Goal: Task Accomplishment & Management: Manage account settings

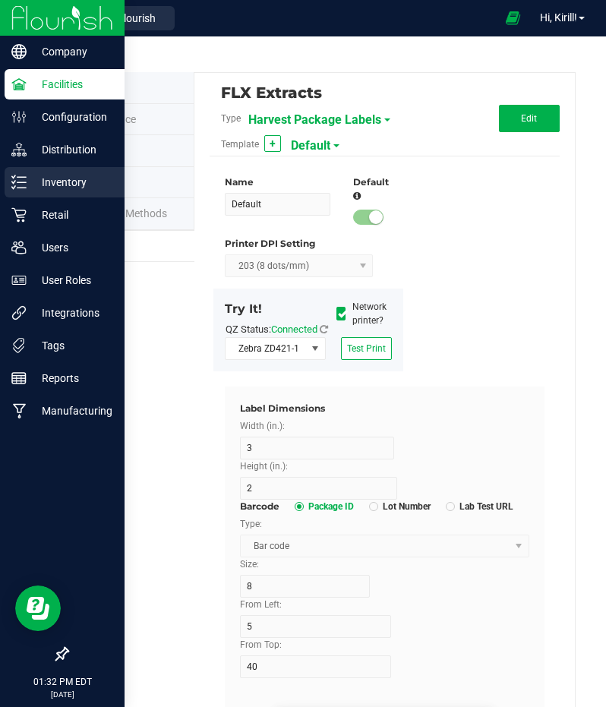
click at [76, 171] on div "Inventory" at bounding box center [65, 182] width 120 height 30
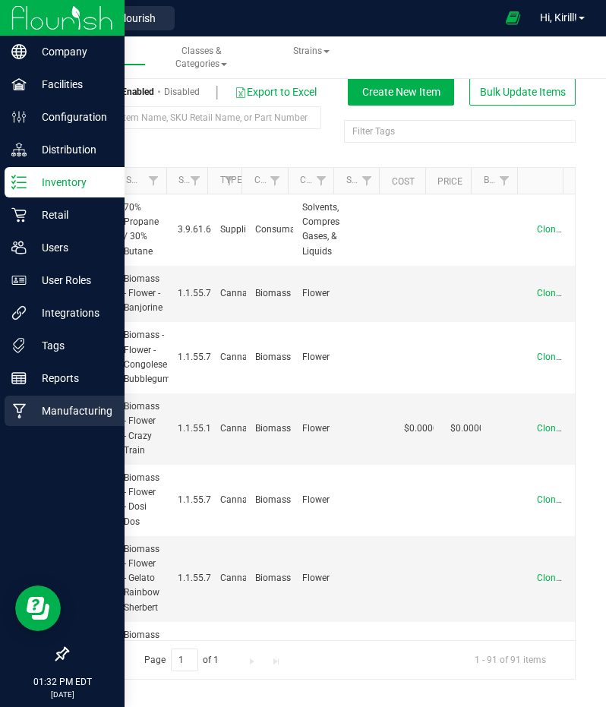
click at [74, 414] on p "Manufacturing" at bounding box center [72, 411] width 91 height 18
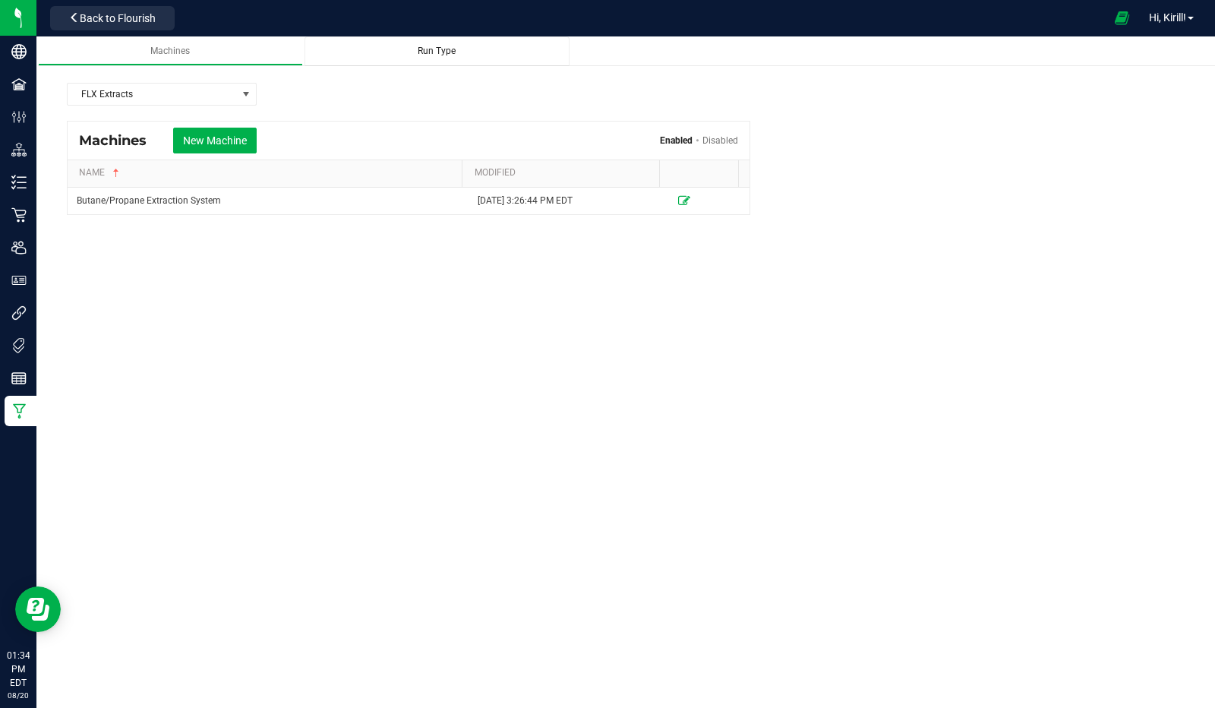
click at [416, 49] on div "Run Type" at bounding box center [437, 51] width 241 height 13
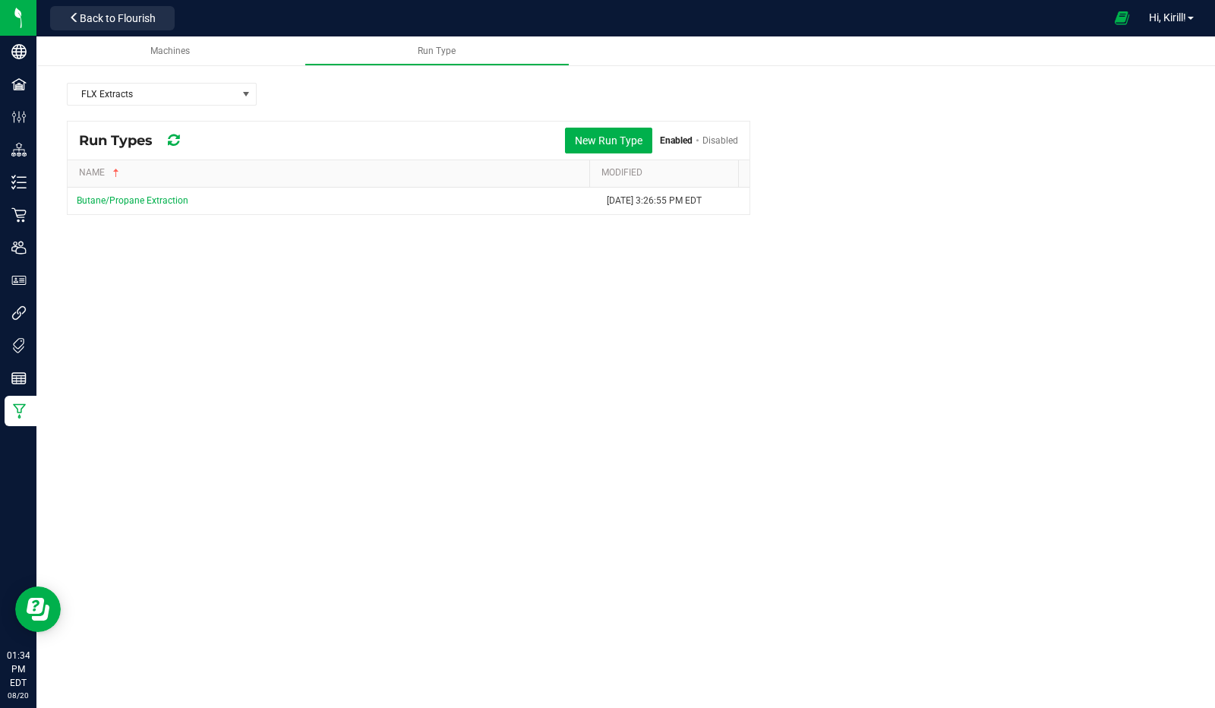
click at [336, 380] on div "Machines Run Type FLX Extracts Run Types New Run Type Enabled Disabled Name MOD…" at bounding box center [625, 241] width 1179 height 410
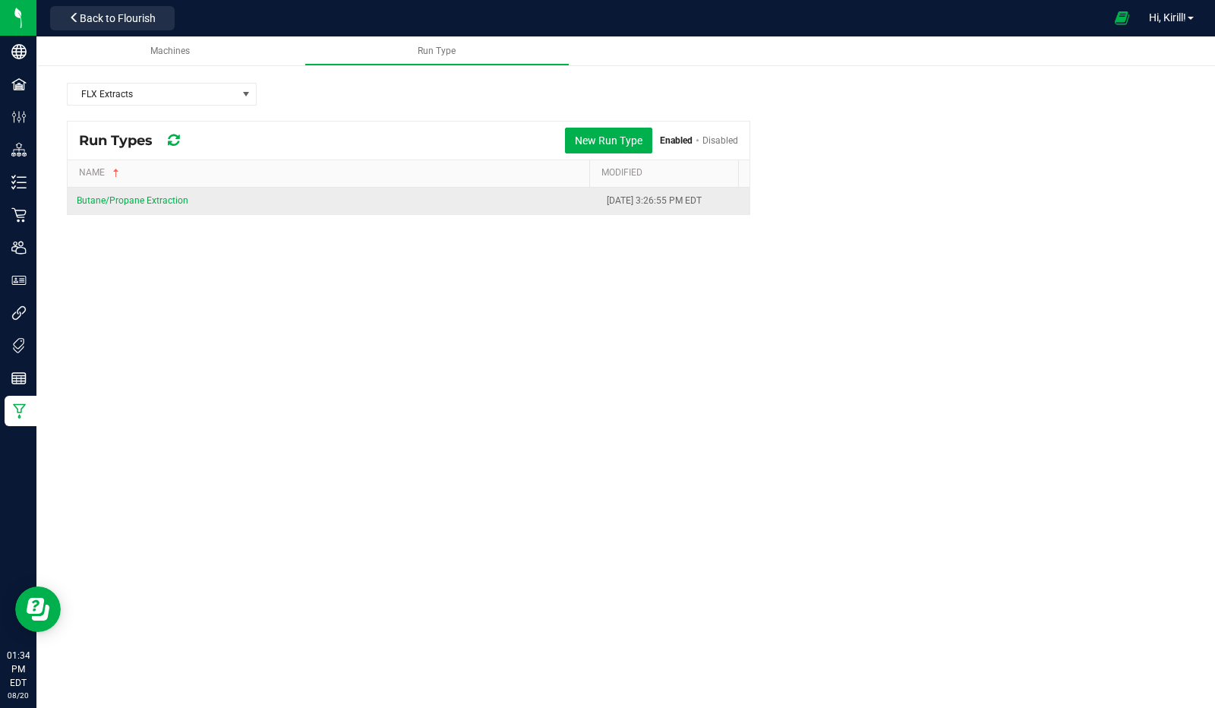
click at [155, 205] on td "Butane/Propane Extraction" at bounding box center [333, 201] width 530 height 27
click at [169, 197] on link "Butane/Propane Extraction" at bounding box center [133, 200] width 112 height 11
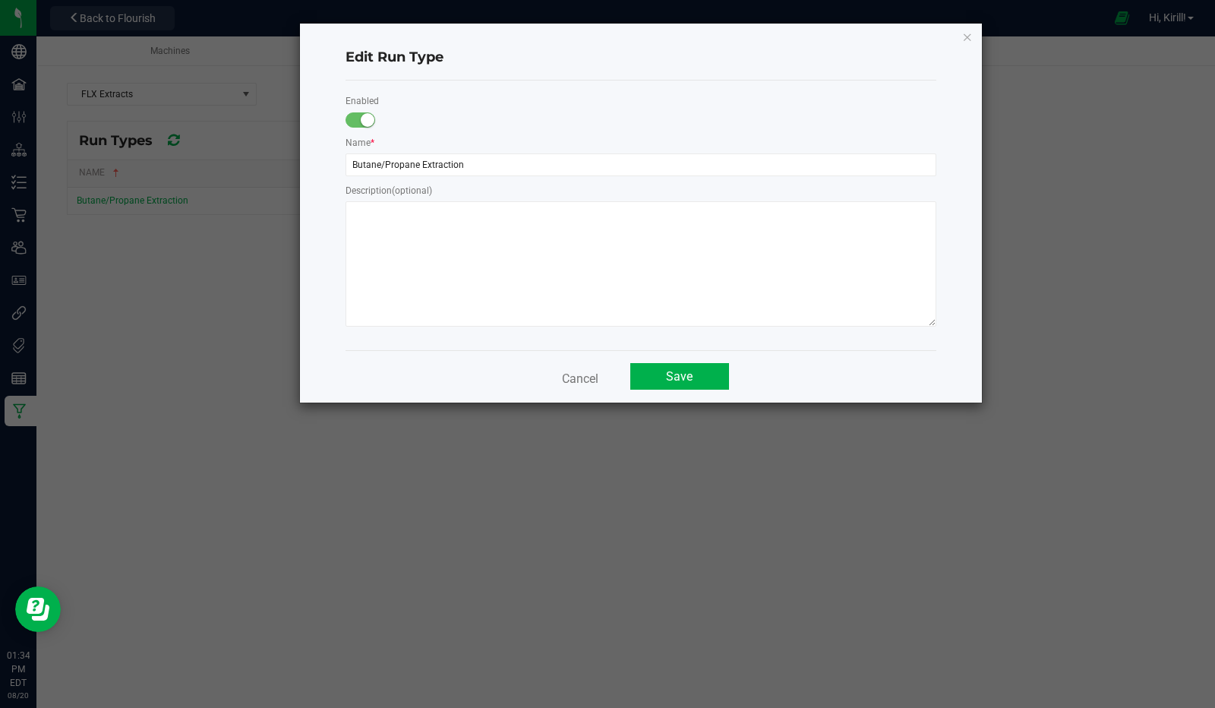
click at [196, 245] on ngb-modal-window "Edit Run Type Enabled Name * Butane/Propane Extraction Description (optional) C…" at bounding box center [613, 354] width 1227 height 708
click at [573, 387] on button "Cancel" at bounding box center [580, 376] width 55 height 27
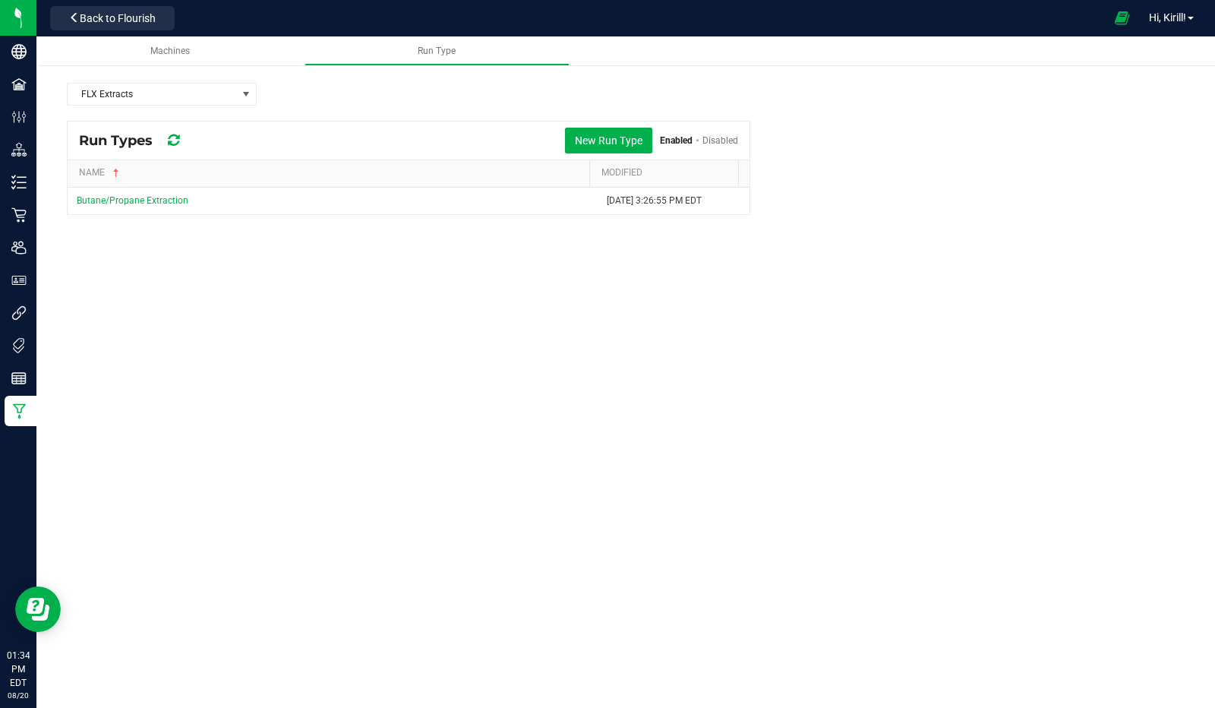
click at [358, 330] on div "Machines Run Type FLX Extracts Run Types New Run Type Enabled Disabled Name MOD…" at bounding box center [625, 241] width 1179 height 410
click at [605, 163] on run-type-list "Run Types New Run Type Enabled Disabled Name MODIFIED Butane/Propane Extraction…" at bounding box center [626, 168] width 1118 height 94
click at [213, 42] on link "Machines" at bounding box center [170, 51] width 265 height 30
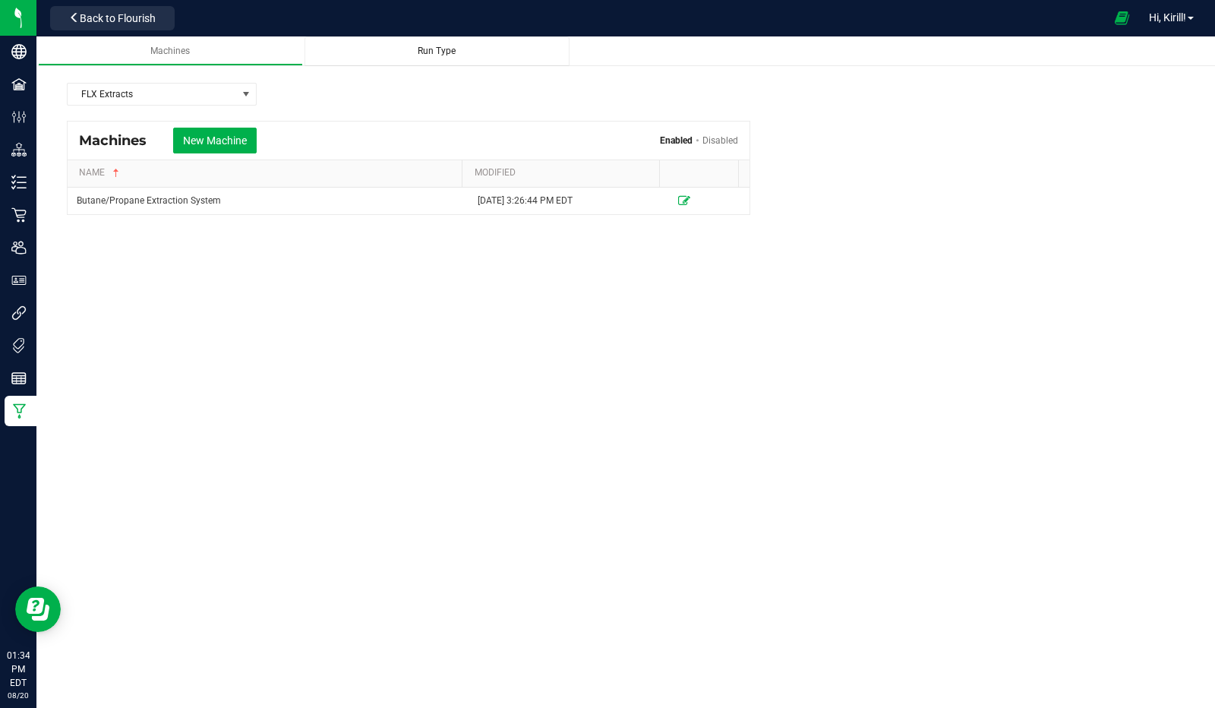
click at [399, 54] on div "Run Type" at bounding box center [437, 51] width 241 height 13
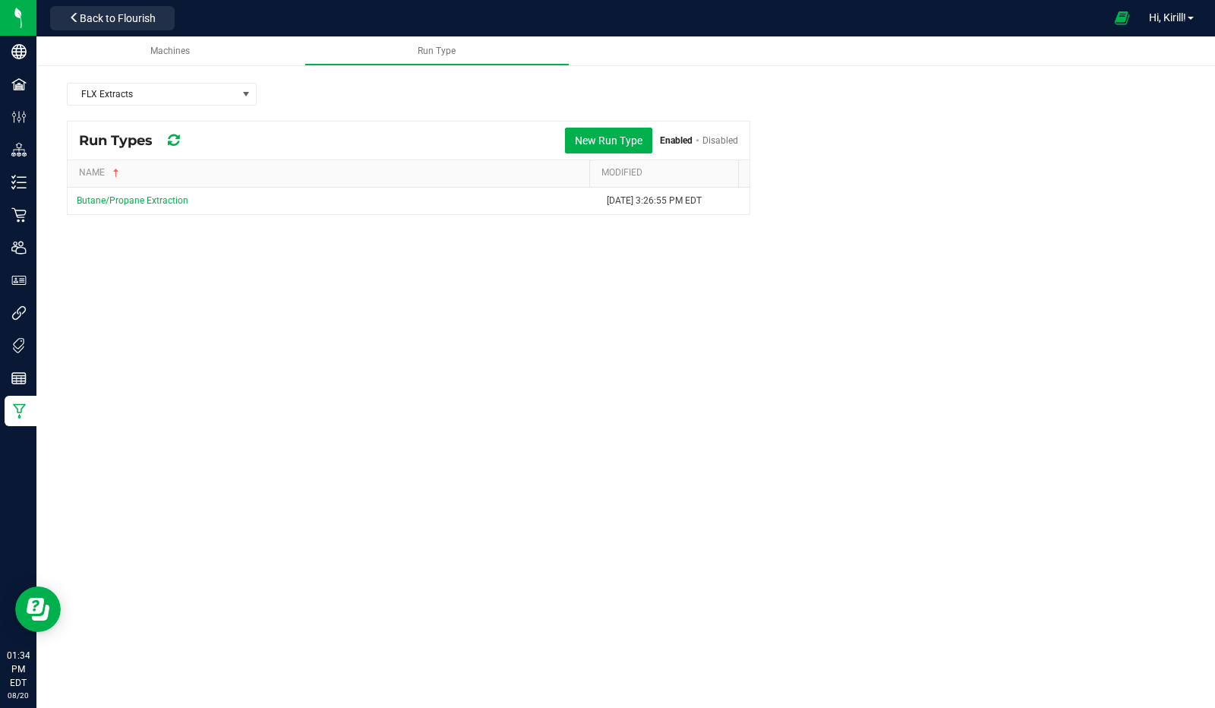
click at [395, 334] on div "Machines Run Type FLX Extracts Run Types New Run Type Enabled Disabled Name MOD…" at bounding box center [625, 241] width 1179 height 410
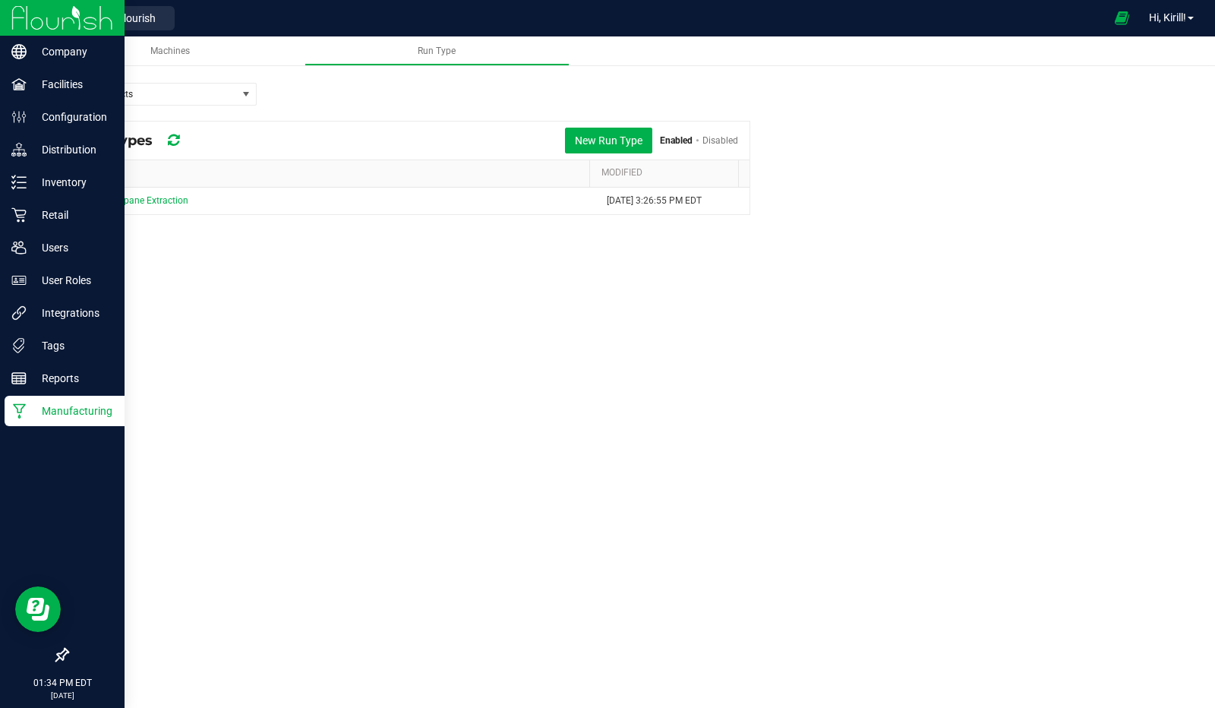
click at [82, 26] on img at bounding box center [62, 18] width 102 height 36
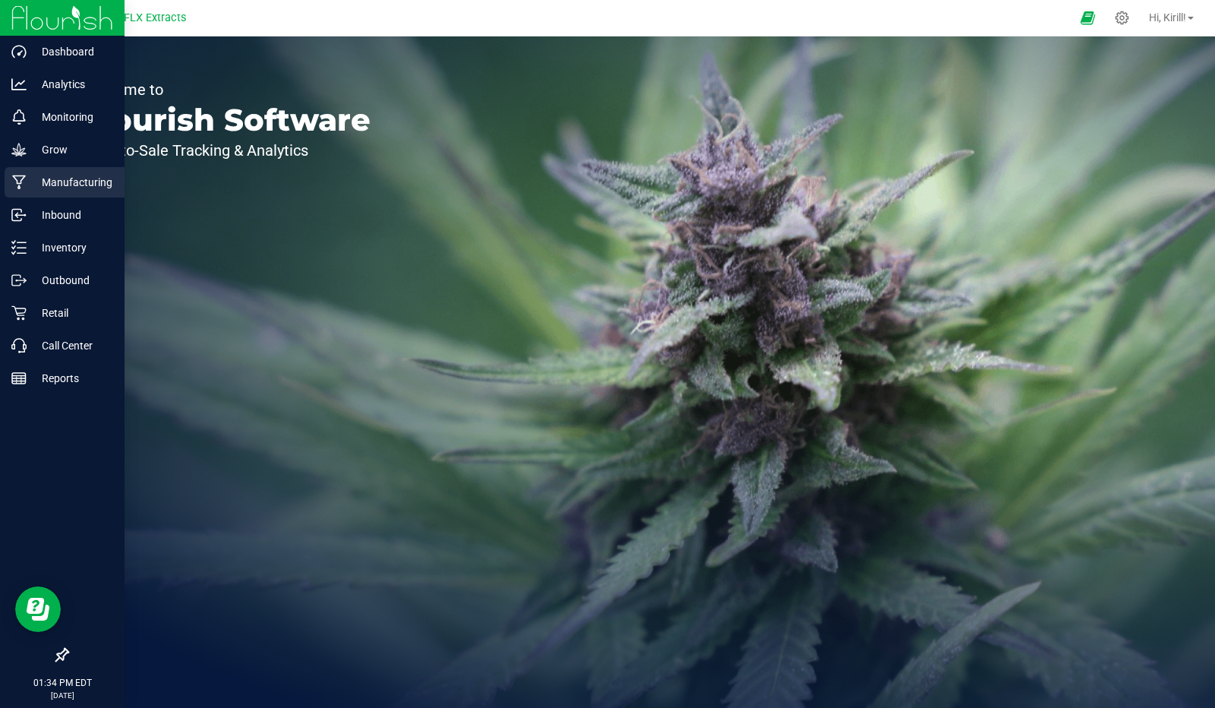
click at [100, 182] on p "Manufacturing" at bounding box center [72, 182] width 91 height 18
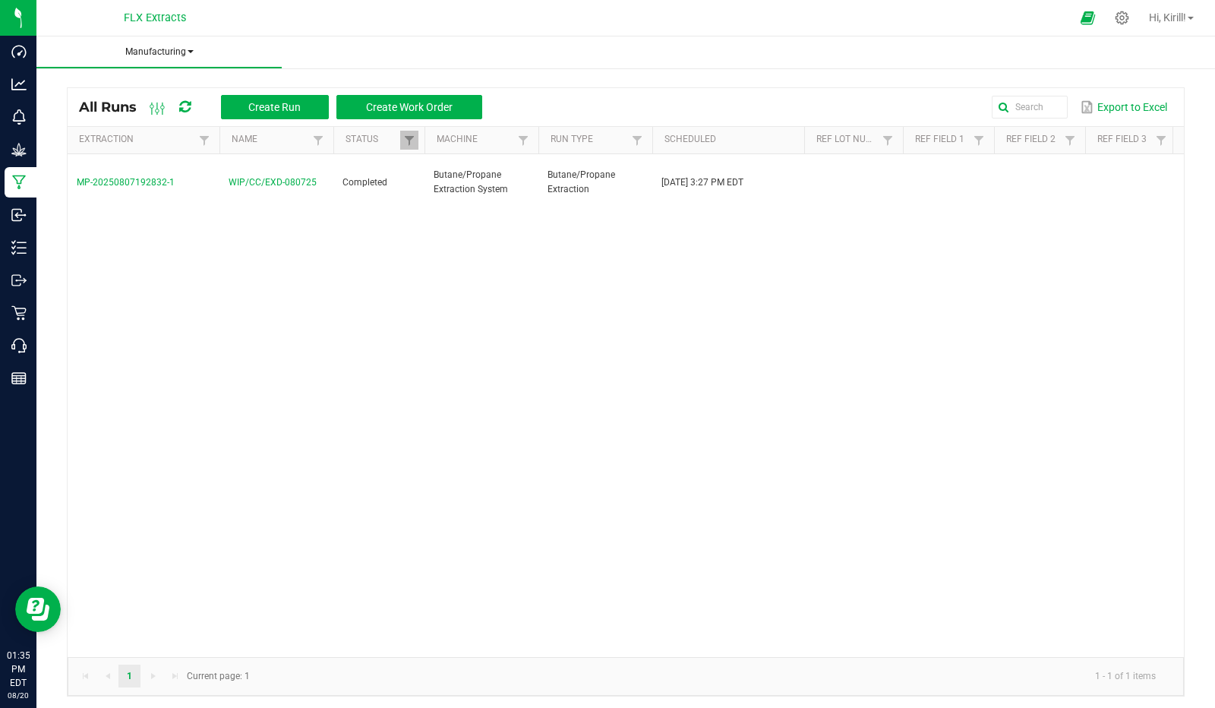
click at [191, 56] on span "Manufacturing" at bounding box center [158, 52] width 245 height 13
click at [175, 282] on div "MP-20250807192832-1 WIP/CC/EXD-080725 Completed Butane/Propane Extraction Syste…" at bounding box center [626, 405] width 1116 height 503
click at [189, 46] on span "Manufacturing" at bounding box center [158, 52] width 245 height 13
click at [343, 345] on div "MP-20250807192832-1 WIP/CC/EXD-080725 Completed Butane/Propane Extraction Syste…" at bounding box center [626, 405] width 1116 height 503
click at [293, 102] on span "Create Run" at bounding box center [274, 107] width 52 height 12
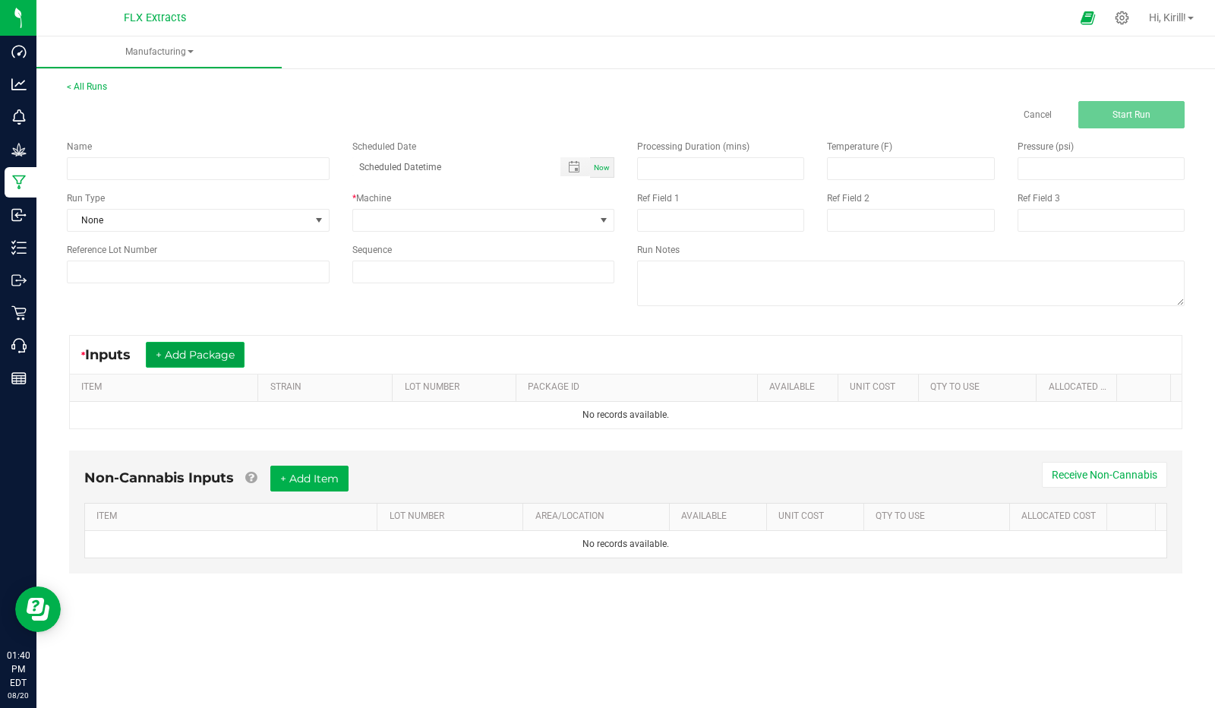
click at [207, 346] on button "+ Add Package" at bounding box center [195, 355] width 99 height 26
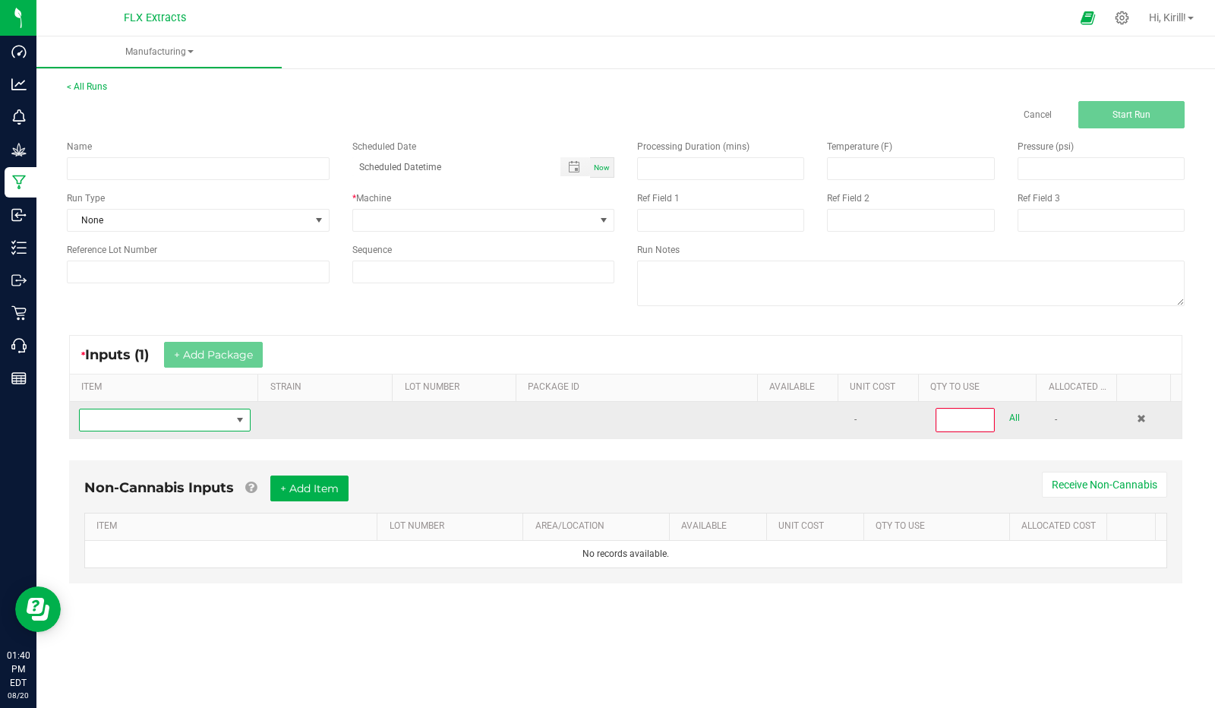
click at [226, 424] on span "NO DATA FOUND" at bounding box center [155, 419] width 151 height 21
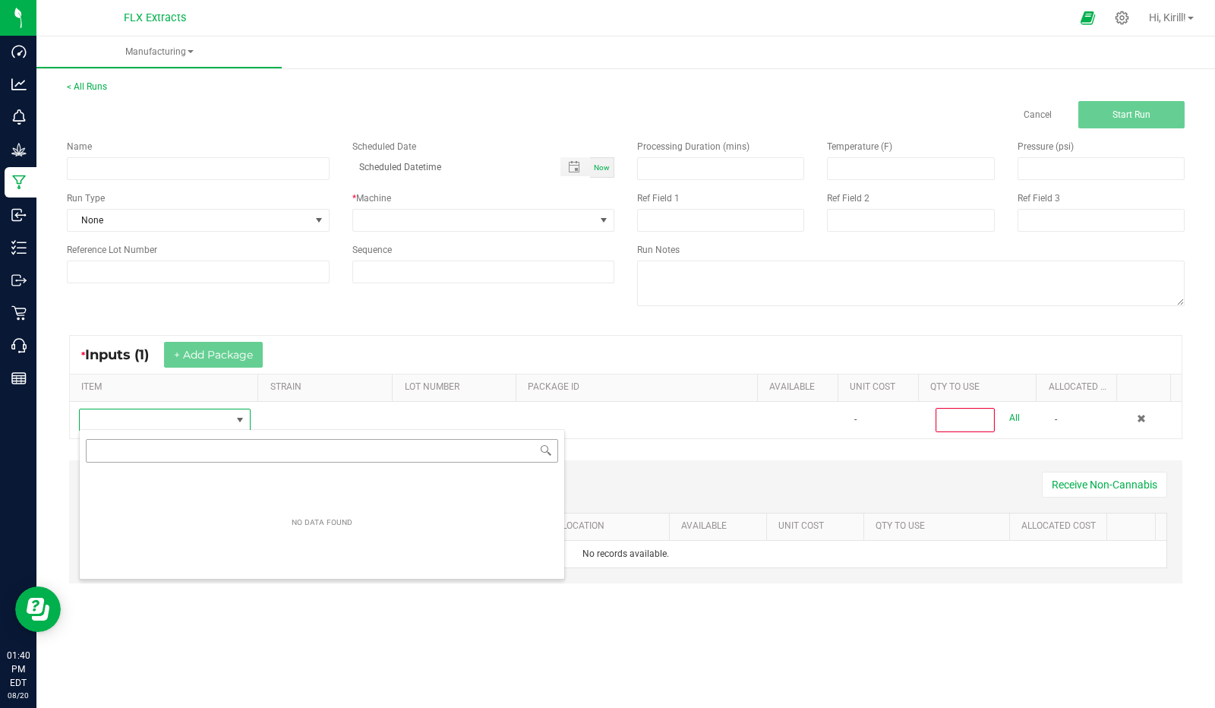
scroll to position [22, 167]
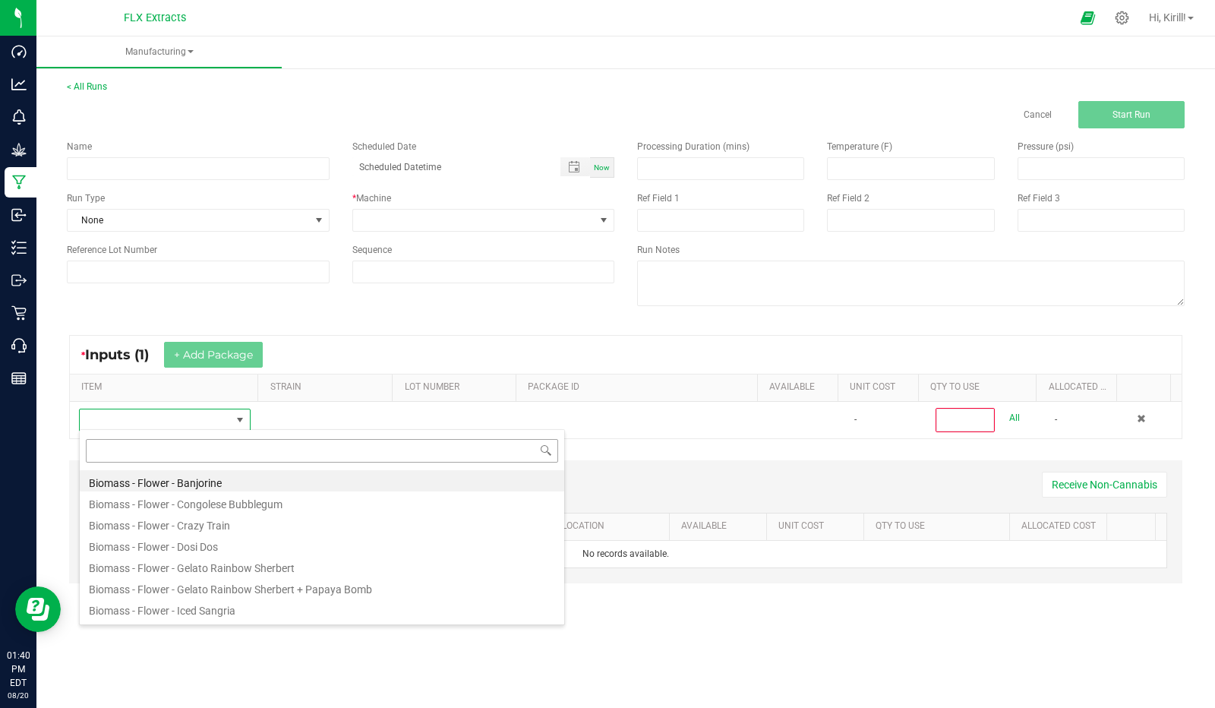
click at [313, 455] on input at bounding box center [322, 451] width 472 height 24
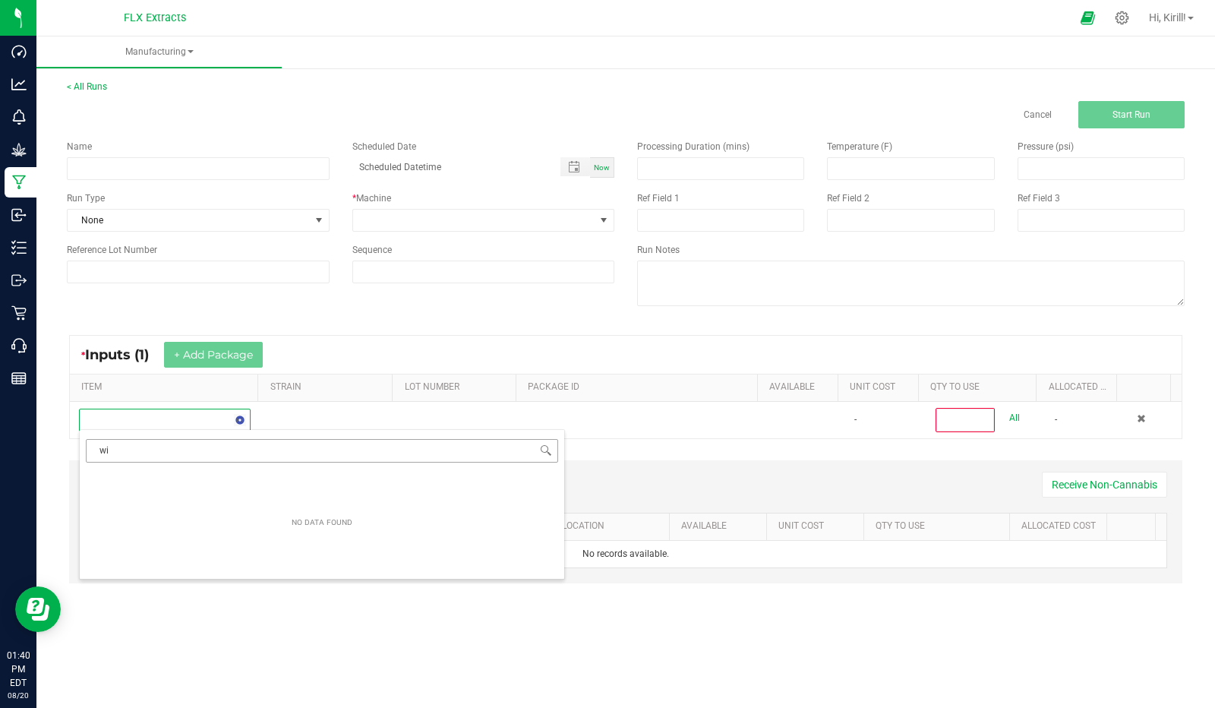
type input "w"
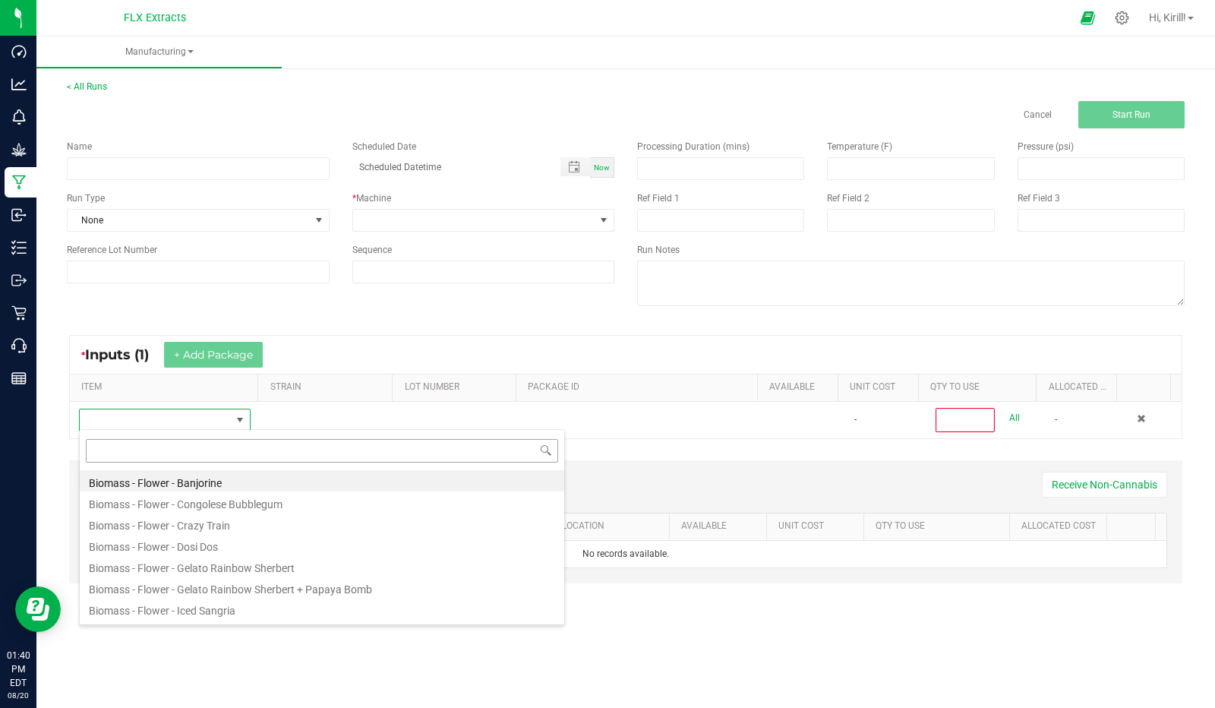
click at [308, 445] on input at bounding box center [322, 451] width 472 height 24
type input "l"
type input "lemon pines"
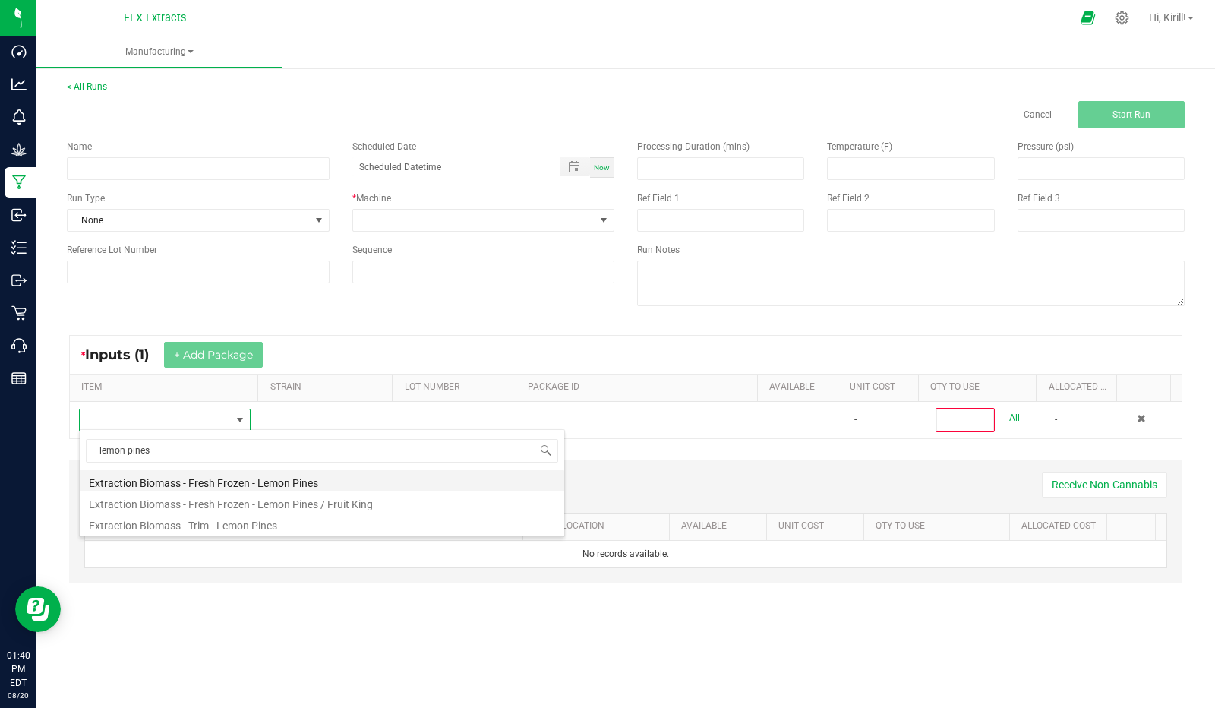
click at [328, 483] on li "Extraction Biomass - Fresh Frozen - Lemon Pines" at bounding box center [322, 480] width 485 height 21
type input "0"
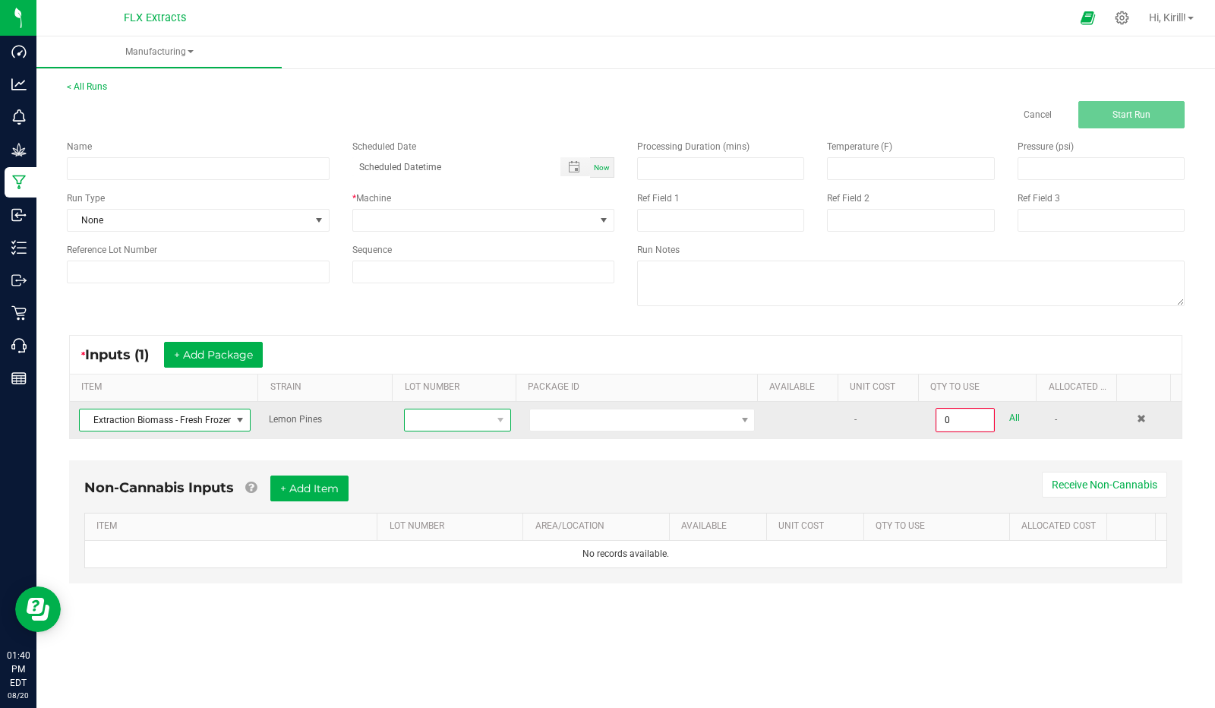
click at [456, 412] on span at bounding box center [448, 419] width 86 height 21
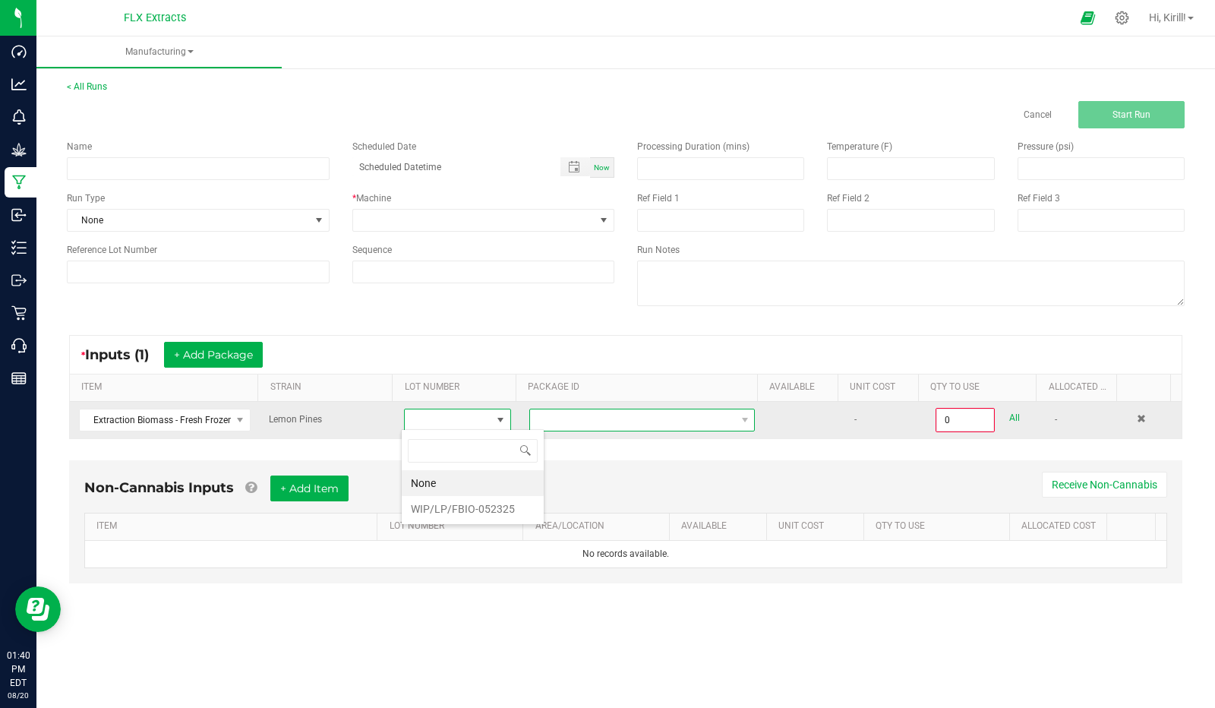
click at [605, 415] on span at bounding box center [632, 419] width 205 height 21
click at [473, 420] on span at bounding box center [448, 419] width 86 height 21
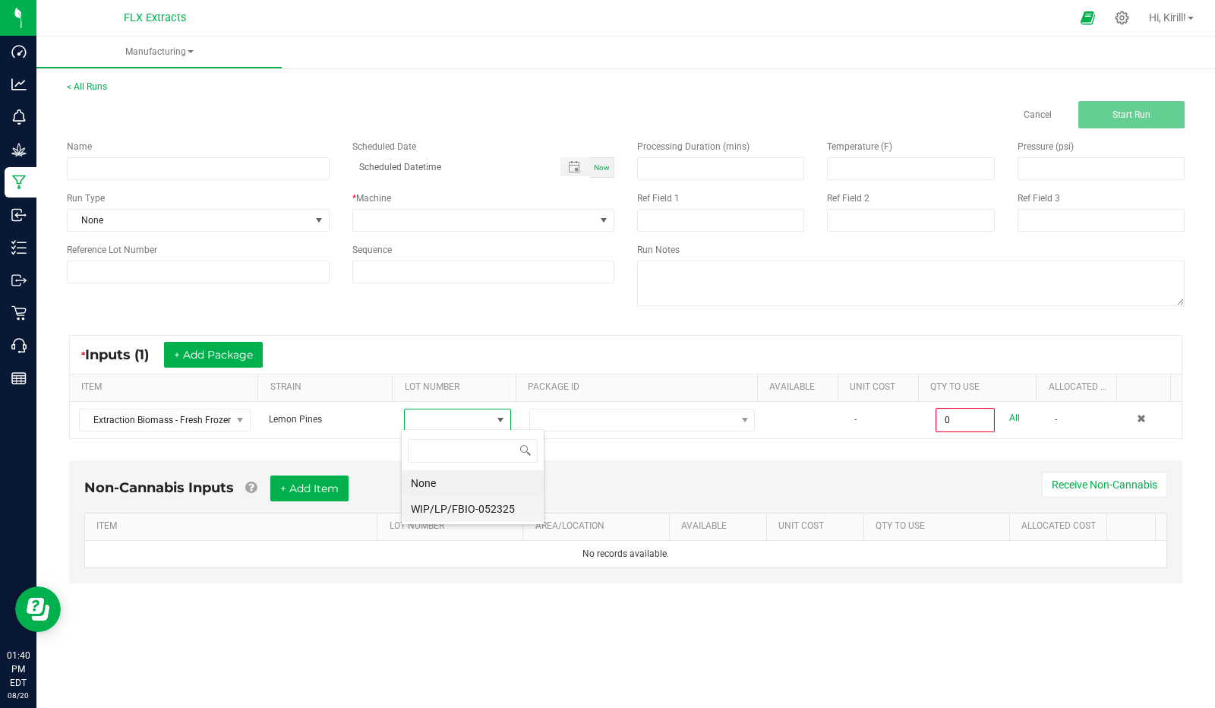
click at [501, 500] on li "WIP/LP/FBIO-052325" at bounding box center [473, 509] width 142 height 26
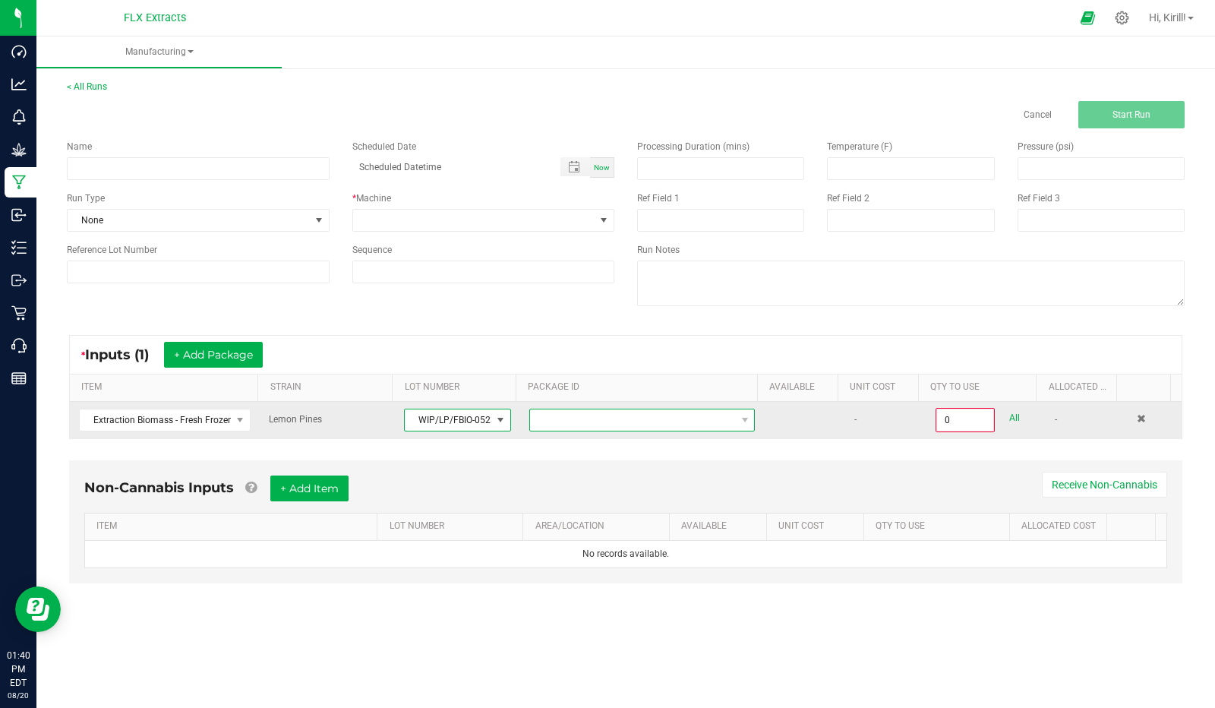
click at [573, 410] on span at bounding box center [632, 419] width 205 height 21
click at [480, 421] on span "WIP/LP/FBIO-052325" at bounding box center [448, 419] width 86 height 21
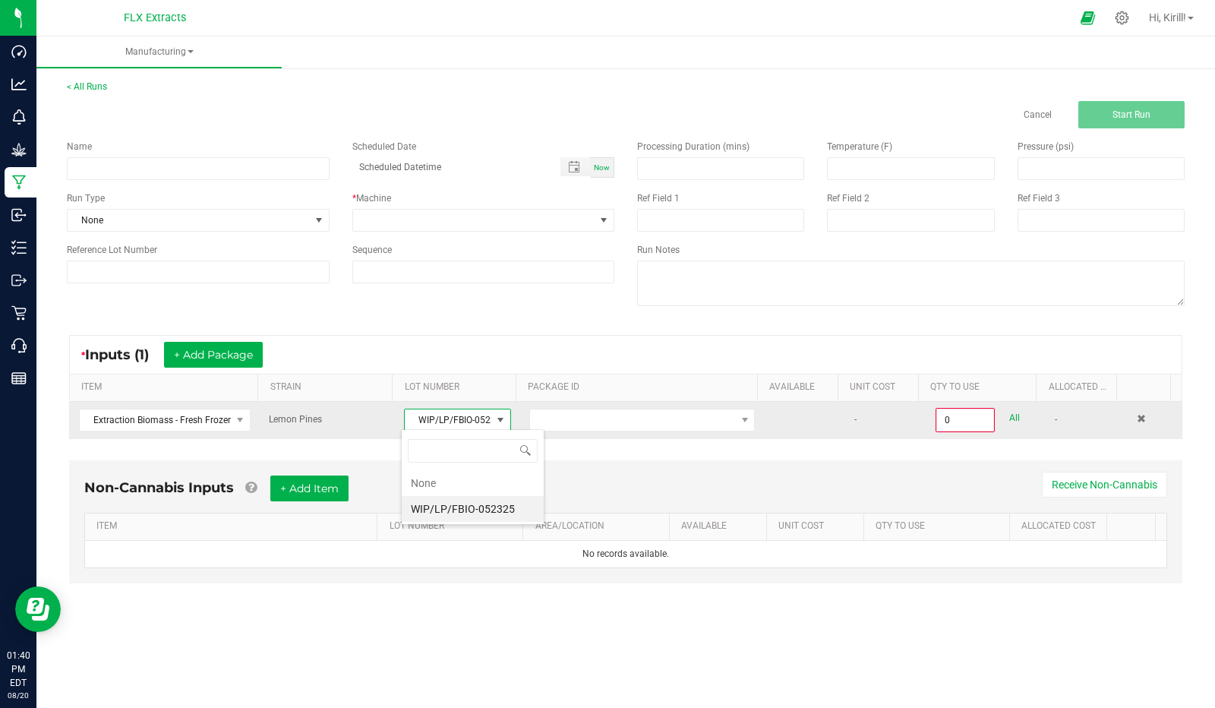
scroll to position [22, 105]
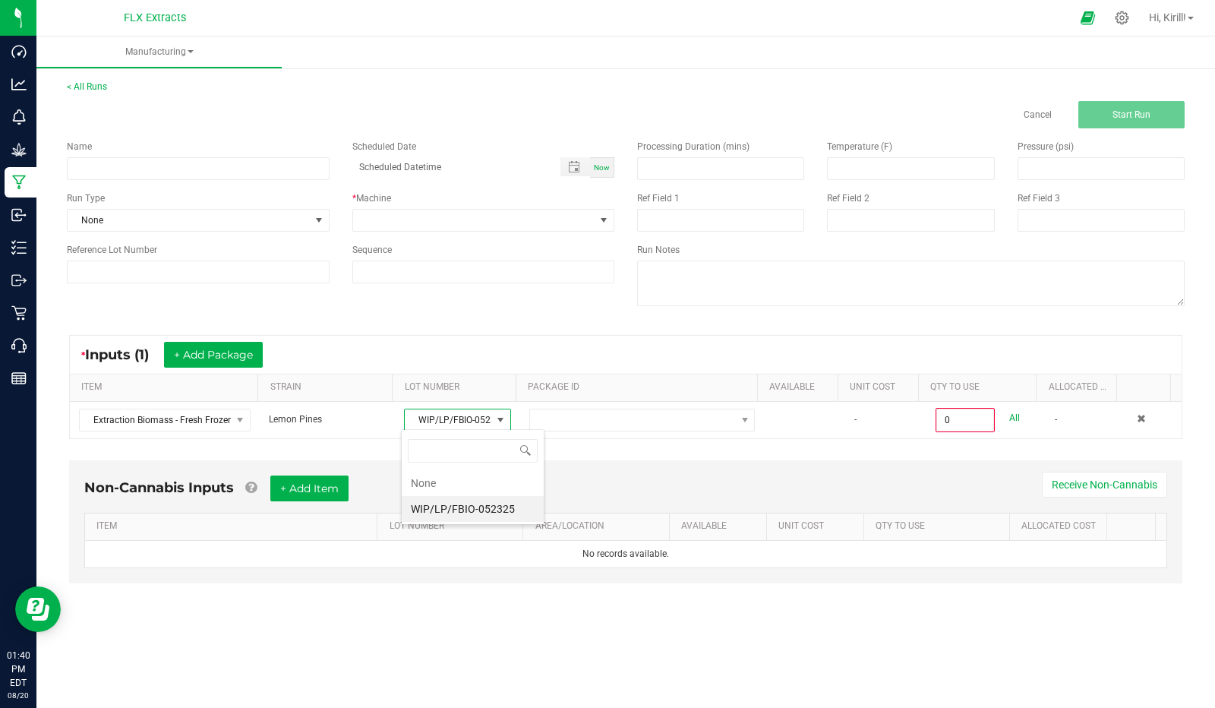
click at [450, 324] on div "* Inputs (1) + Add Package ITEM STRAIN LOT NUMBER PACKAGE ID AVAILABLE Unit Cos…" at bounding box center [625, 386] width 1141 height 131
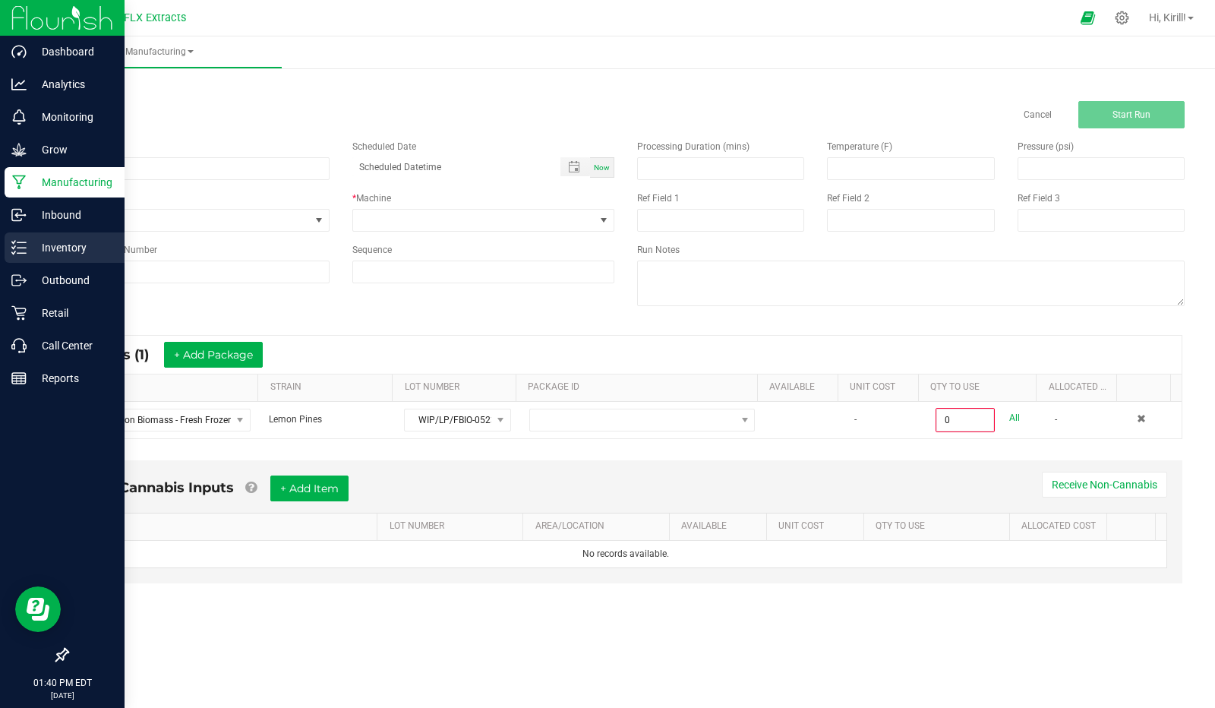
click at [67, 245] on p "Inventory" at bounding box center [72, 247] width 91 height 18
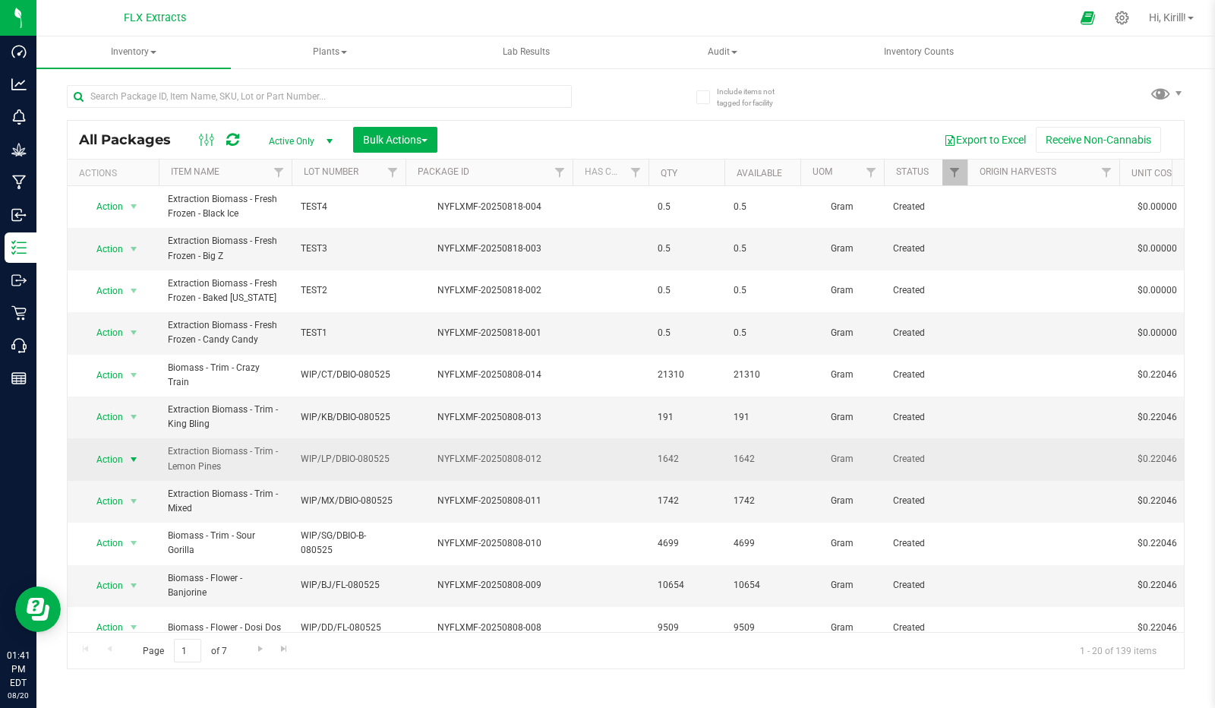
click at [115, 455] on span "Action" at bounding box center [103, 459] width 41 height 21
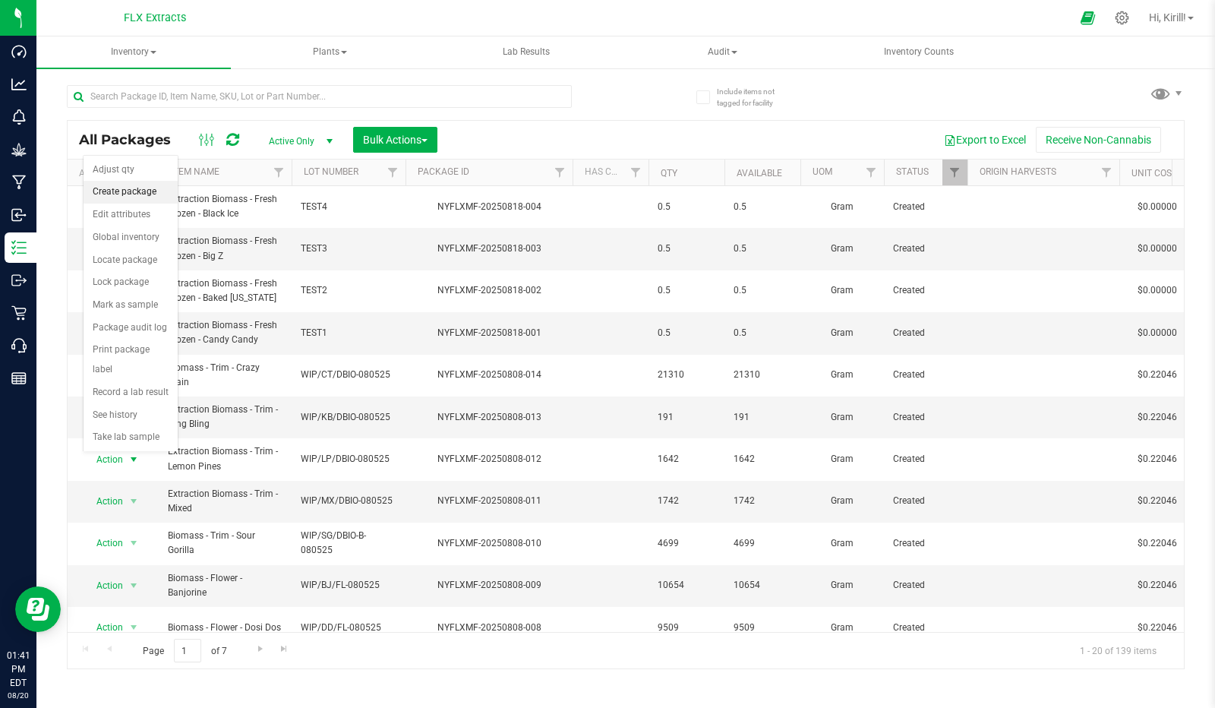
click at [137, 191] on li "Create package" at bounding box center [131, 192] width 94 height 23
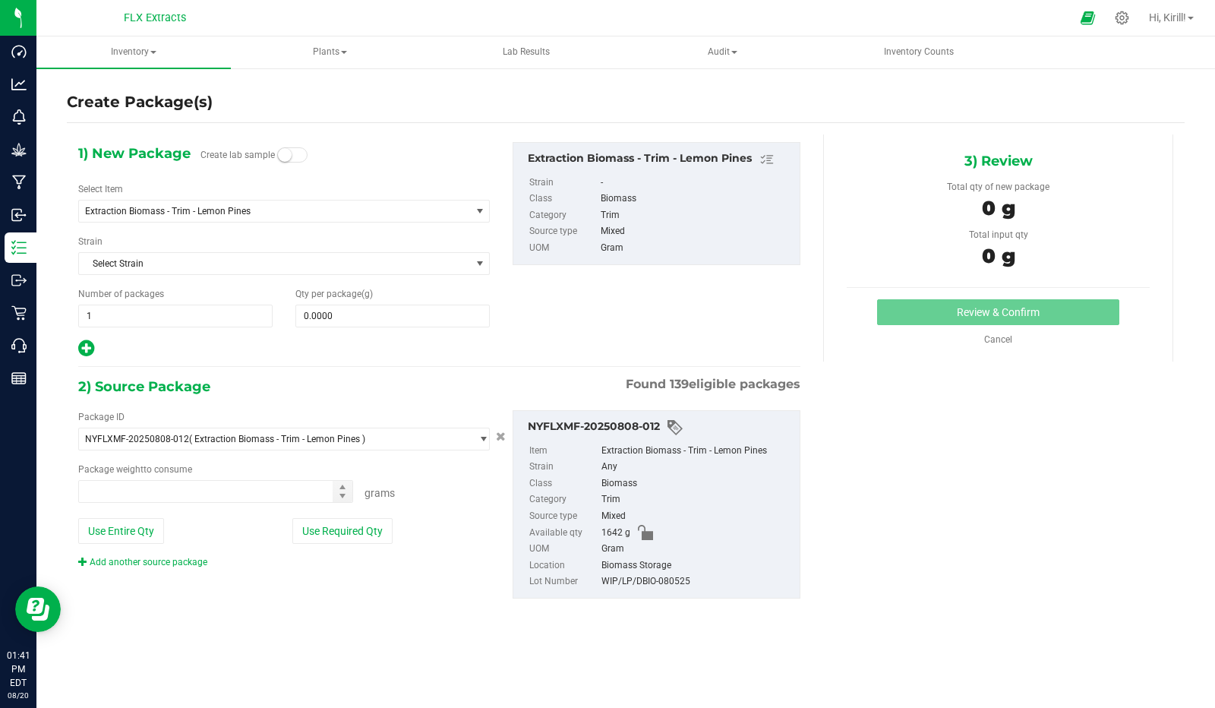
type input "0.0000 g"
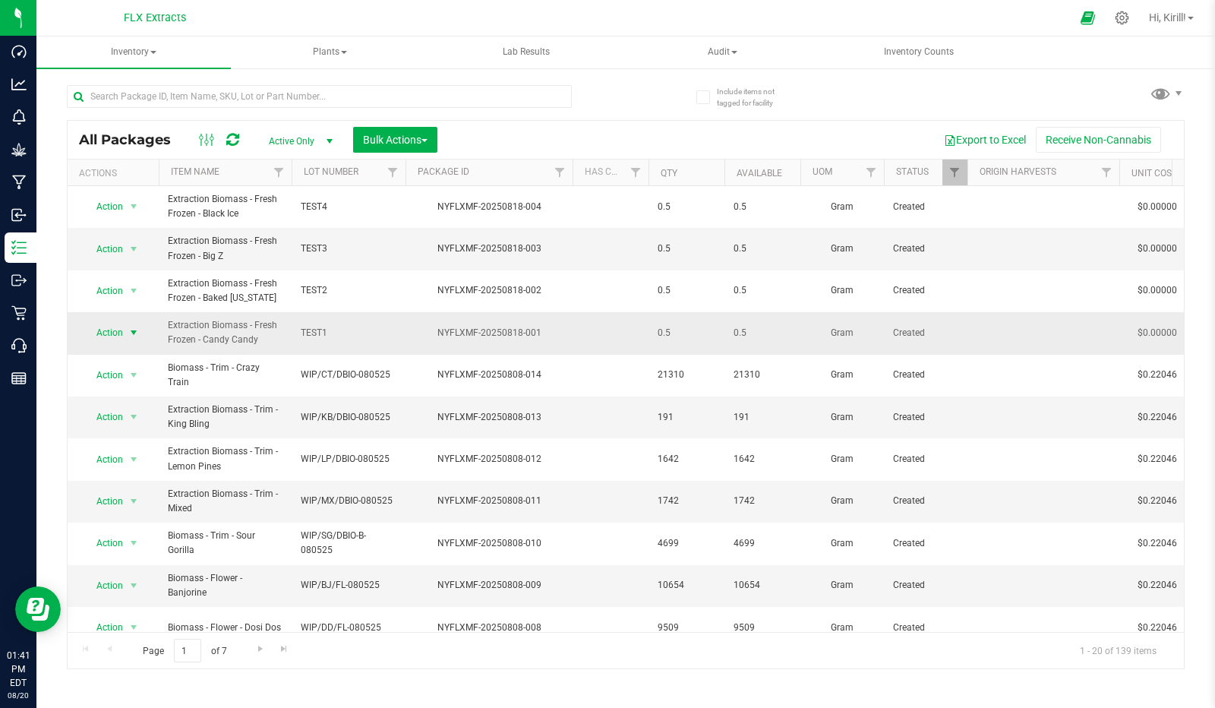
click at [137, 327] on span "select" at bounding box center [134, 333] width 12 height 12
click at [304, 13] on div at bounding box center [671, 18] width 799 height 30
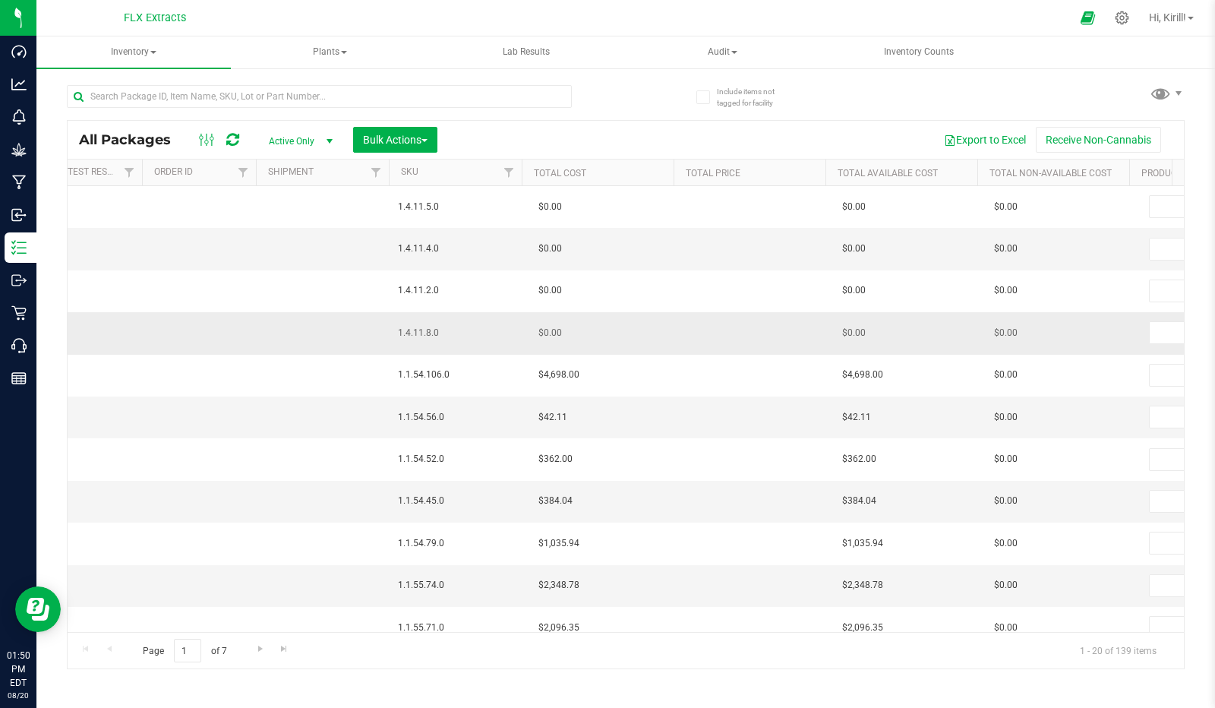
scroll to position [0, 1987]
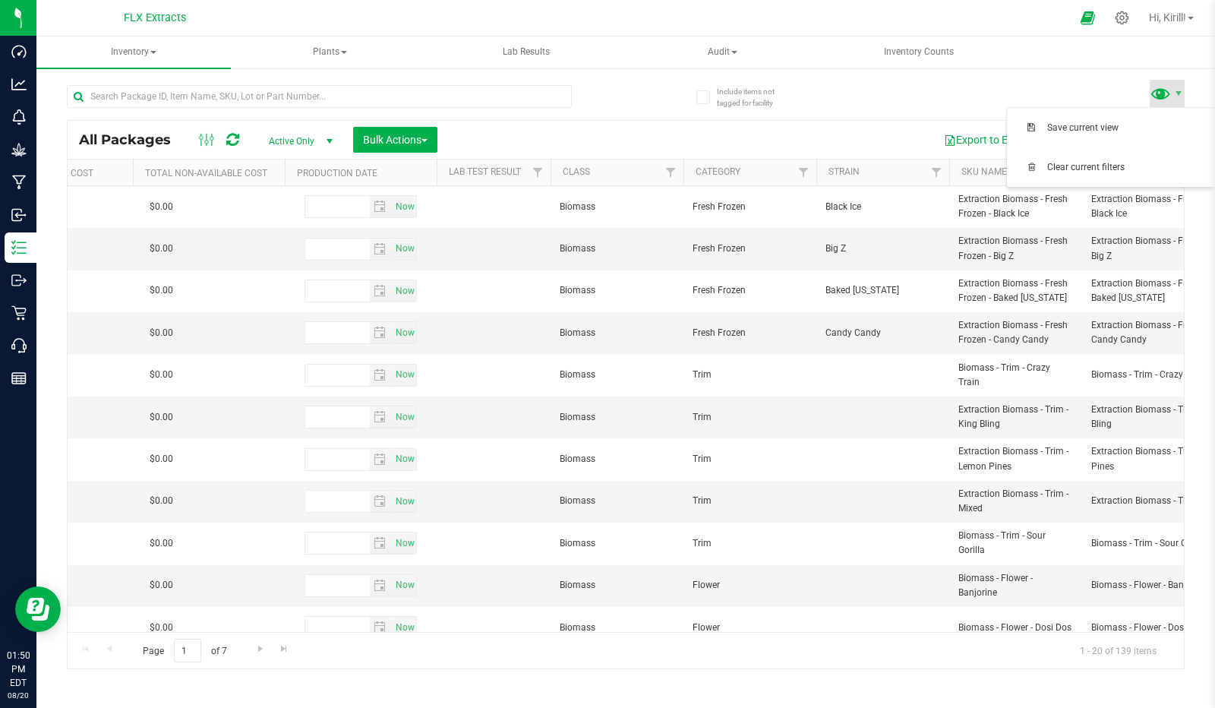
click at [605, 98] on span at bounding box center [1161, 93] width 22 height 22
click at [605, 106] on div "All Packages Active Only Active Only Lab Samples Locked All Bulk Actions Add to…" at bounding box center [626, 370] width 1118 height 598
click at [605, 103] on span at bounding box center [1161, 93] width 22 height 22
click at [605, 86] on div "All Packages Active Only Active Only Lab Samples Locked All Bulk Actions Add to…" at bounding box center [626, 370] width 1118 height 598
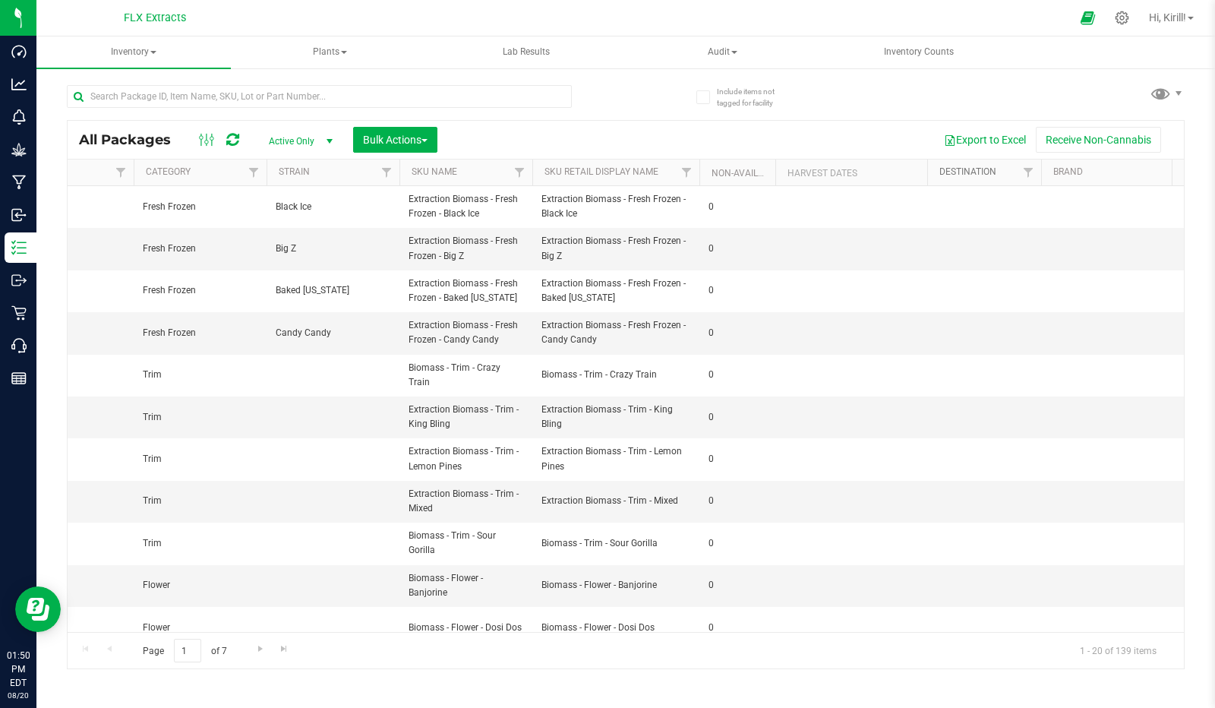
click at [605, 174] on link "Destination" at bounding box center [967, 171] width 57 height 11
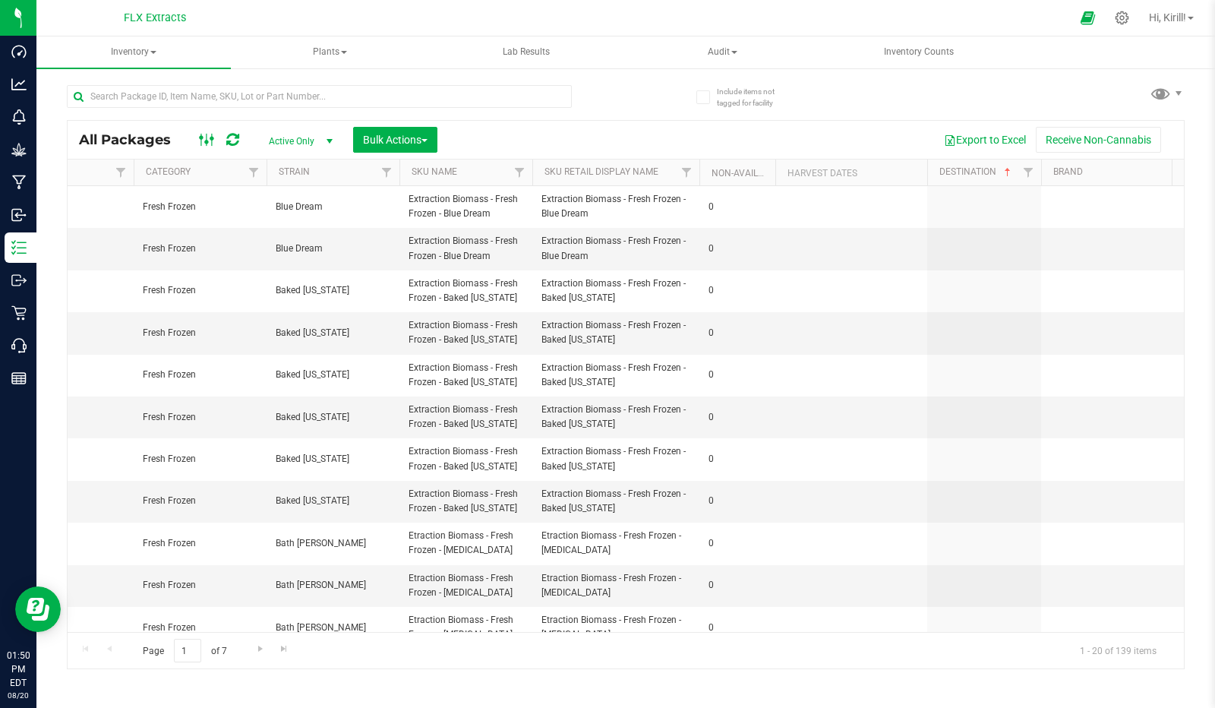
click at [202, 142] on icon at bounding box center [207, 140] width 17 height 18
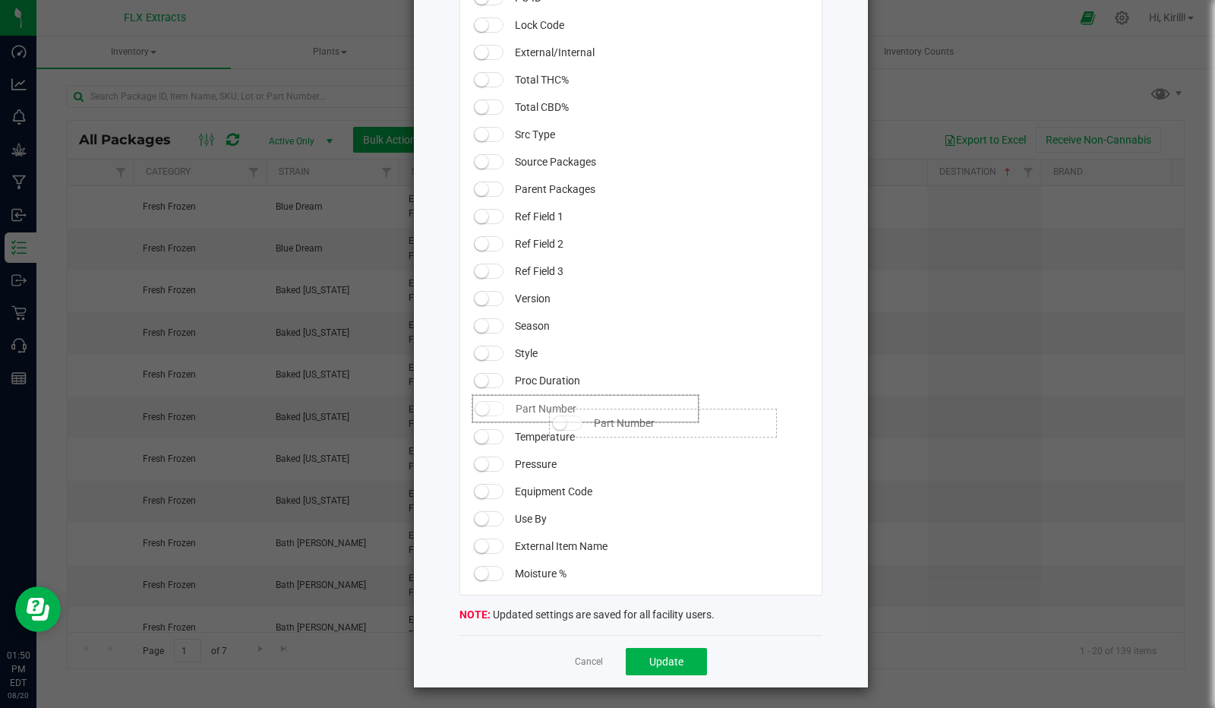
drag, startPoint x: 547, startPoint y: 548, endPoint x: 535, endPoint y: 400, distance: 147.8
drag, startPoint x: 537, startPoint y: 404, endPoint x: 530, endPoint y: 336, distance: 67.9
click at [575, 657] on link "Cancel" at bounding box center [589, 660] width 28 height 13
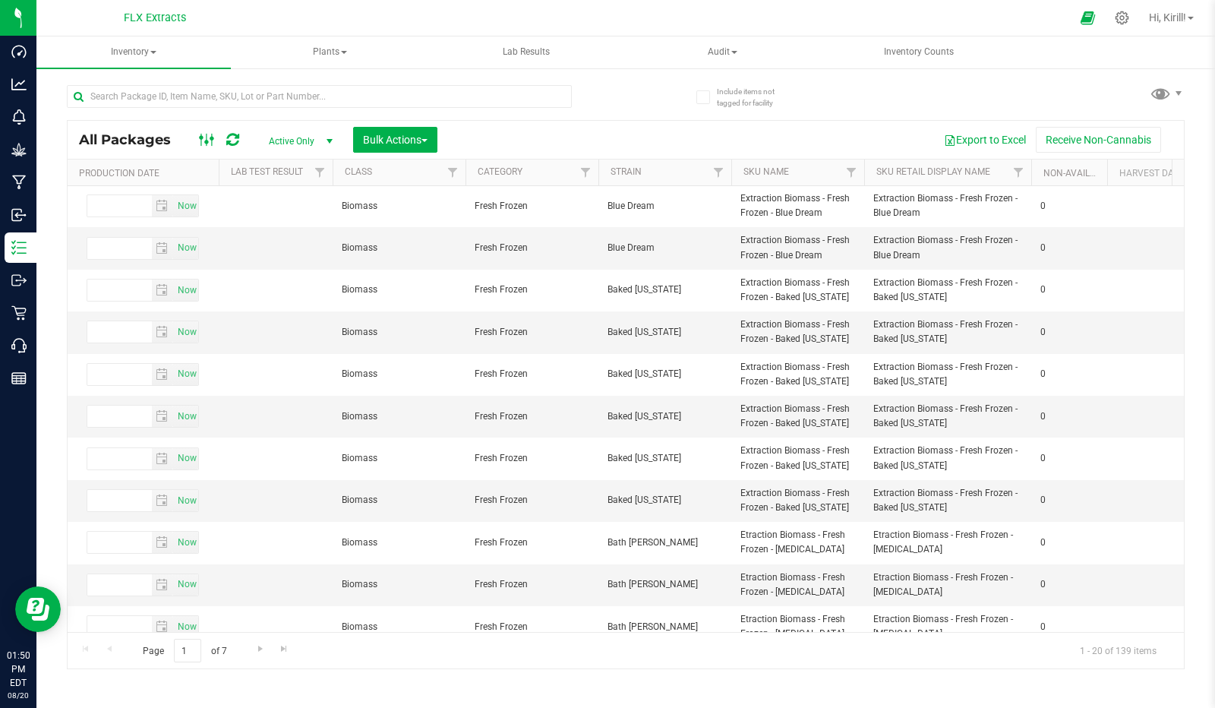
click at [206, 137] on rect at bounding box center [206, 140] width 1 height 12
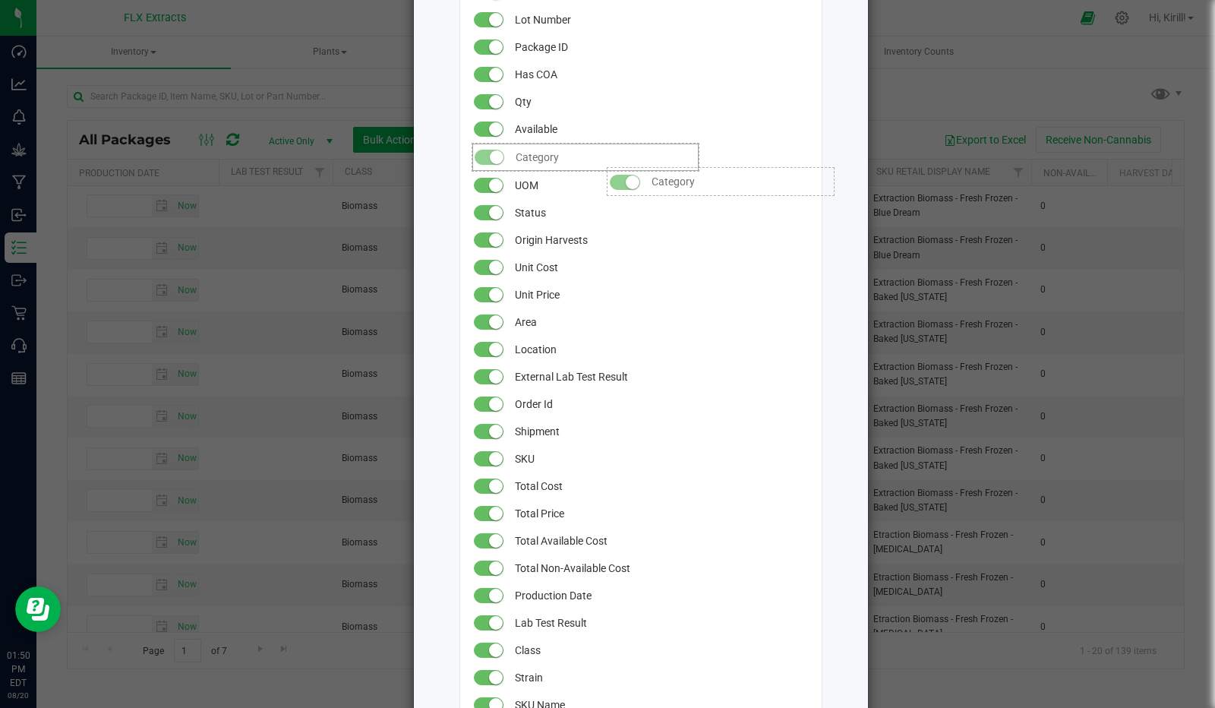
drag, startPoint x: 585, startPoint y: 649, endPoint x: 608, endPoint y: 137, distance: 512.4
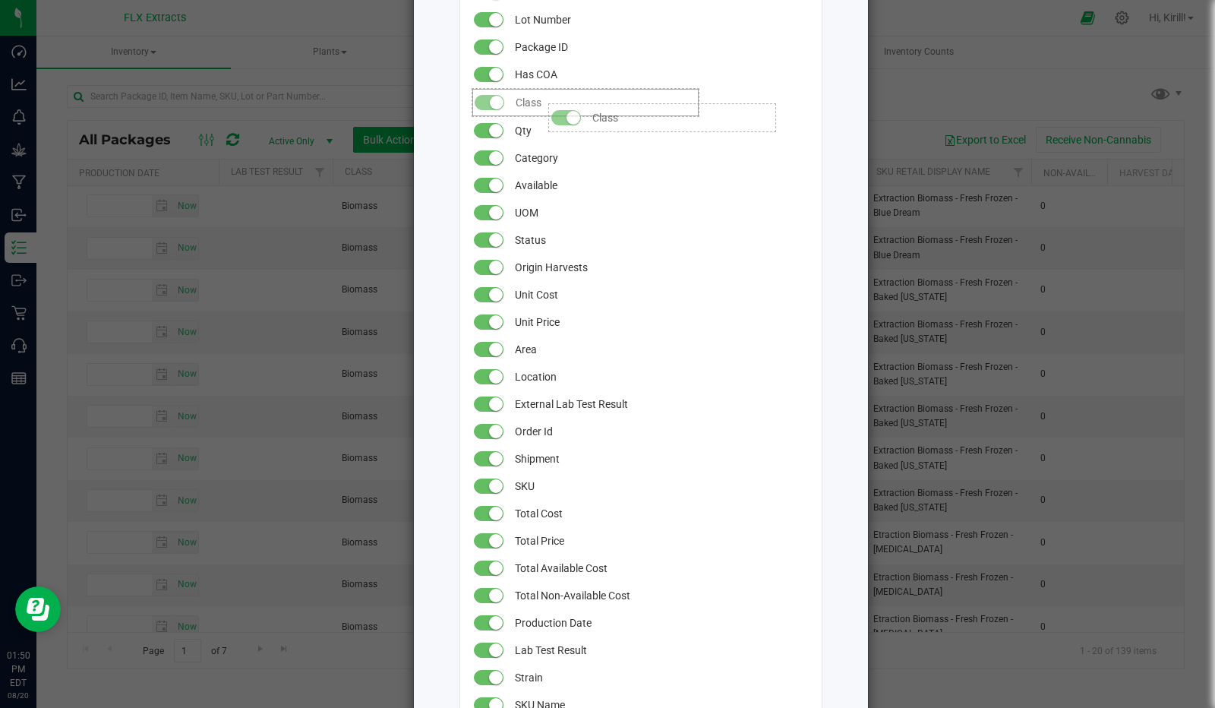
drag, startPoint x: 545, startPoint y: 649, endPoint x: 535, endPoint y: 93, distance: 555.3
drag, startPoint x: 538, startPoint y: 103, endPoint x: 540, endPoint y: 128, distance: 24.3
click at [540, 128] on span "Class" at bounding box center [605, 129] width 178 height 27
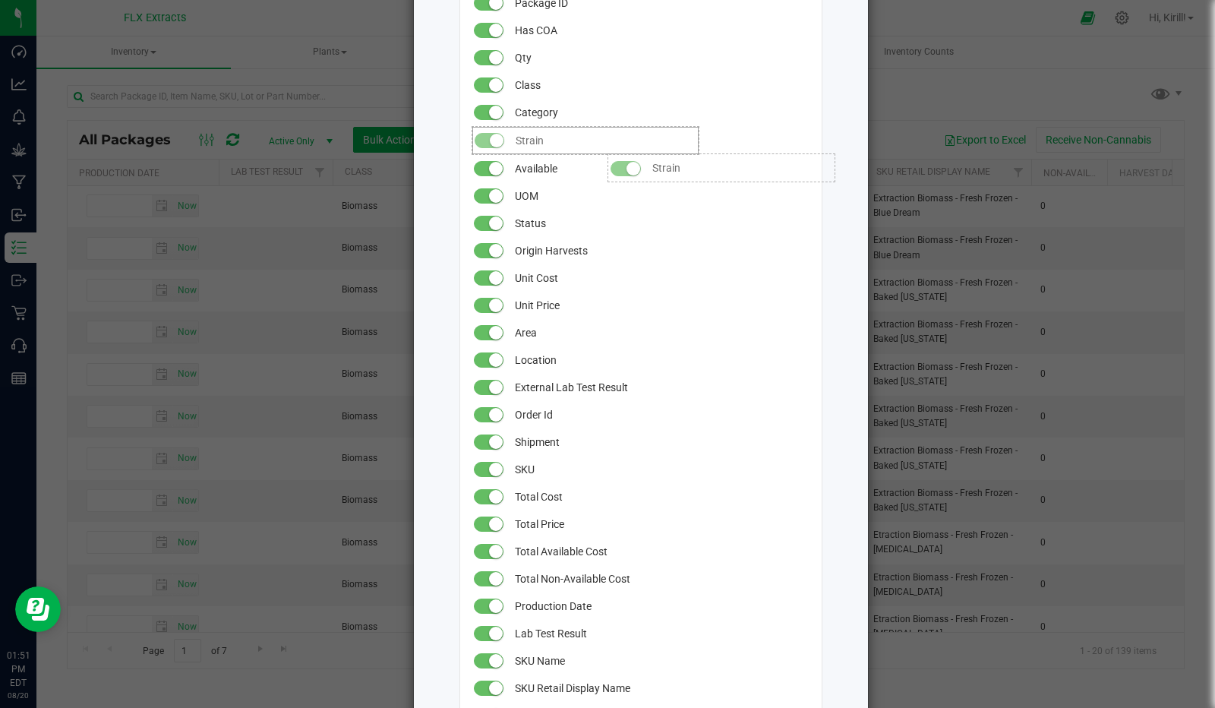
drag, startPoint x: 560, startPoint y: 639, endPoint x: 594, endPoint y: 146, distance: 494.8
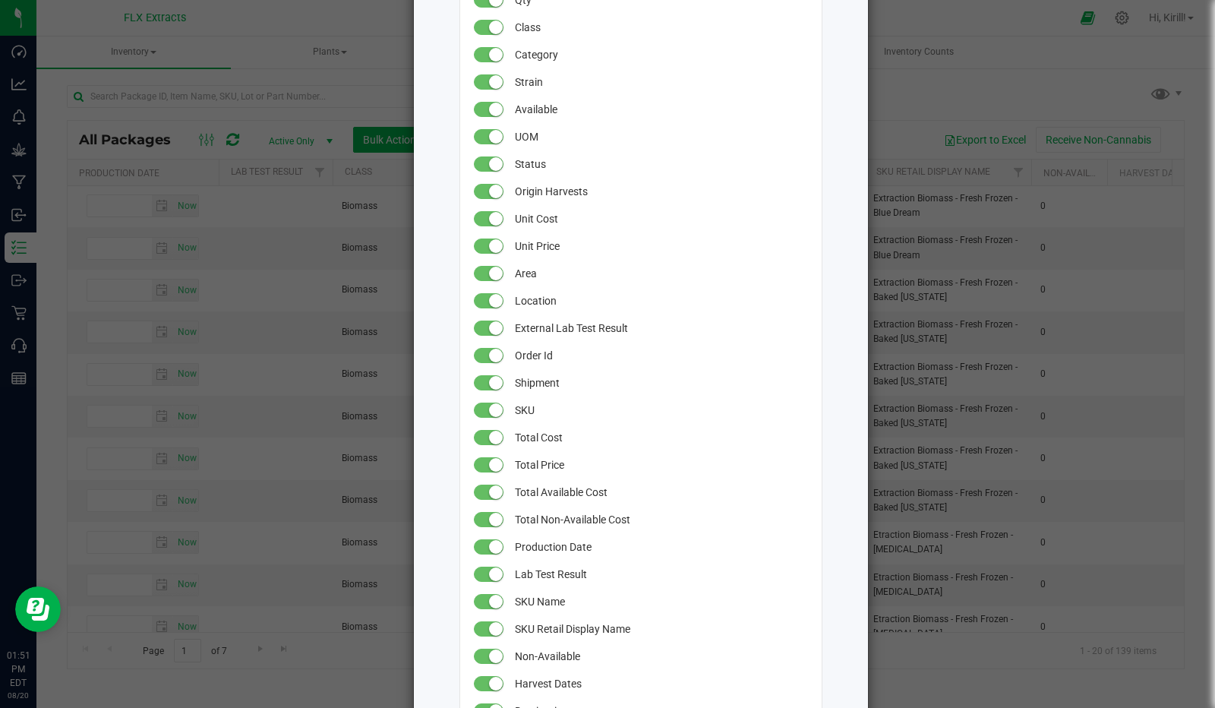
click at [483, 320] on span at bounding box center [489, 327] width 30 height 15
click at [489, 353] on small at bounding box center [496, 356] width 14 height 14
click at [491, 382] on small at bounding box center [496, 383] width 14 height 14
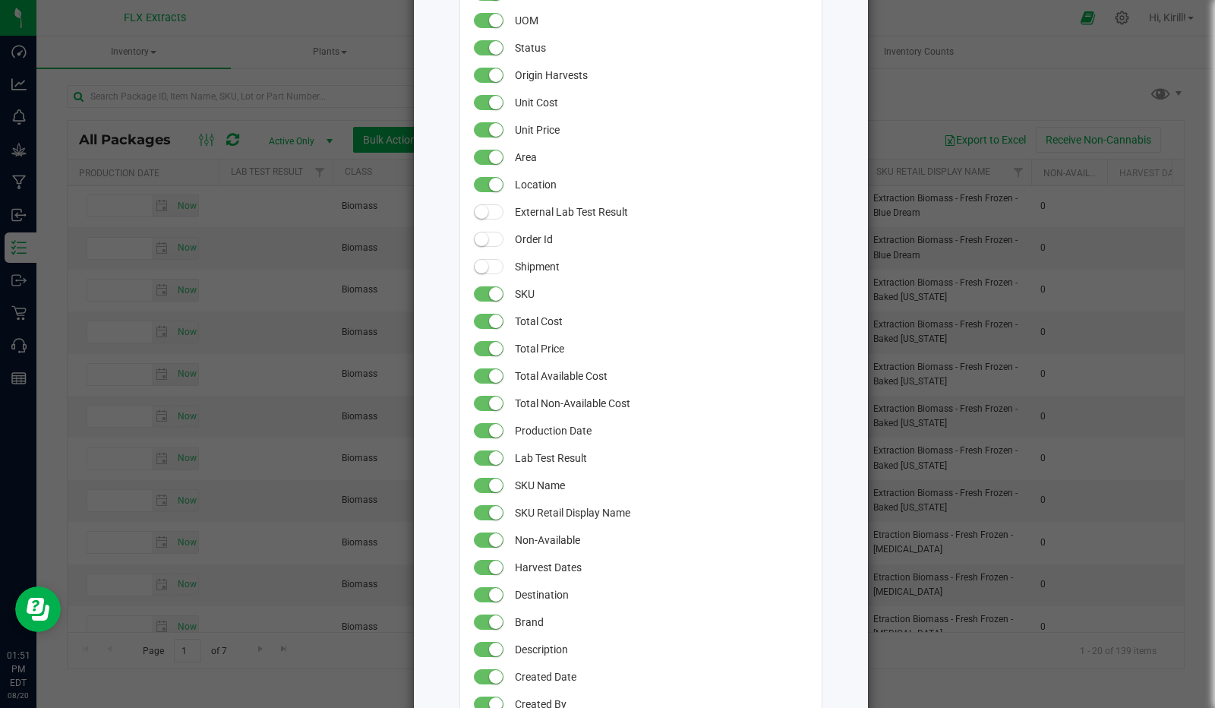
scroll to position [401, 0]
click at [483, 452] on span at bounding box center [489, 457] width 30 height 15
click at [481, 472] on span at bounding box center [489, 484] width 30 height 27
click at [489, 482] on small at bounding box center [496, 485] width 14 height 14
click at [486, 518] on span at bounding box center [489, 511] width 30 height 15
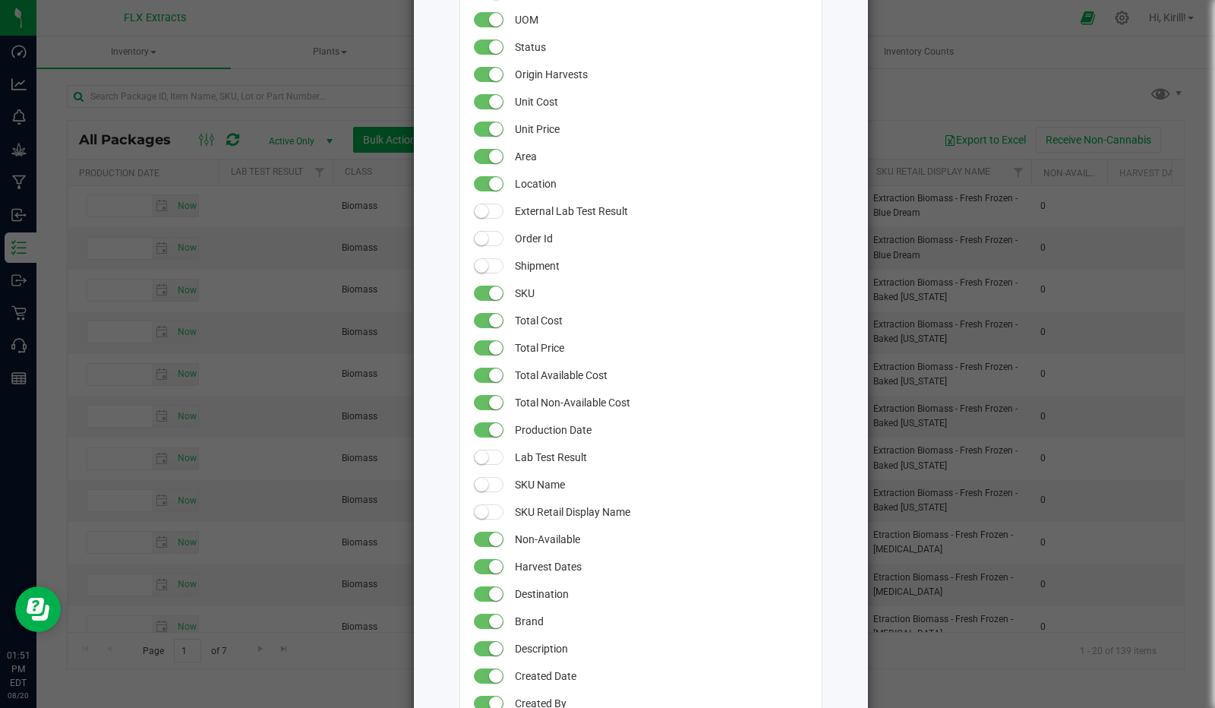
click at [489, 533] on small at bounding box center [496, 539] width 14 height 14
click at [489, 564] on small at bounding box center [496, 567] width 14 height 14
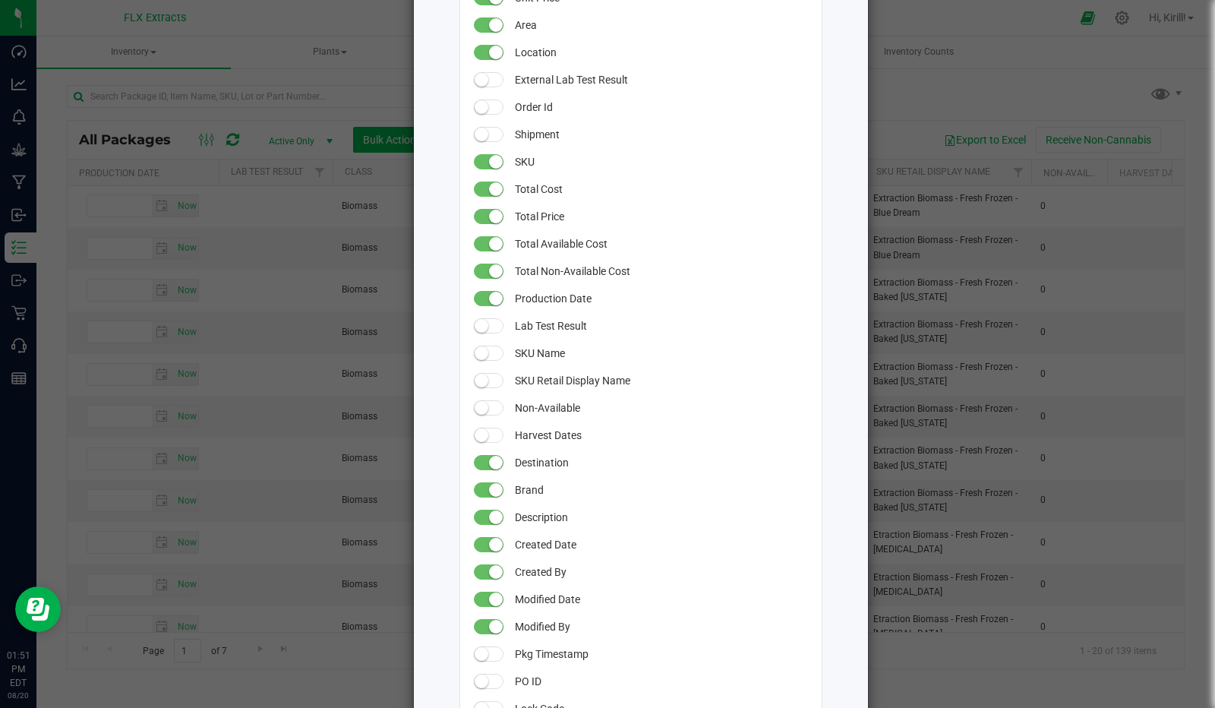
scroll to position [533, 0]
click at [479, 460] on span at bounding box center [489, 461] width 30 height 15
click at [488, 449] on span at bounding box center [489, 461] width 30 height 27
click at [485, 455] on span at bounding box center [489, 461] width 30 height 15
click at [482, 397] on span at bounding box center [489, 406] width 30 height 27
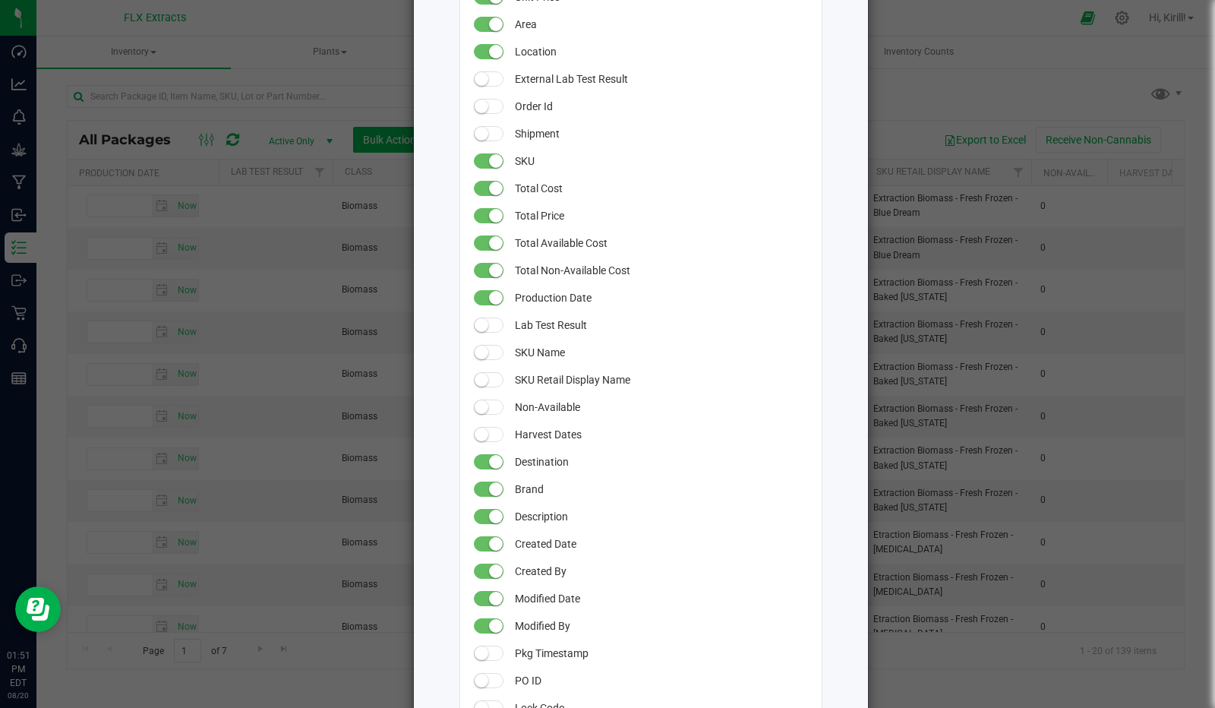
click at [482, 399] on span at bounding box center [489, 406] width 30 height 15
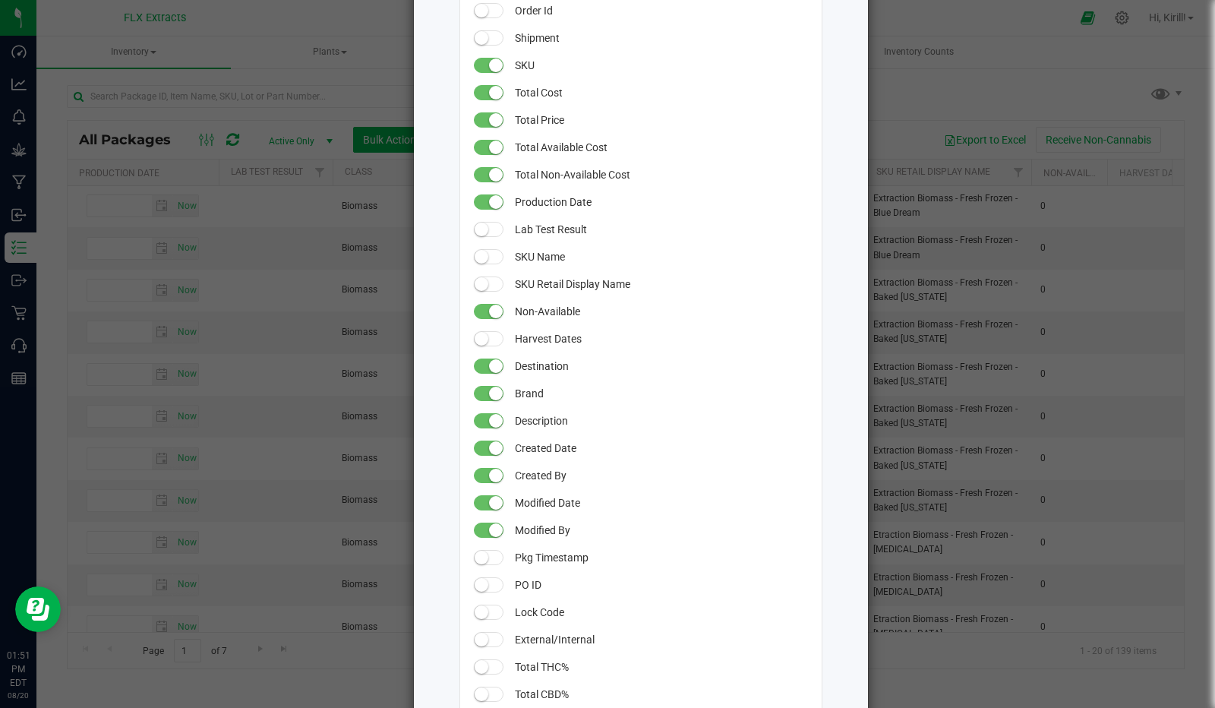
scroll to position [636, 0]
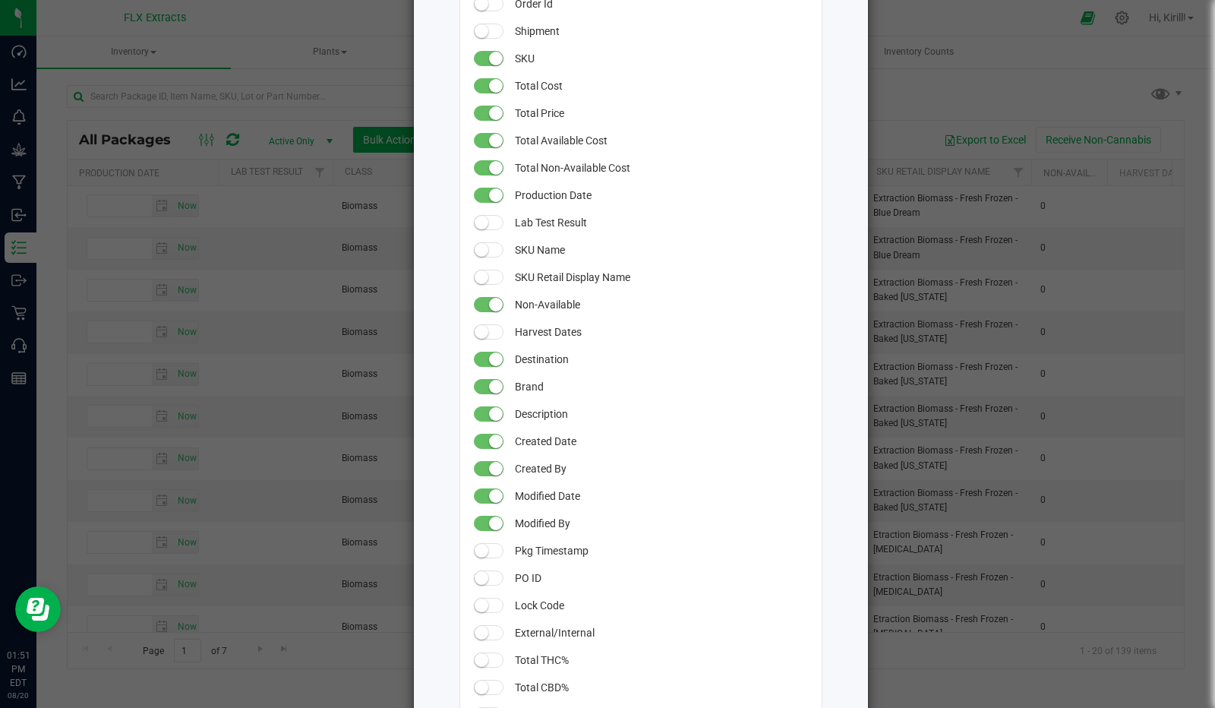
click at [489, 390] on small at bounding box center [496, 387] width 14 height 14
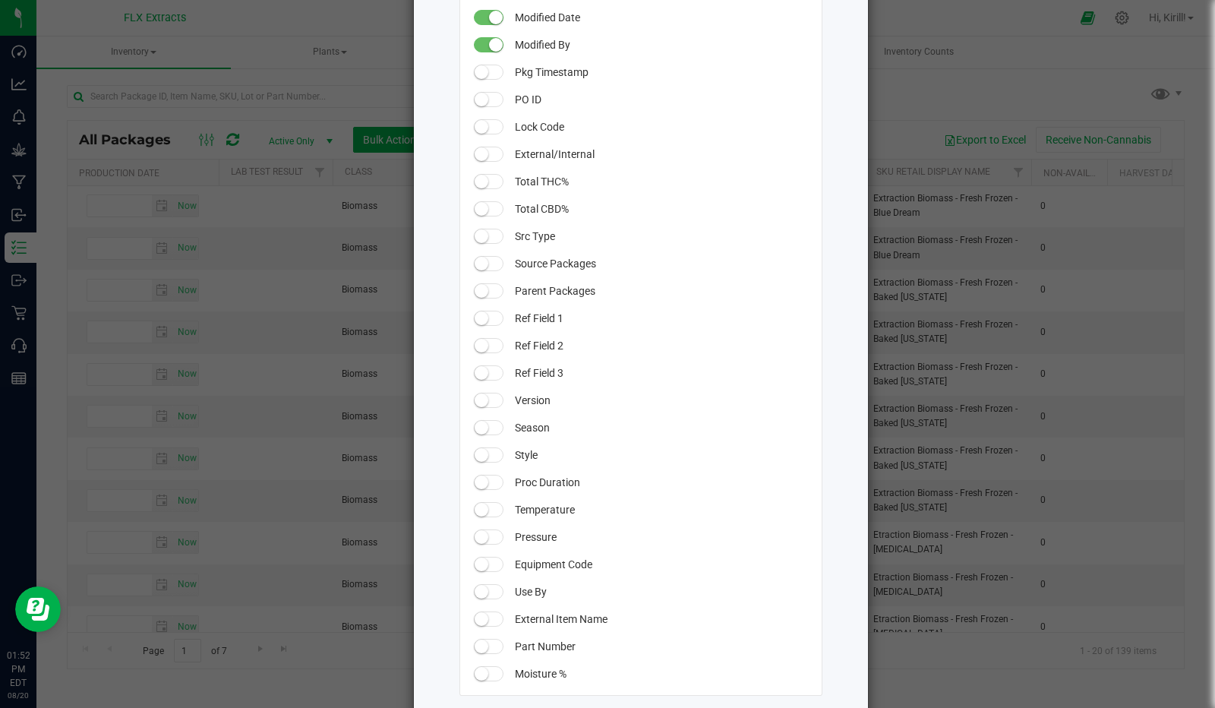
scroll to position [1139, 0]
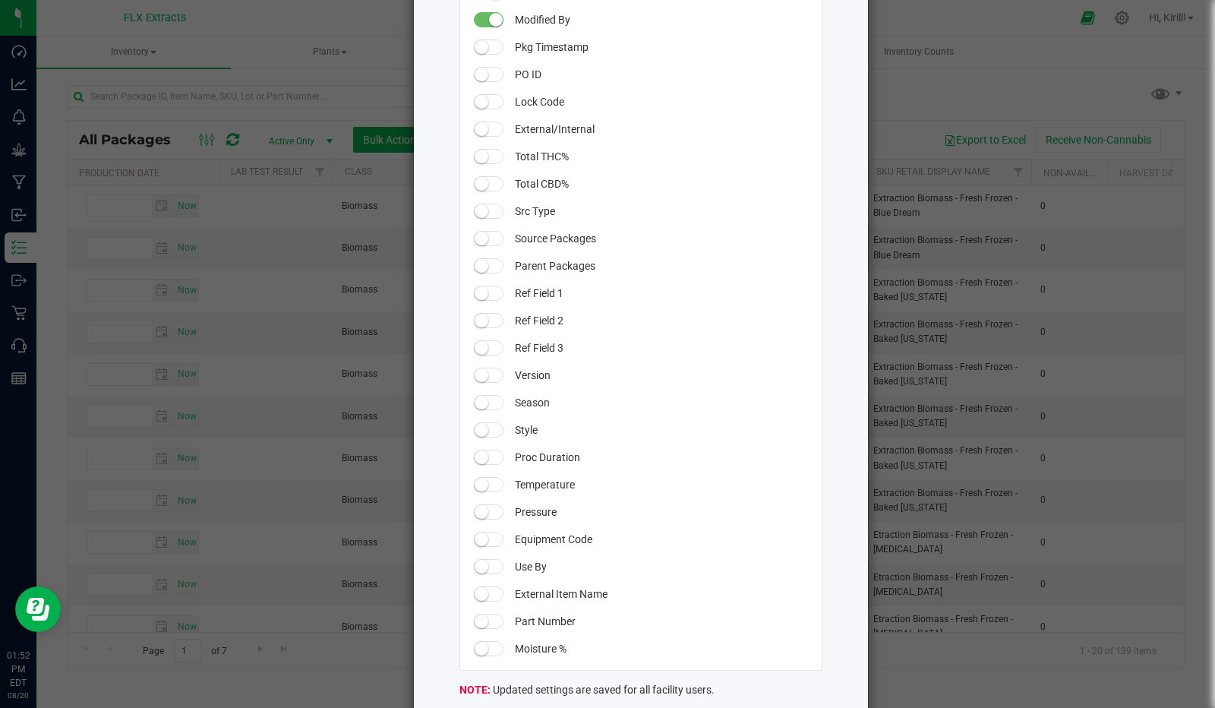
click at [479, 236] on small at bounding box center [482, 239] width 14 height 14
click at [479, 260] on small at bounding box center [482, 266] width 14 height 14
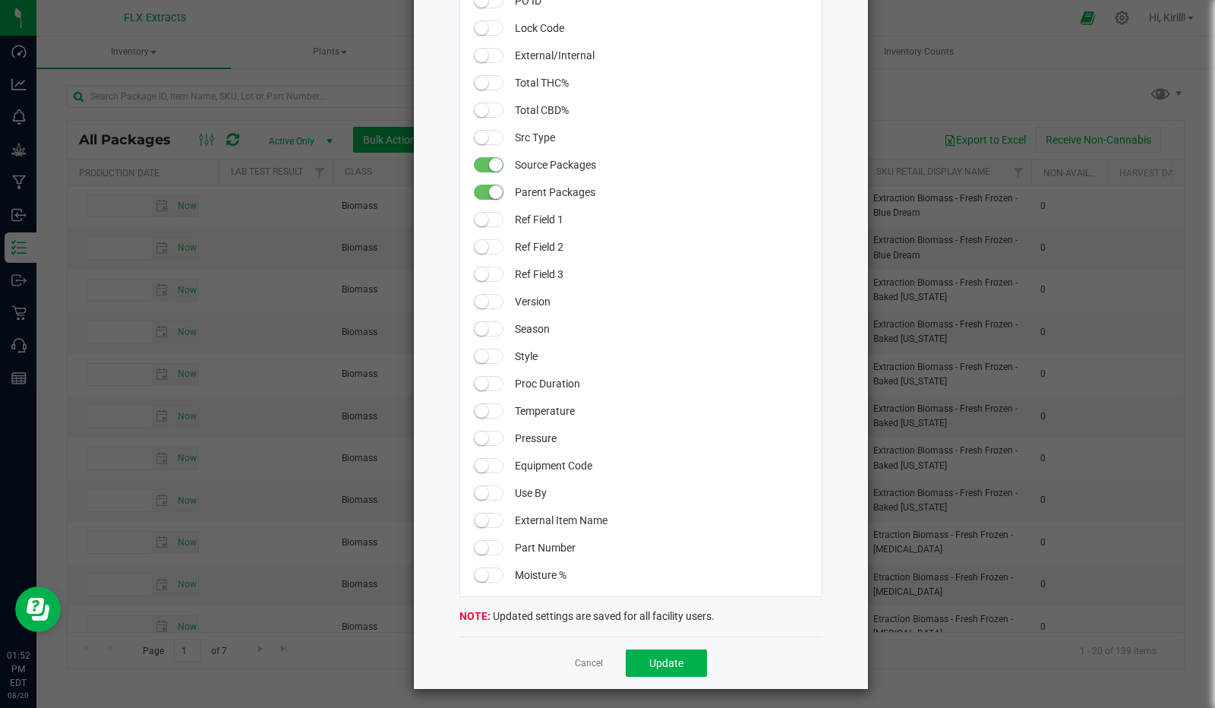
scroll to position [1216, 0]
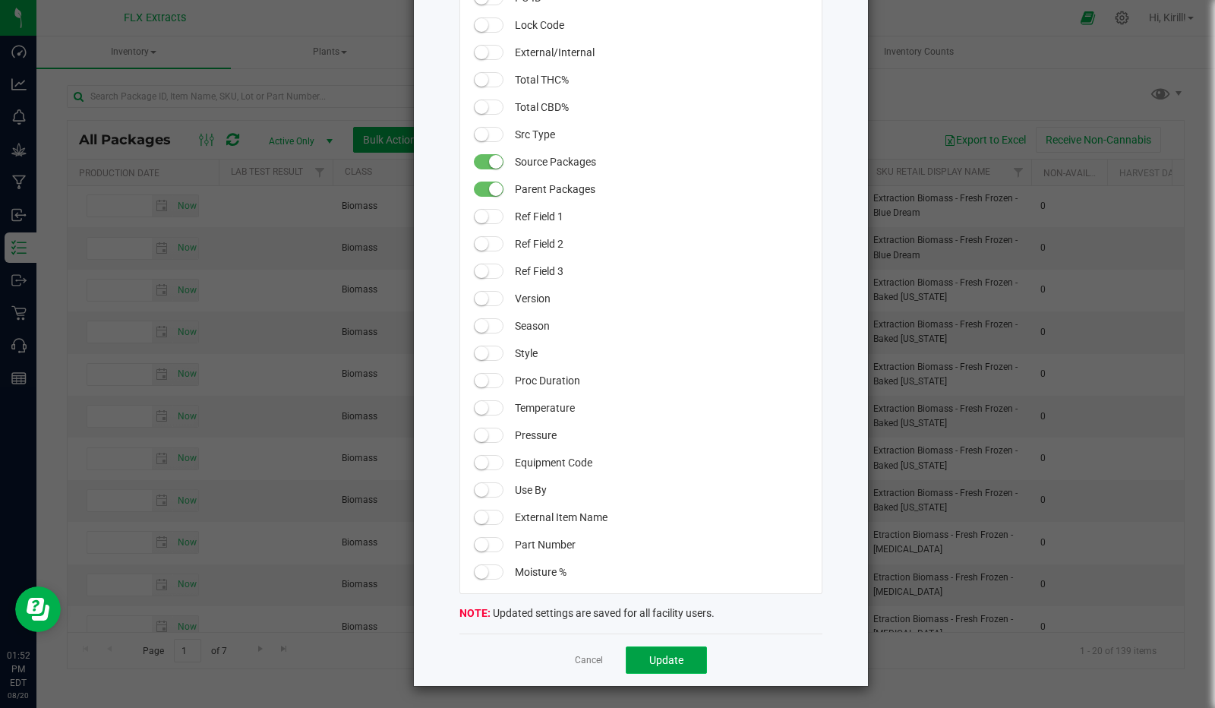
click at [605, 651] on button "Update" at bounding box center [666, 659] width 81 height 27
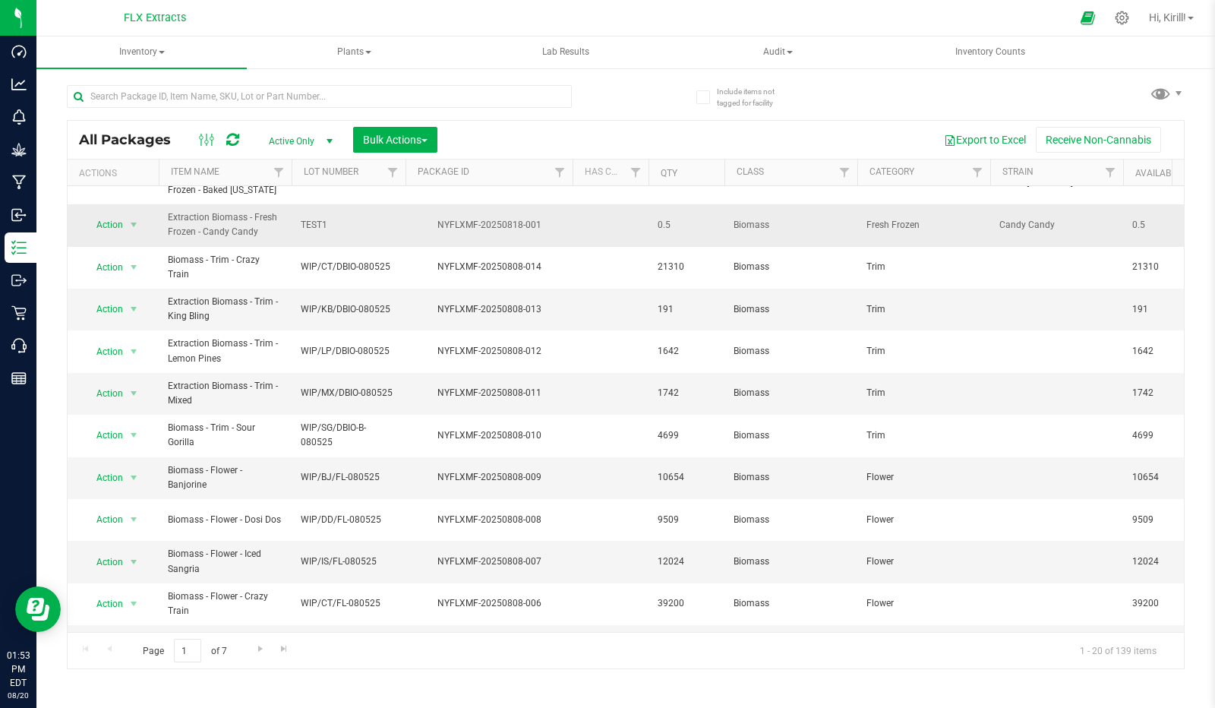
scroll to position [0, 0]
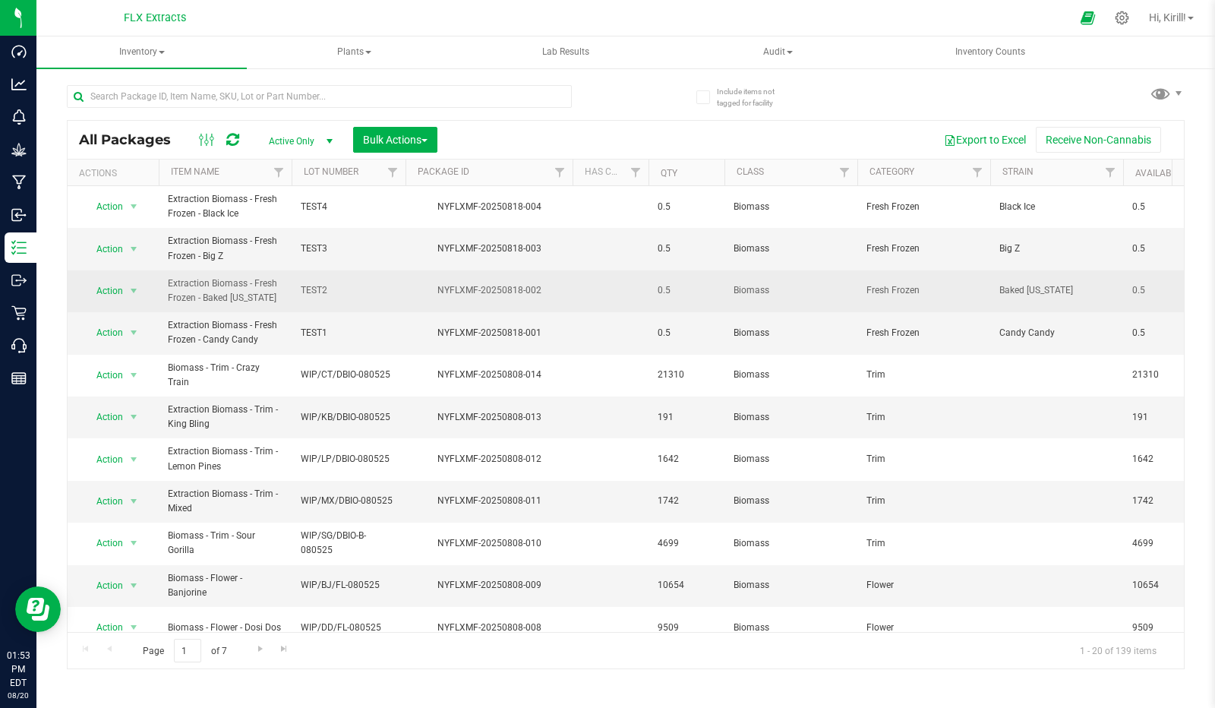
click at [401, 273] on td "TEST2" at bounding box center [349, 291] width 114 height 42
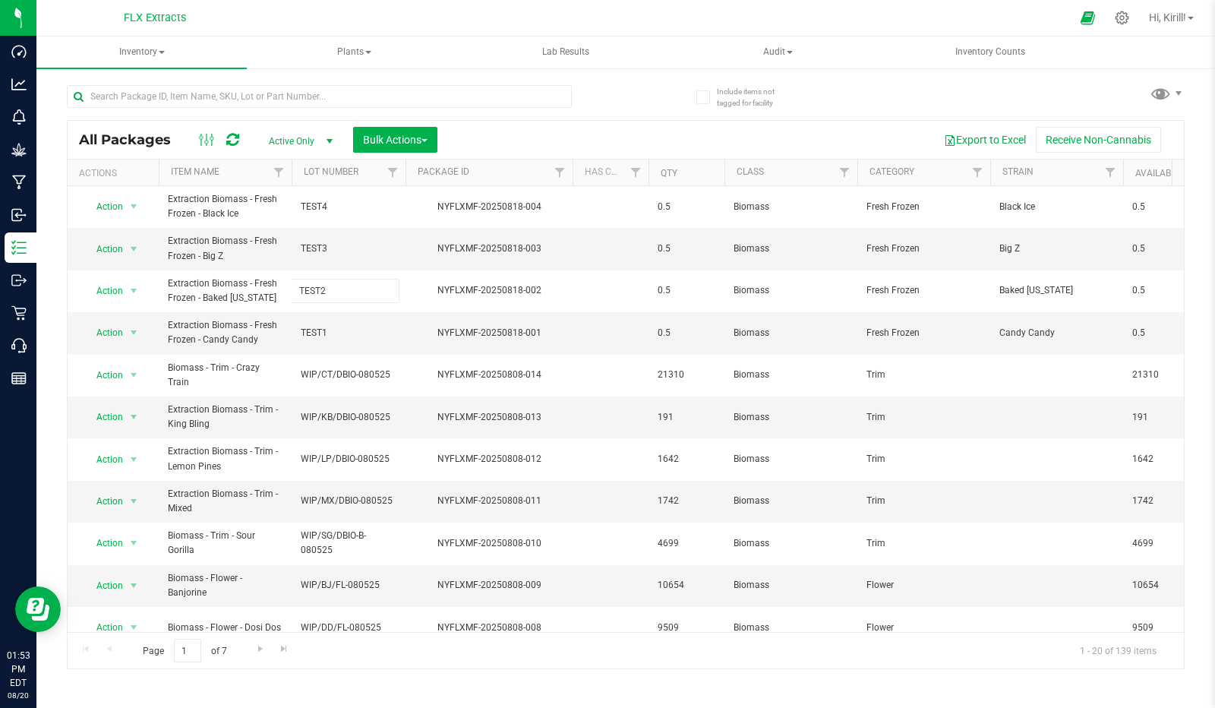
click at [529, 118] on div at bounding box center [319, 102] width 505 height 35
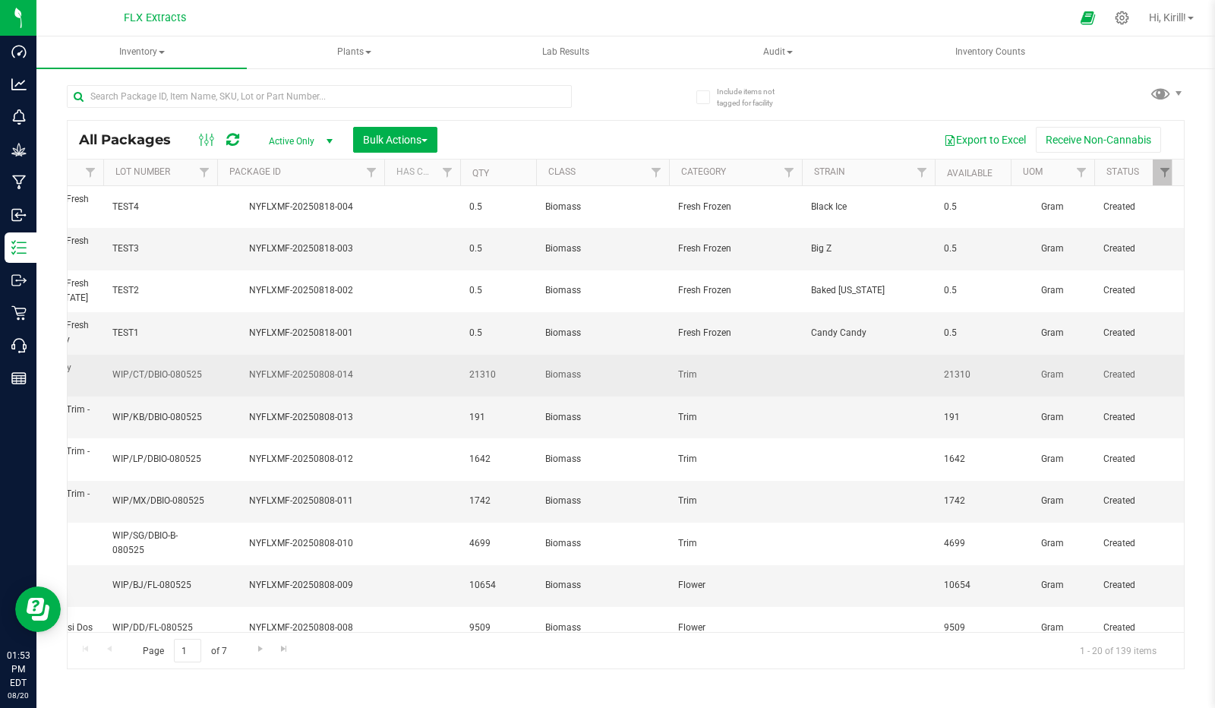
scroll to position [0, 49]
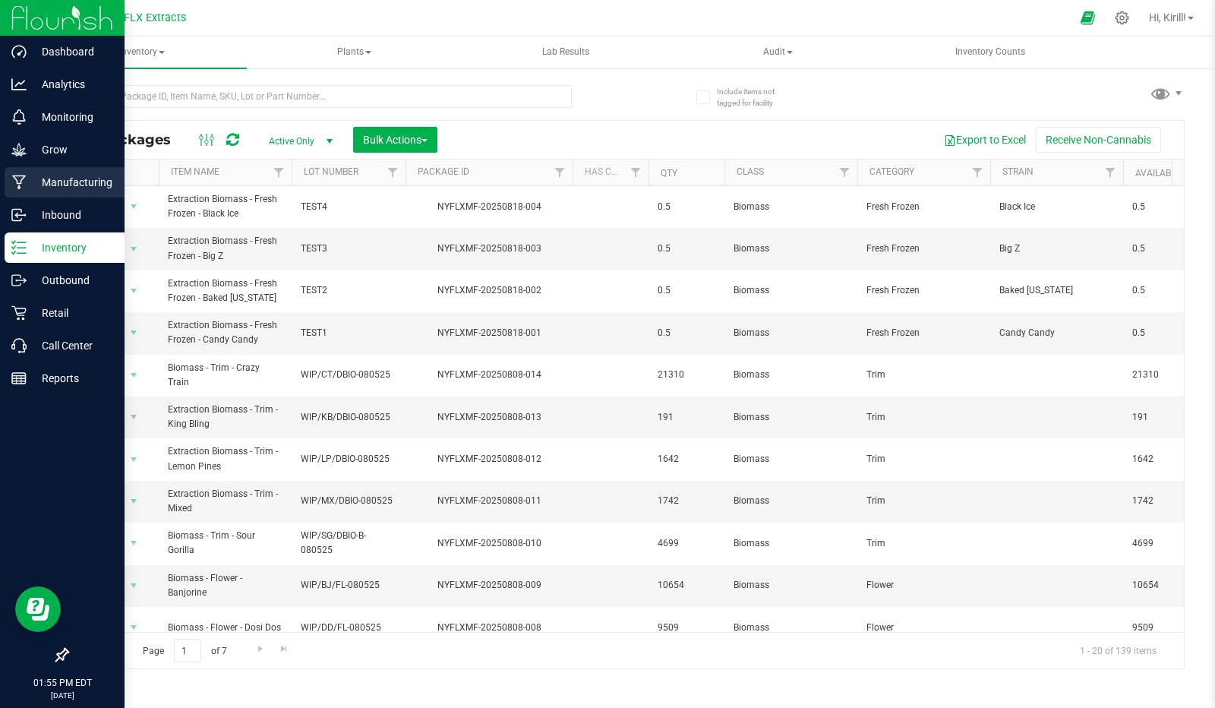
click at [80, 189] on p "Manufacturing" at bounding box center [72, 182] width 91 height 18
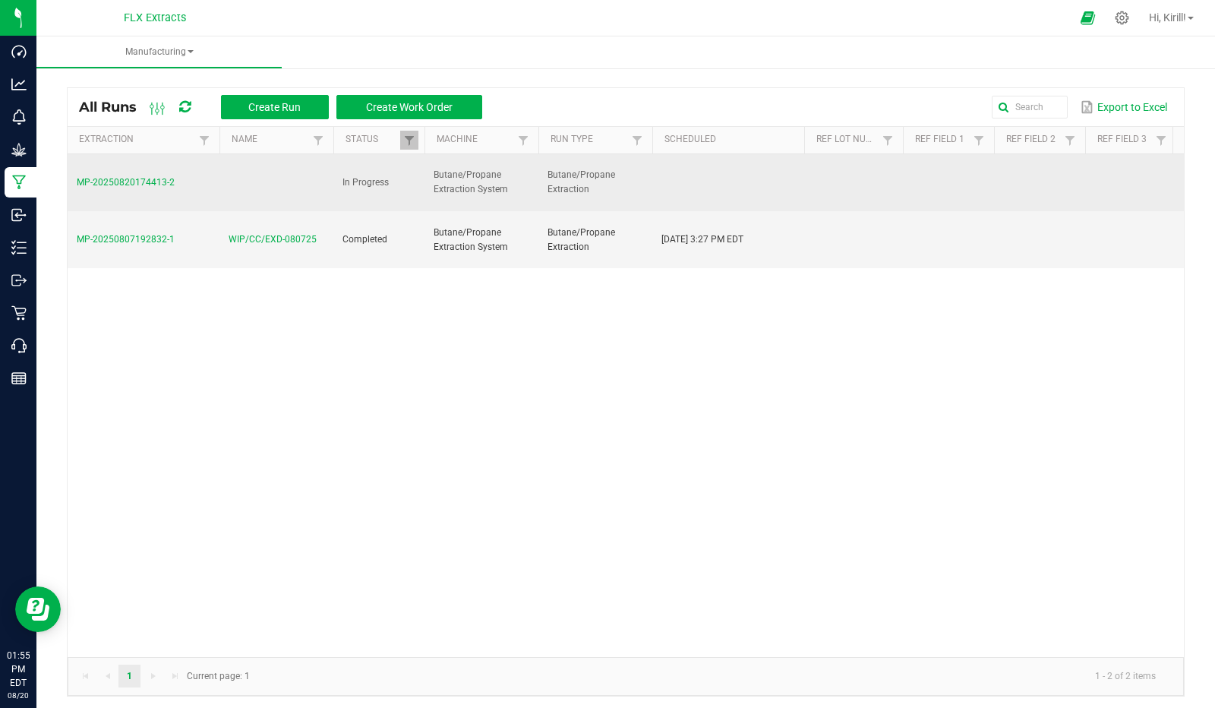
click at [259, 189] on td at bounding box center [276, 183] width 114 height 58
click at [147, 183] on span "MP-20250820174413-2" at bounding box center [126, 182] width 98 height 11
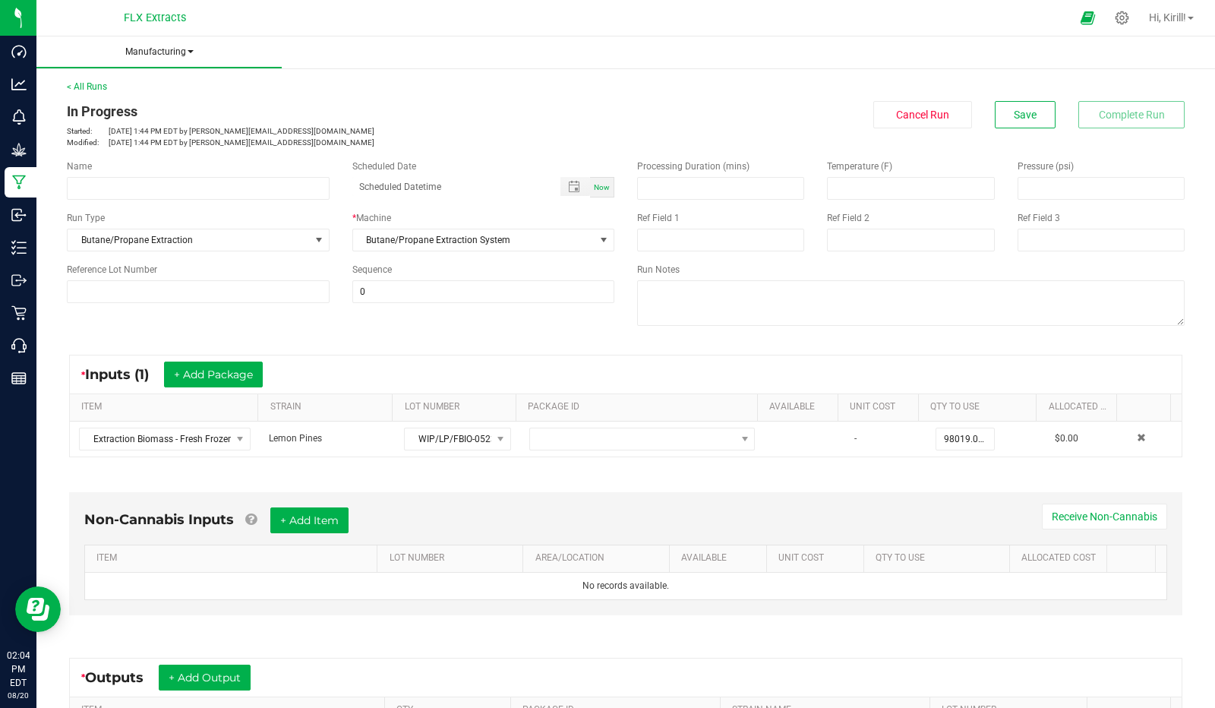
click at [175, 49] on span "Manufacturing" at bounding box center [158, 52] width 245 height 13
click at [605, 80] on div "< All Runs In Progress Started: Aug 20, 2025 1:44 PM EDT by tyler@flxextracts.c…" at bounding box center [626, 114] width 1118 height 68
click at [605, 22] on icon at bounding box center [1122, 18] width 16 height 16
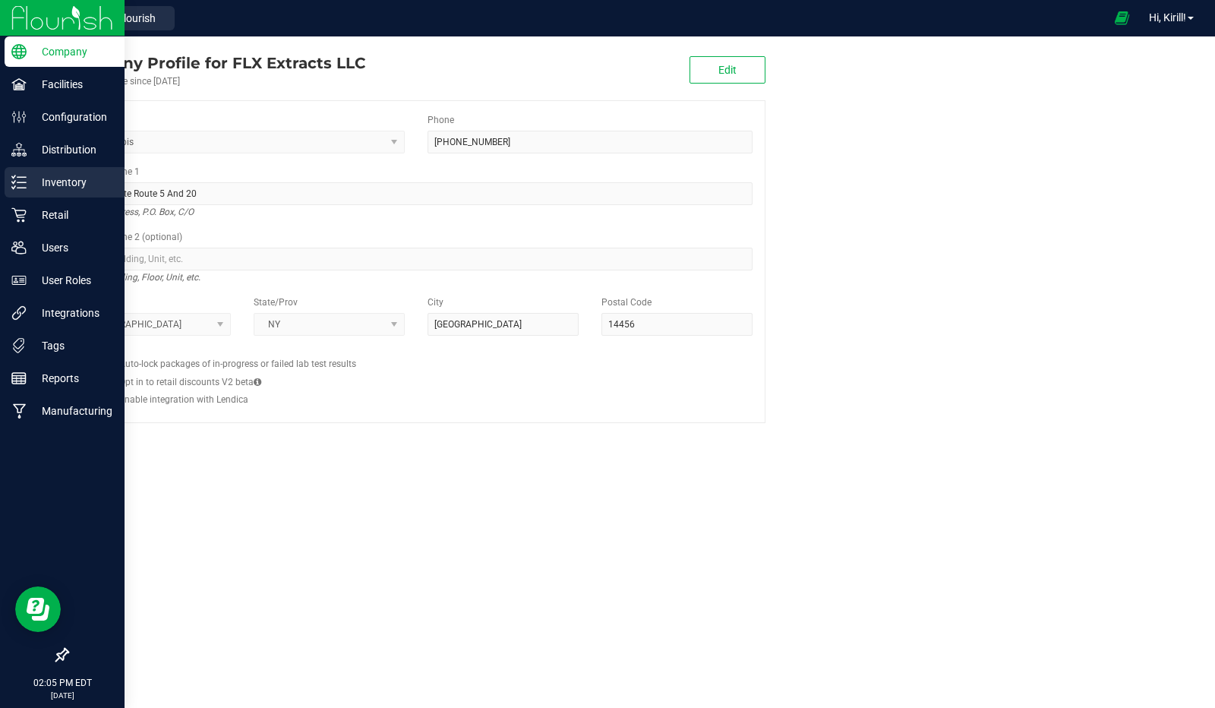
click at [70, 185] on p "Inventory" at bounding box center [72, 182] width 91 height 18
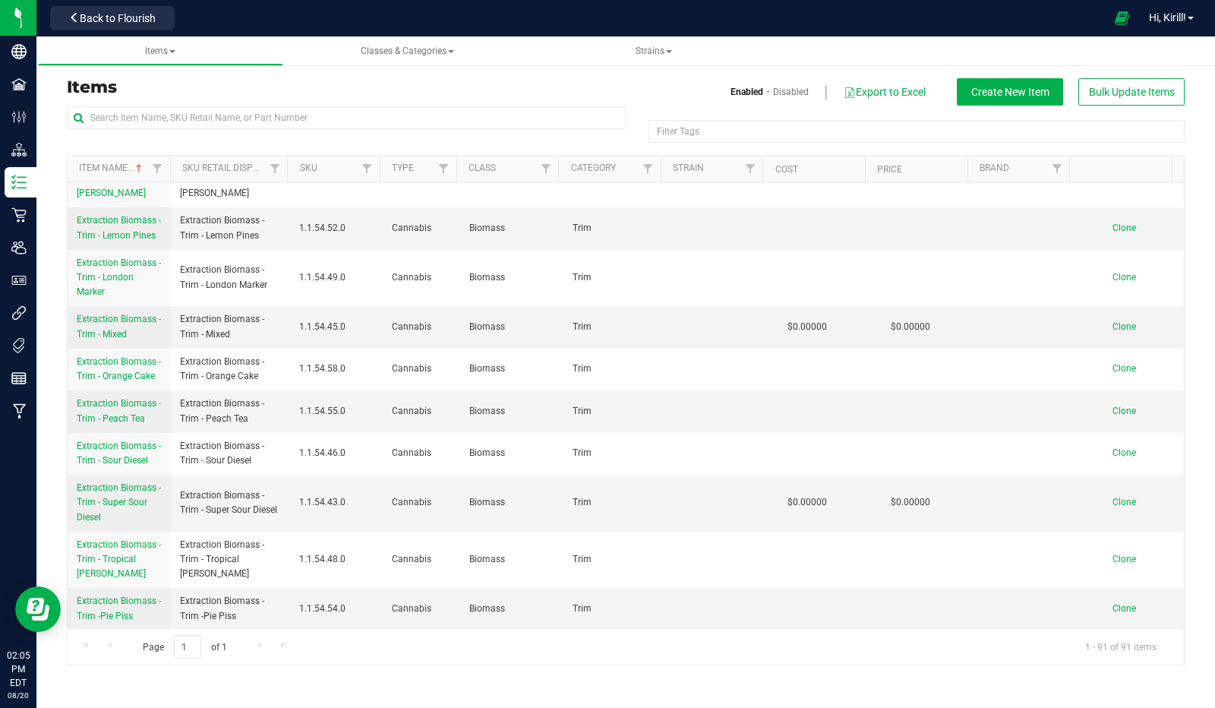
scroll to position [4016, 0]
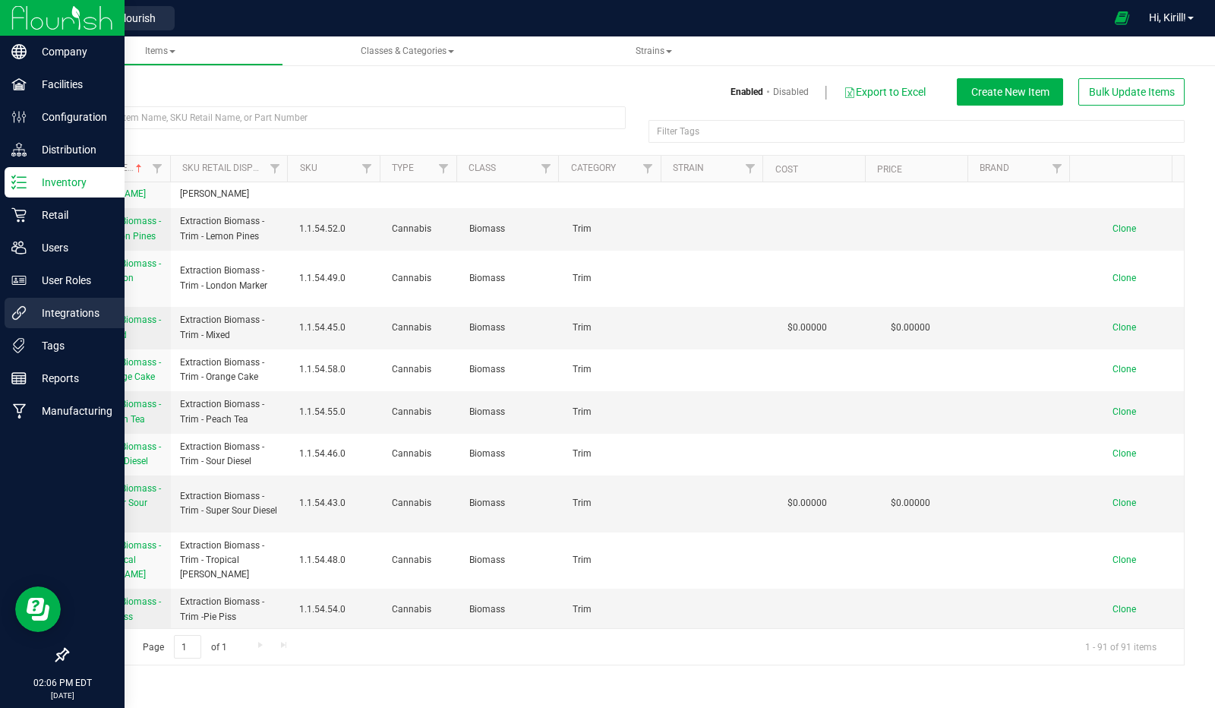
click at [45, 320] on p "Integrations" at bounding box center [72, 313] width 91 height 18
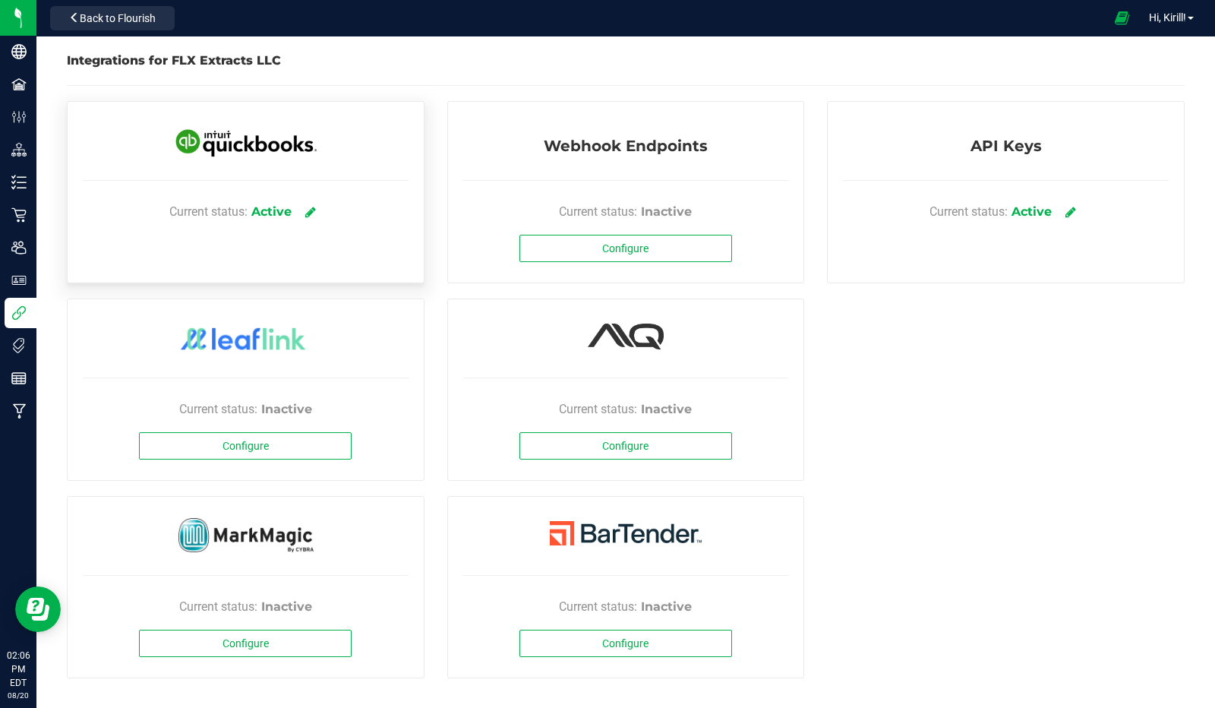
click at [267, 173] on div "Current status: Active" at bounding box center [246, 192] width 358 height 182
click at [305, 209] on icon at bounding box center [310, 212] width 11 height 14
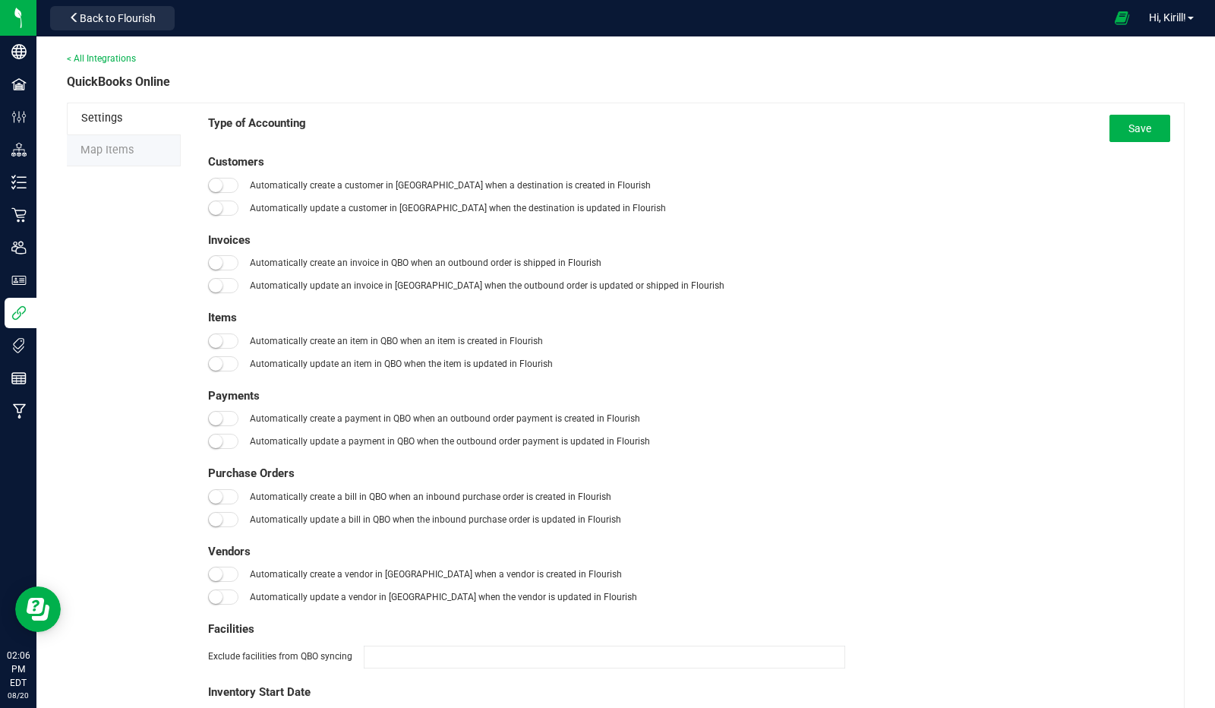
type input "01/01/2025"
click at [103, 147] on span "Map Items" at bounding box center [107, 150] width 53 height 13
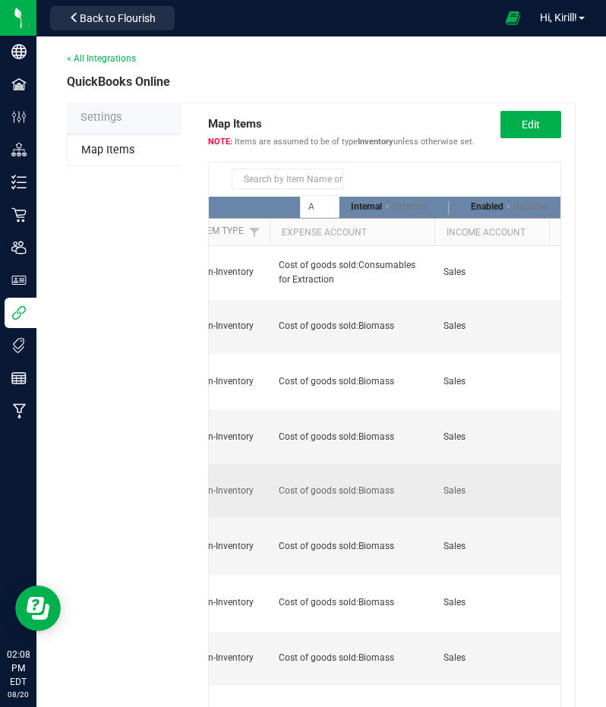
scroll to position [0, 52]
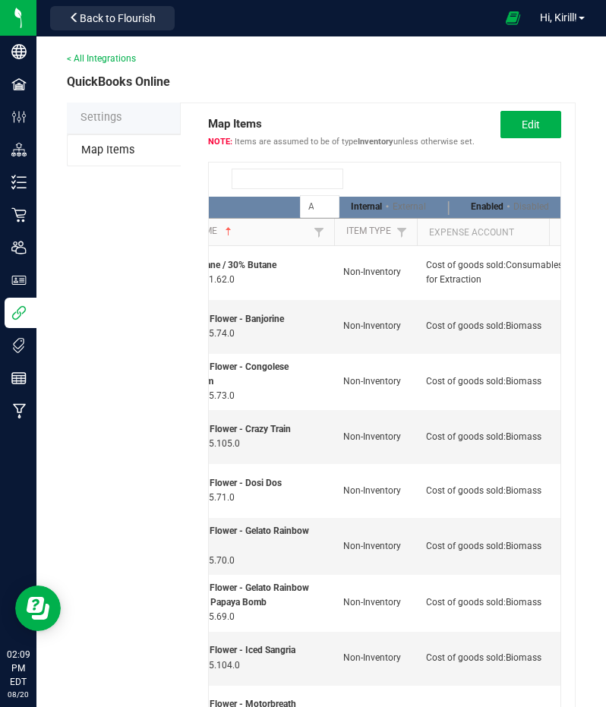
click at [289, 184] on input at bounding box center [288, 179] width 112 height 21
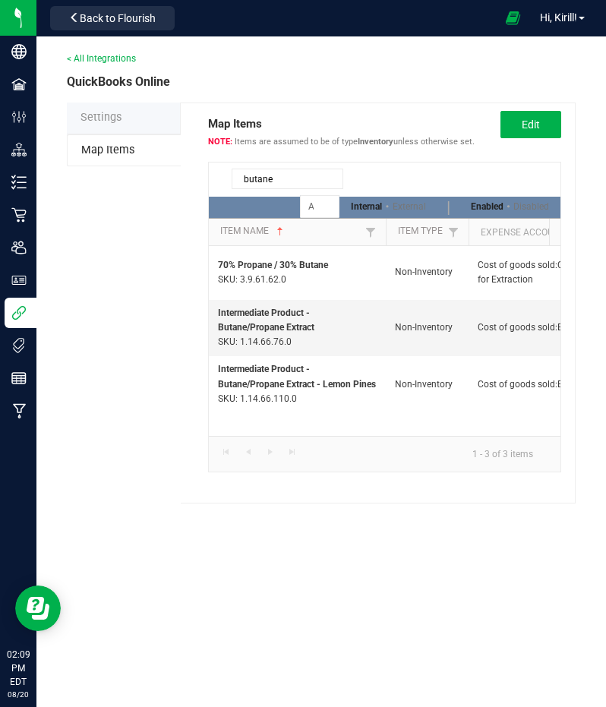
type input "butane"
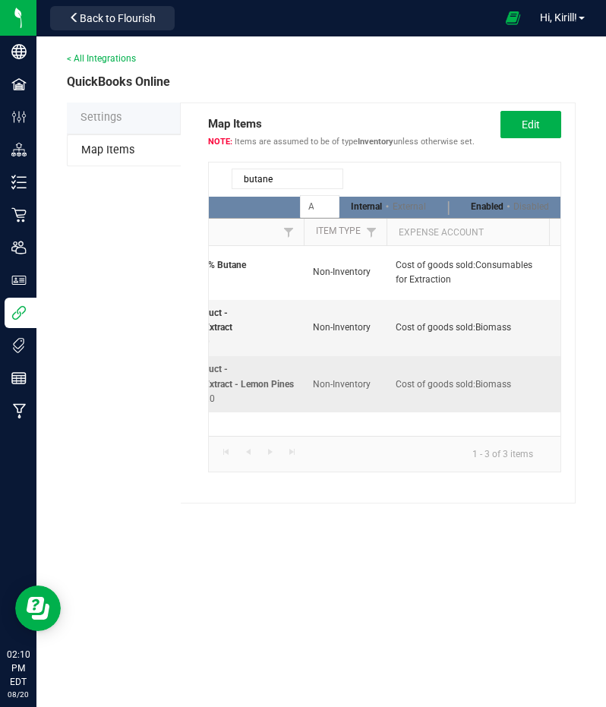
scroll to position [0, 62]
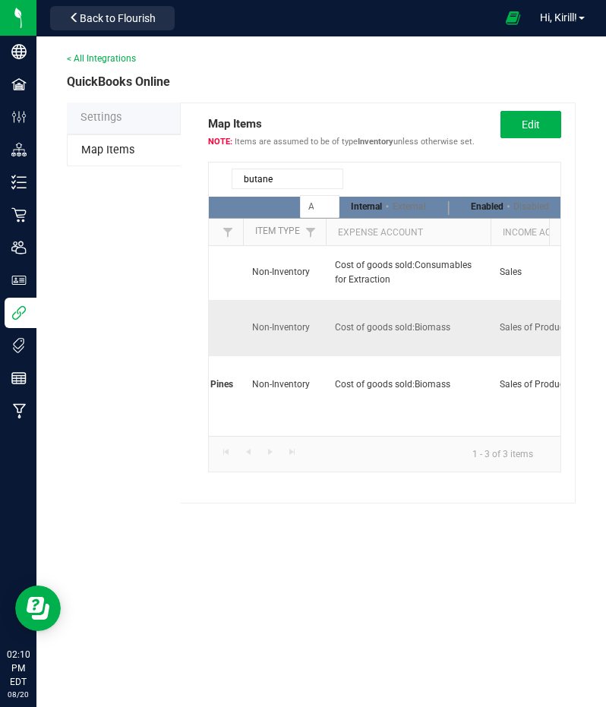
drag, startPoint x: 454, startPoint y: 323, endPoint x: 322, endPoint y: 326, distance: 132.2
click at [322, 326] on tr "Intermediate Product - Butane/Propane Extract SKU: 1.14.66.76.0 Non-Inventory C…" at bounding box center [546, 328] width 960 height 57
copy tr "Cost of goods sold:Biomass"
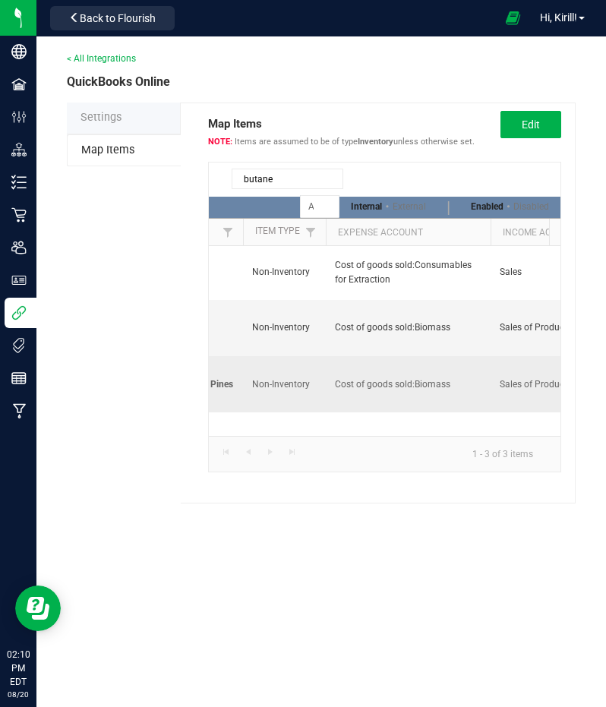
scroll to position [0, 183]
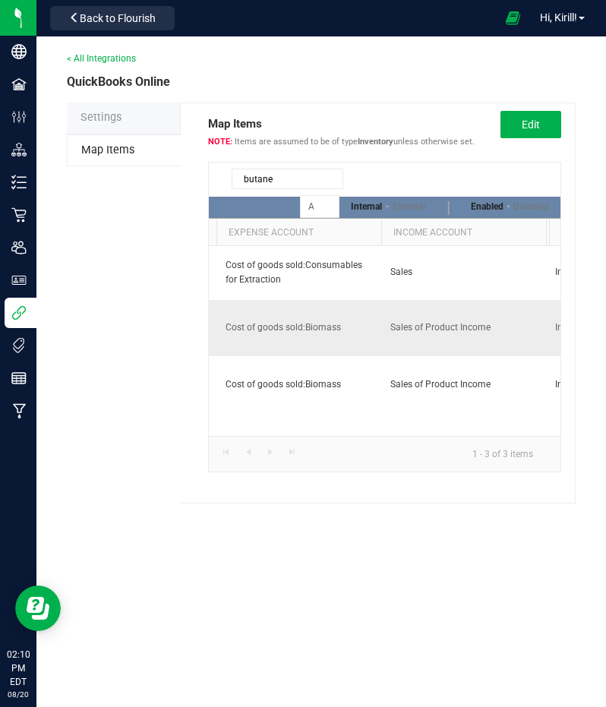
drag, startPoint x: 495, startPoint y: 324, endPoint x: 377, endPoint y: 327, distance: 118.5
click at [377, 327] on tr "Intermediate Product - Butane/Propane Extract SKU: 1.14.66.76.0 Non-Inventory C…" at bounding box center [437, 328] width 960 height 57
copy tr "Sales of Product Income"
click at [289, 188] on input "butane" at bounding box center [288, 179] width 112 height 21
drag, startPoint x: 287, startPoint y: 183, endPoint x: 207, endPoint y: 183, distance: 79.7
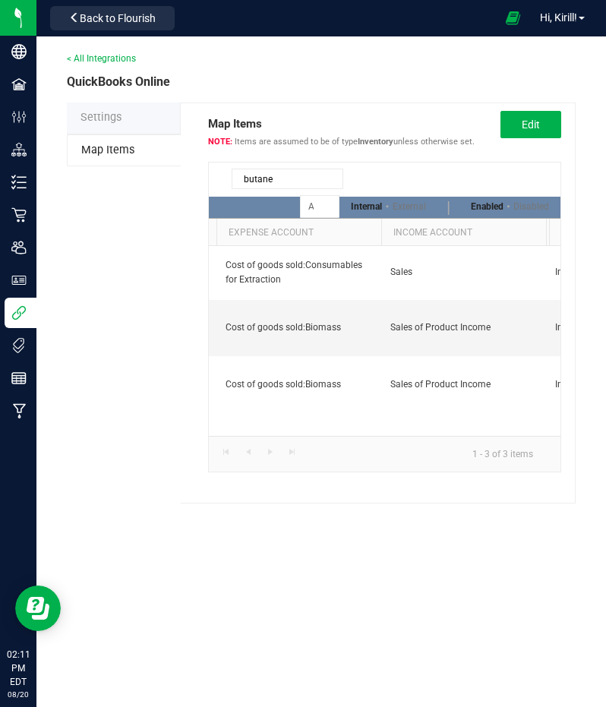
click at [207, 183] on div "Map Items Items are assumed to be of type Inventory unless otherwise set. Edit …" at bounding box center [378, 303] width 395 height 401
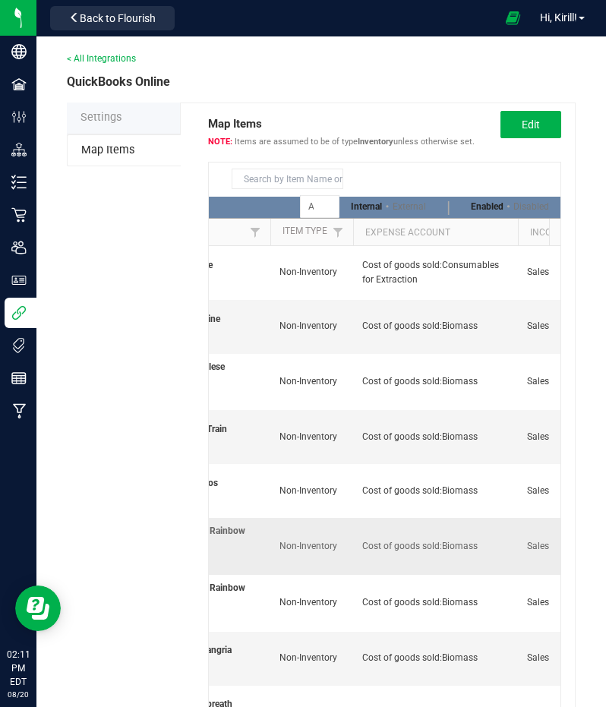
scroll to position [0, 190]
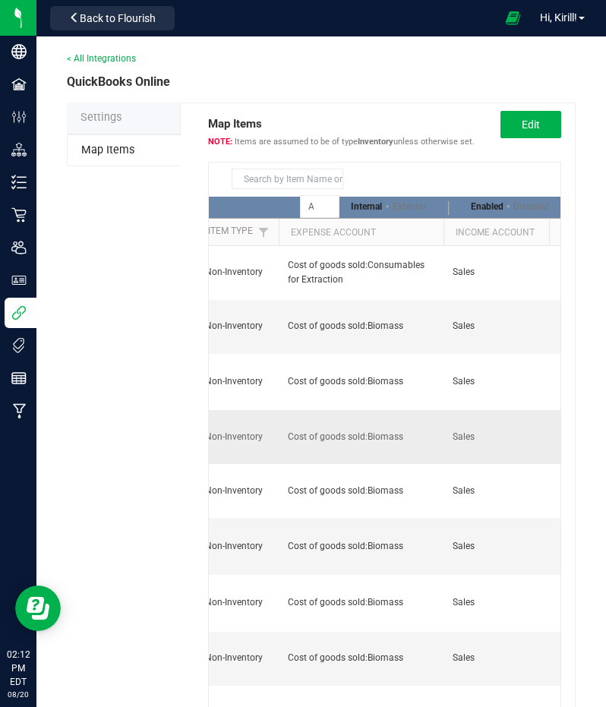
click at [390, 423] on td "Cost of goods sold:Biomass" at bounding box center [361, 437] width 165 height 54
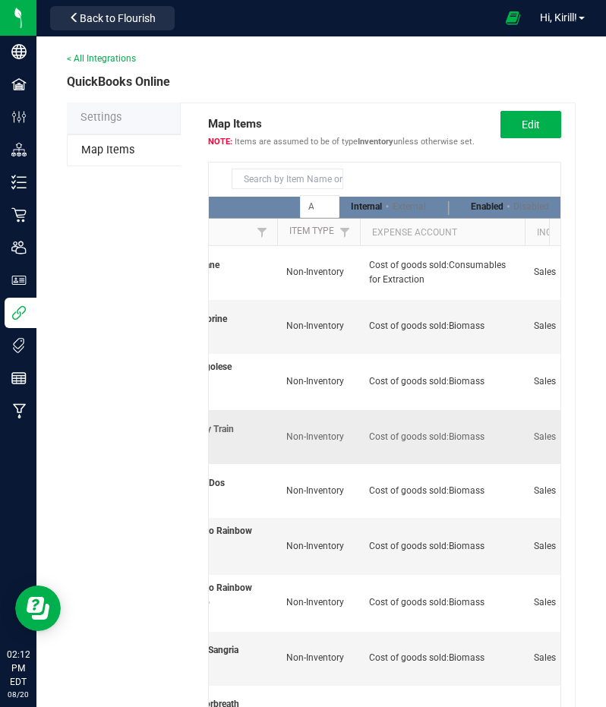
scroll to position [0, 0]
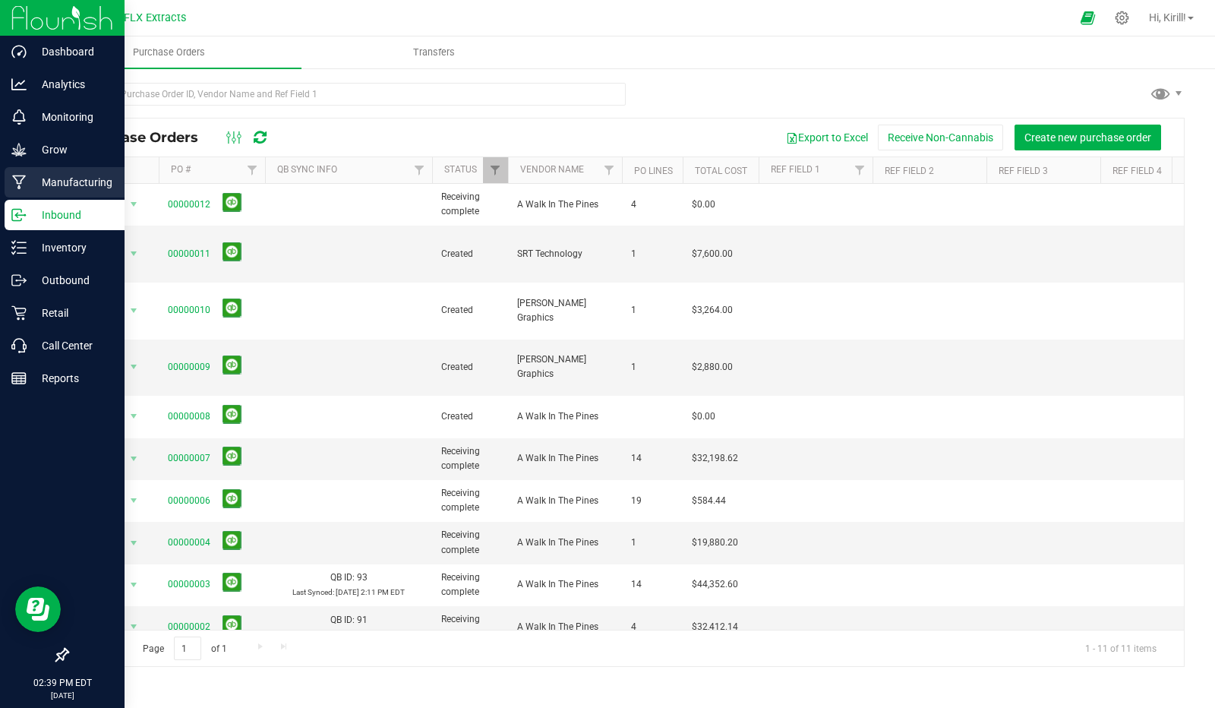
click at [73, 185] on p "Manufacturing" at bounding box center [72, 182] width 91 height 18
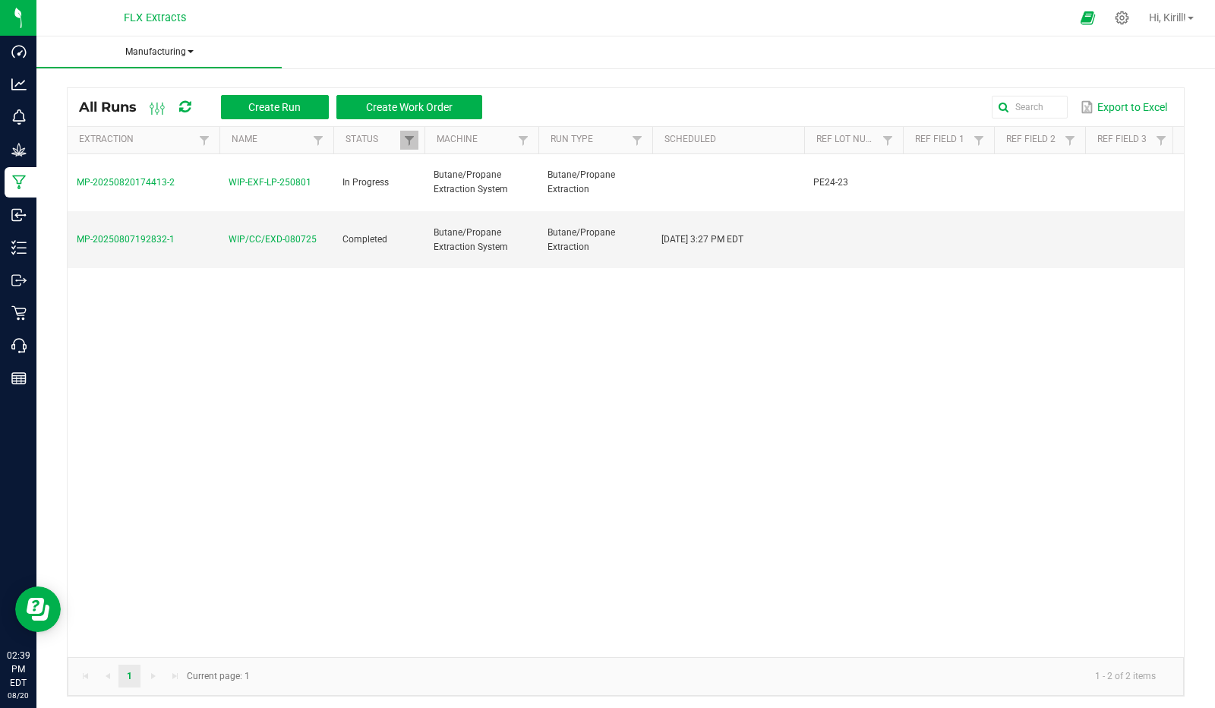
click at [183, 58] on span "Manufacturing" at bounding box center [158, 52] width 245 height 13
click at [450, 62] on ul "Manufacturing All runs Waste log" at bounding box center [643, 52] width 1215 height 33
click at [295, 106] on span "Create Run" at bounding box center [274, 107] width 52 height 12
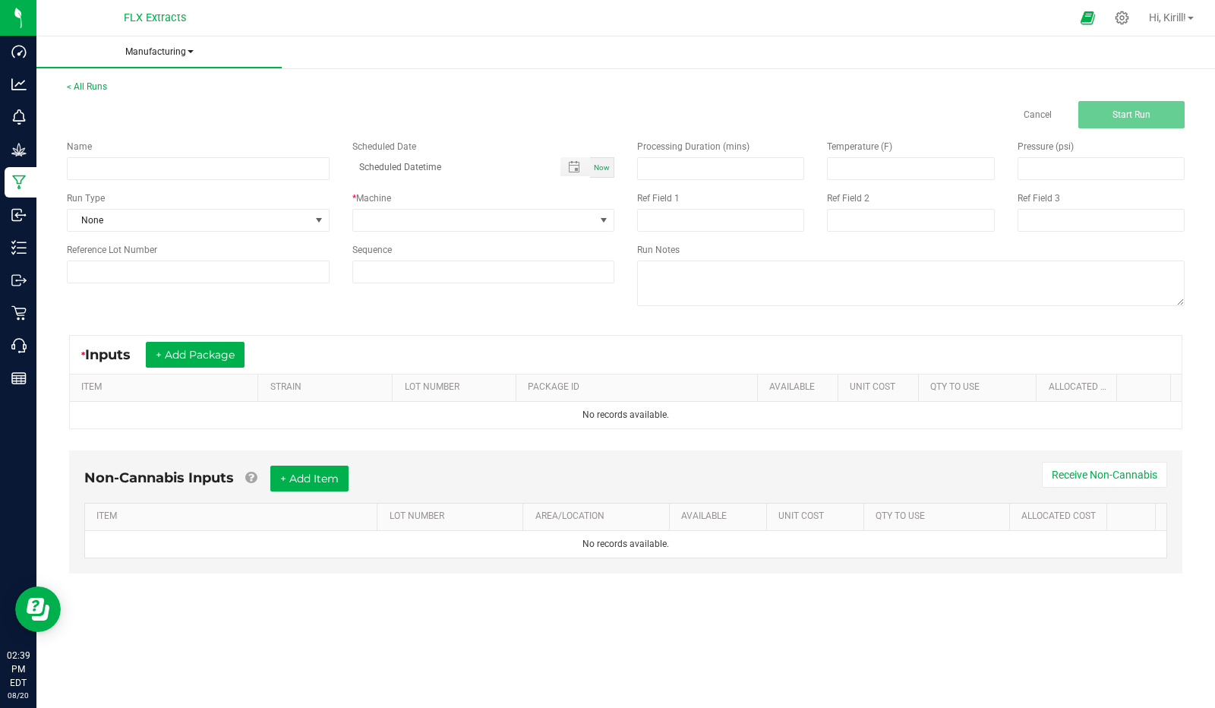
click at [181, 49] on span "Manufacturing" at bounding box center [158, 52] width 245 height 13
click at [91, 101] on span "Waste log" at bounding box center [81, 99] width 49 height 13
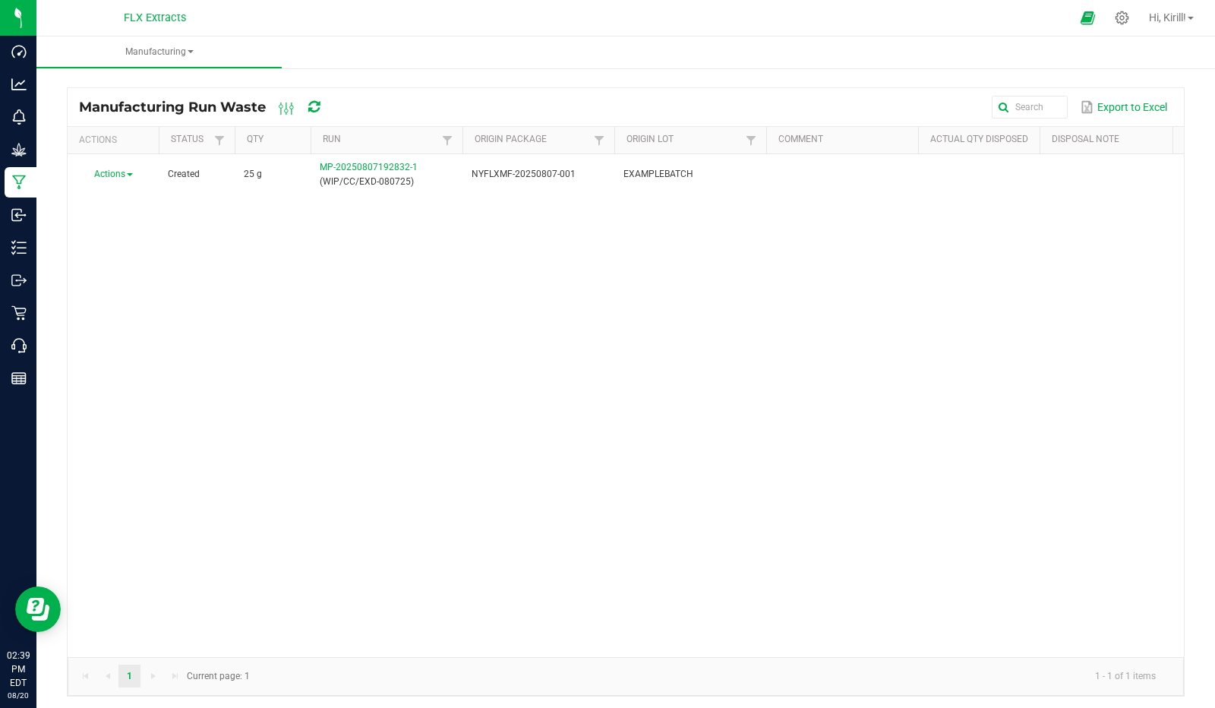
click at [333, 256] on div "Actions Created 25 g MP-20250807192832-1 (WIP/CC/EXD-080725) NYFLXMF-20250807-0…" at bounding box center [626, 405] width 1116 height 503
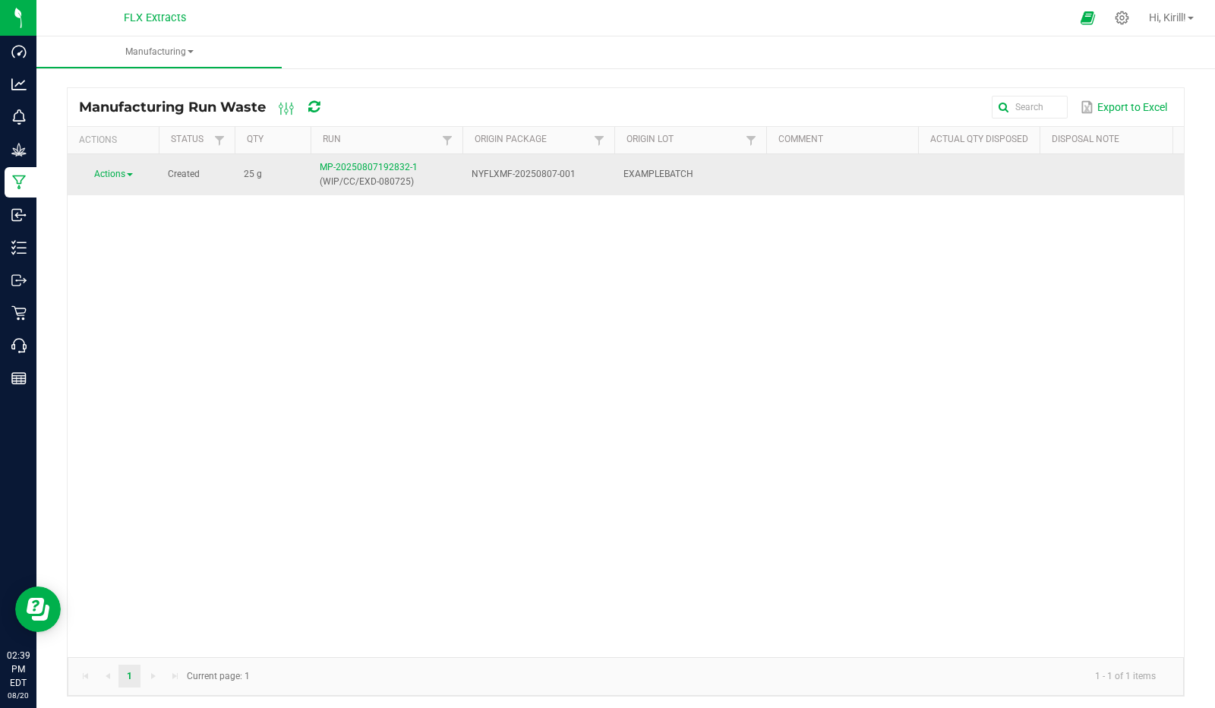
click at [118, 175] on span "Actions" at bounding box center [109, 174] width 31 height 11
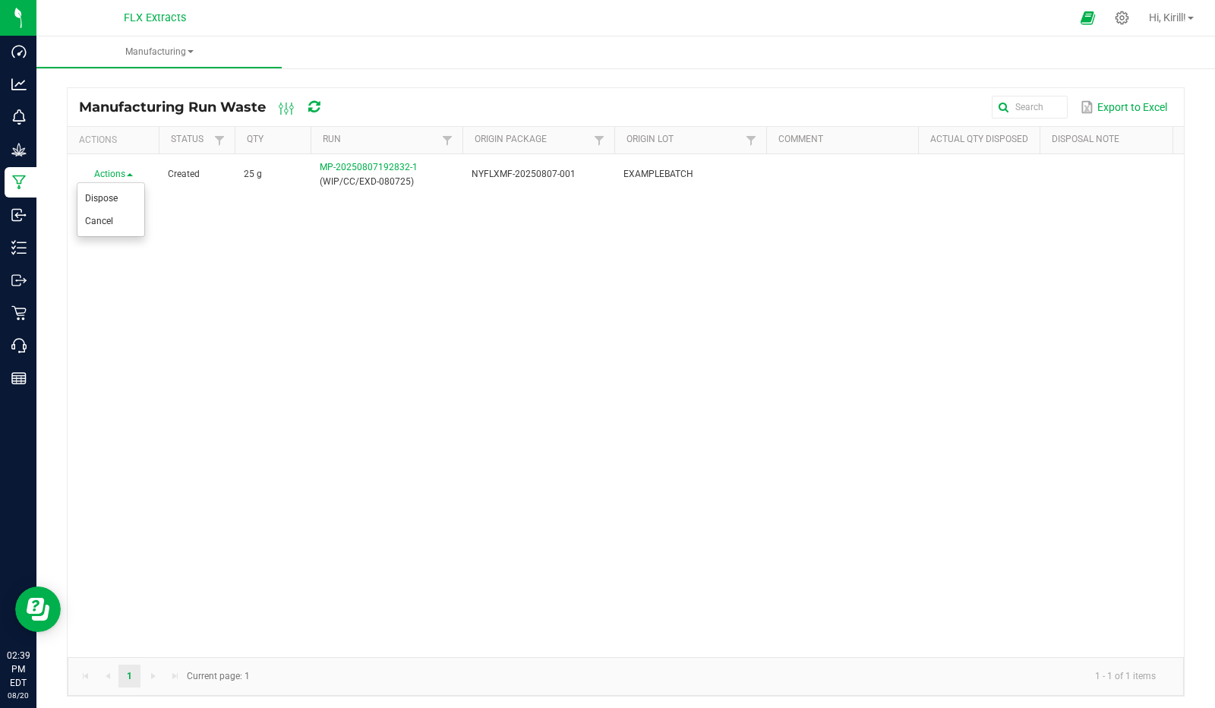
click at [308, 261] on div "Actions Created 25 g MP-20250807192832-1 (WIP/CC/EXD-080725) NYFLXMF-20250807-0…" at bounding box center [626, 405] width 1116 height 503
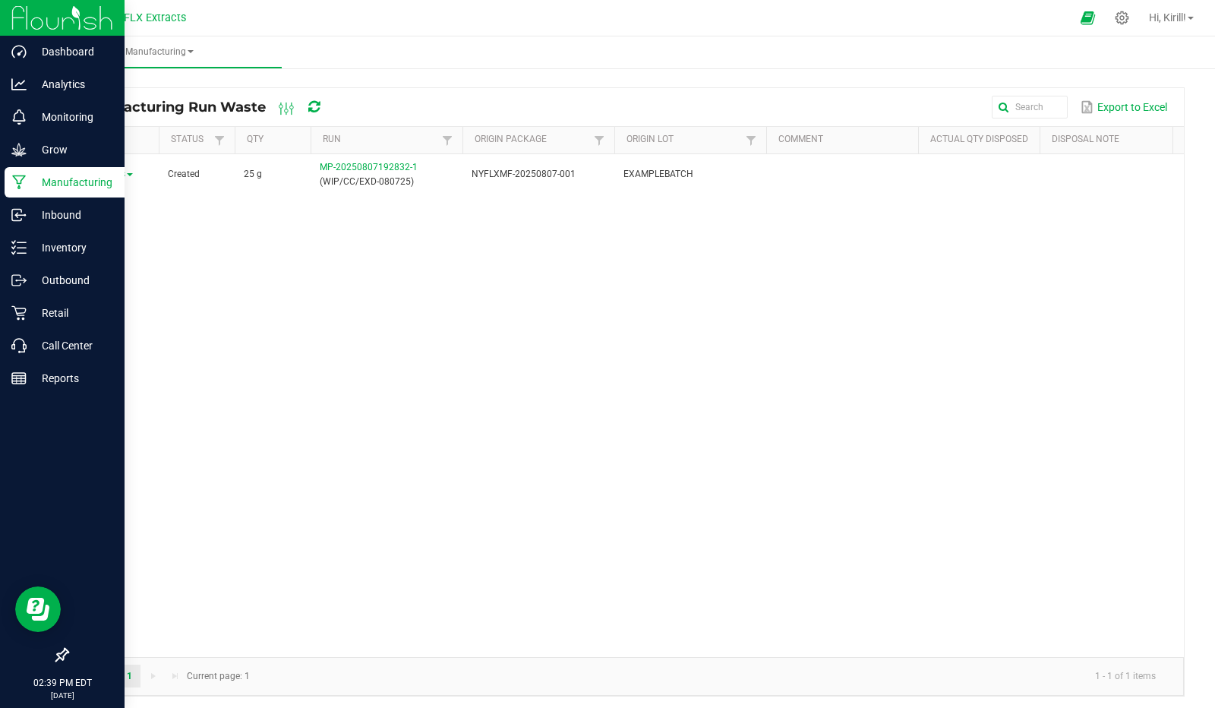
click at [70, 175] on p "Manufacturing" at bounding box center [72, 182] width 91 height 18
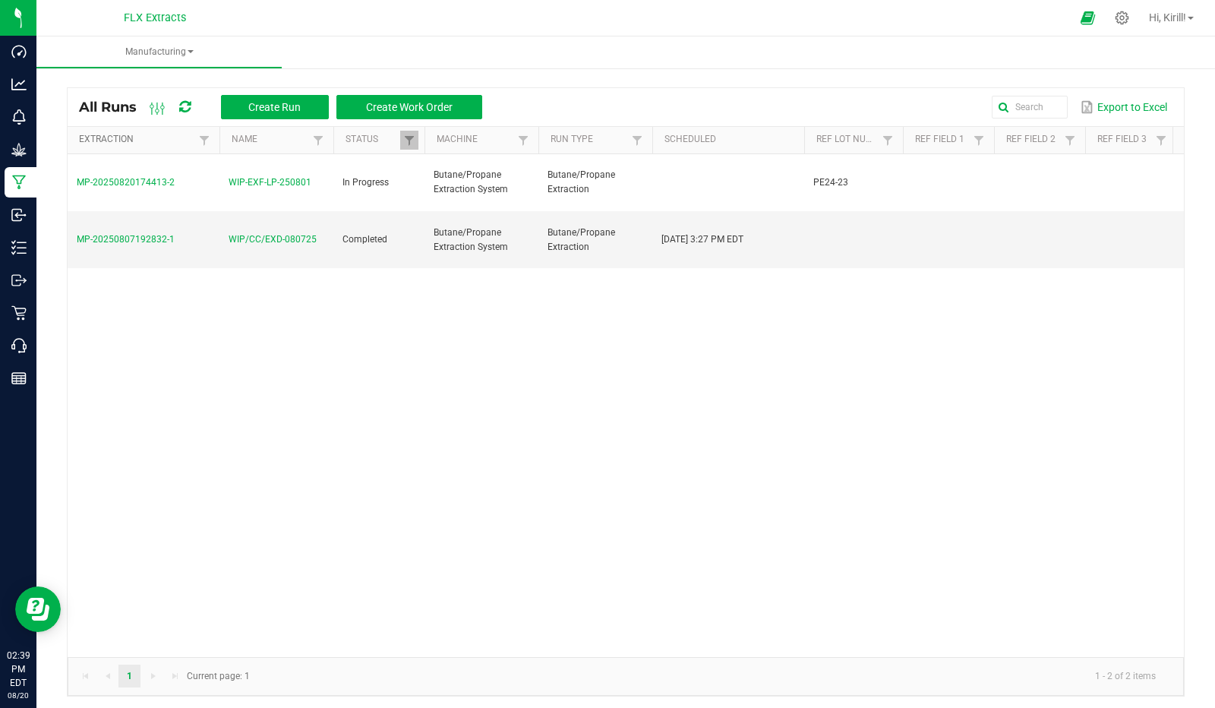
click at [142, 142] on link "Extraction" at bounding box center [136, 140] width 115 height 12
click at [156, 107] on icon at bounding box center [158, 108] width 17 height 18
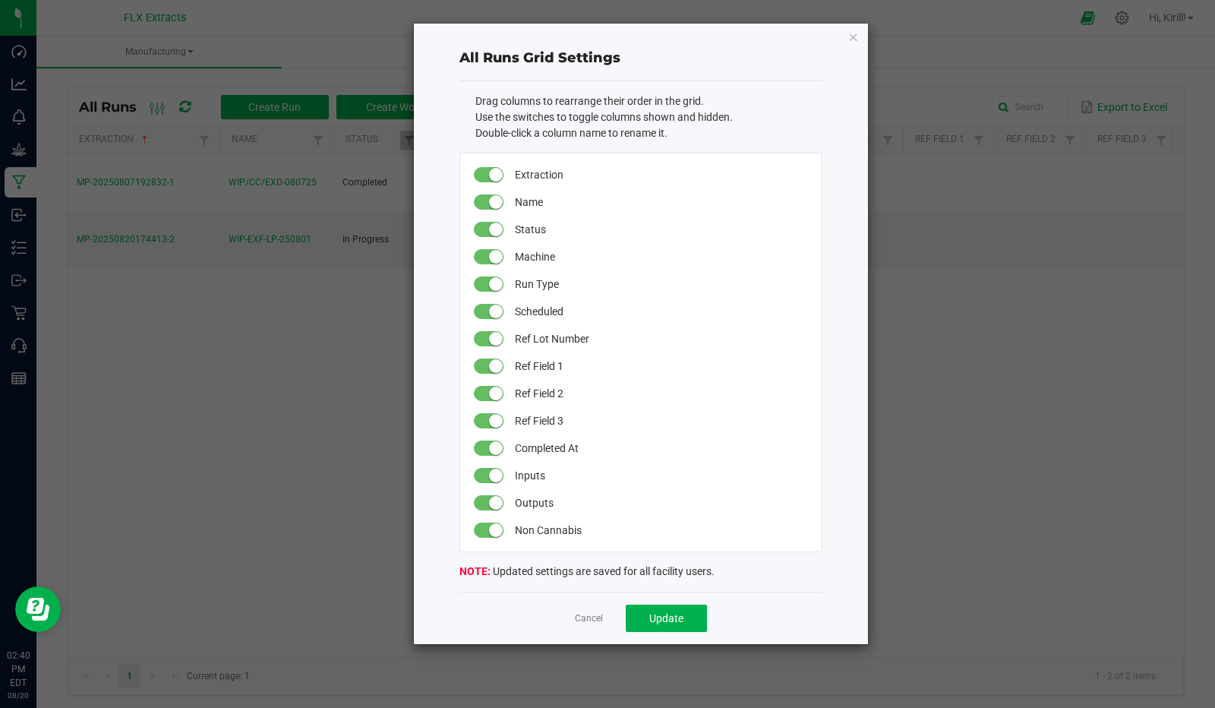
click at [556, 174] on span "Extraction" at bounding box center [660, 174] width 291 height 27
click at [556, 174] on input "Extraction" at bounding box center [610, 175] width 190 height 23
type input "p"
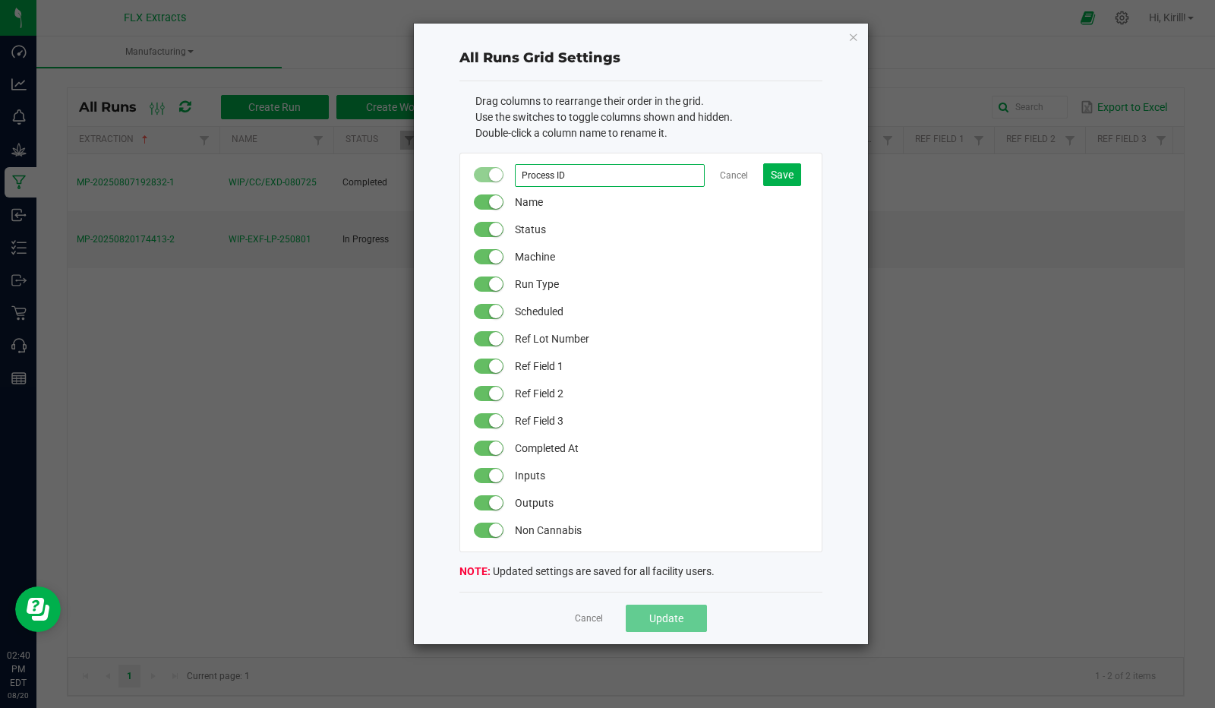
click at [591, 173] on input "Process ID" at bounding box center [610, 175] width 190 height 23
type input "Process ID"
click at [785, 175] on span "Save" at bounding box center [782, 175] width 23 height 12
click at [682, 622] on span "Update" at bounding box center [666, 618] width 34 height 12
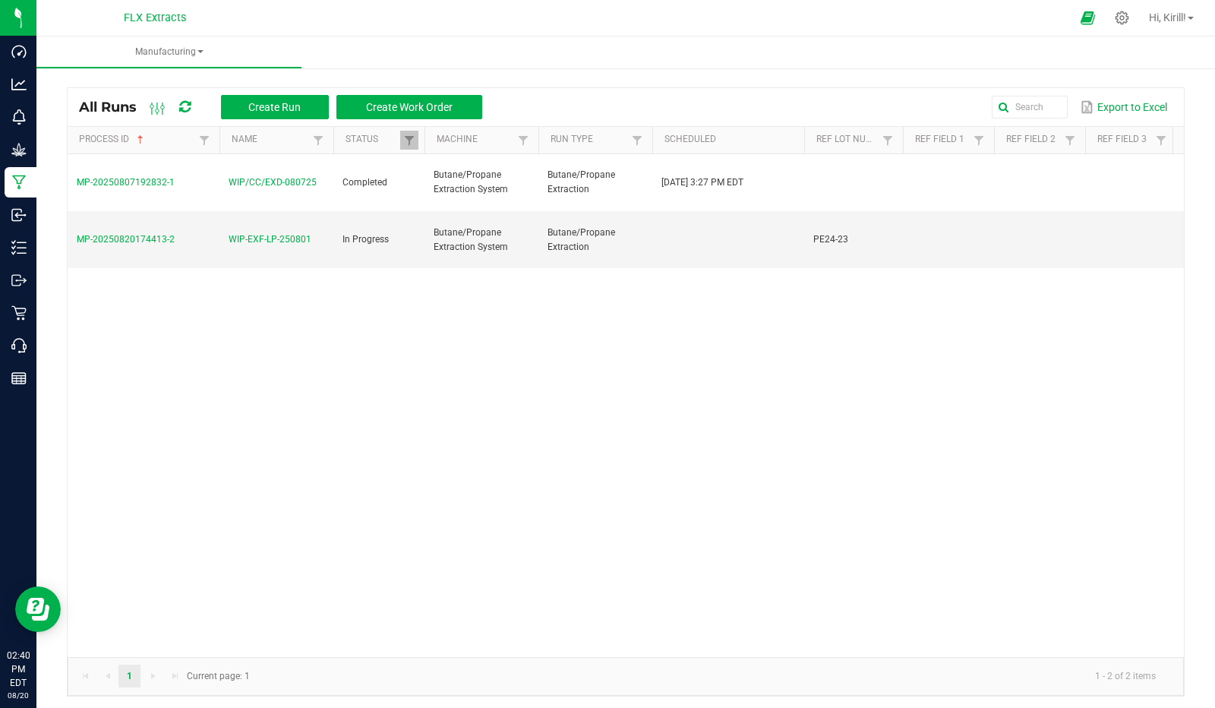
click at [153, 110] on icon at bounding box center [158, 108] width 17 height 18
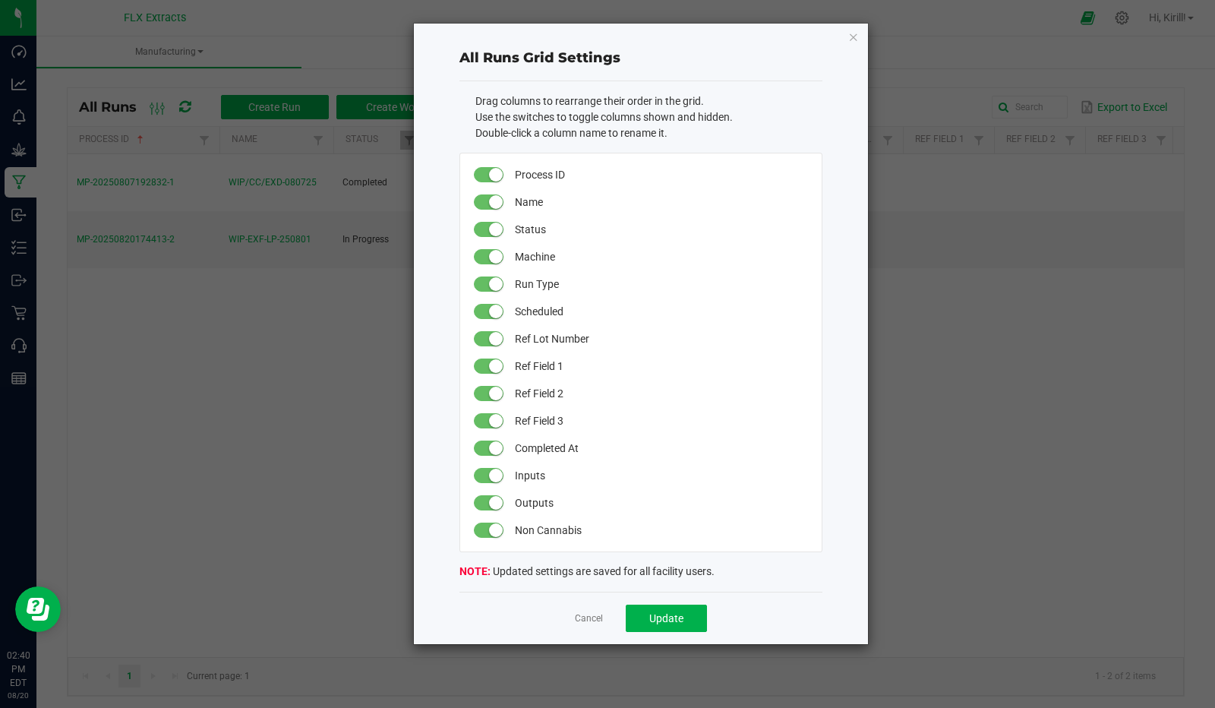
click at [526, 199] on span "Name" at bounding box center [660, 201] width 291 height 27
click at [557, 197] on input "Name" at bounding box center [610, 202] width 190 height 23
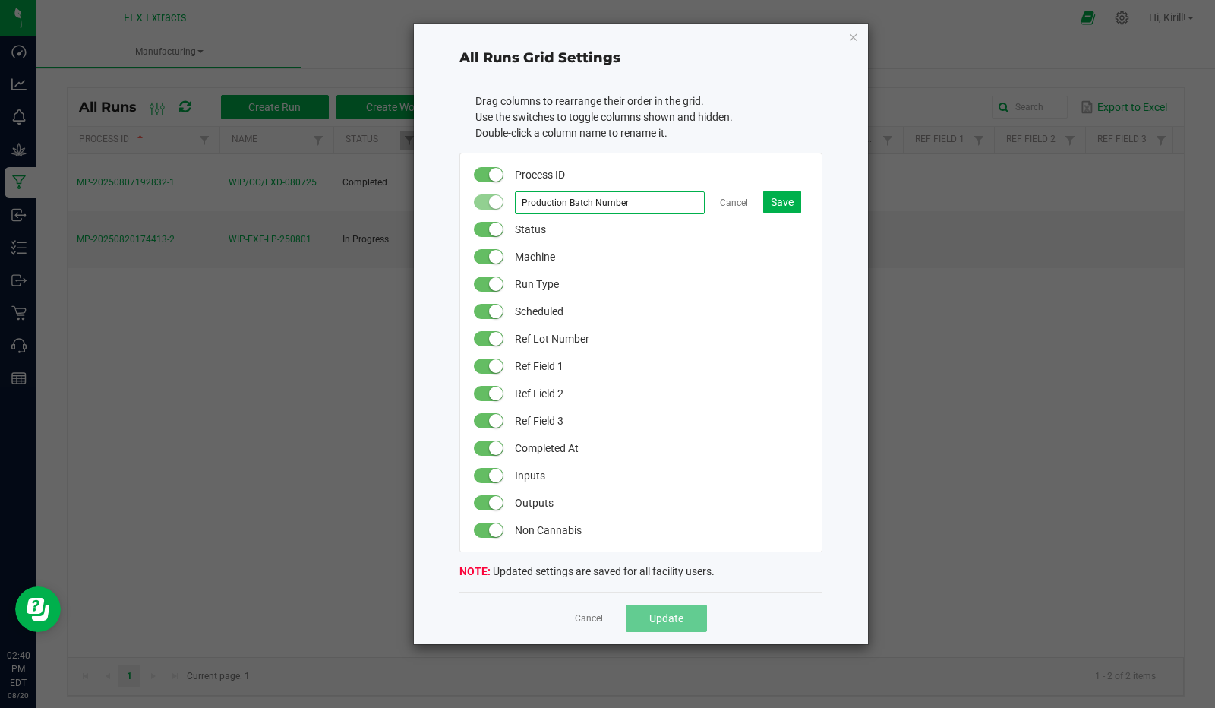
drag, startPoint x: 636, startPoint y: 203, endPoint x: 480, endPoint y: 210, distance: 156.6
click at [480, 210] on div "Production Batch Number Cancel Save" at bounding box center [641, 201] width 339 height 27
type input "Lot Number"
click at [784, 207] on button "Save" at bounding box center [782, 202] width 38 height 23
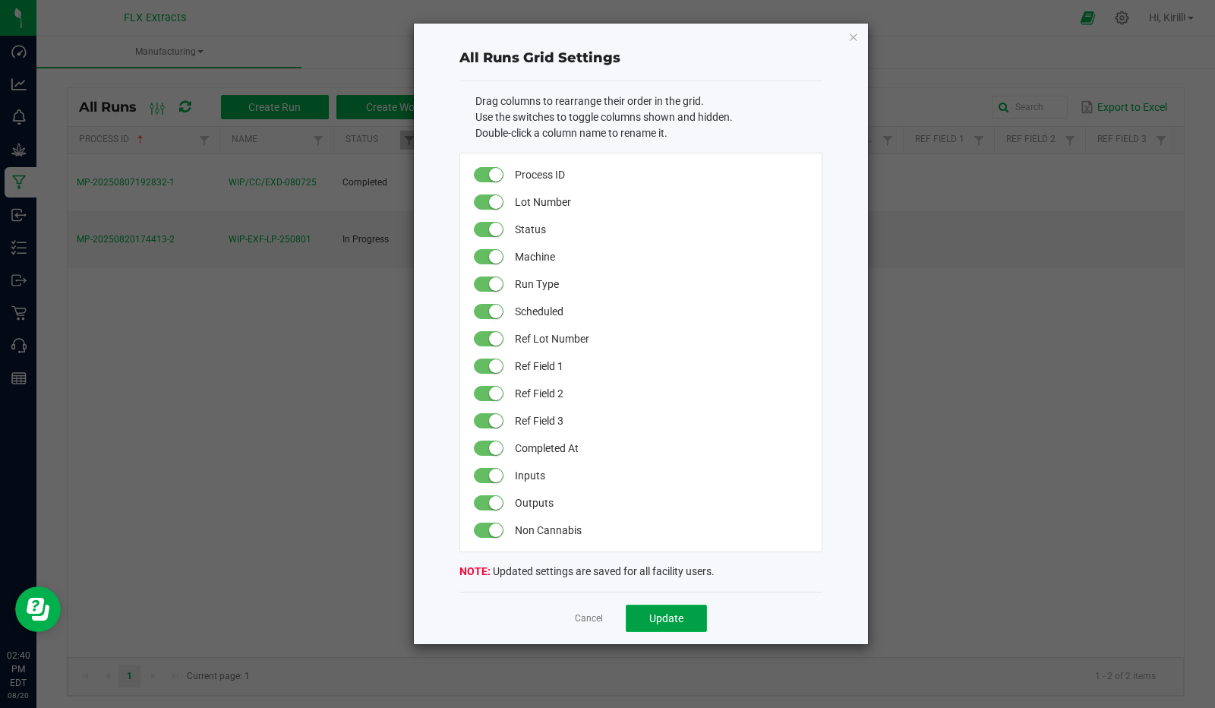
click at [665, 608] on button "Update" at bounding box center [666, 618] width 81 height 27
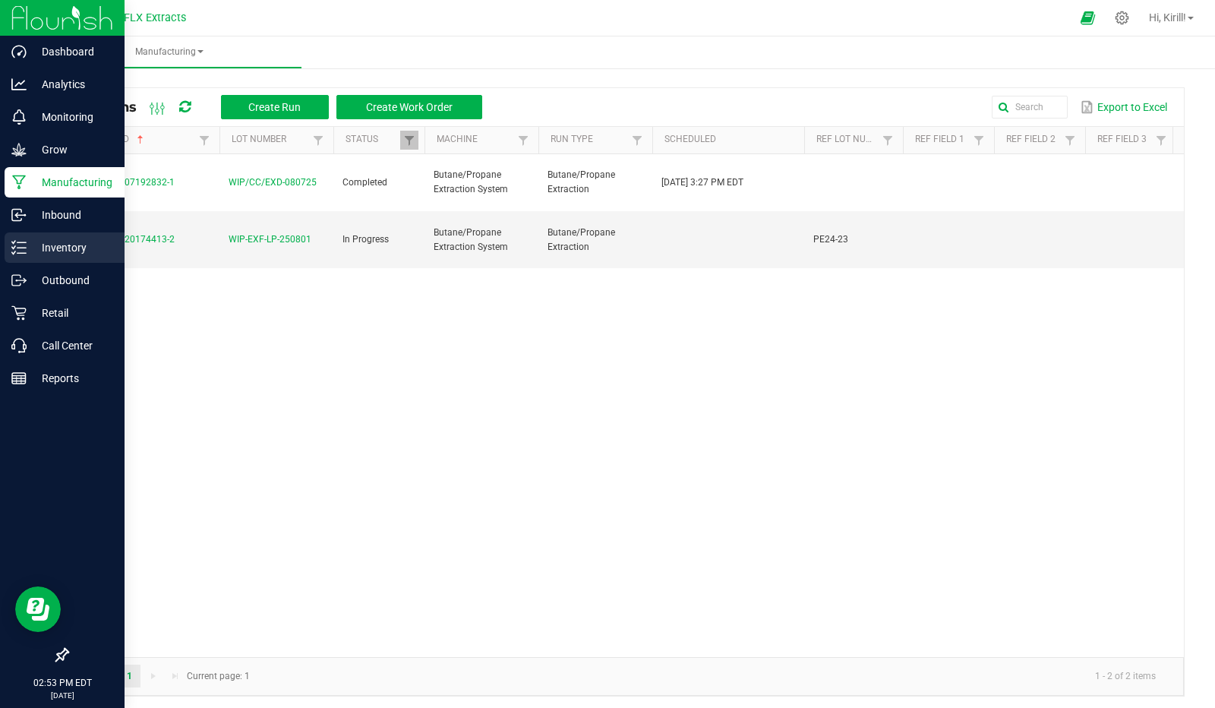
click at [87, 253] on p "Inventory" at bounding box center [72, 247] width 91 height 18
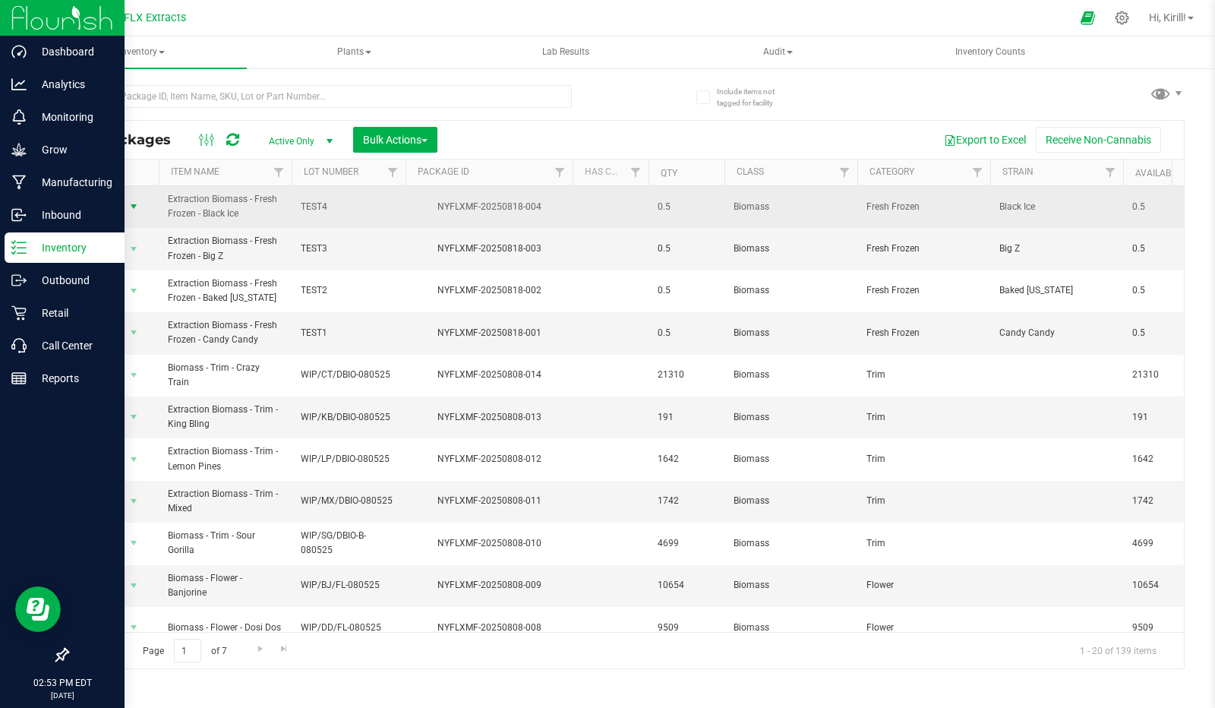
click at [129, 204] on span "select" at bounding box center [134, 206] width 12 height 12
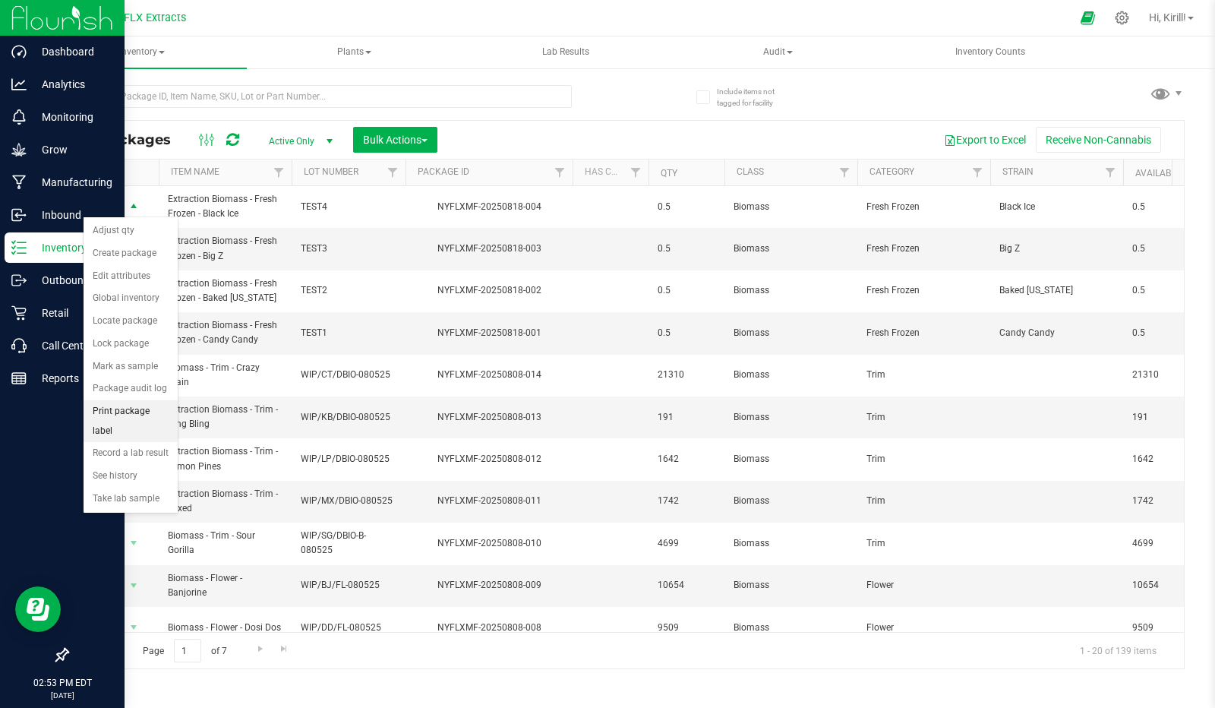
click at [114, 414] on li "Print package label" at bounding box center [131, 421] width 94 height 42
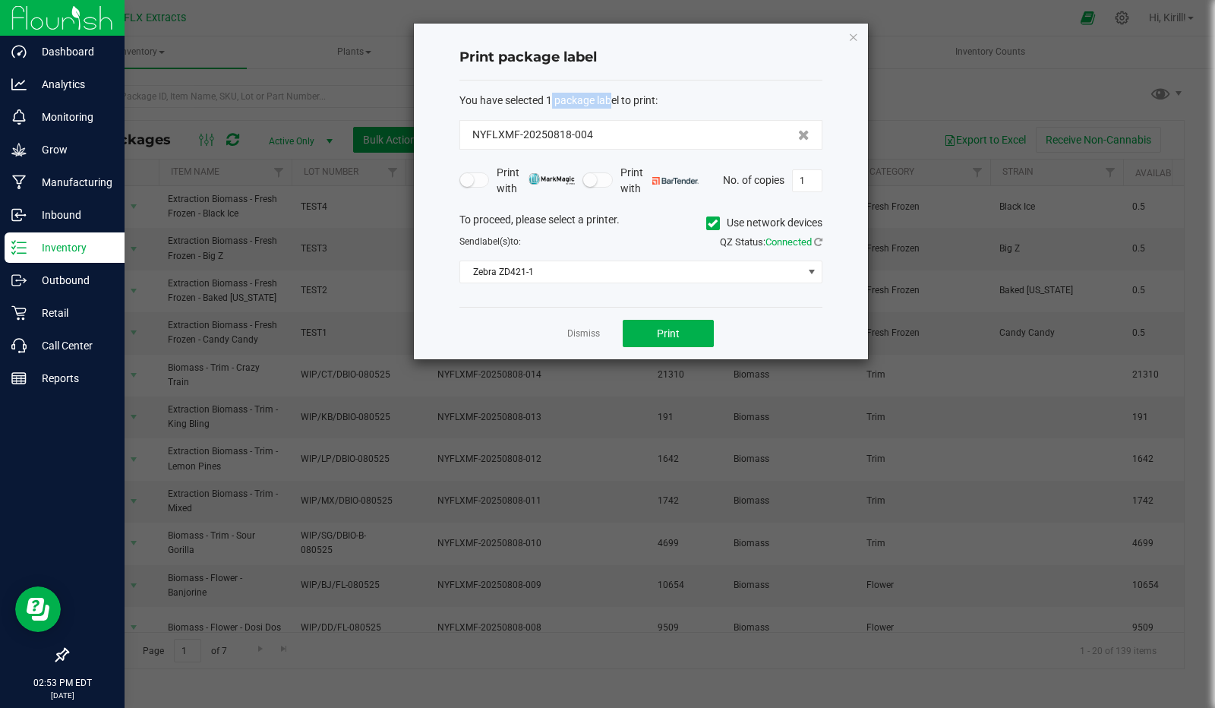
drag, startPoint x: 552, startPoint y: 104, endPoint x: 615, endPoint y: 97, distance: 63.4
click at [615, 97] on span "You have selected 1 package label to print" at bounding box center [557, 100] width 196 height 12
click at [709, 83] on div "You have selected 1 package label to print : NYFLXMF-20250818-004 Print with Pr…" at bounding box center [640, 194] width 363 height 227
drag, startPoint x: 554, startPoint y: 101, endPoint x: 618, endPoint y: 103, distance: 63.8
click at [618, 103] on span "You have selected 1 package label to print" at bounding box center [557, 100] width 196 height 12
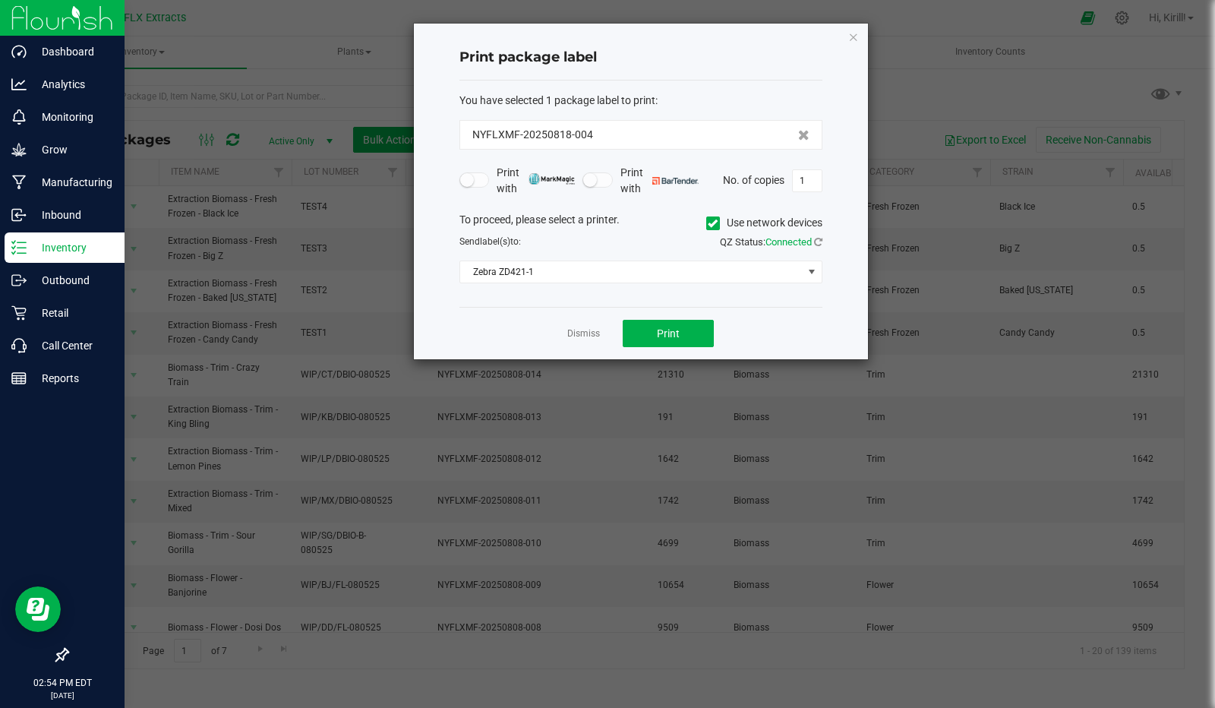
click at [698, 96] on div "You have selected 1 package label to print :" at bounding box center [640, 101] width 363 height 16
click at [583, 270] on span "Zebra ZD421-1" at bounding box center [631, 271] width 343 height 21
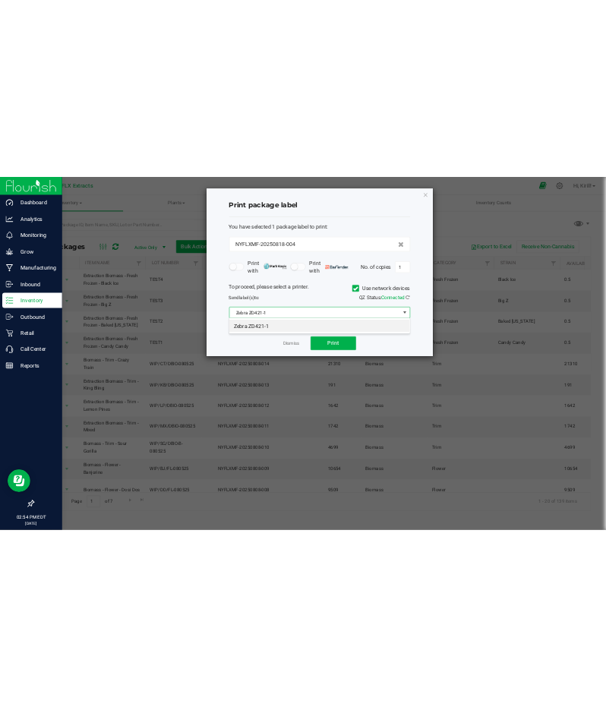
scroll to position [22, 363]
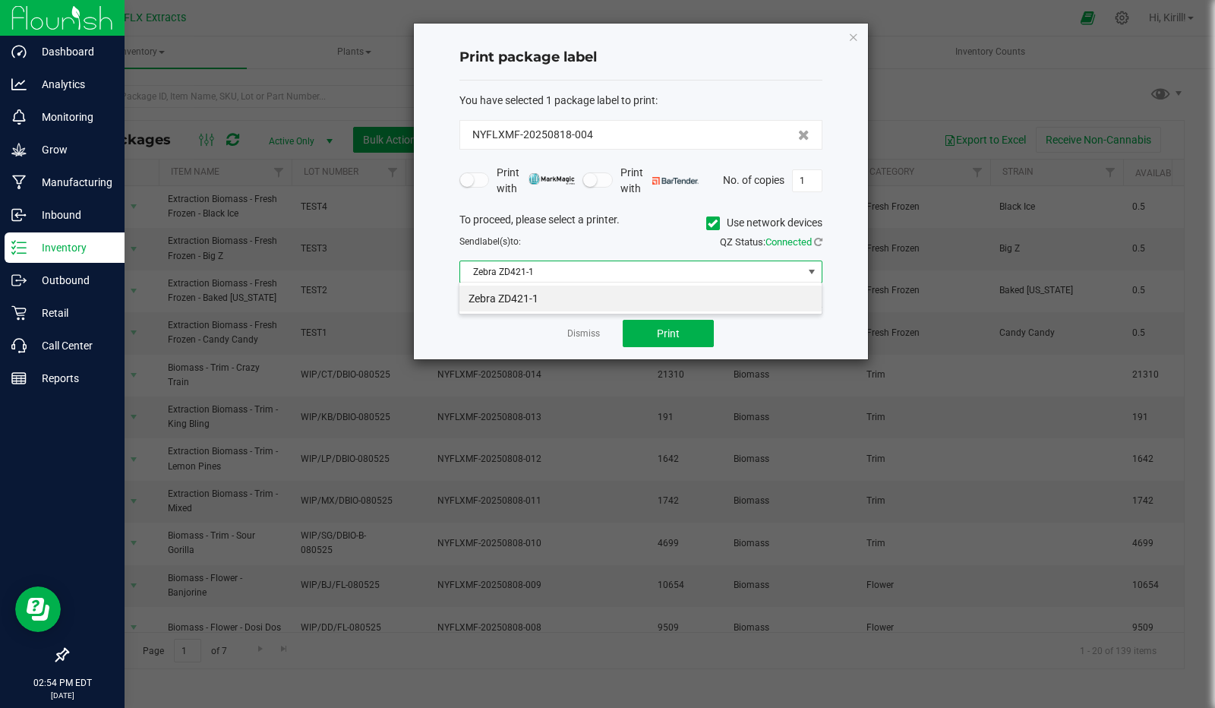
click at [583, 270] on span "Zebra ZD421-1" at bounding box center [631, 271] width 343 height 21
click at [676, 81] on div "You have selected 1 package label to print : NYFLXMF-20250818-004 Print with Pr…" at bounding box center [640, 194] width 363 height 227
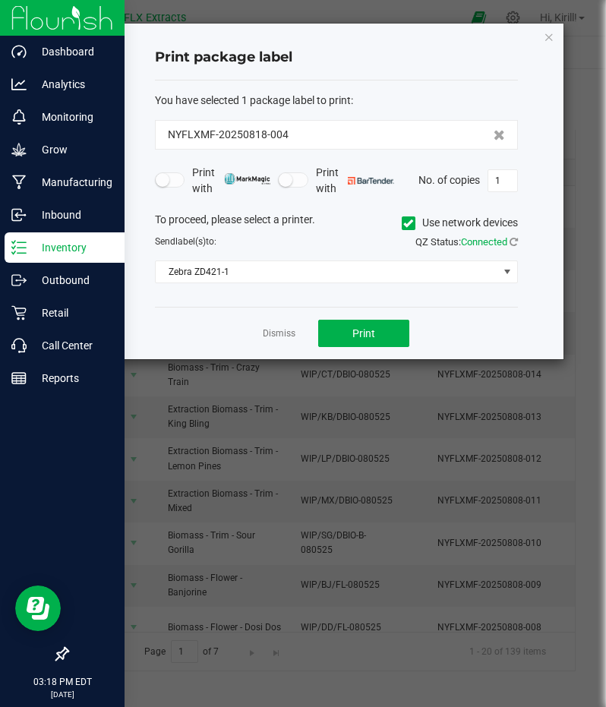
click at [307, 520] on ngb-modal-window "Print package label You have selected 1 package label to print : NYFLXMF-202508…" at bounding box center [308, 353] width 617 height 707
click at [551, 32] on icon "button" at bounding box center [549, 36] width 11 height 18
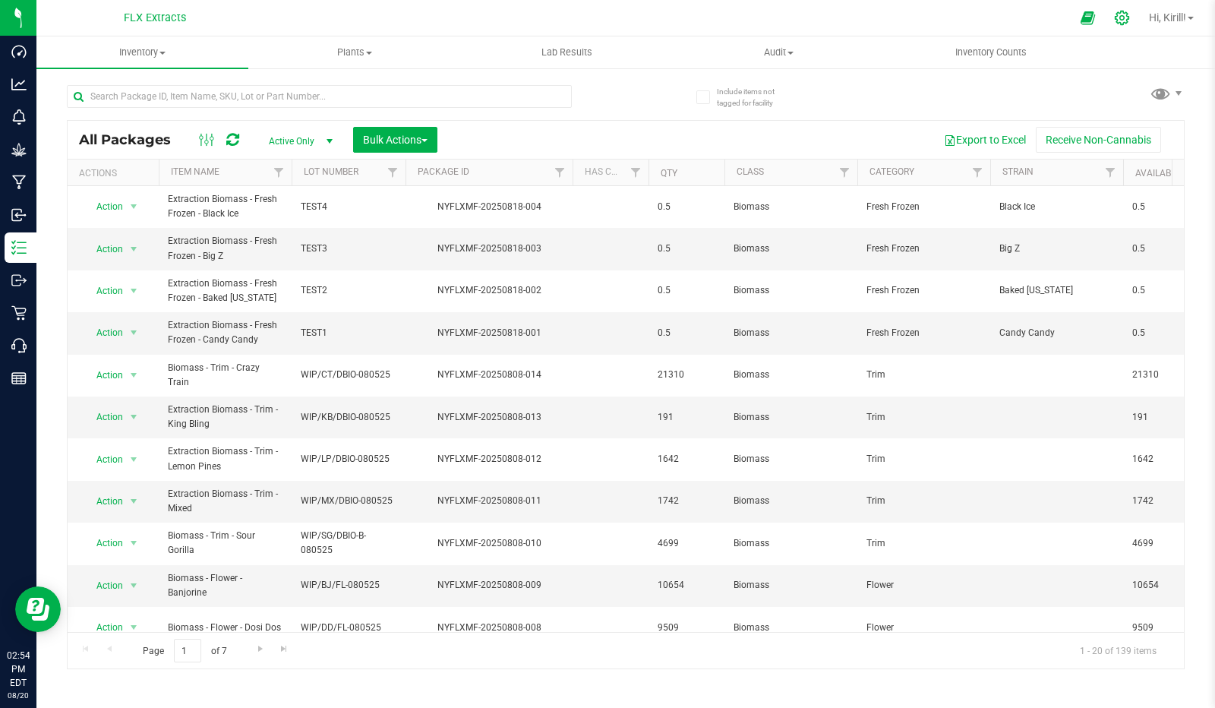
click at [1118, 21] on icon at bounding box center [1122, 18] width 16 height 16
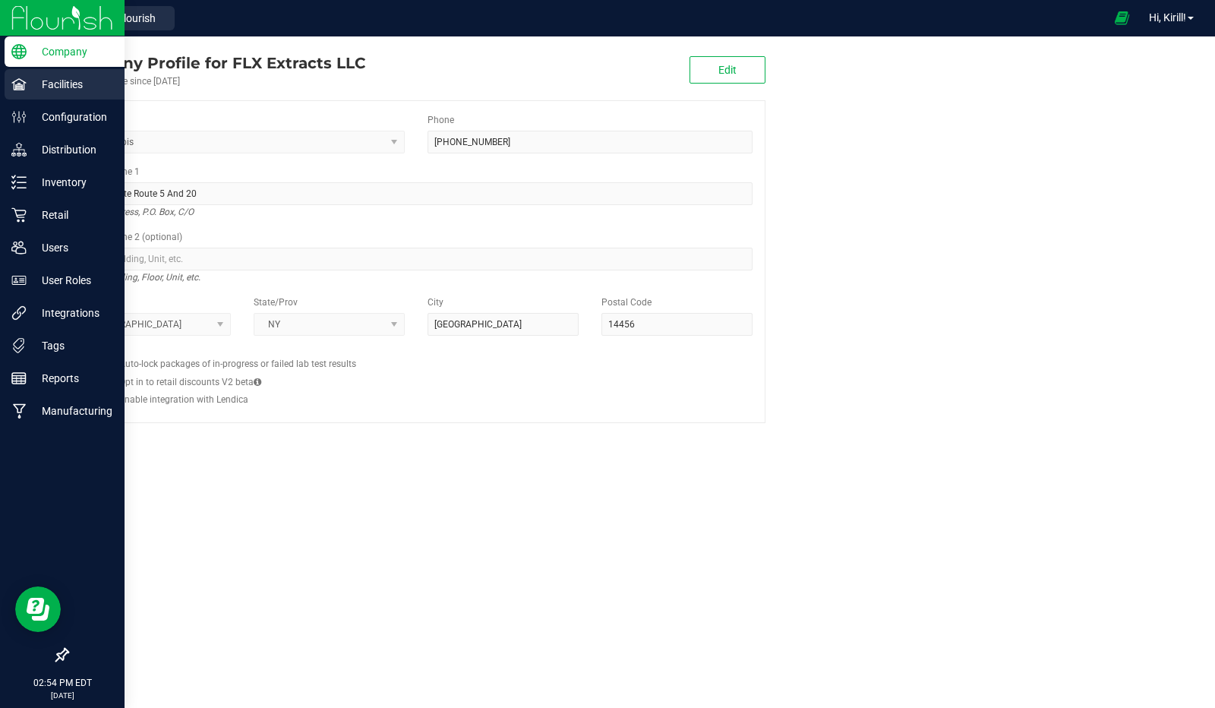
click at [71, 90] on p "Facilities" at bounding box center [72, 84] width 91 height 18
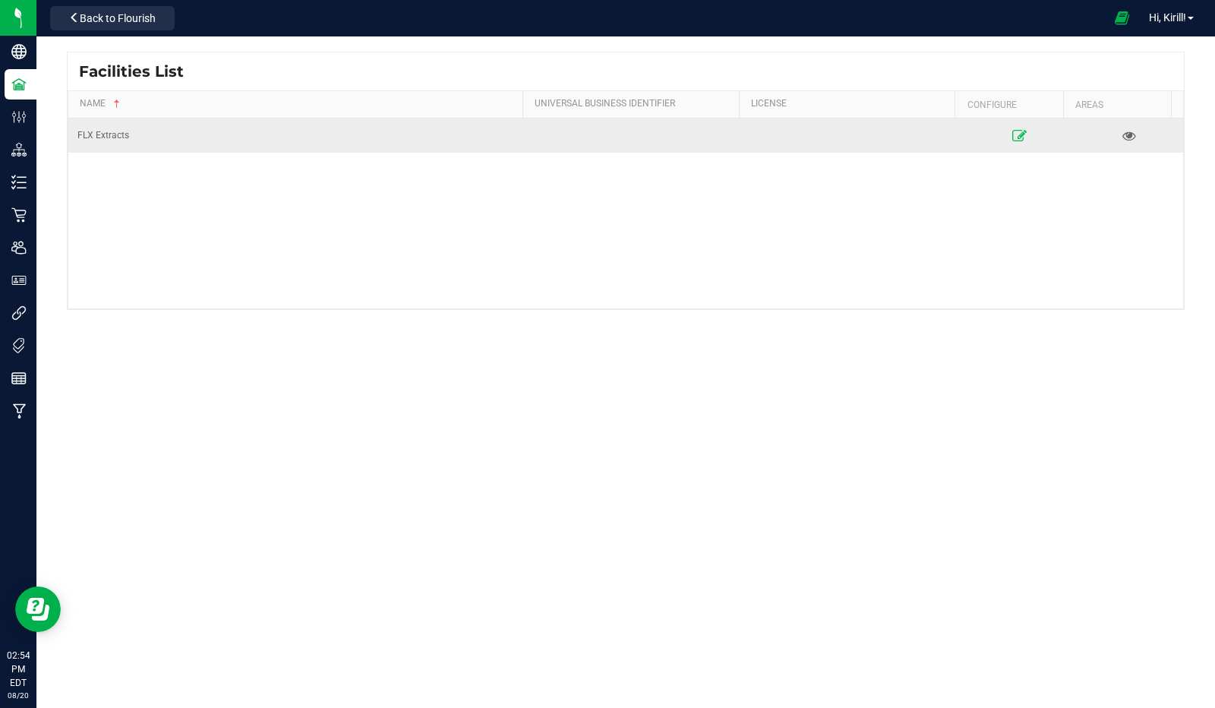
click at [1012, 137] on icon at bounding box center [1019, 135] width 14 height 11
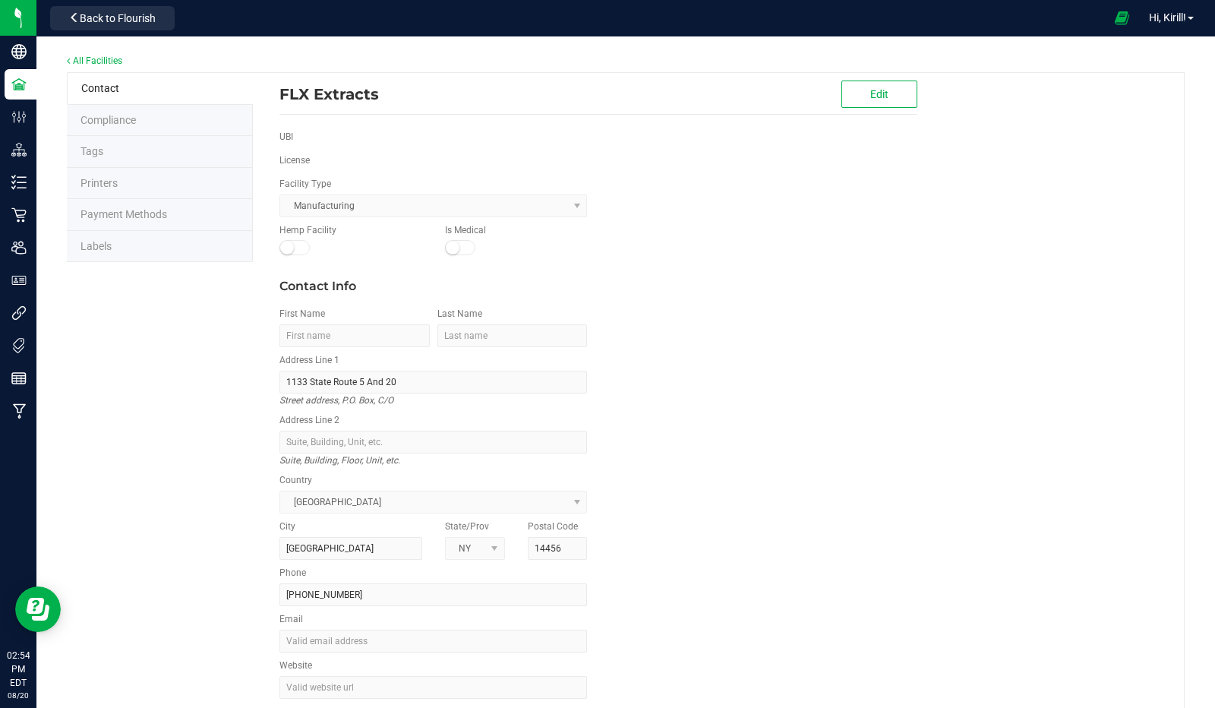
click at [117, 260] on div "Contact Compliance Tags Printers Payment Methods Labels FLX Extracts Edit UBI L…" at bounding box center [626, 407] width 1118 height 670
click at [137, 246] on li "Labels" at bounding box center [160, 247] width 186 height 32
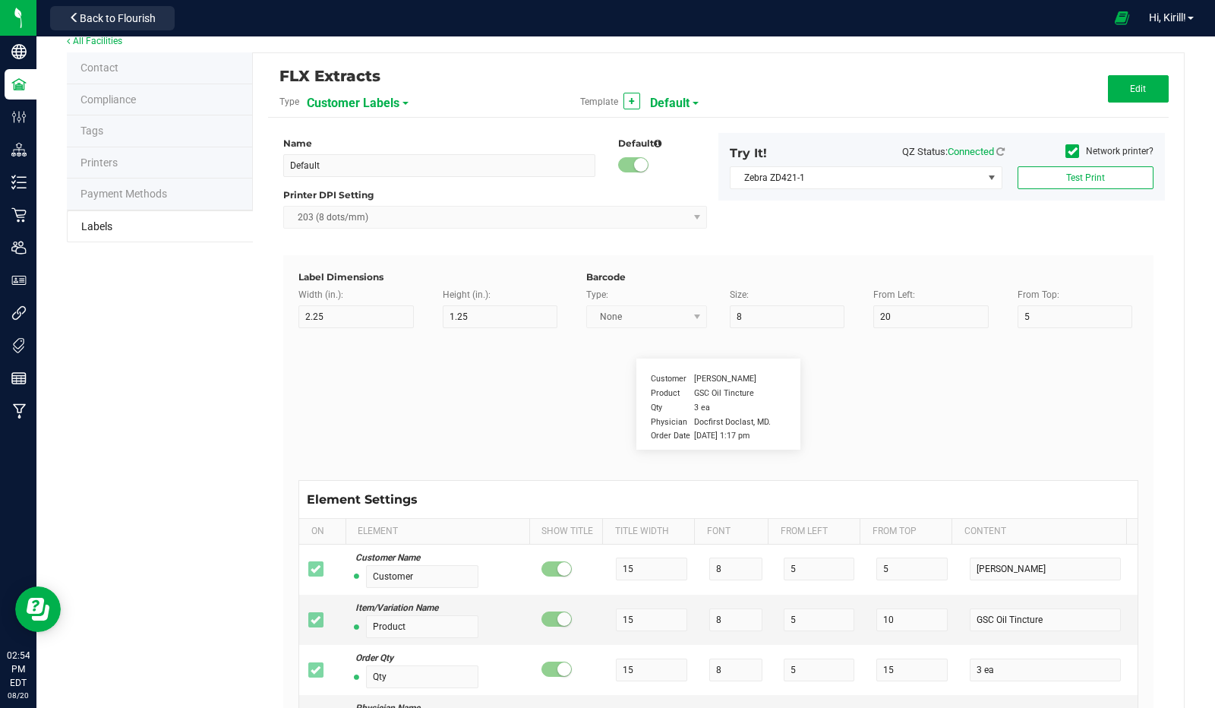
scroll to position [14, 0]
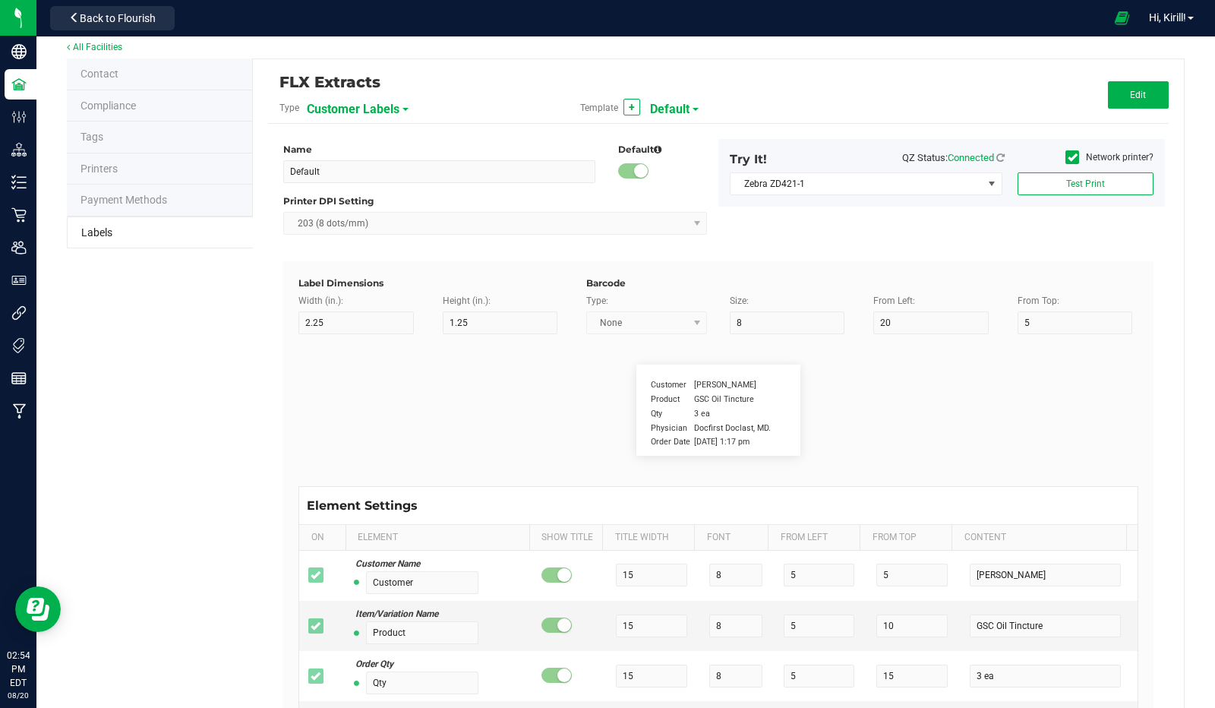
click at [390, 101] on span "Customer Labels" at bounding box center [353, 109] width 93 height 26
click at [378, 203] on li "Package Labels" at bounding box center [380, 198] width 150 height 27
type input "2"
type input "15"
type input "SKU Name"
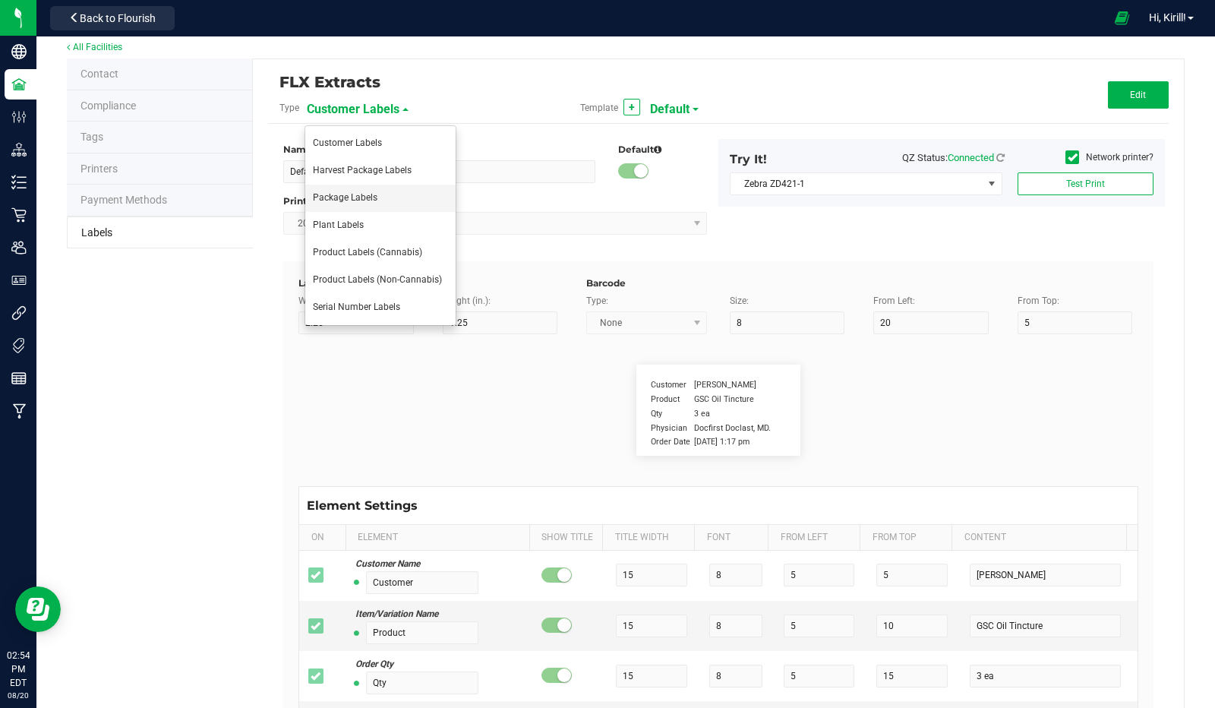
type input "25"
type input "10"
type input "2"
type input "3"
type input "Gelato Pen"
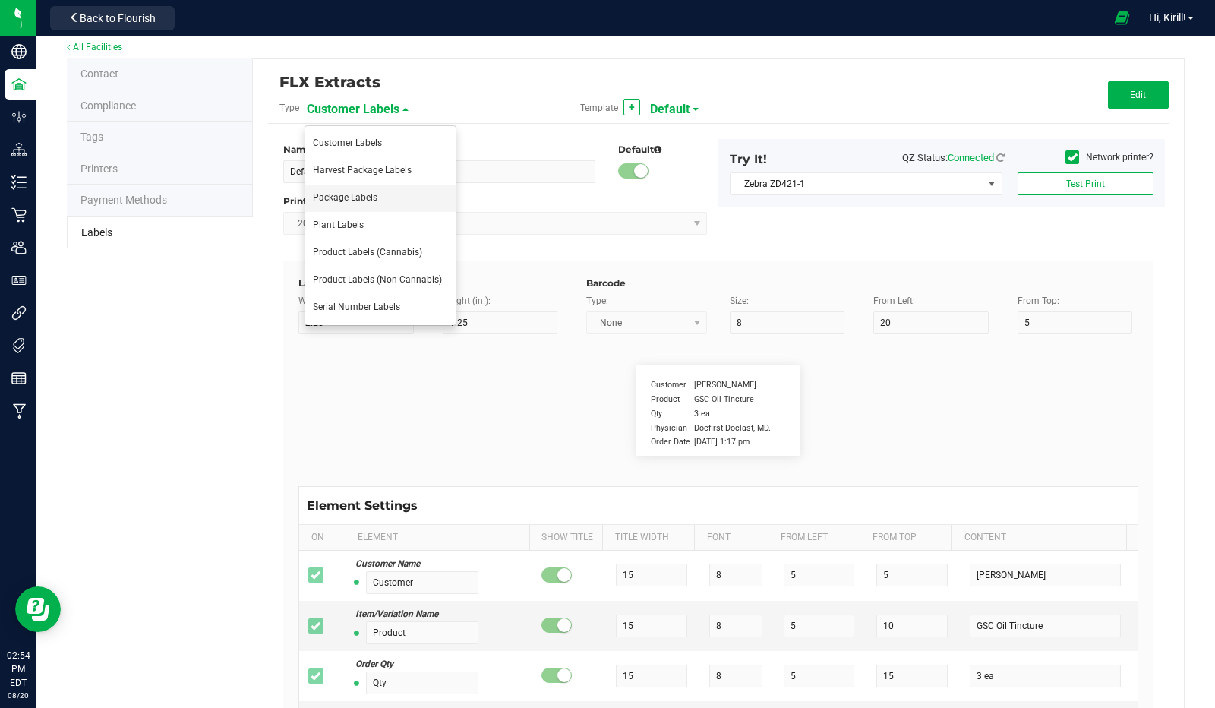
type input "Strain"
type input "25"
type input "10"
type input "2"
type input "6"
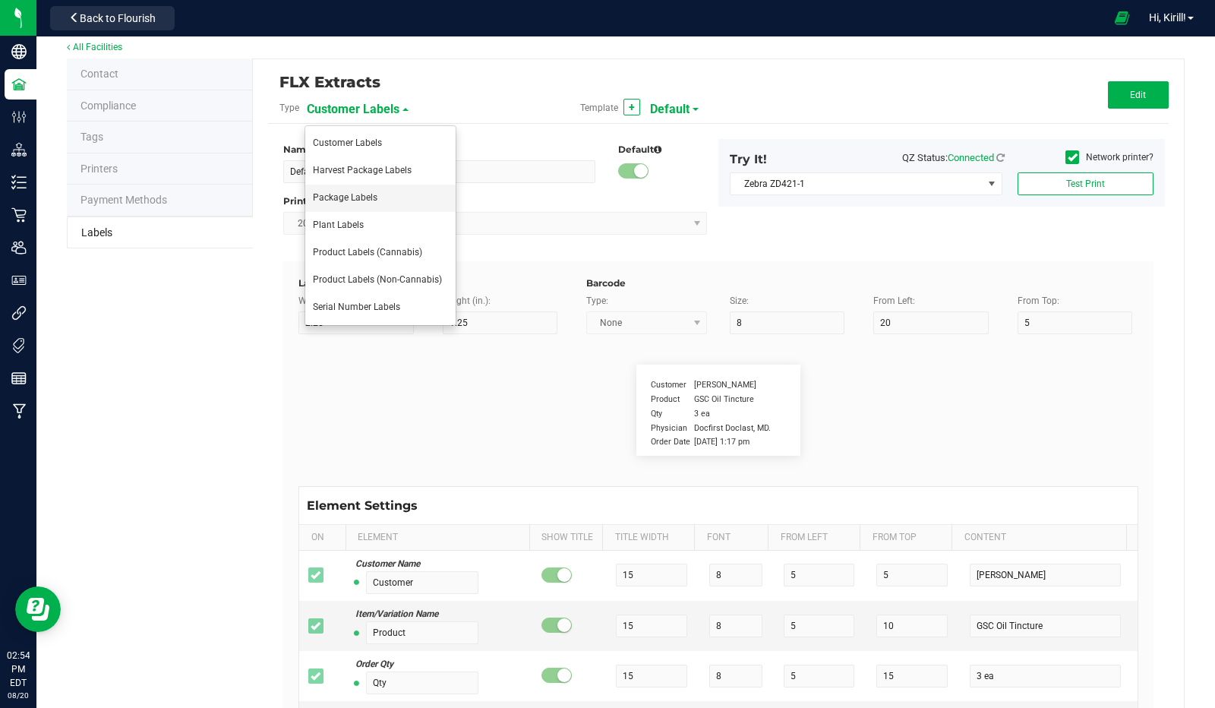
type input "Gelato"
type input "Package Date"
type input "25"
type input "10"
type input "2"
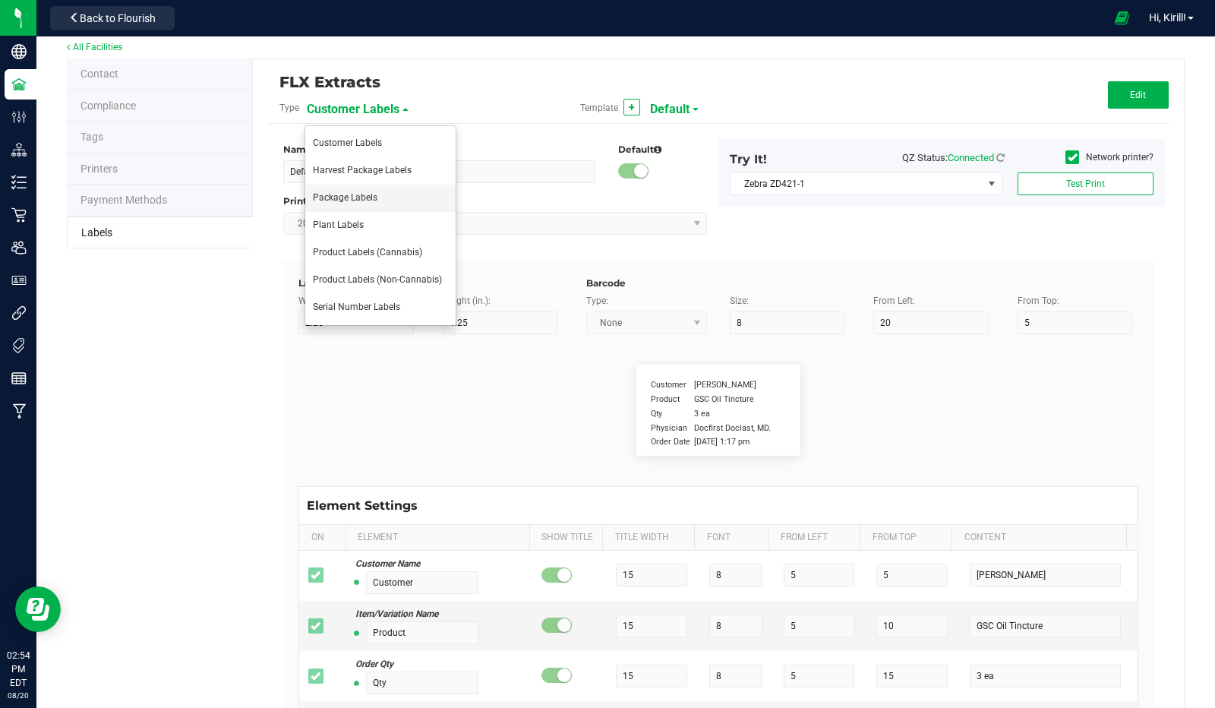
type input "9"
type input "4/20/2019"
type input "Lot Number"
type input "25"
type input "10"
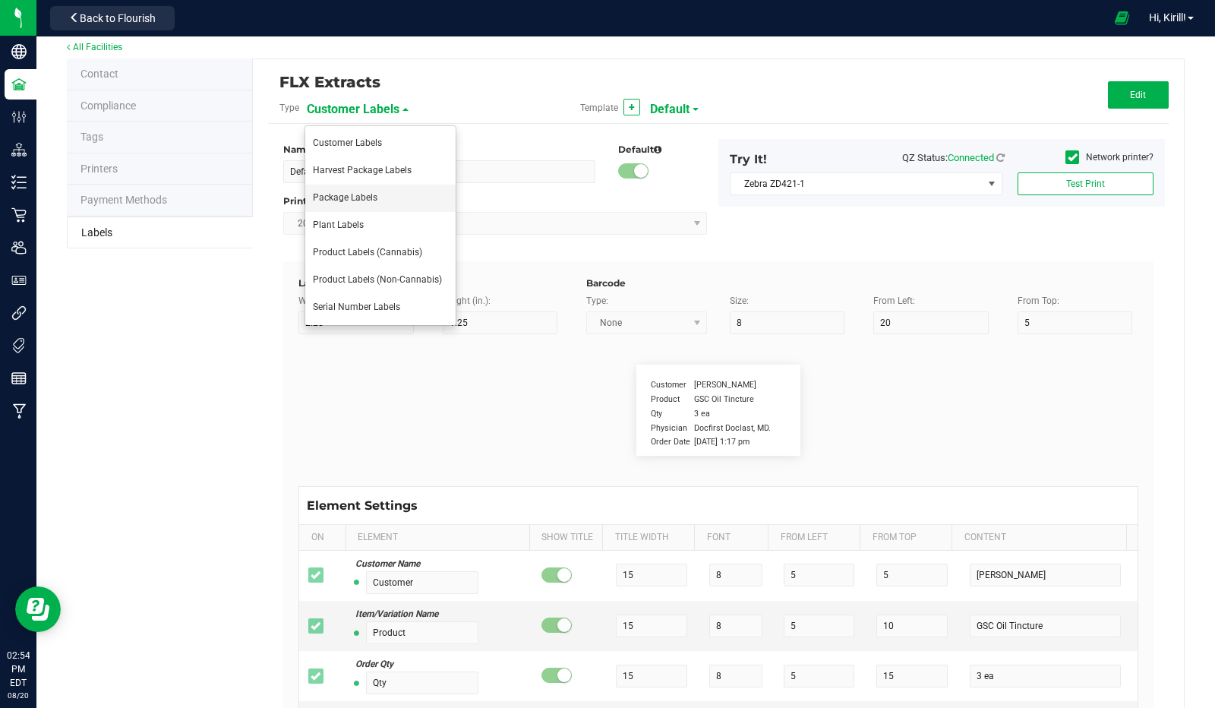
type input "2"
type input "12"
type input "LOT918234"
type input "Package ID"
type input "25"
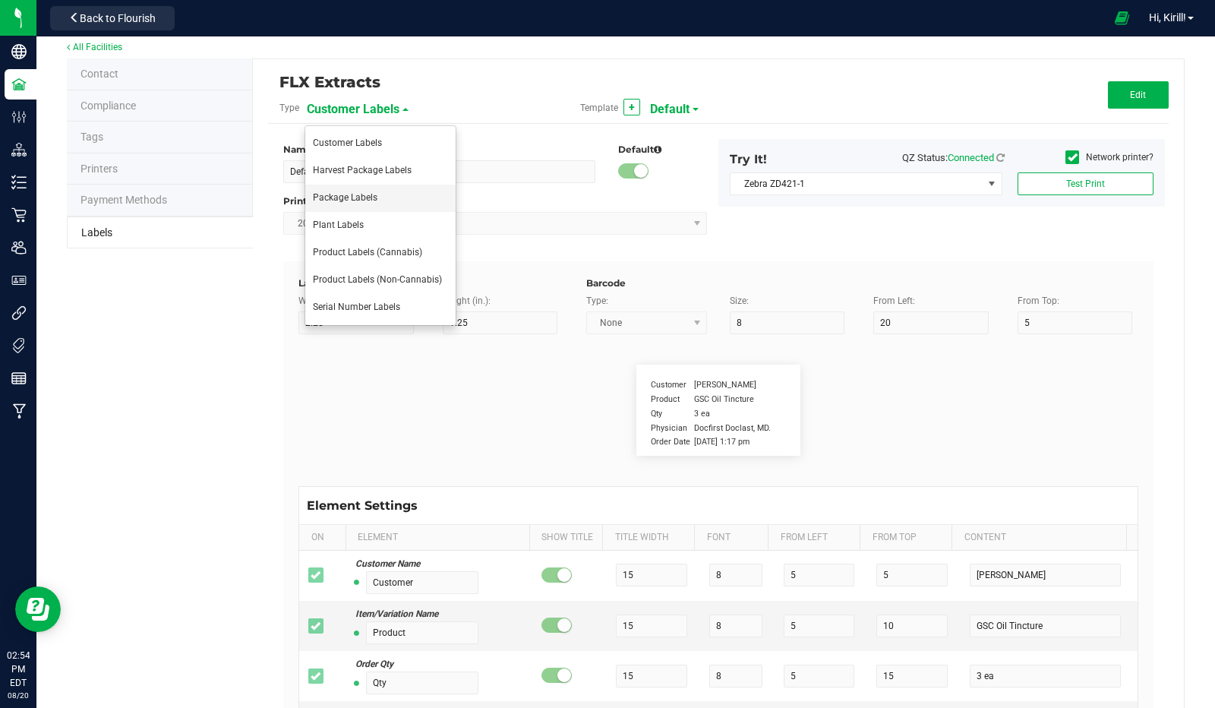
type input "10"
type input "5"
type input "CADMODS-20230420-096"
type input "Size"
type input "25"
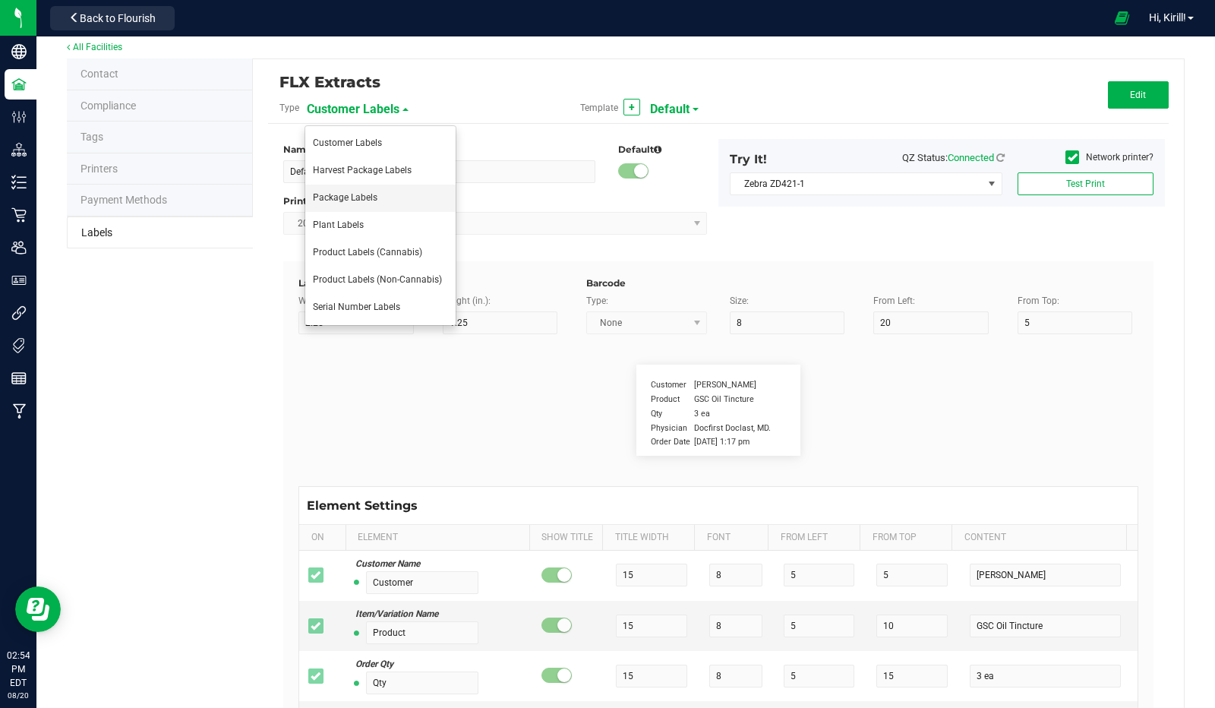
type input "10"
type input "20"
type input "44 ea"
type input "SKU"
type input "25"
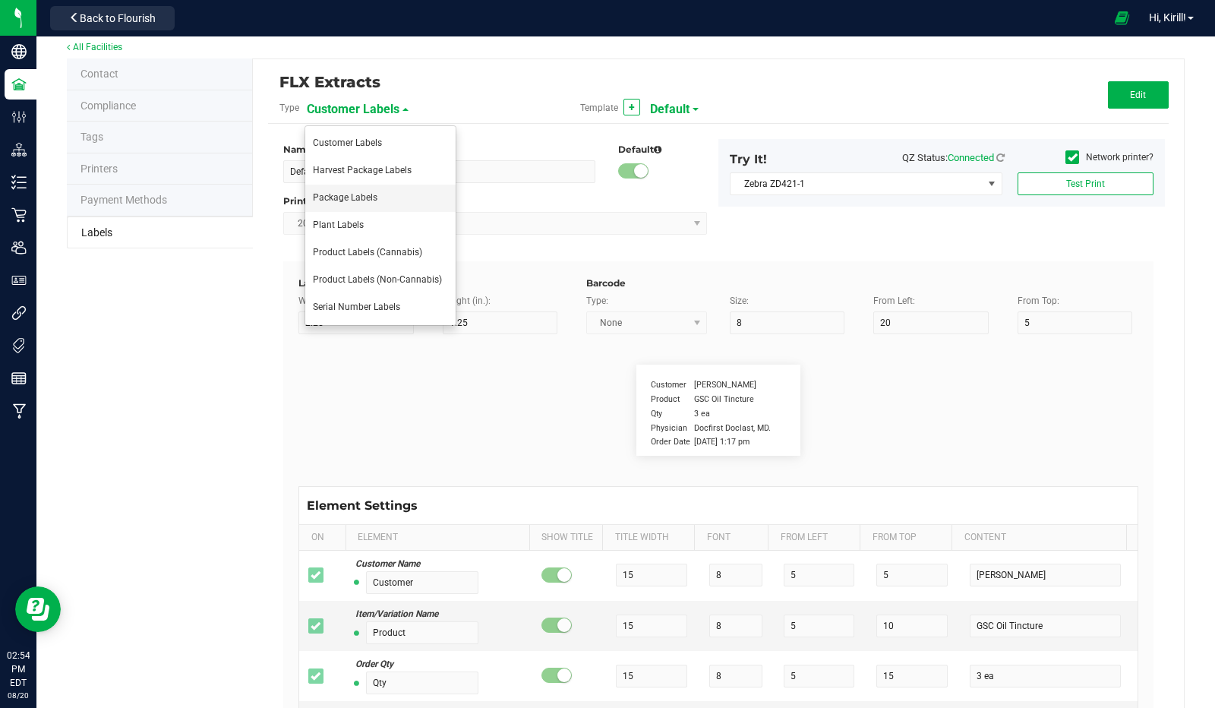
type input "10"
type input "30"
type input "42P017"
type input "Ref Field 1"
type input "25"
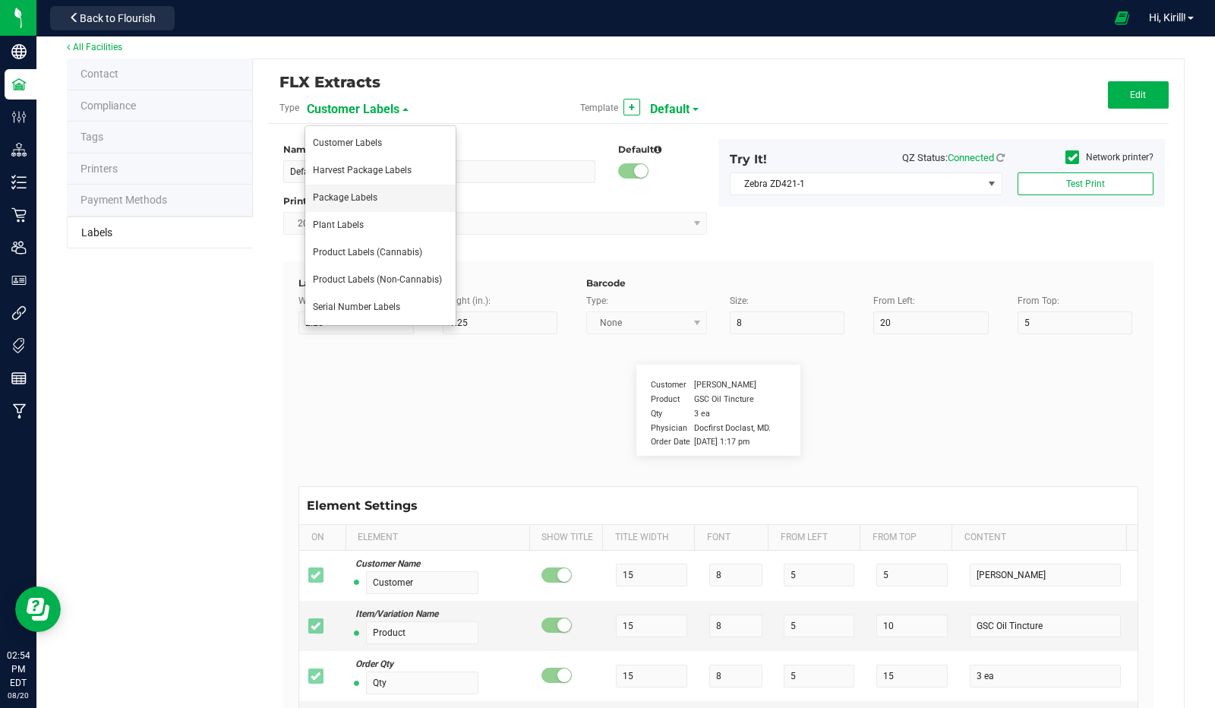
type input "10"
type input "35"
type input "Ref Field 1 Value"
type input "Ref Field 2"
type input "25"
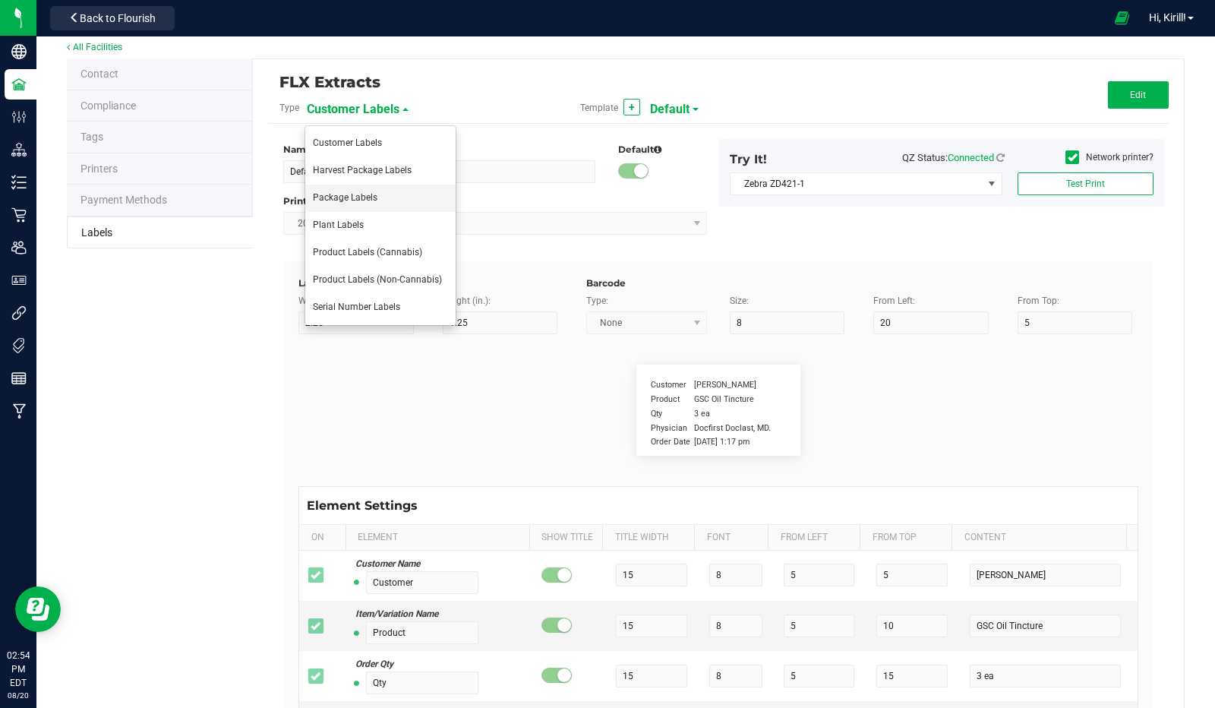
type input "10"
type input "35"
type input "Ref Field 2 Value"
type input "Ref Field 3"
type input "25"
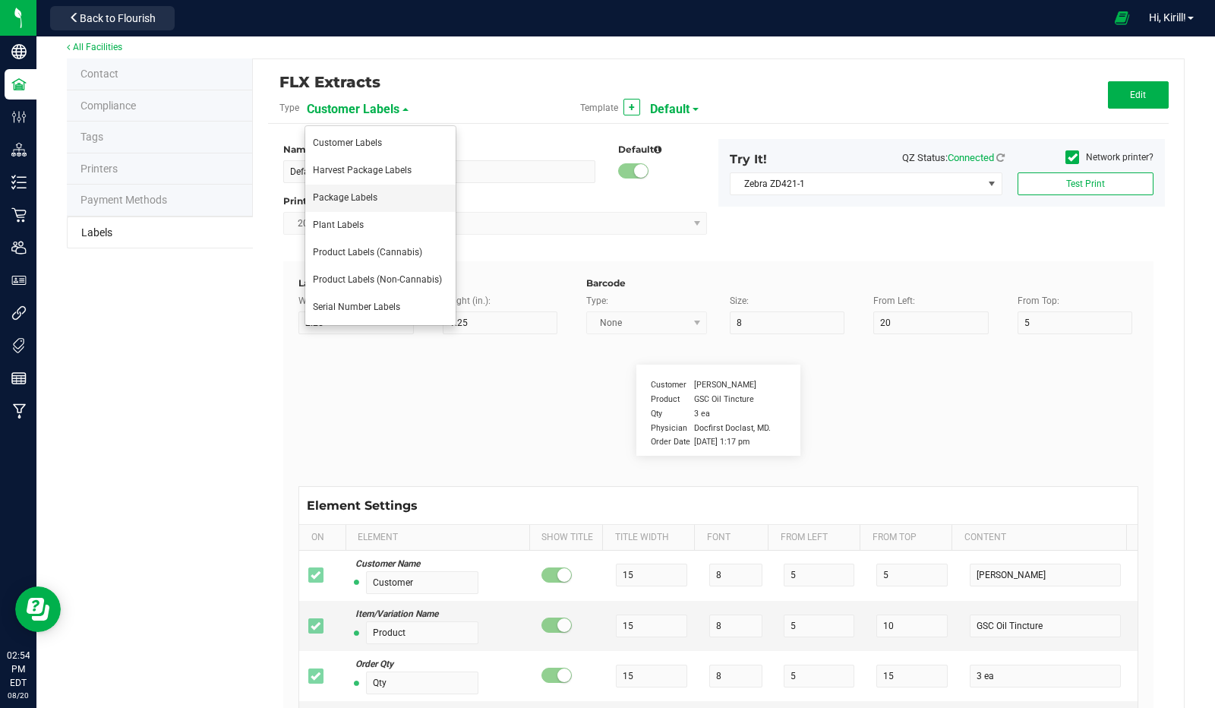
type input "10"
type input "35"
type input "Ref Field 3 Value"
type input "Item Ref Field 1"
type input "25"
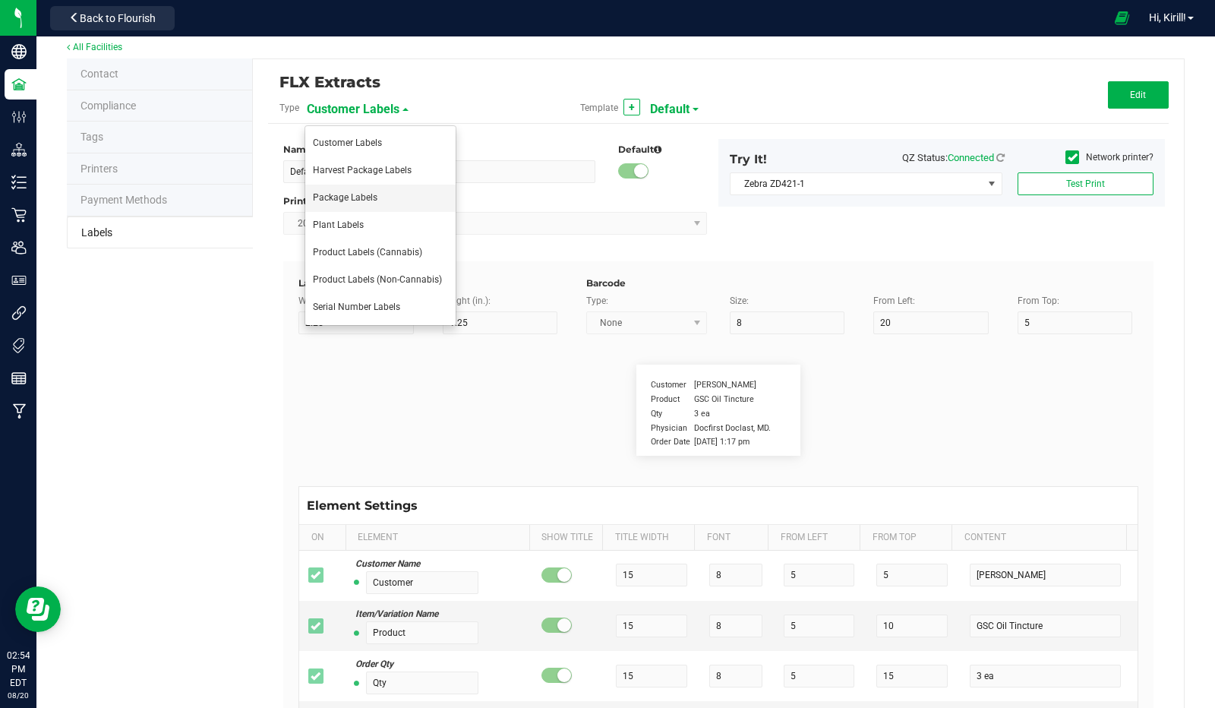
type input "10"
type input "35"
type input "Item Ref Field 1 Value"
type input "Item Ref Field 2"
type input "25"
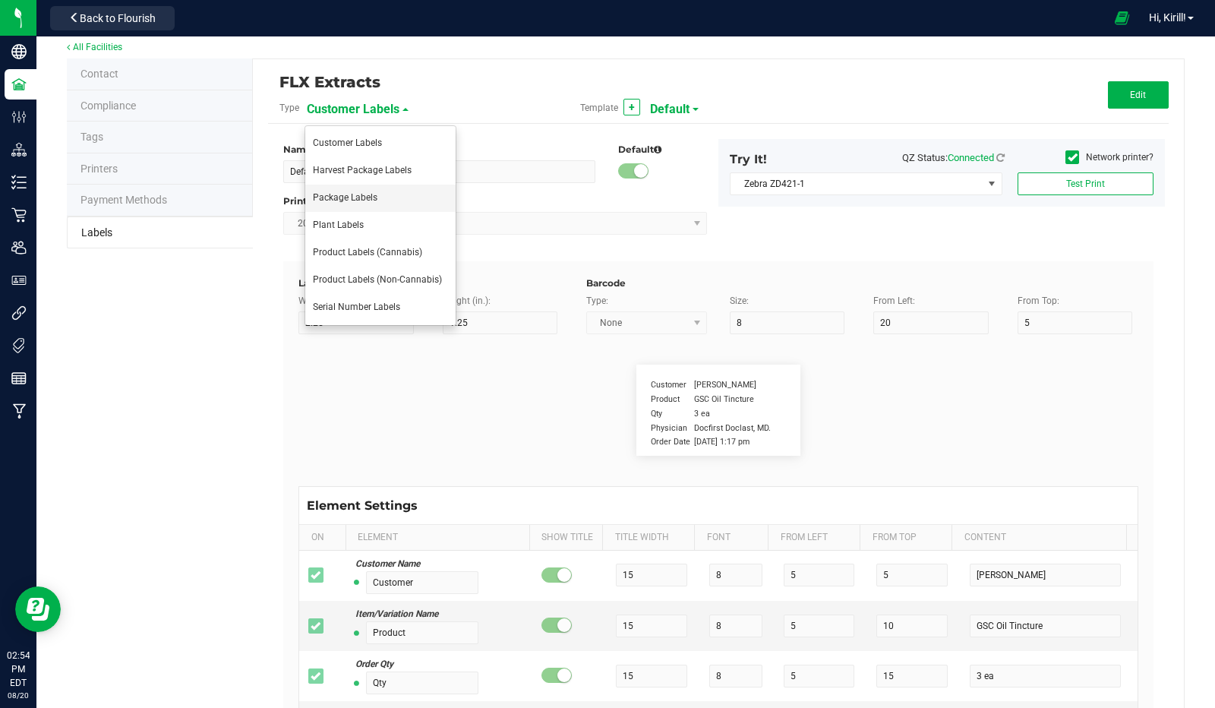
type input "10"
type input "35"
type input "Item Ref Field 2 Value"
type input "Item Ref Field 3"
type input "25"
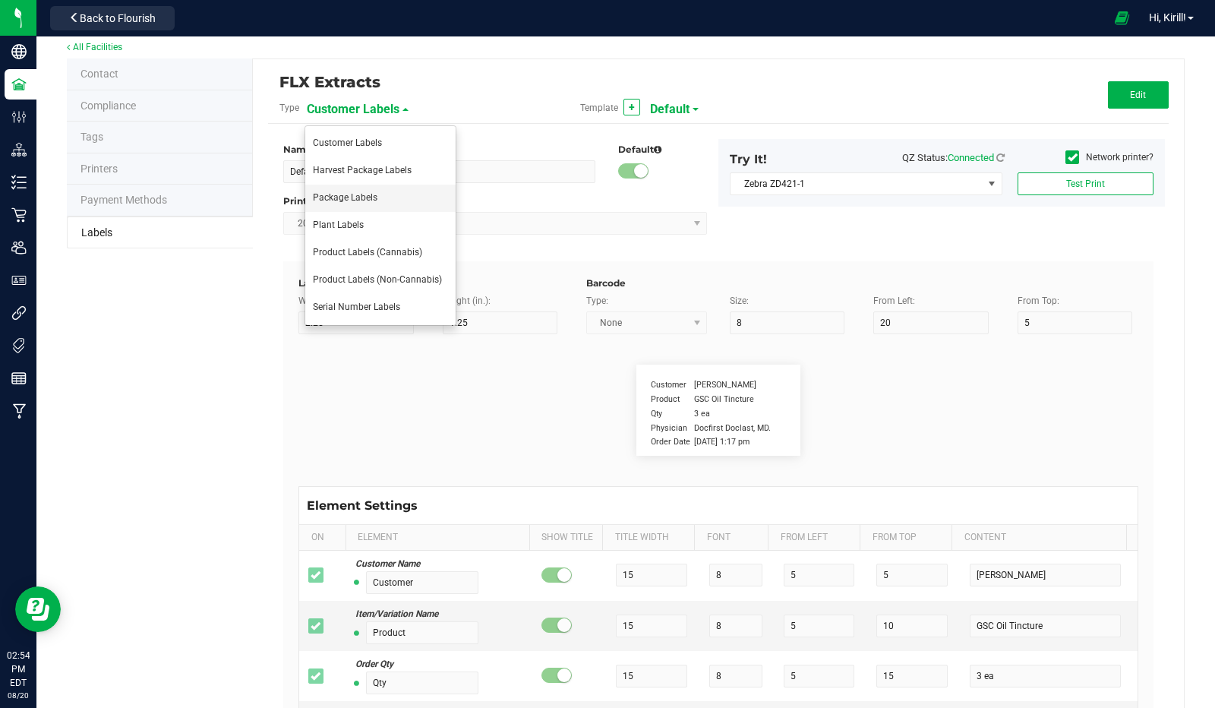
type input "10"
type input "35"
type input "Item Ref Field 3 Value"
type input "Item Ref Field 4"
type input "25"
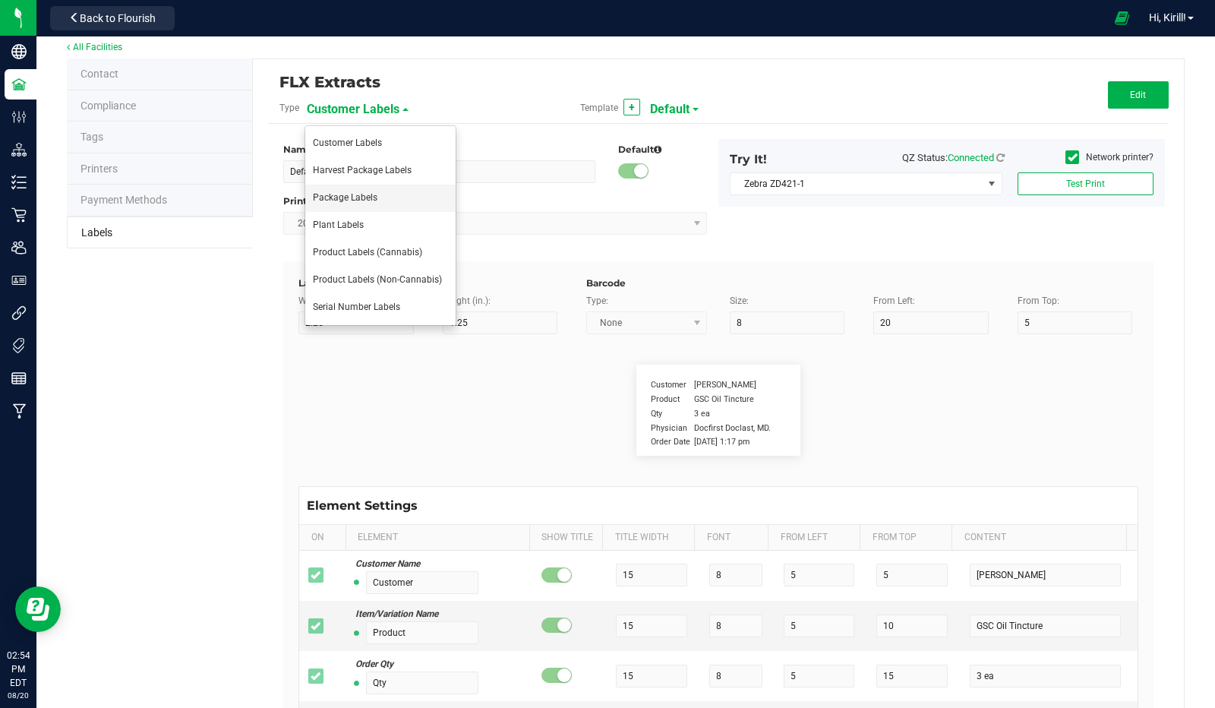
type input "10"
type input "35"
type input "Item Ref Field 4 Value"
type input "Item Ref Field 5"
type input "25"
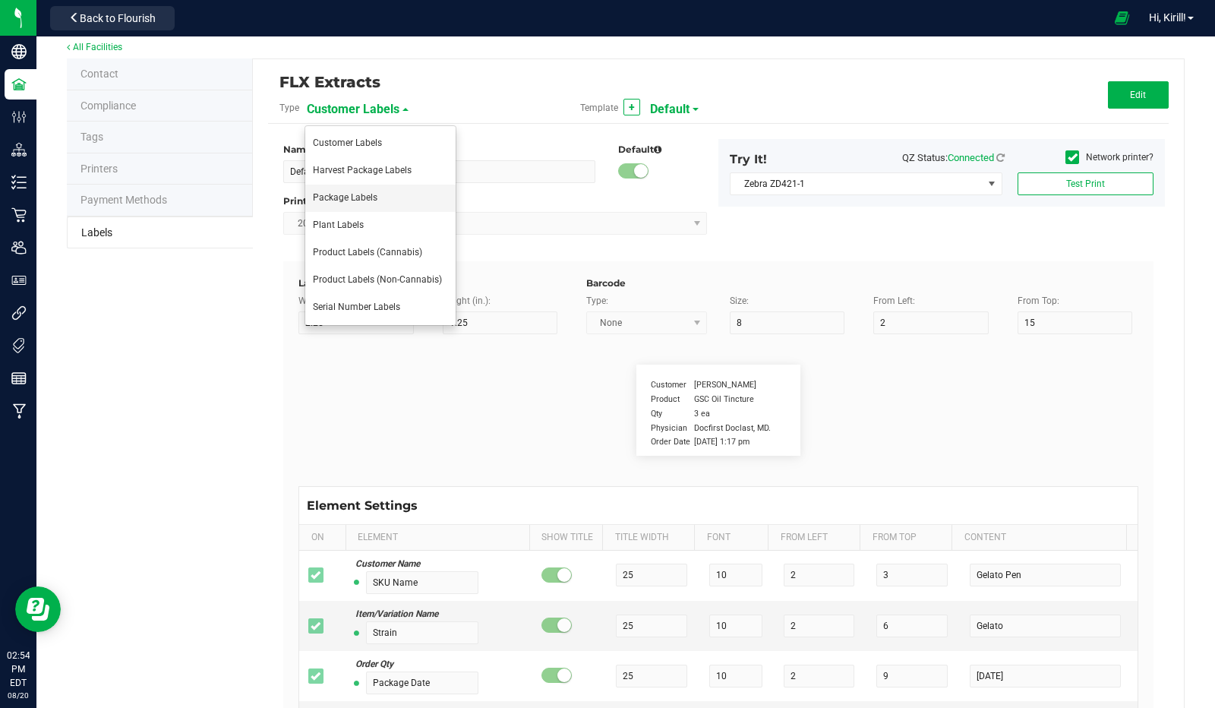
type input "10"
type input "35"
type input "Item Ref Field 5 Value"
type input "NDC Number"
type input "25"
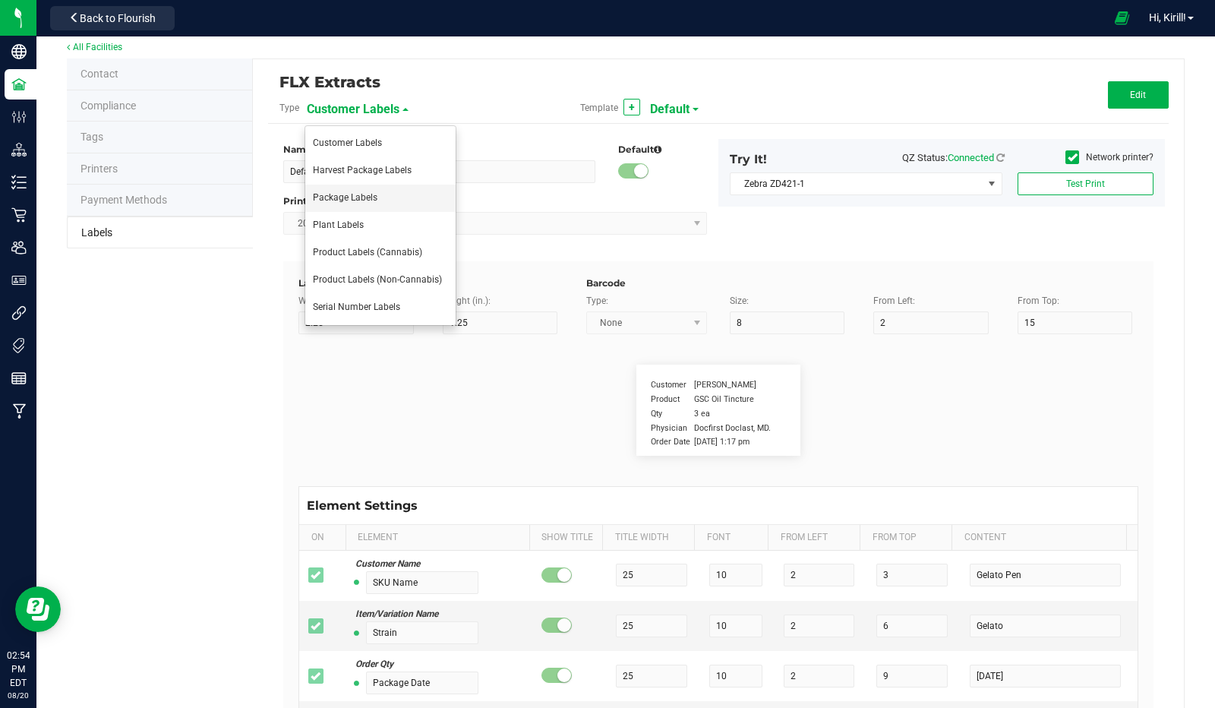
type input "10"
type input "35"
type input "0777-3105-02"
type input "Number of Servings"
type input "25"
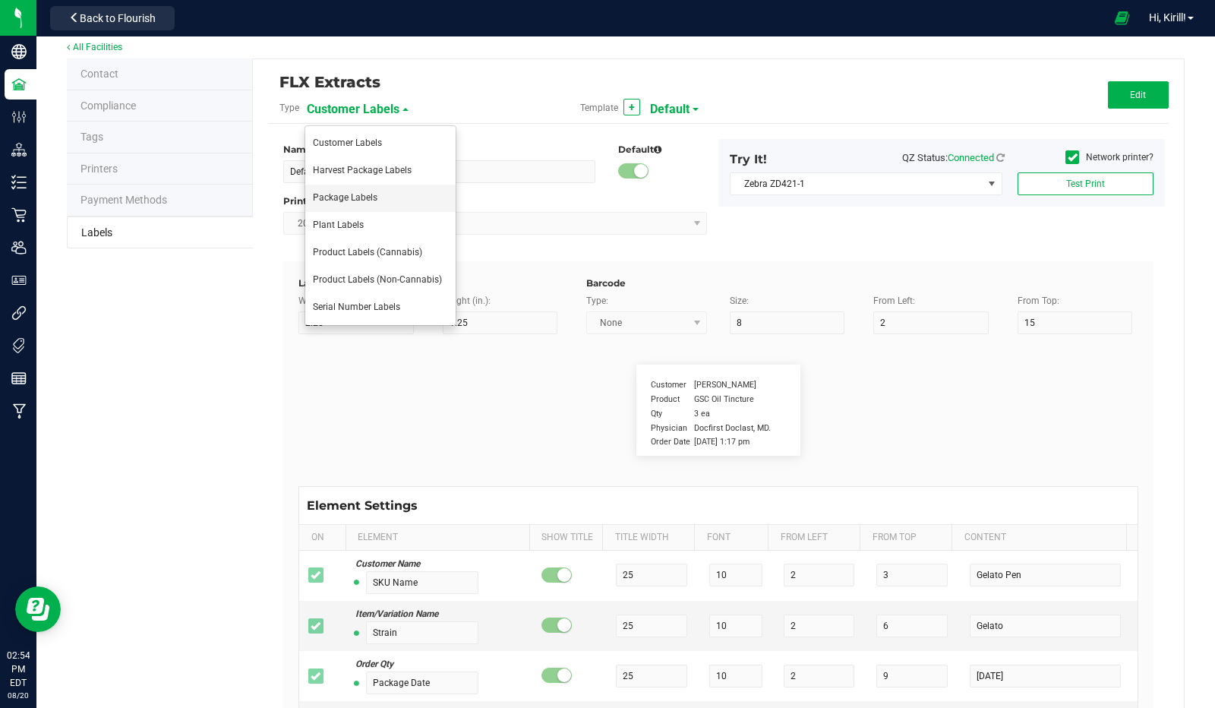
type input "10"
type input "35"
type input "4 servings/item"
type input "Serving Size"
type input "25"
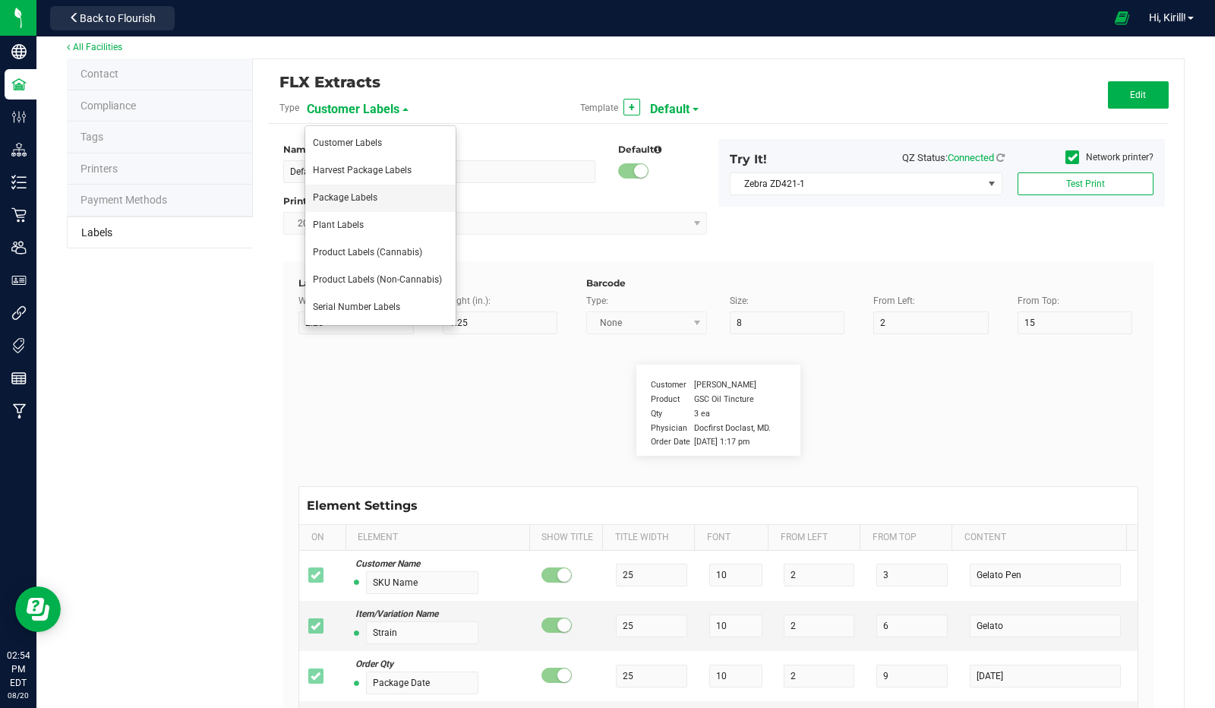
type input "10"
type input "35"
type input "1 cup"
type input "Serving Size (Grams)"
type input "25"
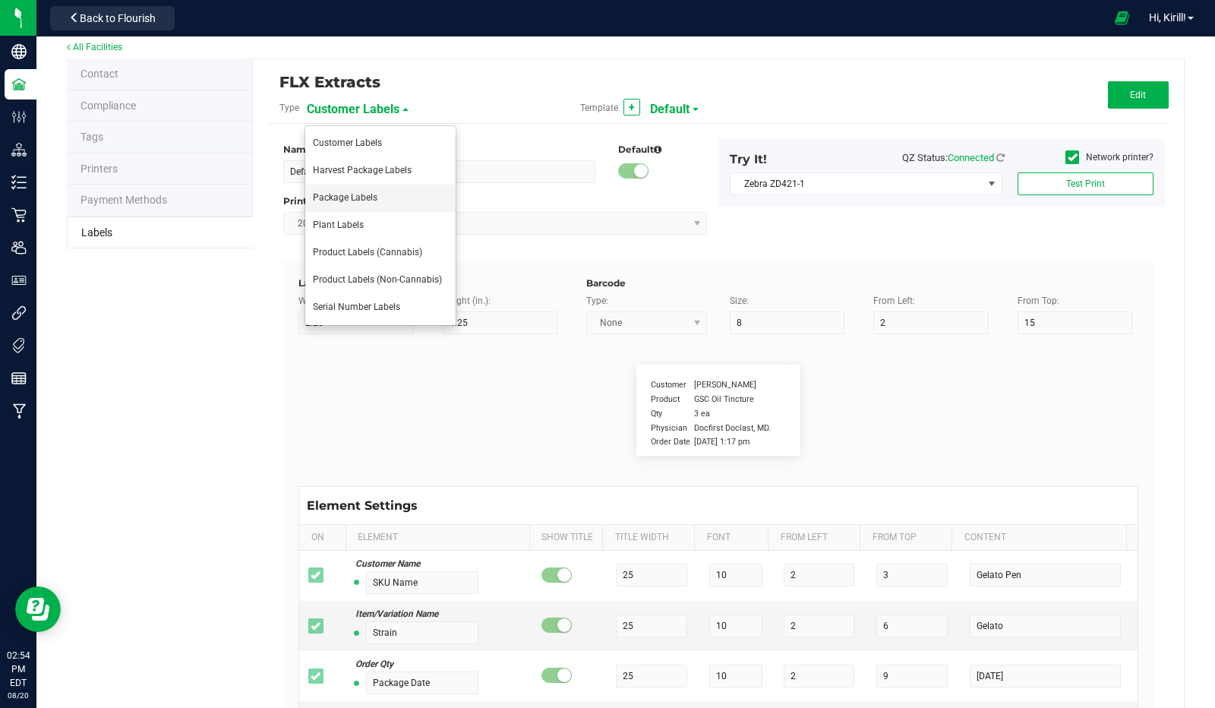
type input "10"
type input "35"
type input "4 g"
type input "Item Ingredients"
type input "25"
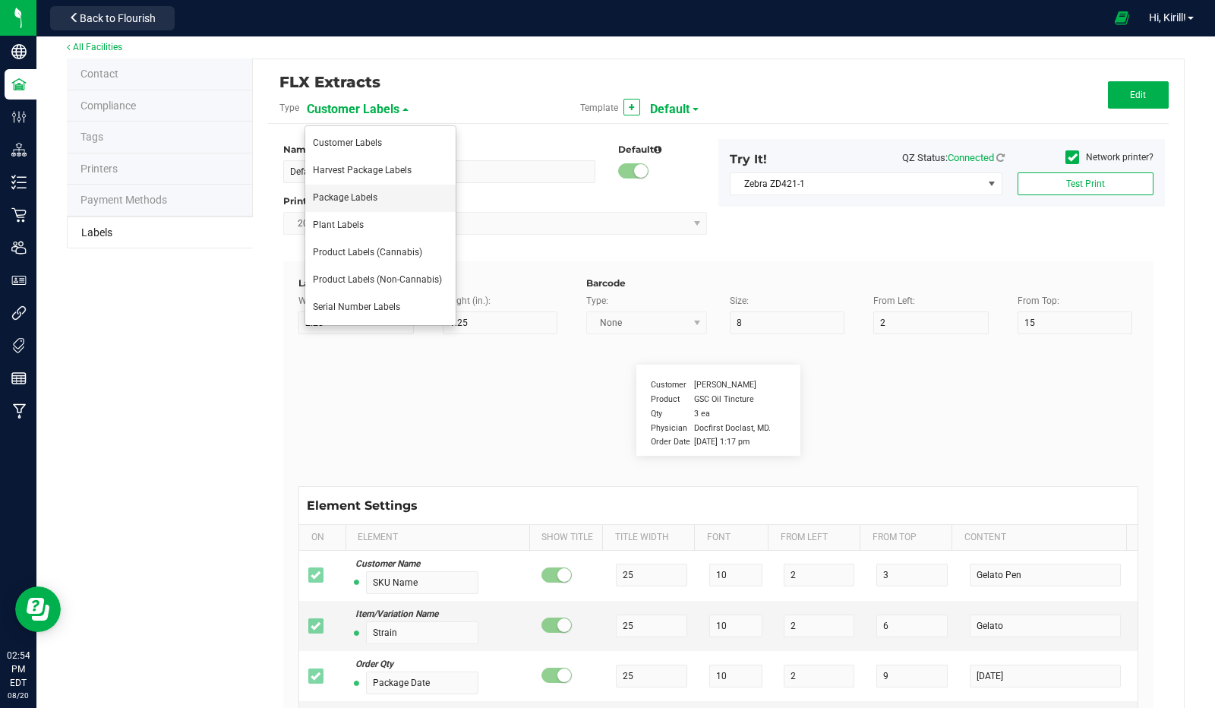
type input "10"
type input "35"
type input "Ingredient one, ingredient two"
type input "Allergens"
type input "25"
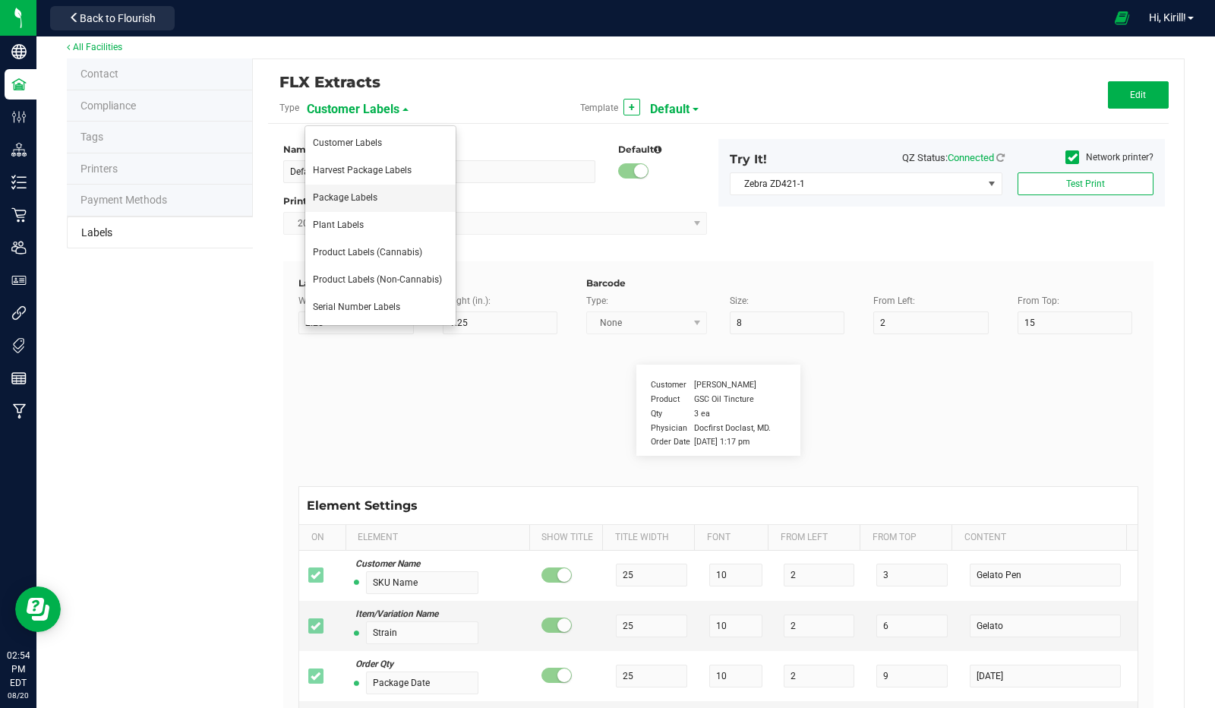
type input "10"
type input "35"
type input "Tree Nuts, Soy, Wheat"
type input "Feel"
type input "25"
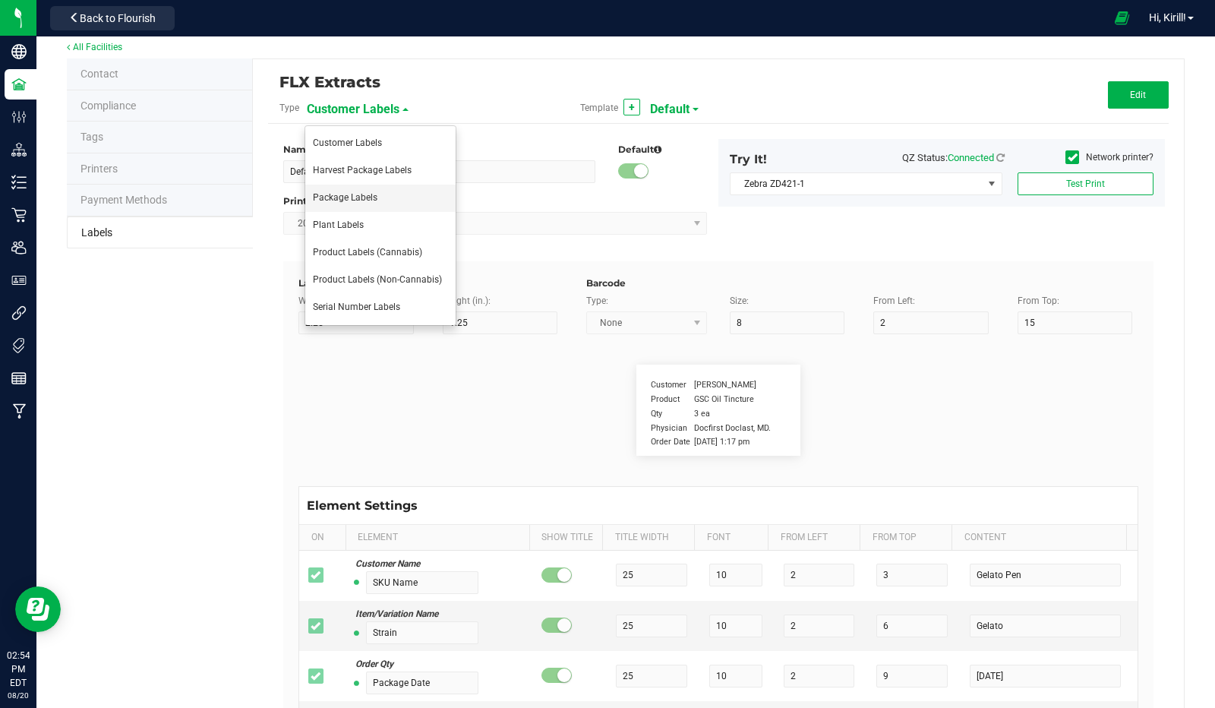
type input "10"
type input "35"
type input "Relaxed"
click at [378, 203] on div "Printer DPI Setting" at bounding box center [495, 201] width 424 height 14
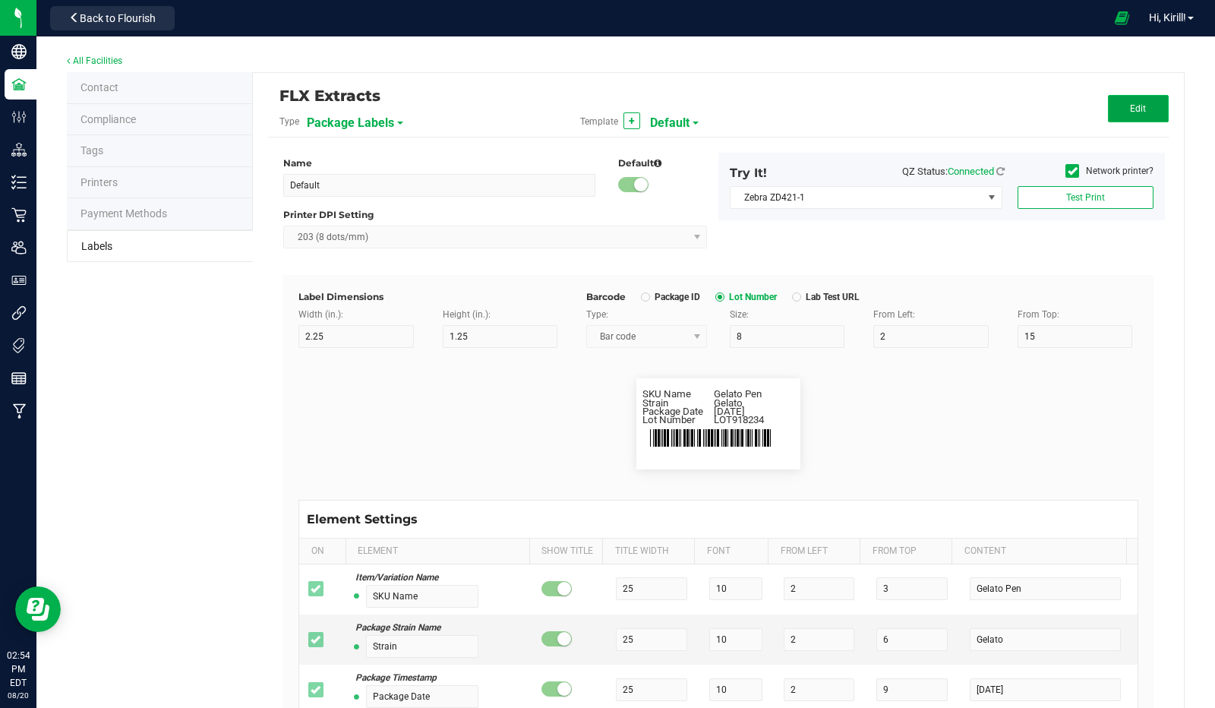
click at [1130, 103] on span "Edit" at bounding box center [1138, 108] width 16 height 11
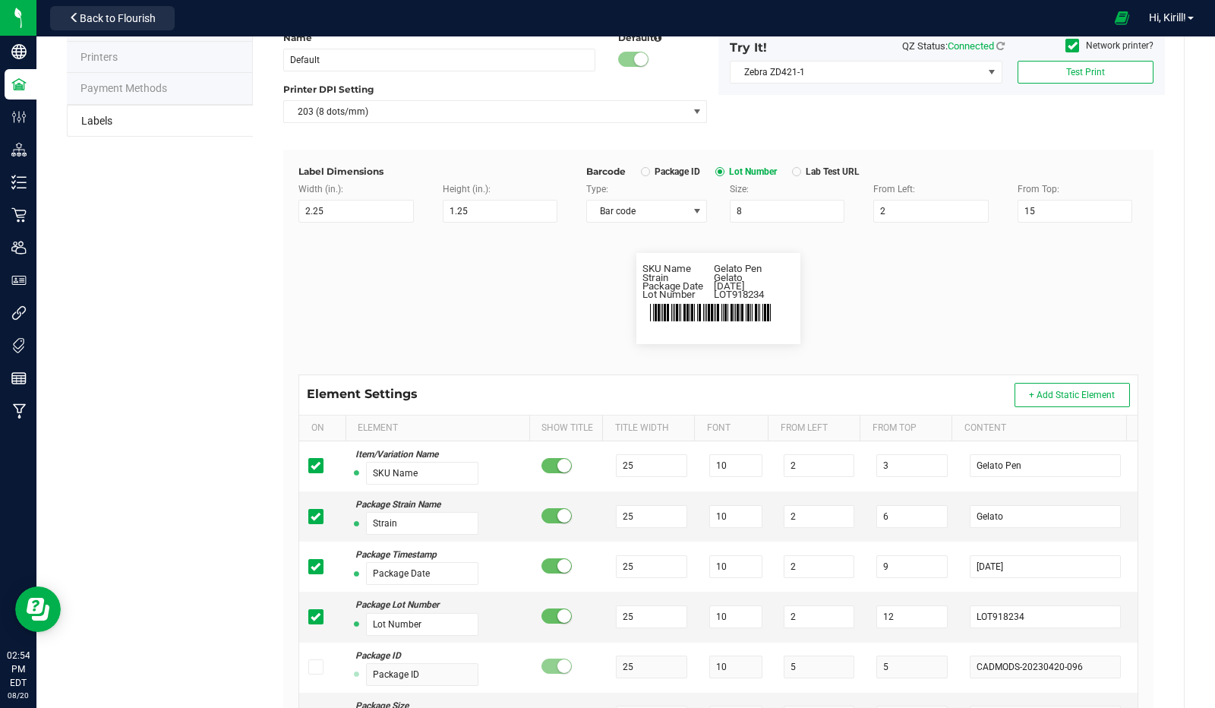
scroll to position [131, 0]
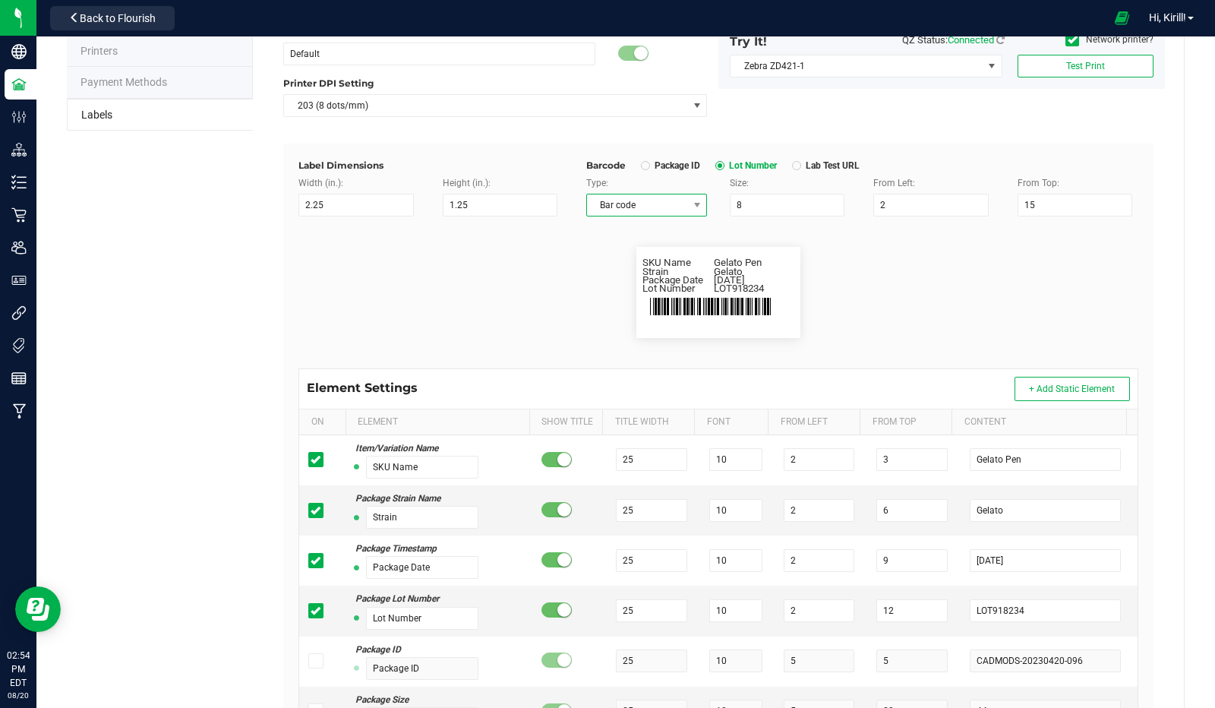
click at [675, 213] on span "Bar code" at bounding box center [637, 204] width 100 height 21
click at [691, 209] on span at bounding box center [697, 205] width 12 height 12
click at [643, 166] on div at bounding box center [645, 165] width 5 height 5
click at [710, 163] on span "Lot Number" at bounding box center [738, 165] width 77 height 12
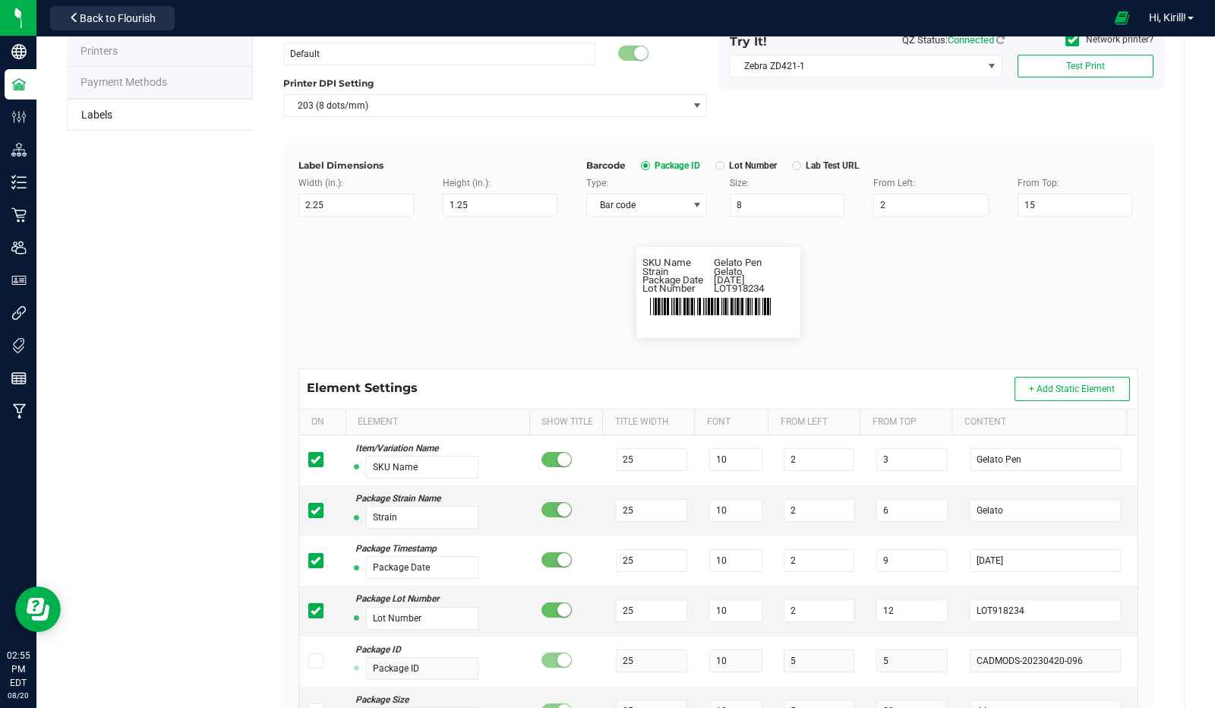
click at [725, 159] on span "Lot Number" at bounding box center [751, 165] width 52 height 12
drag, startPoint x: 359, startPoint y: 211, endPoint x: 284, endPoint y: 214, distance: 75.2
click at [284, 214] on div "Label Dimensions Width (in.): 2.25 Height (in.): 1.25 Barcode Package ID Lot Nu…" at bounding box center [718, 519] width 870 height 750
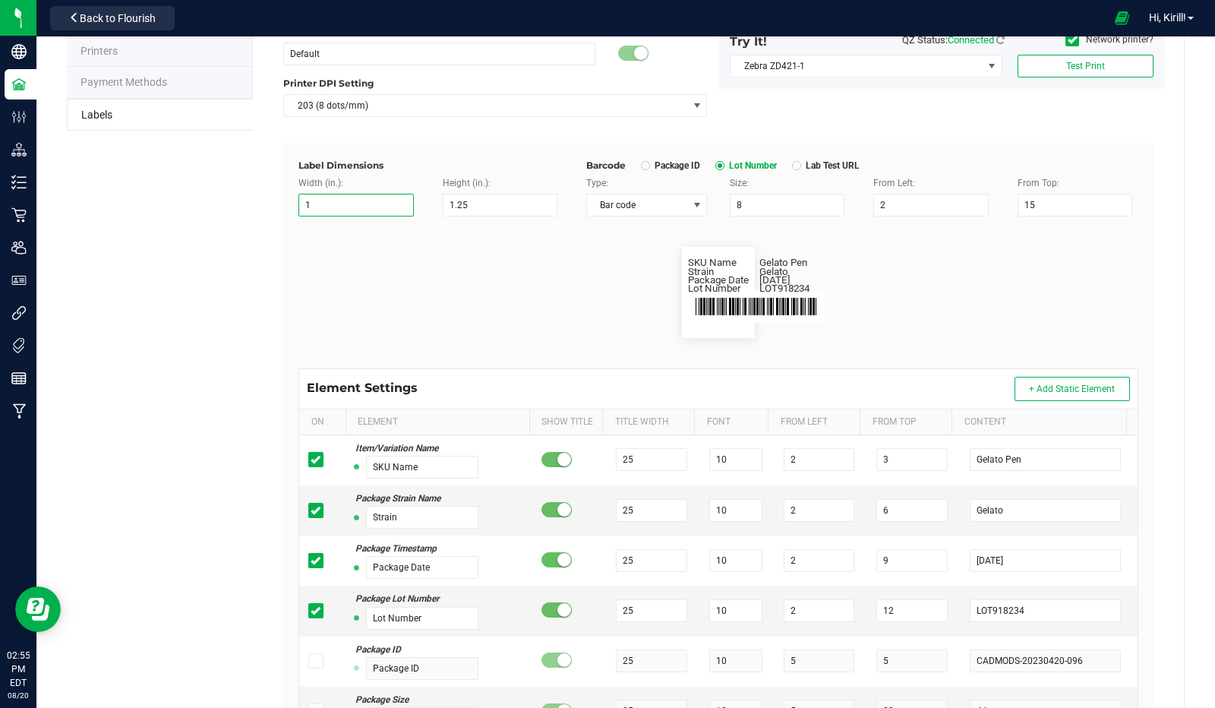
drag, startPoint x: 331, startPoint y: 204, endPoint x: 279, endPoint y: 214, distance: 52.7
click at [279, 214] on div "Name Default Default Printer DPI Setting 203 (8 dots/mm) Try It! QZ Status: Con…" at bounding box center [718, 457] width 878 height 903
type input "2.25"
click at [333, 262] on flourish-label-viewer "SKU Name Gelato Pen Strain Gelato Package Date 4/20/2019 Lot Number LOT918234" at bounding box center [718, 292] width 840 height 91
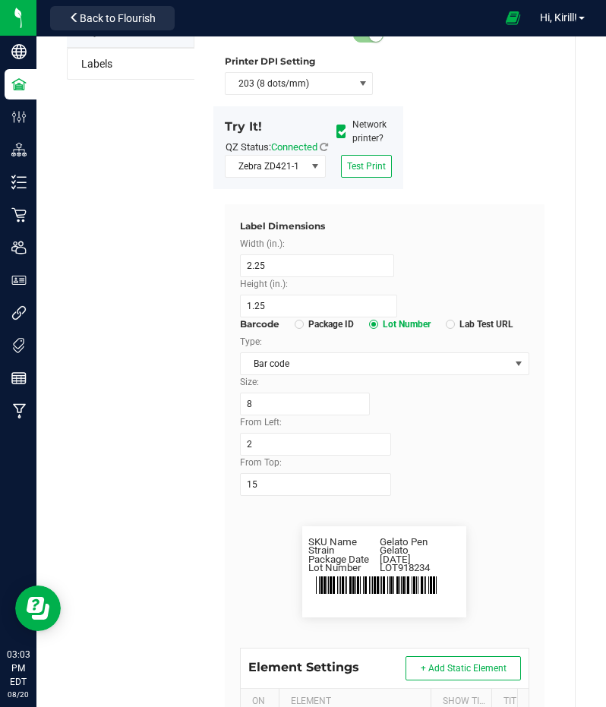
scroll to position [176, 0]
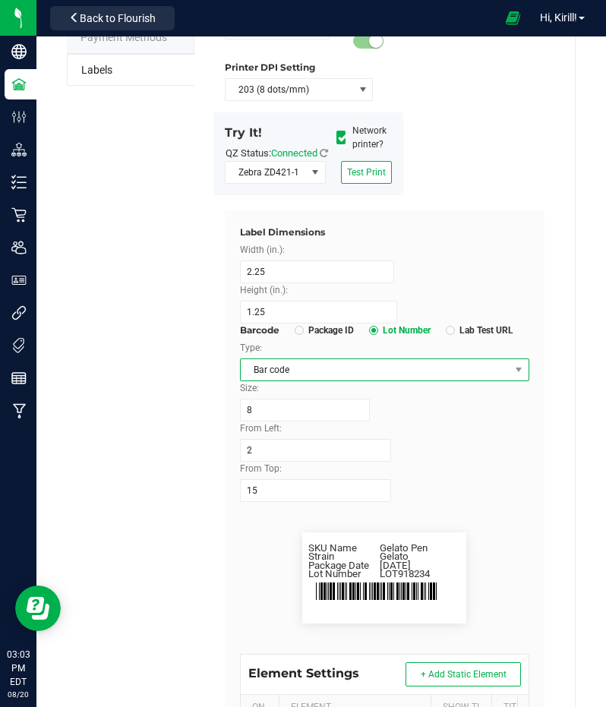
click at [431, 380] on span "Bar code" at bounding box center [376, 369] width 270 height 21
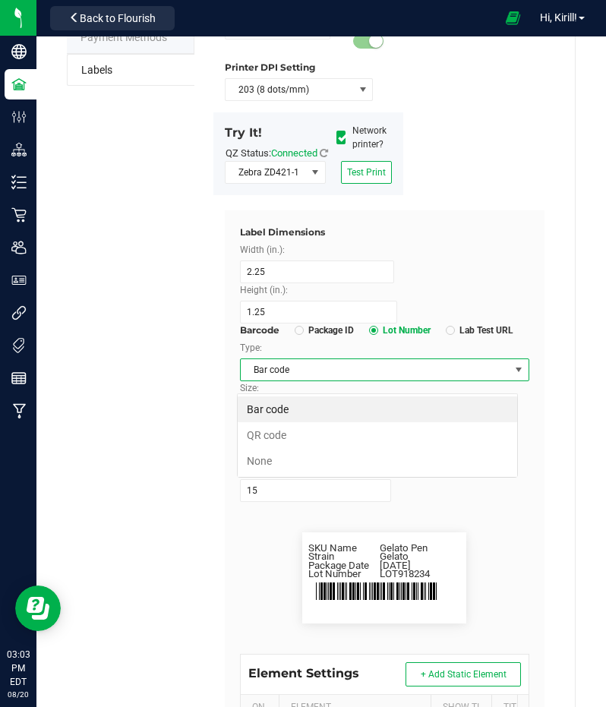
scroll to position [22, 281]
click at [431, 380] on span "Bar code" at bounding box center [376, 369] width 270 height 21
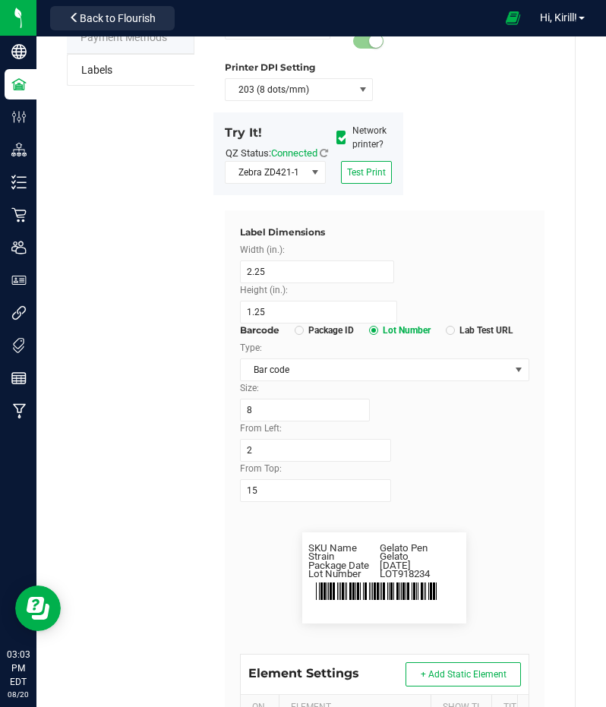
click at [504, 239] on div "Label Dimensions" at bounding box center [385, 233] width 290 height 14
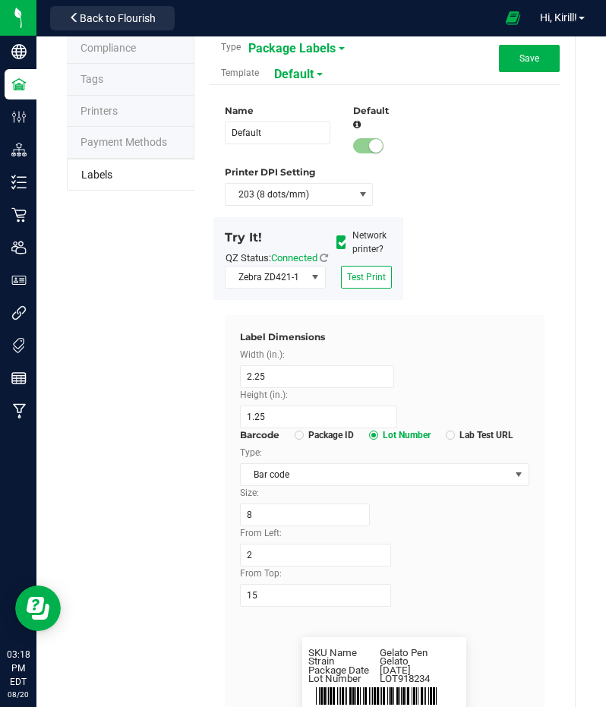
scroll to position [70, 0]
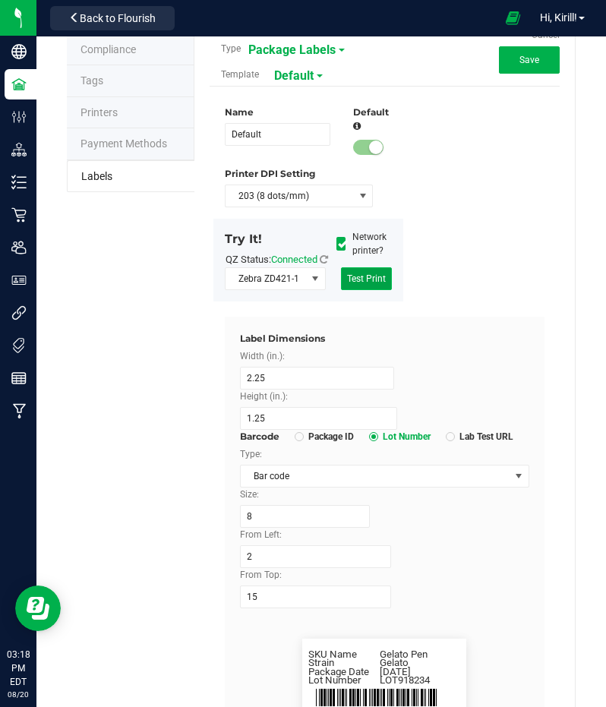
click at [376, 284] on span "Test Print" at bounding box center [366, 278] width 39 height 11
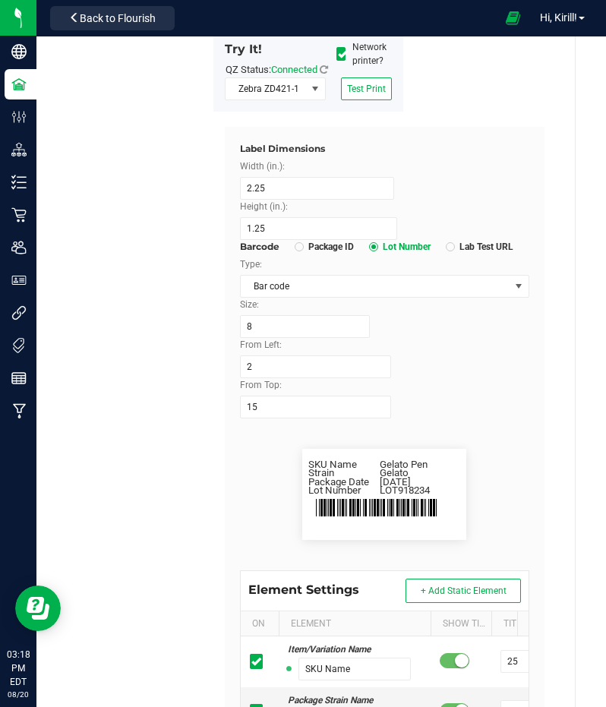
scroll to position [272, 0]
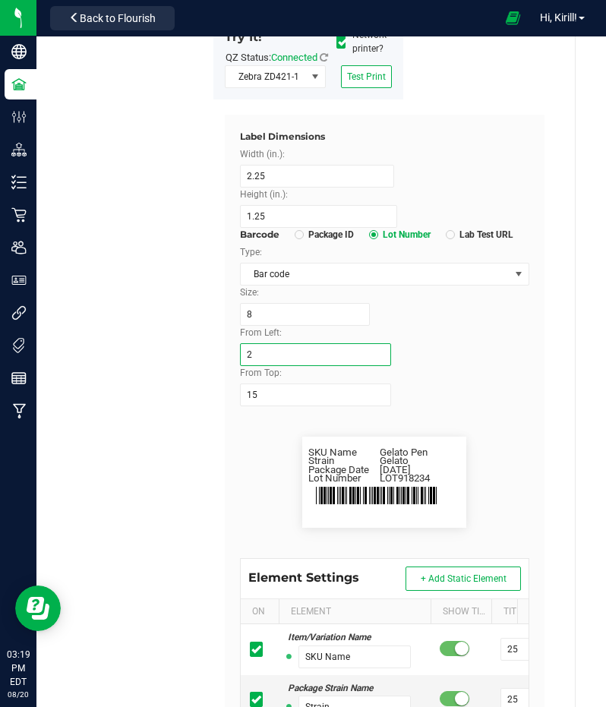
drag, startPoint x: 283, startPoint y: 367, endPoint x: 219, endPoint y: 368, distance: 63.8
click at [221, 368] on div "Name Default Default Printer DPI Setting 203 (8 dots/mm) Try It! QZ Status: Con…" at bounding box center [385, 492] width 328 height 1214
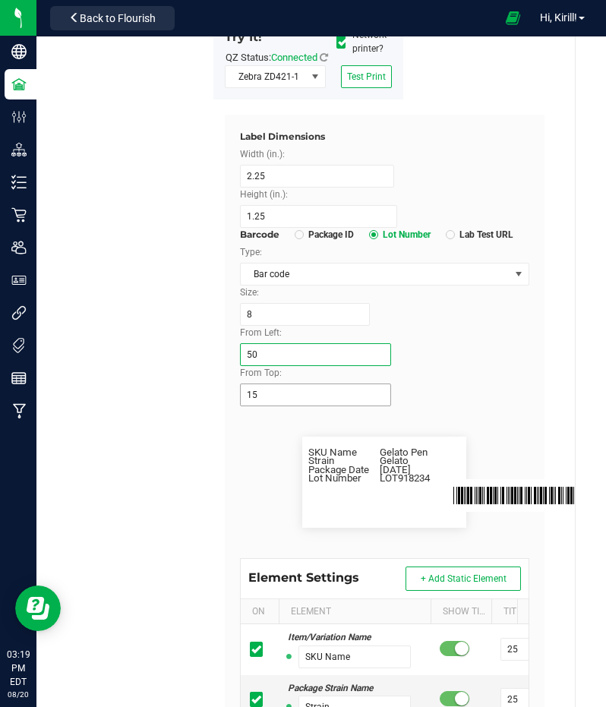
type input "50"
click at [301, 406] on input "15" at bounding box center [316, 395] width 152 height 23
type input "1"
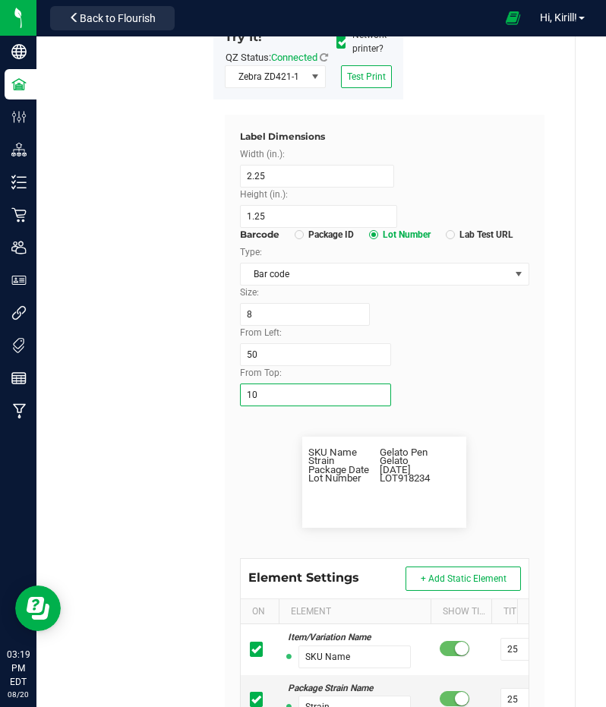
type input "1"
type input "5"
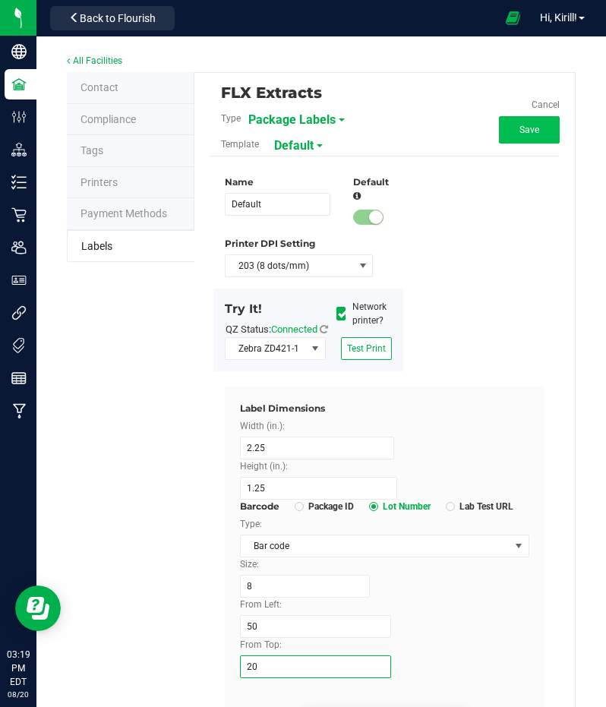
type input "20"
click at [519, 131] on span "Save" at bounding box center [529, 130] width 20 height 11
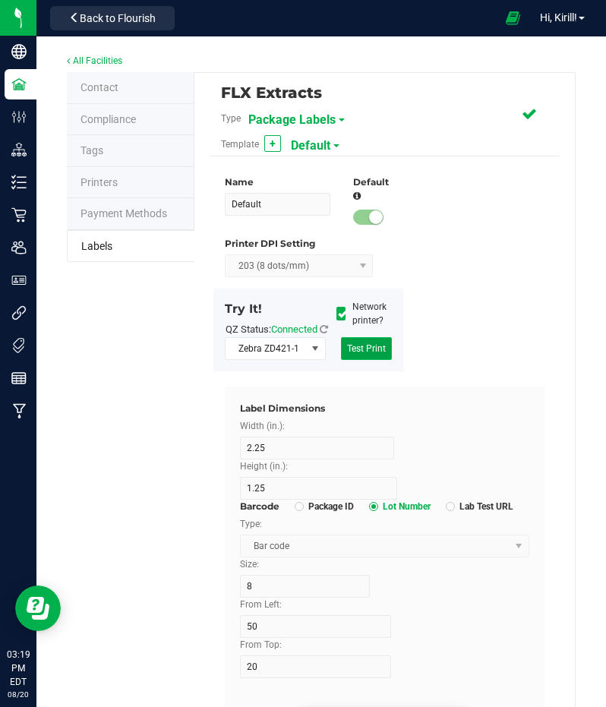
click at [371, 360] on button "Test Print" at bounding box center [366, 348] width 51 height 23
click at [529, 112] on button "Edit" at bounding box center [529, 118] width 61 height 27
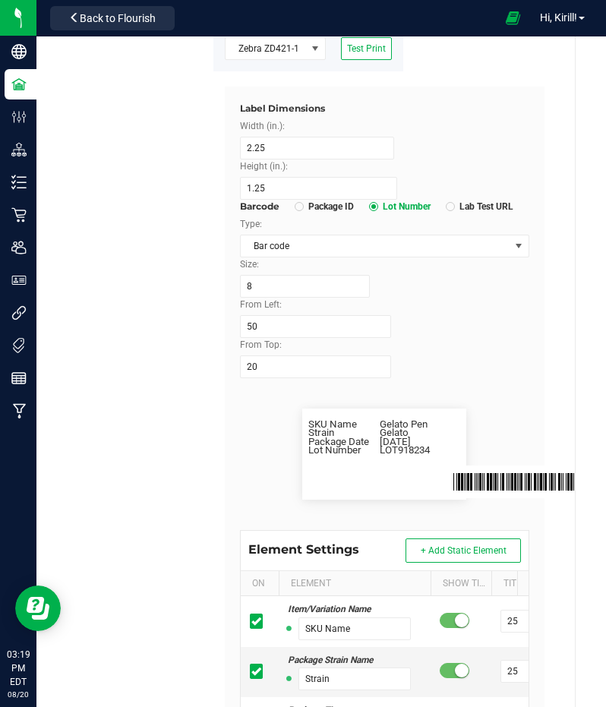
scroll to position [326, 0]
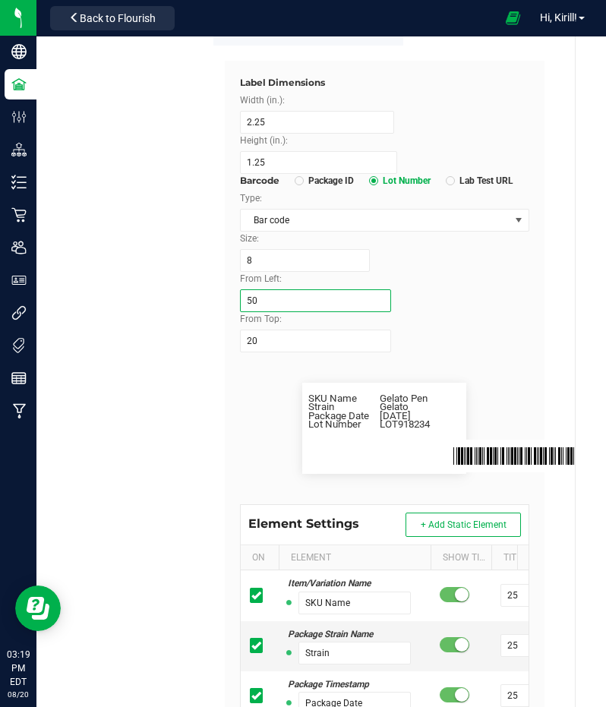
click at [321, 312] on input "50" at bounding box center [316, 300] width 152 height 23
type input "5"
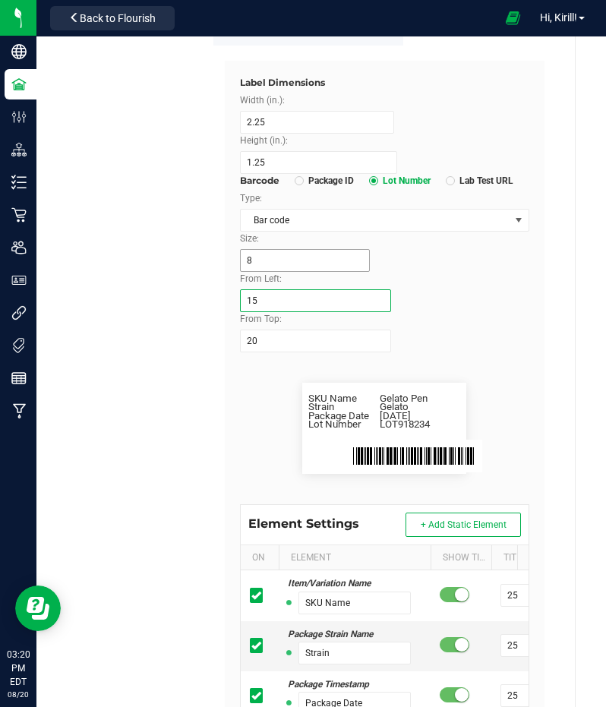
type input "15"
drag, startPoint x: 298, startPoint y: 279, endPoint x: 235, endPoint y: 283, distance: 63.2
click at [235, 272] on div "Size: 8" at bounding box center [385, 252] width 313 height 40
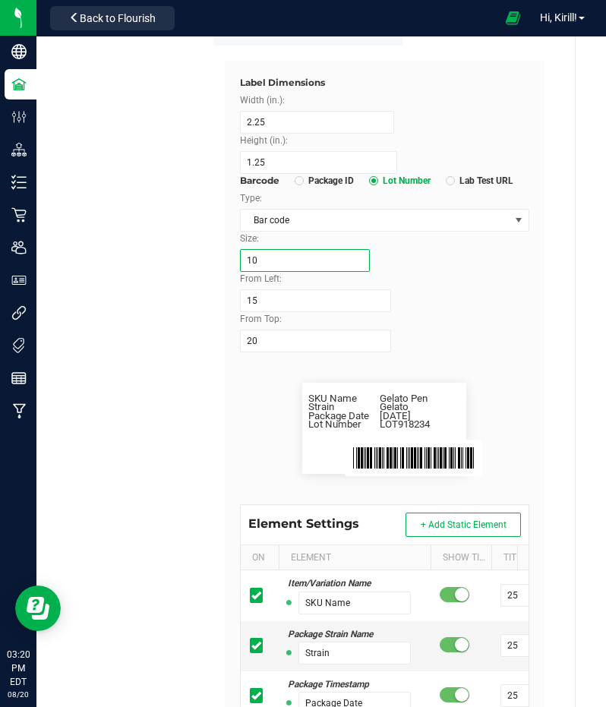
type input "10"
click at [498, 297] on div "From Left: 15" at bounding box center [385, 292] width 313 height 40
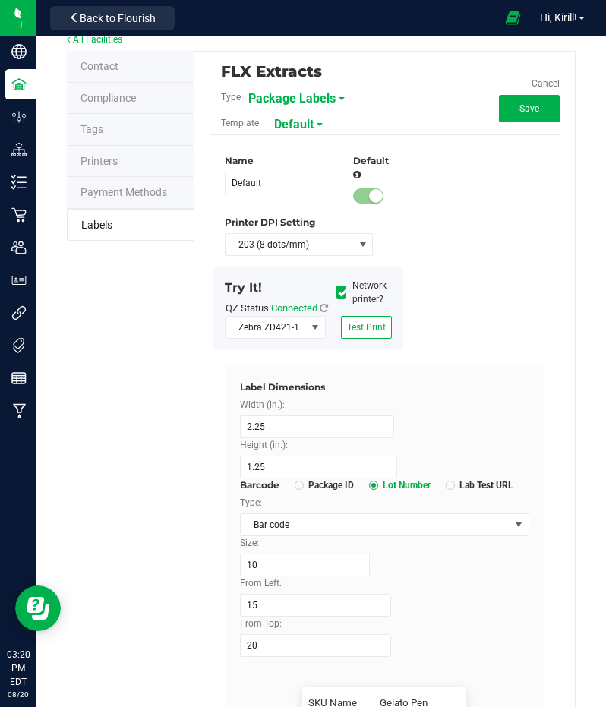
scroll to position [0, 0]
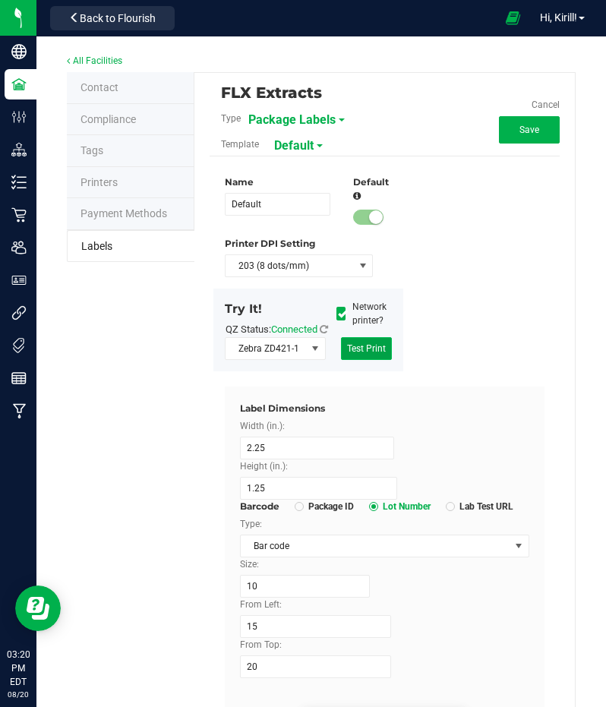
click at [366, 354] on span "Test Print" at bounding box center [366, 348] width 39 height 11
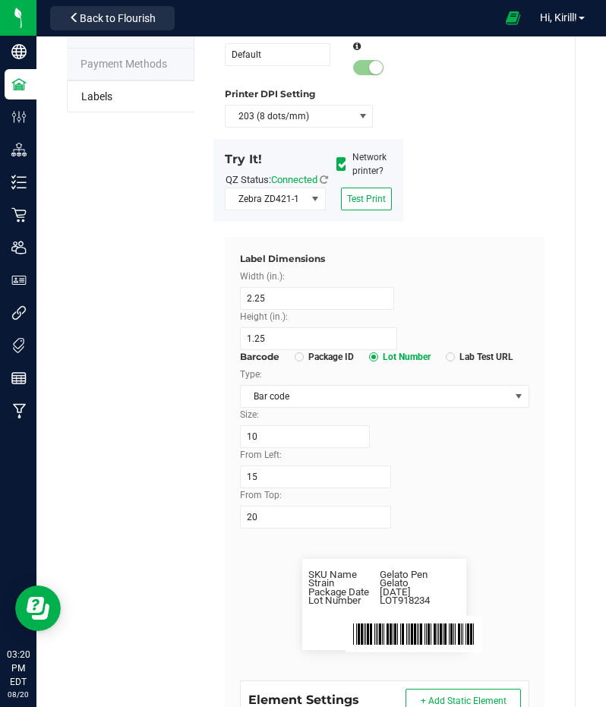
scroll to position [165, 0]
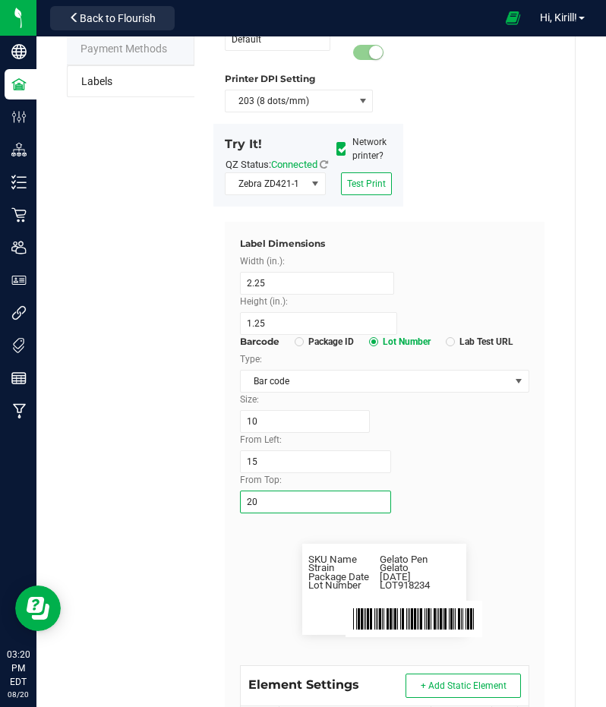
click at [293, 513] on input "20" at bounding box center [316, 502] width 152 height 23
type input "2"
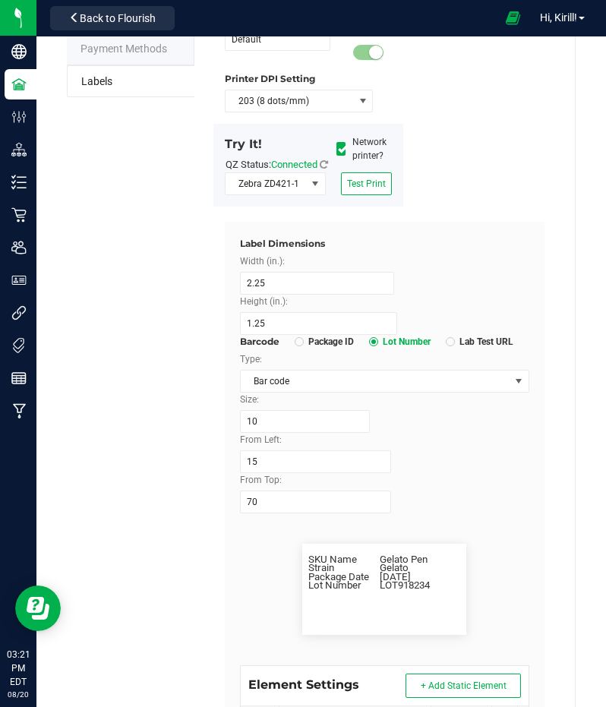
click at [475, 210] on div "Name Default Default Printer DPI Setting 203 (8 dots/mm) Try It! QZ Status: Con…" at bounding box center [384, 114] width 343 height 215
click at [368, 207] on div "Try It! QZ Status: Connected Network printer? Zebra ZD421-1 Test Print" at bounding box center [308, 165] width 190 height 83
click at [366, 189] on span "Test Print" at bounding box center [366, 183] width 39 height 11
click at [287, 510] on input "70" at bounding box center [316, 502] width 152 height 23
type input "7"
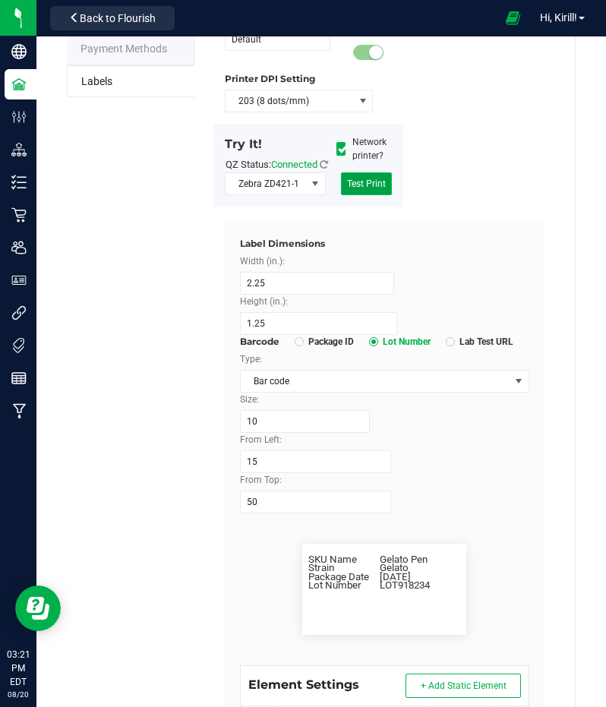
click at [350, 189] on span "Test Print" at bounding box center [366, 183] width 39 height 11
click at [290, 508] on input "50" at bounding box center [316, 502] width 152 height 23
type input "5"
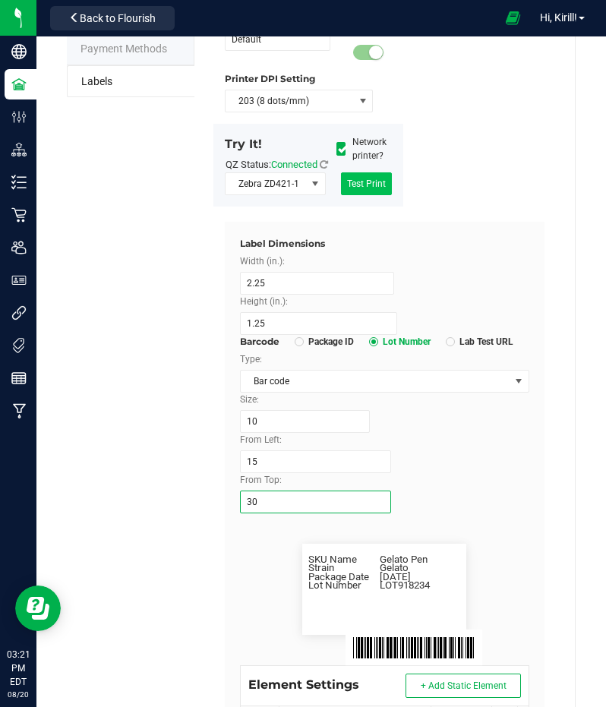
type input "30"
click at [356, 195] on button "Test Print" at bounding box center [366, 183] width 51 height 23
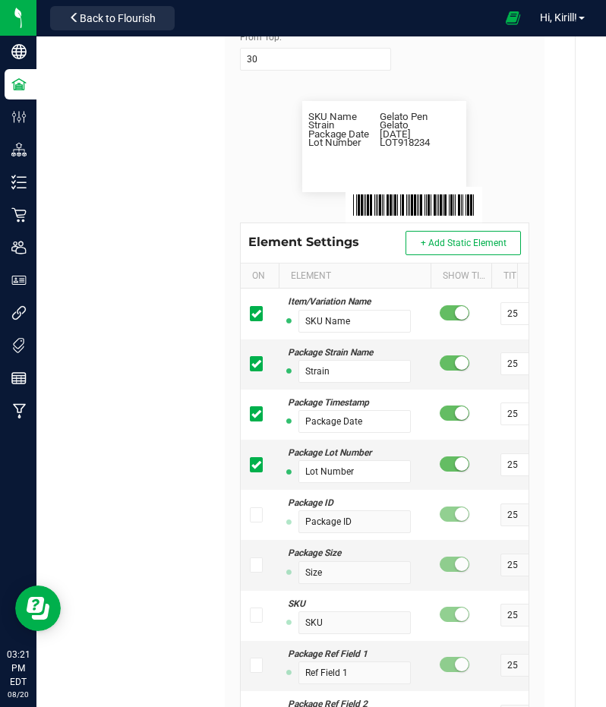
scroll to position [622, 0]
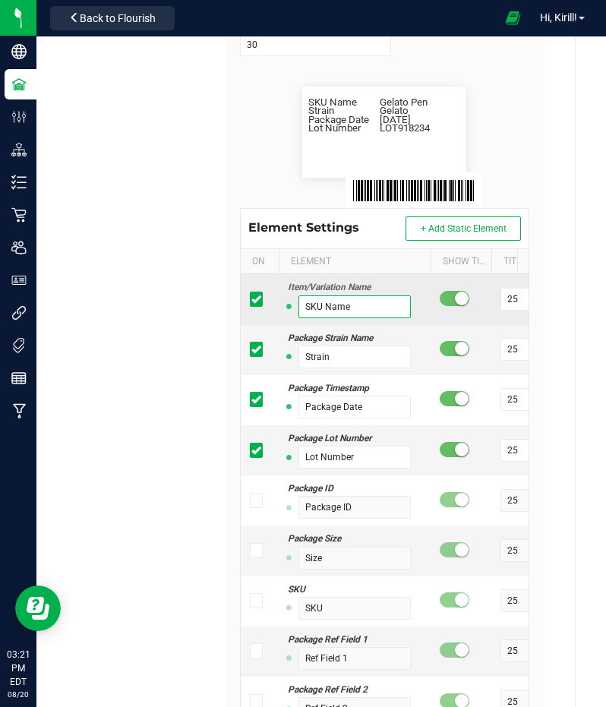
click at [357, 318] on input "SKU Name" at bounding box center [354, 306] width 112 height 23
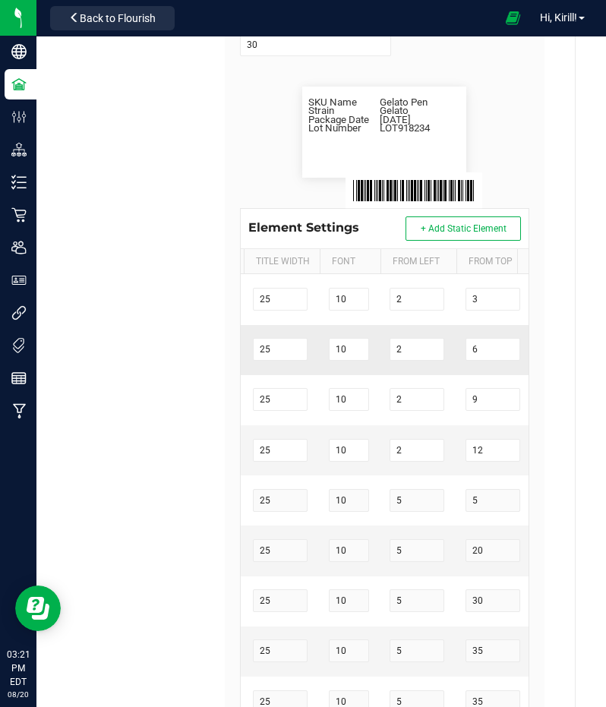
scroll to position [0, 0]
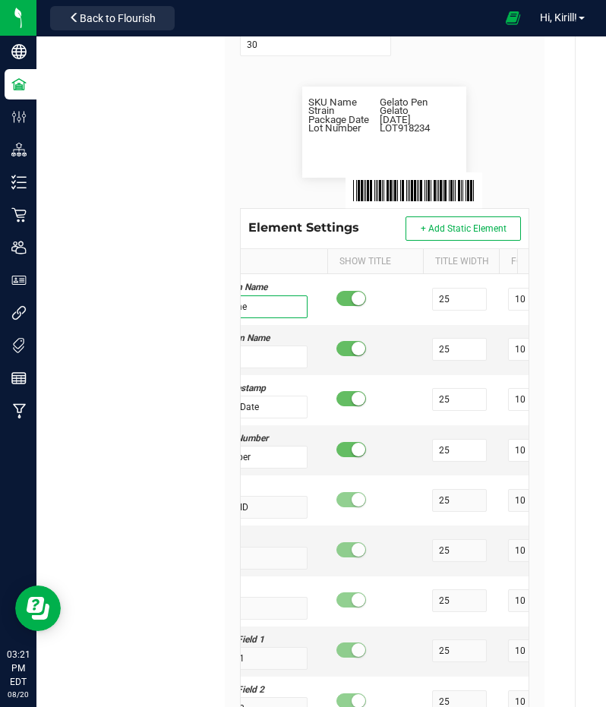
click at [418, 273] on span at bounding box center [420, 373] width 5 height 249
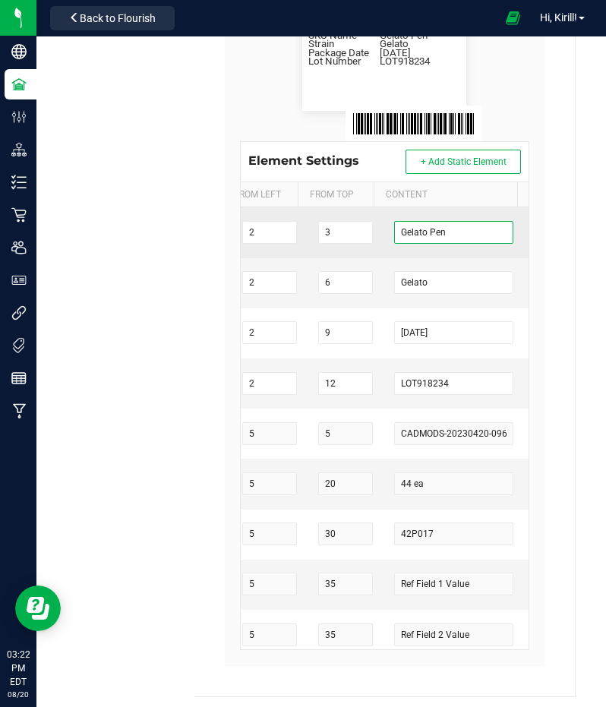
click at [431, 242] on input "Gelato Pen" at bounding box center [454, 232] width 120 height 23
drag, startPoint x: 431, startPoint y: 242, endPoint x: 352, endPoint y: 250, distance: 78.6
click at [352, 250] on tr "Item/Variation Name SKU Name 25 10 2 3 Gelato Pen" at bounding box center [170, 232] width 718 height 50
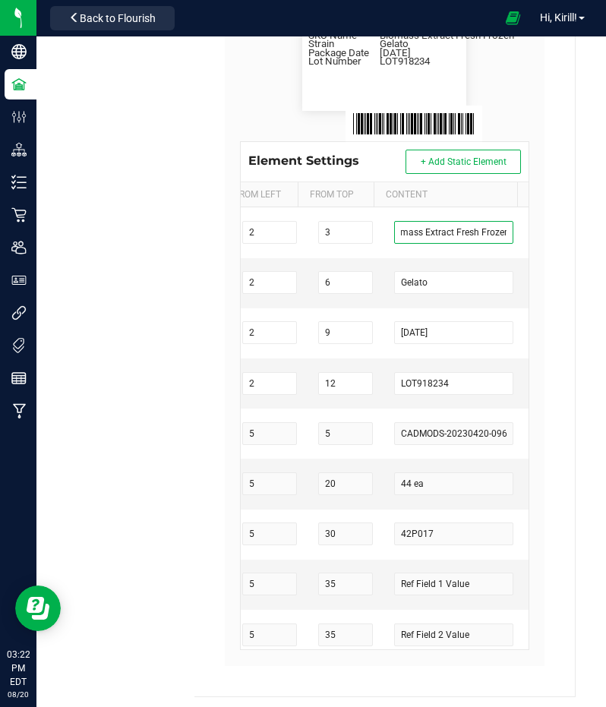
type input "Biomass Extract Fresh Frozen"
click at [503, 101] on flourish-label-viewer "SKU Name Biomass Extract Fresh Frozen Strain Gelato Package Date 4/20/2019 Lot …" at bounding box center [385, 65] width 290 height 91
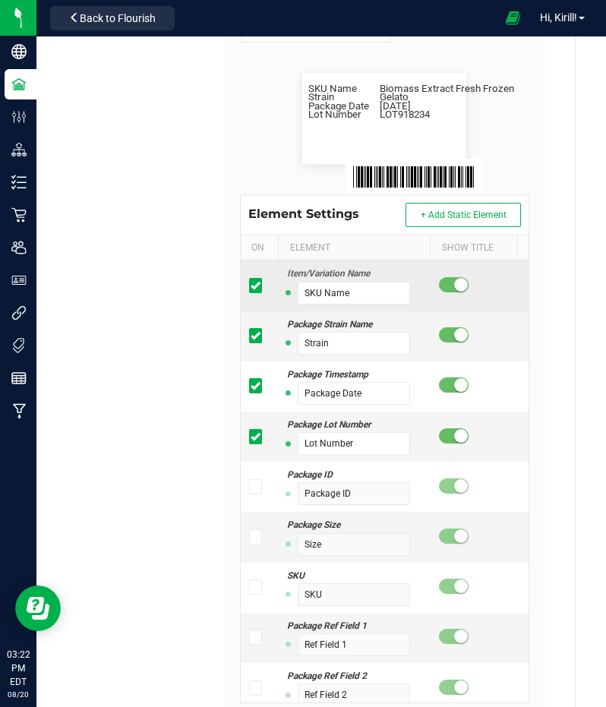
click at [454, 292] on small at bounding box center [461, 285] width 14 height 14
click at [450, 292] on span at bounding box center [454, 284] width 30 height 15
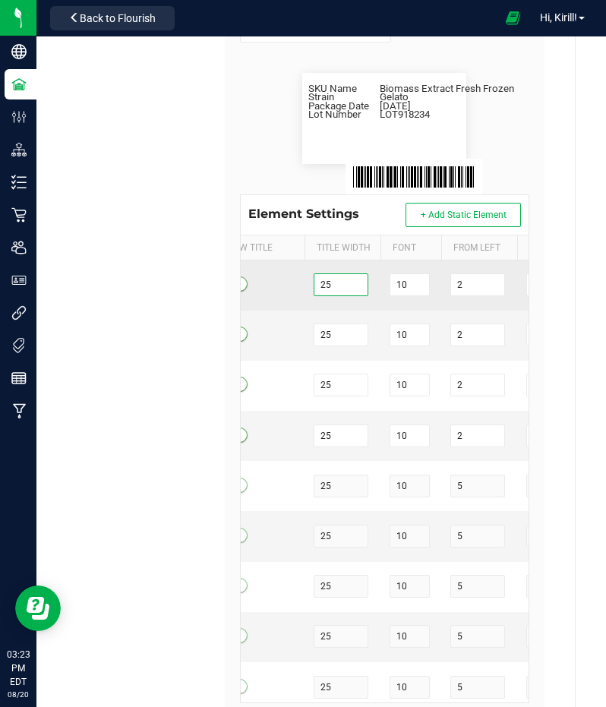
click at [340, 296] on input "25" at bounding box center [341, 284] width 55 height 23
type input "2"
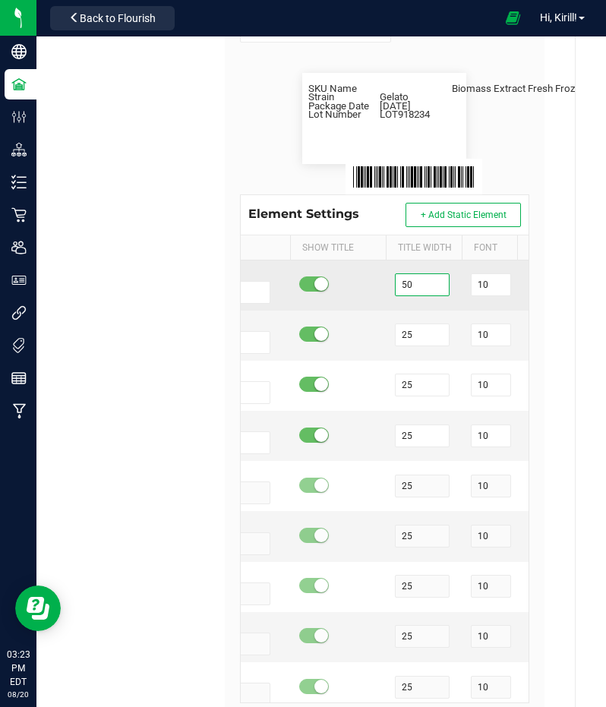
drag, startPoint x: 431, startPoint y: 300, endPoint x: 387, endPoint y: 297, distance: 44.2
click at [387, 297] on td "50" at bounding box center [424, 285] width 76 height 50
type input "4"
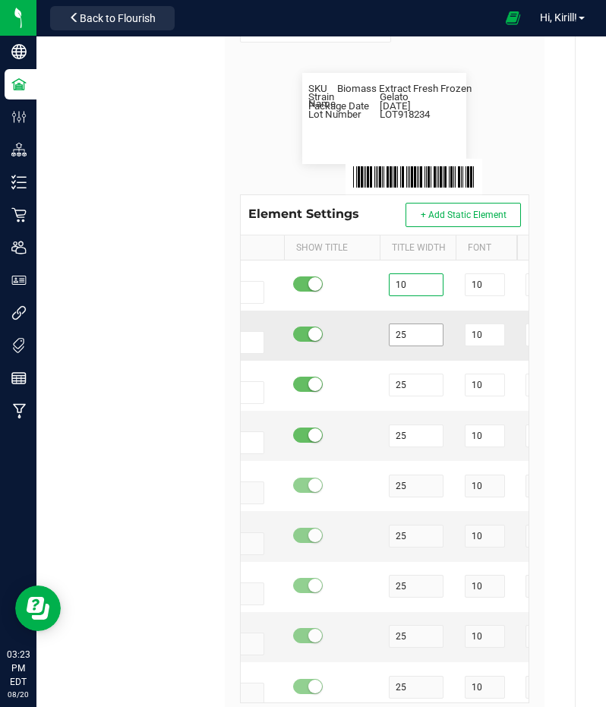
type input "1"
type input "25"
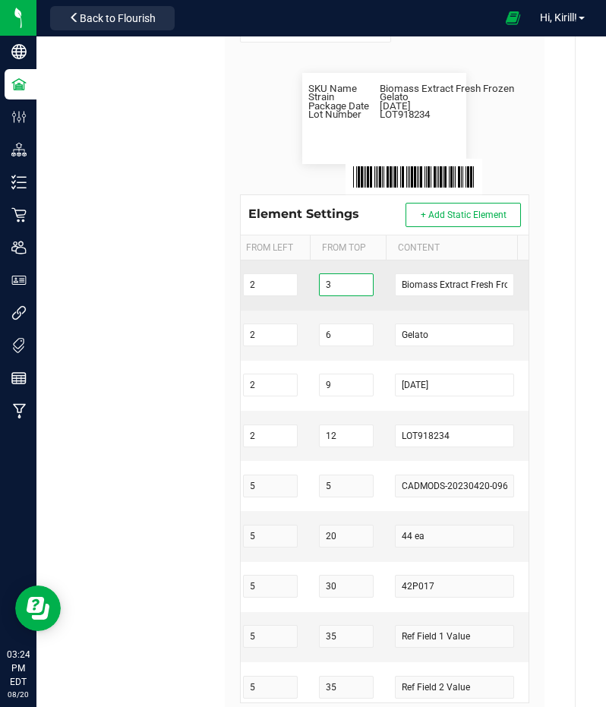
click at [356, 296] on input "3" at bounding box center [346, 284] width 55 height 23
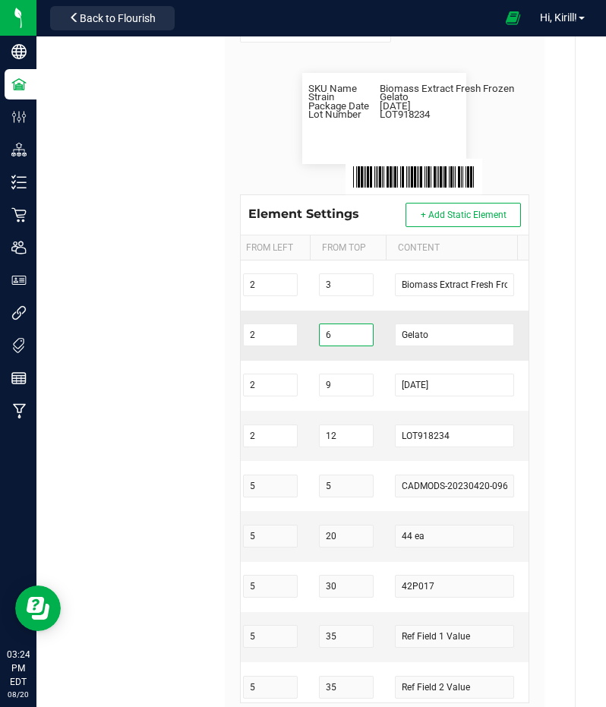
click at [355, 339] on input "6" at bounding box center [346, 335] width 55 height 23
type input "8"
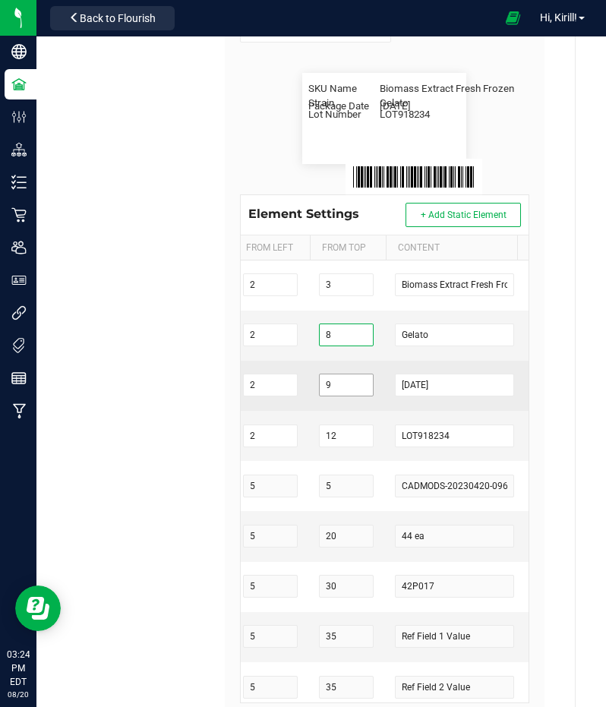
type input "8"
click at [342, 393] on input "9" at bounding box center [346, 385] width 55 height 23
click at [355, 394] on input "number" at bounding box center [346, 385] width 55 height 23
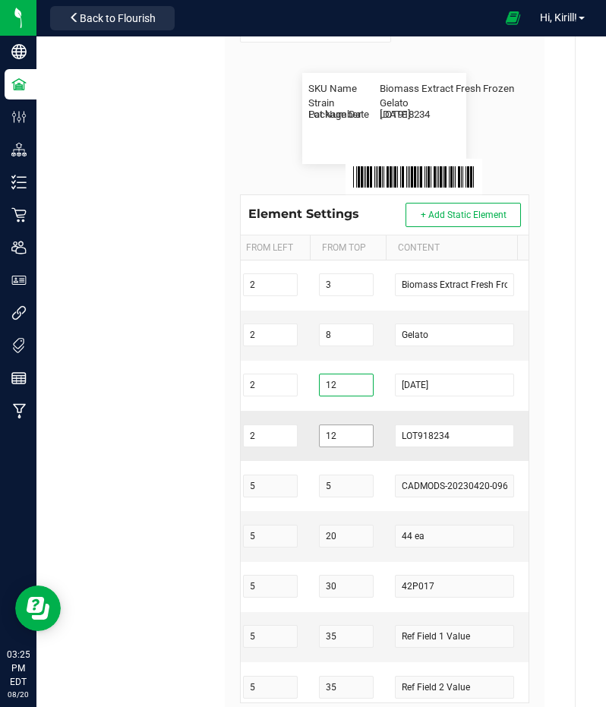
type input "12"
click at [346, 440] on input "12" at bounding box center [346, 436] width 55 height 23
type input "1"
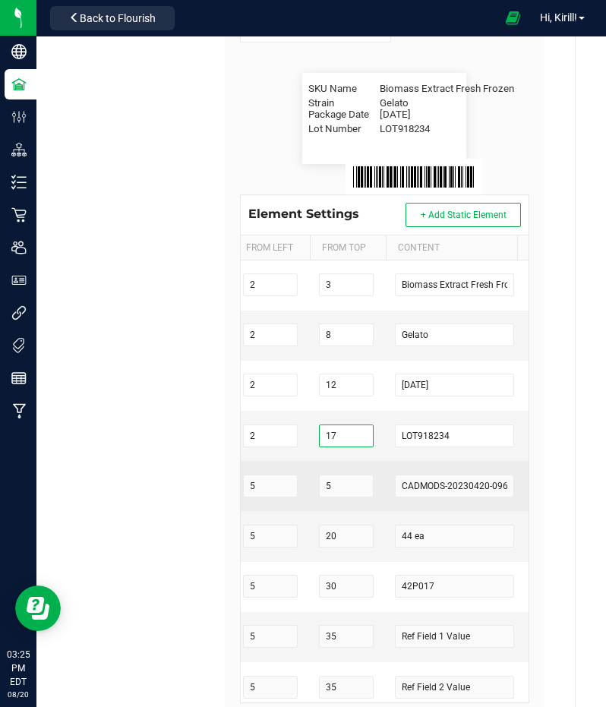
type input "17"
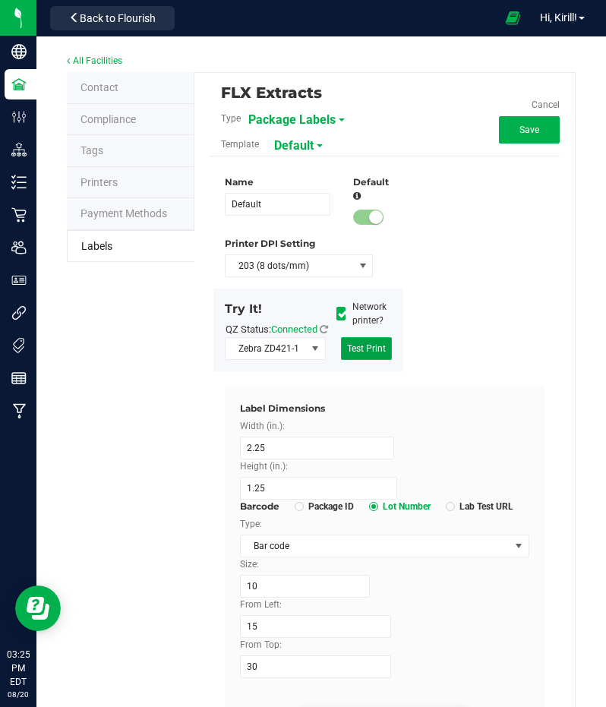
click at [368, 360] on button "Test Print" at bounding box center [366, 348] width 51 height 23
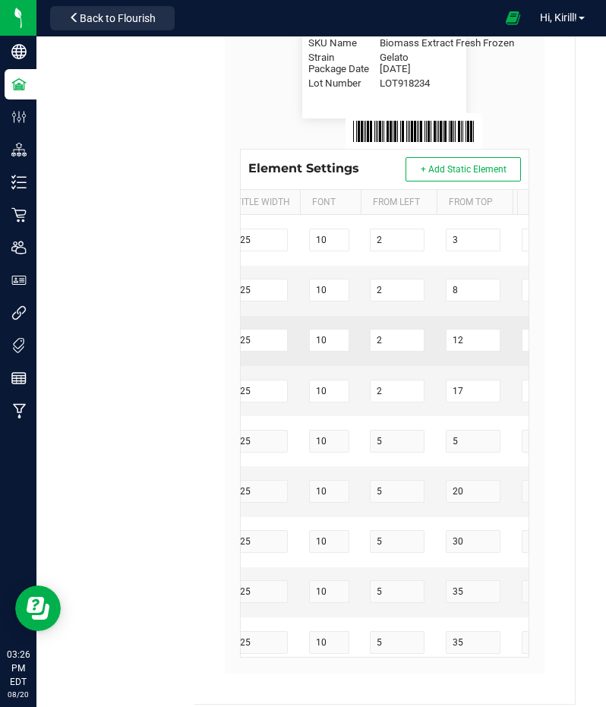
scroll to position [0, 320]
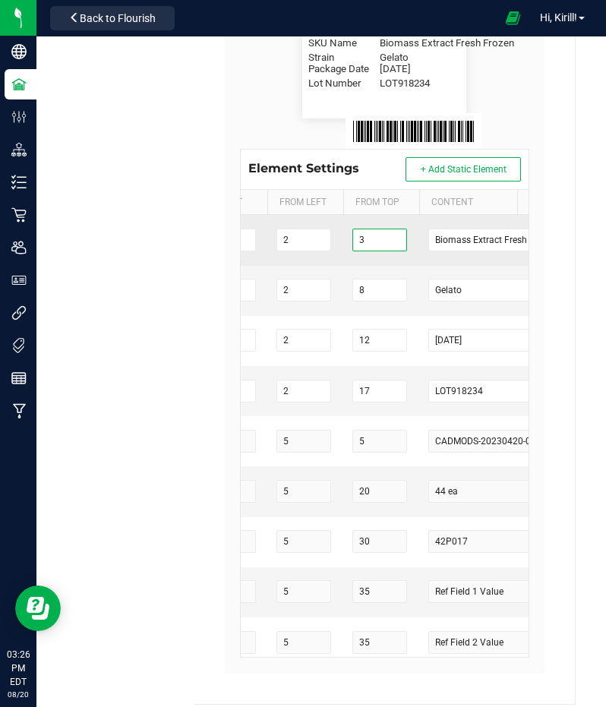
click at [371, 250] on input "3" at bounding box center [379, 240] width 55 height 23
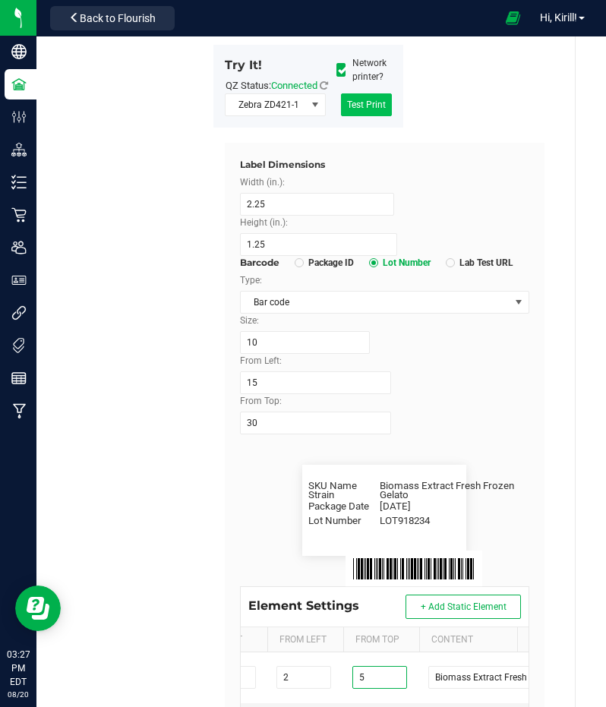
type input "5"
click at [371, 110] on span "Test Print" at bounding box center [366, 104] width 39 height 11
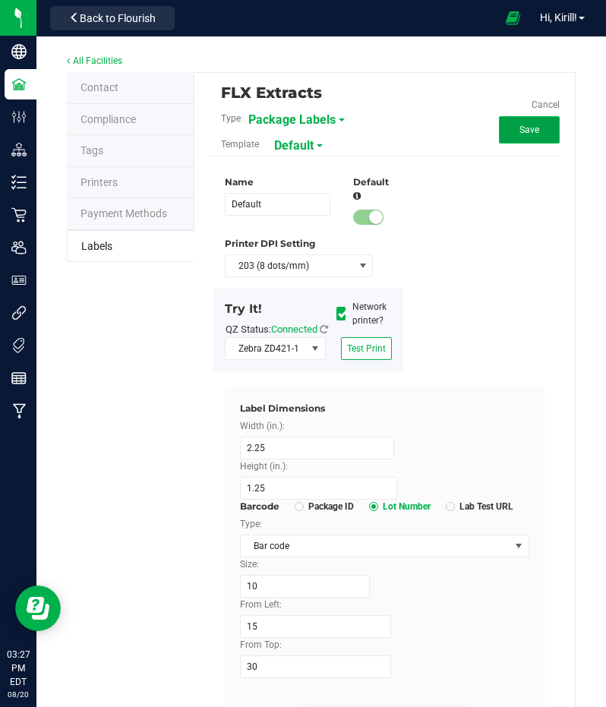
click at [523, 128] on span "Save" at bounding box center [529, 130] width 20 height 11
click at [531, 124] on button "Edit" at bounding box center [529, 118] width 61 height 27
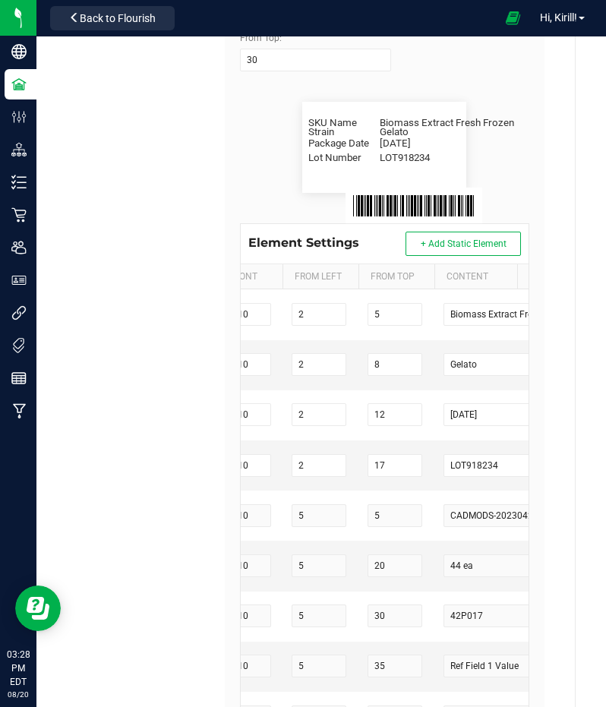
scroll to position [0, 260]
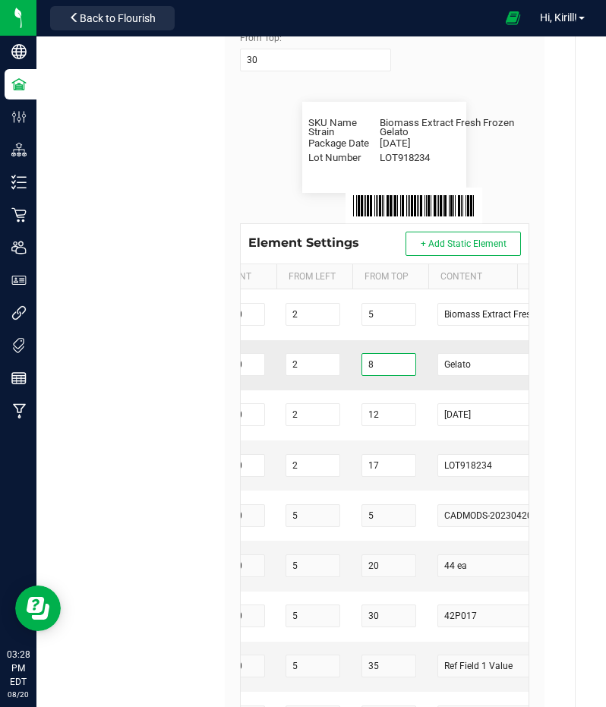
click at [384, 376] on input "8" at bounding box center [388, 364] width 55 height 23
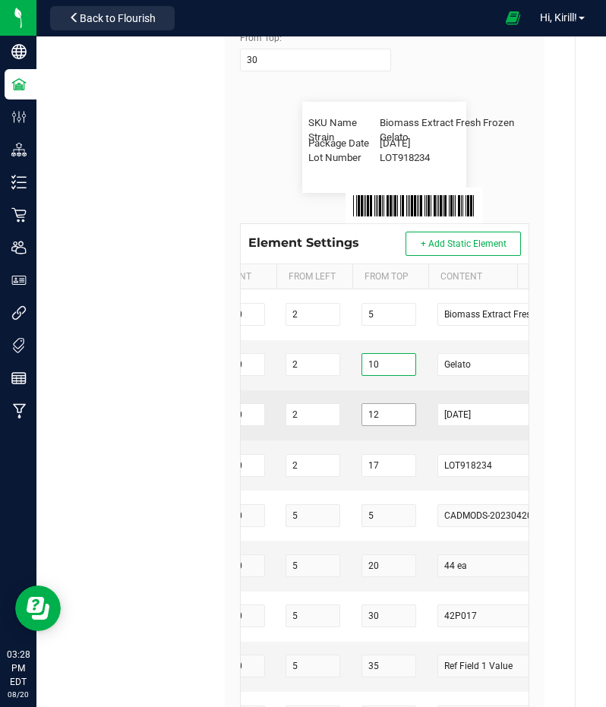
type input "10"
click at [396, 426] on input "12" at bounding box center [388, 414] width 55 height 23
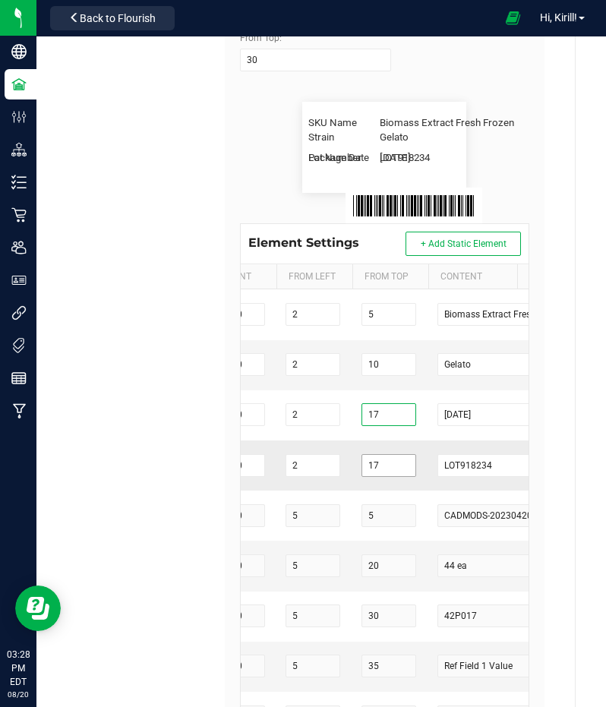
type input "17"
click at [388, 475] on input "17" at bounding box center [388, 465] width 55 height 23
type input "1"
type input "22"
click at [528, 193] on div "SKU Name Biomass Extract Fresh Frozen Strain Gelato Package Date 4/20/2019 Lot …" at bounding box center [385, 147] width 313 height 91
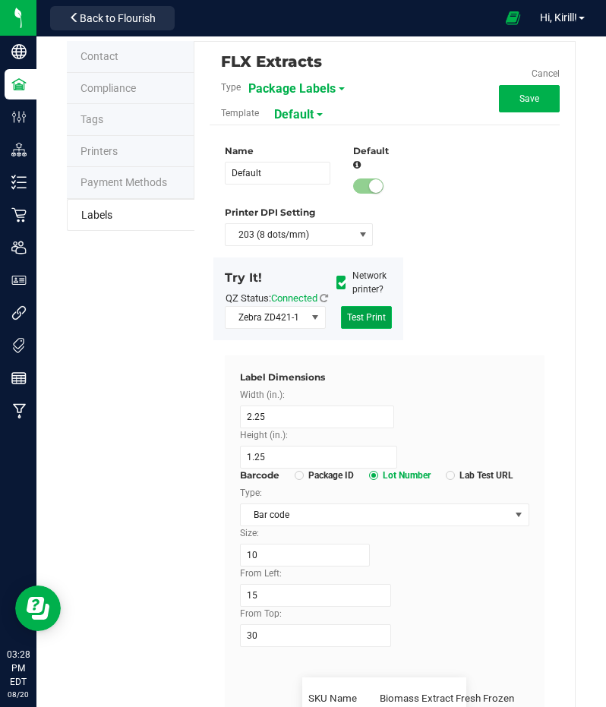
click at [378, 323] on span "Test Print" at bounding box center [366, 317] width 39 height 11
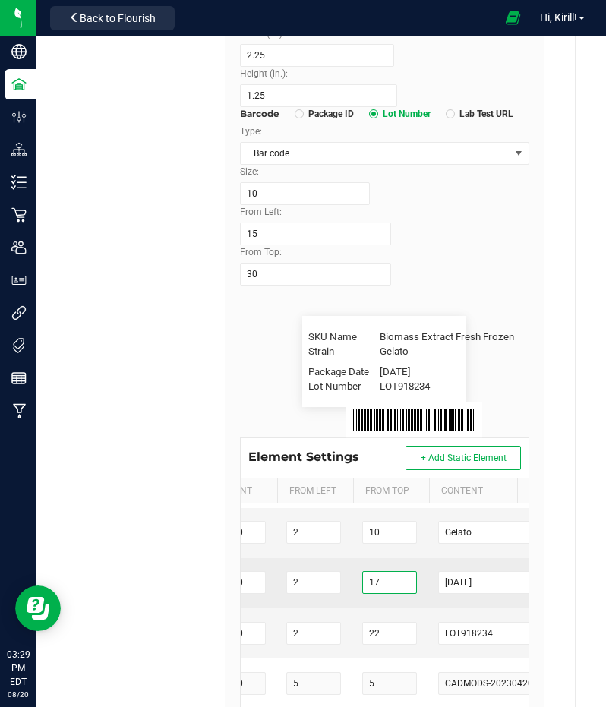
click at [396, 594] on input "17" at bounding box center [389, 582] width 55 height 23
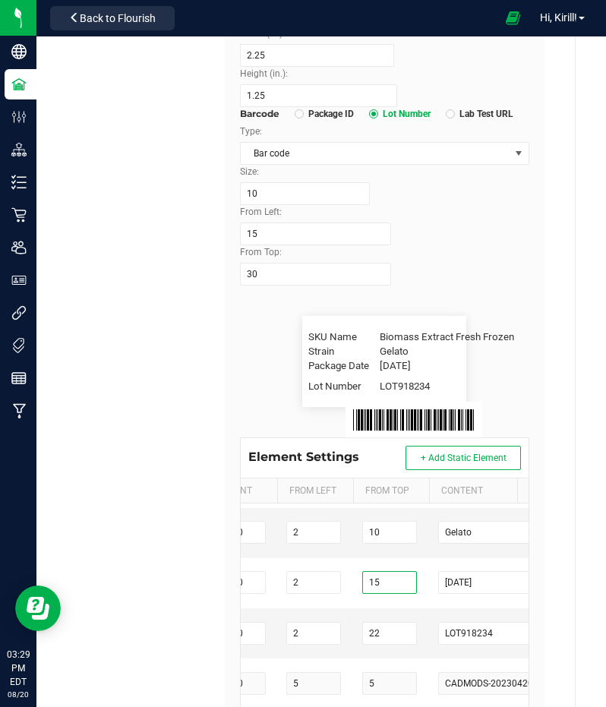
type input "15"
click at [481, 230] on div "From Left: 15" at bounding box center [385, 225] width 313 height 40
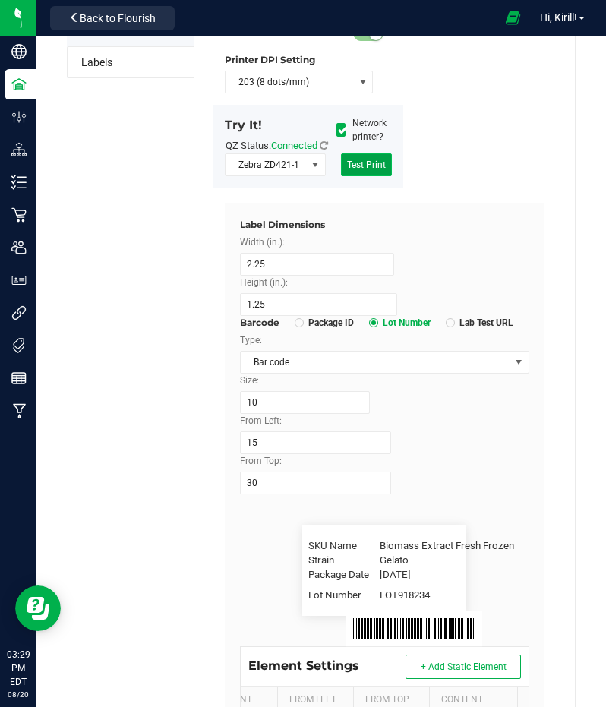
click at [355, 176] on button "Test Print" at bounding box center [366, 164] width 51 height 23
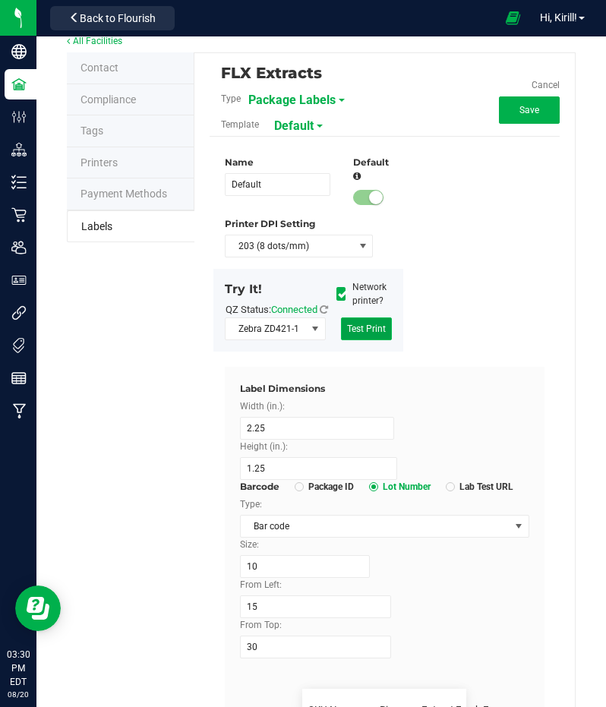
click at [371, 340] on button "Test Print" at bounding box center [366, 328] width 51 height 23
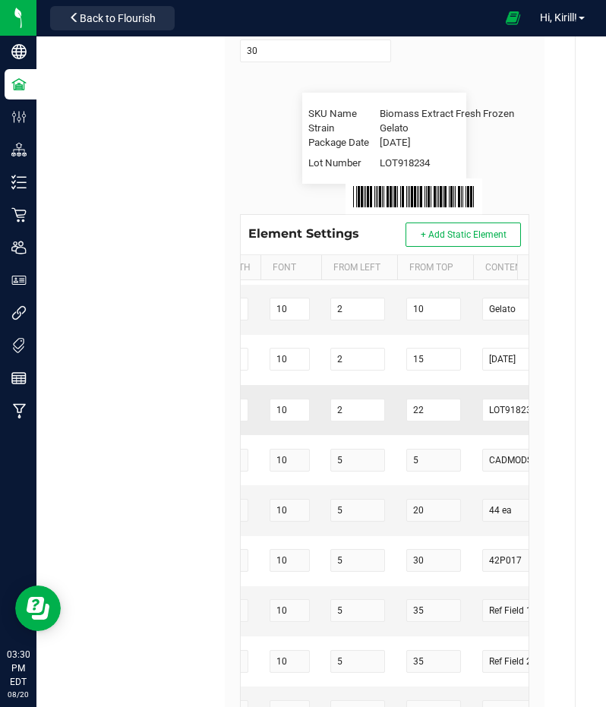
click at [437, 432] on td "22" at bounding box center [435, 410] width 76 height 50
click at [434, 421] on input "22" at bounding box center [433, 410] width 55 height 23
type input "2"
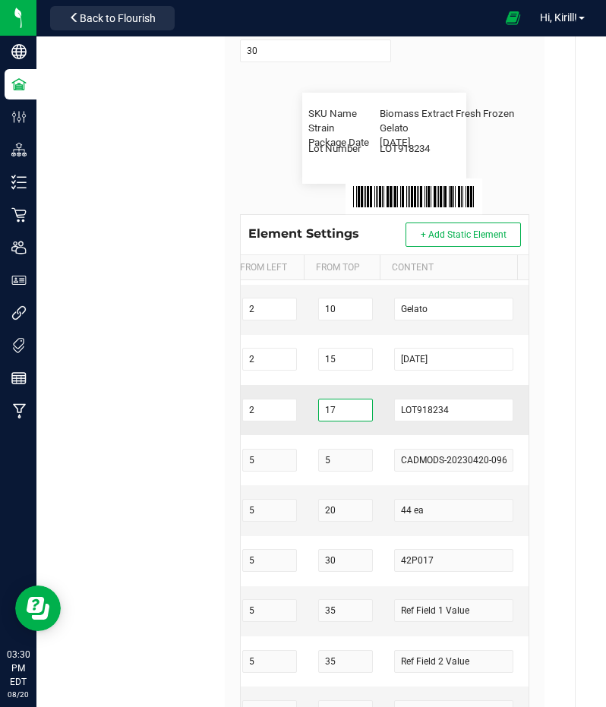
scroll to position [46, 437]
type input "1"
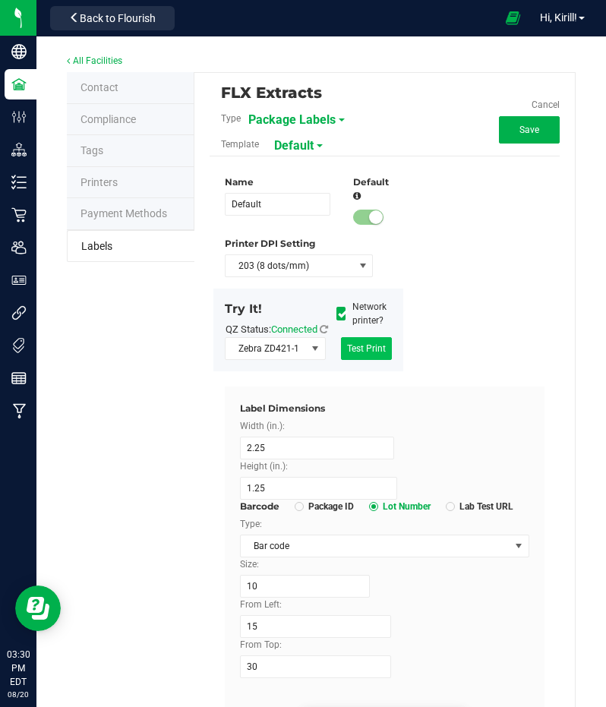
type input "20"
click at [368, 354] on span "Test Print" at bounding box center [366, 348] width 39 height 11
click at [519, 130] on span "Save" at bounding box center [529, 130] width 20 height 11
click at [312, 145] on span "Default" at bounding box center [310, 146] width 39 height 26
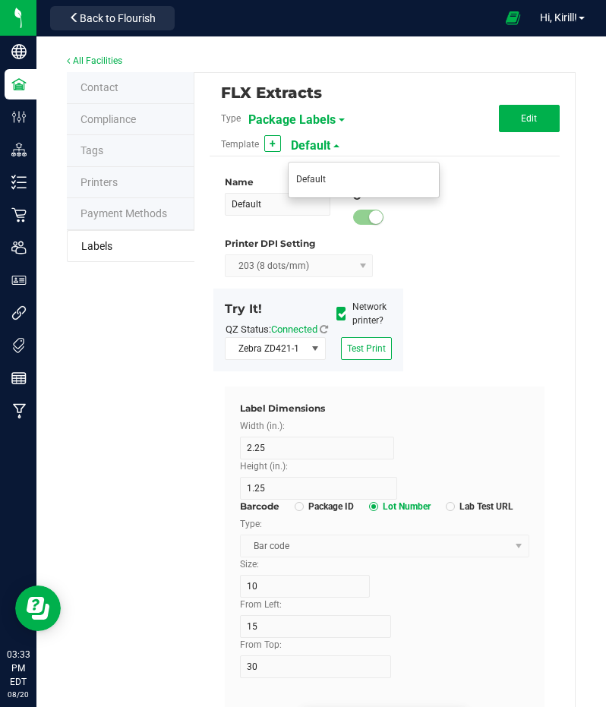
click at [303, 150] on span "Default" at bounding box center [310, 146] width 39 height 26
click at [373, 140] on div "Template + Default" at bounding box center [327, 144] width 234 height 26
click at [327, 126] on span "Package Labels" at bounding box center [291, 120] width 87 height 26
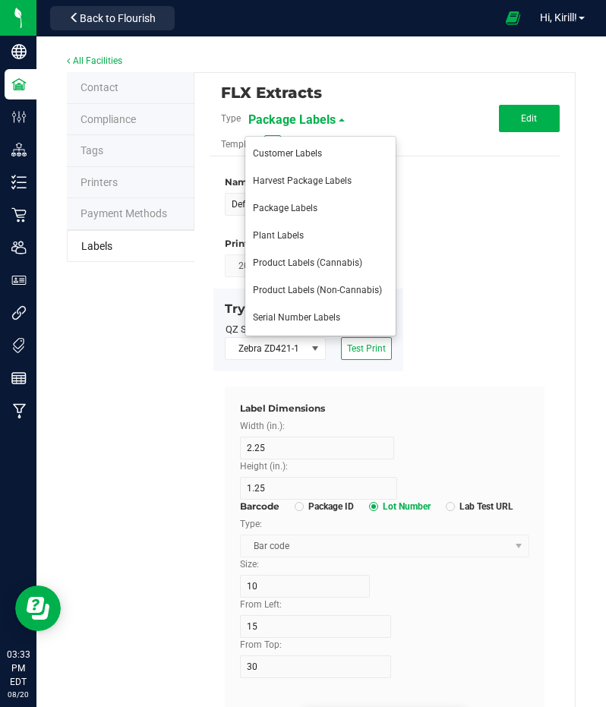
click at [401, 112] on div "Package Labels" at bounding box center [331, 119] width 167 height 27
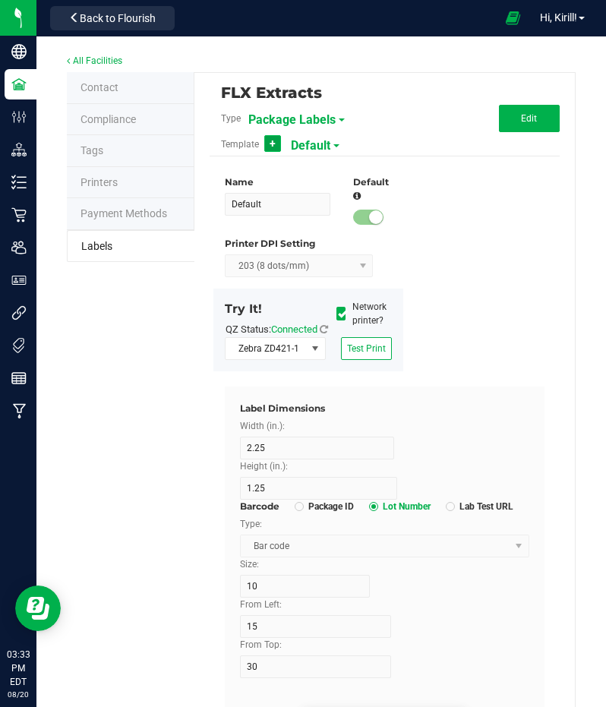
click at [270, 142] on span "+" at bounding box center [273, 143] width 6 height 12
type input "New Template"
type input "4"
type input "3"
type input "8"
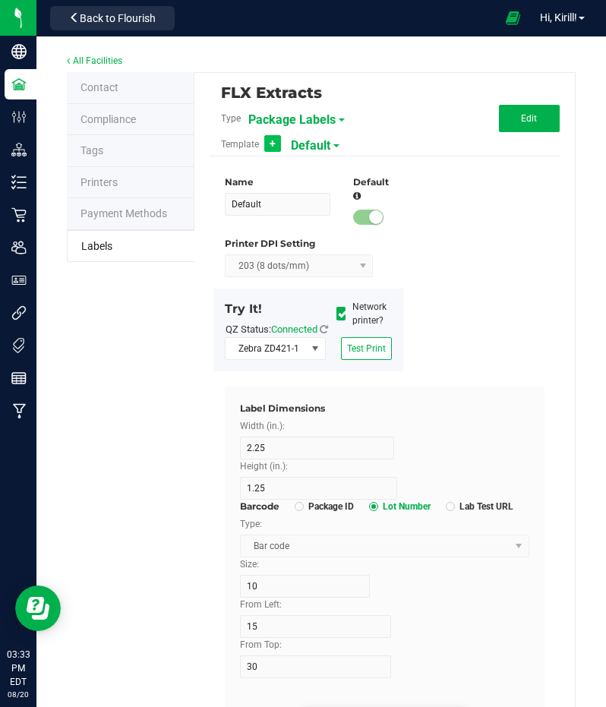
type input "5"
type input "40"
type input "Package ID"
type input "5"
type input "CADMODS-20230420-096"
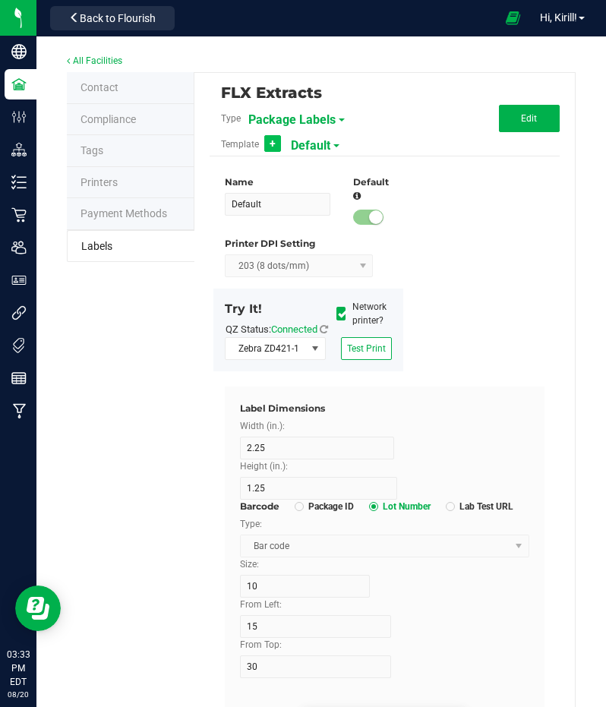
type input "SKU Name"
type input "5"
type input "Gelato Pen"
type input "Strain"
type input "5"
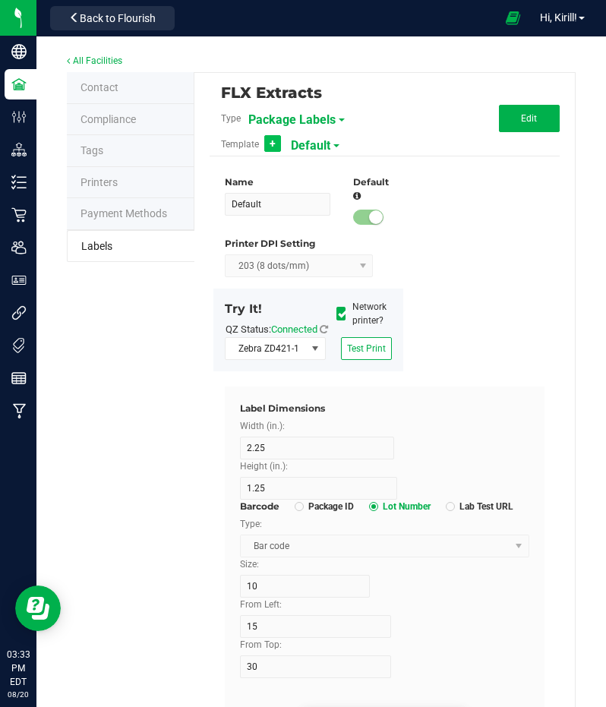
type input "Gelato"
type input "Size"
type input "5"
type input "44 ea"
type input "Package Date"
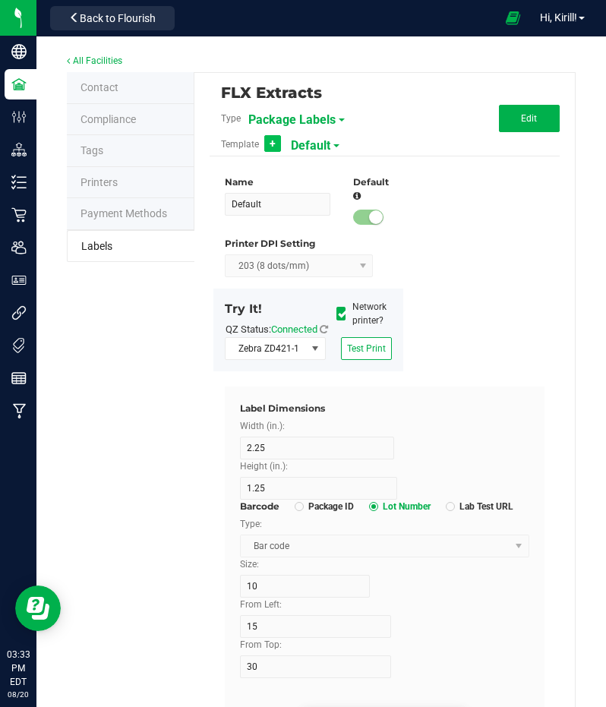
type input "25"
type input "4/20/2023 10:14pm"
type input "Lot Number"
type input "30"
type input "LOT918234"
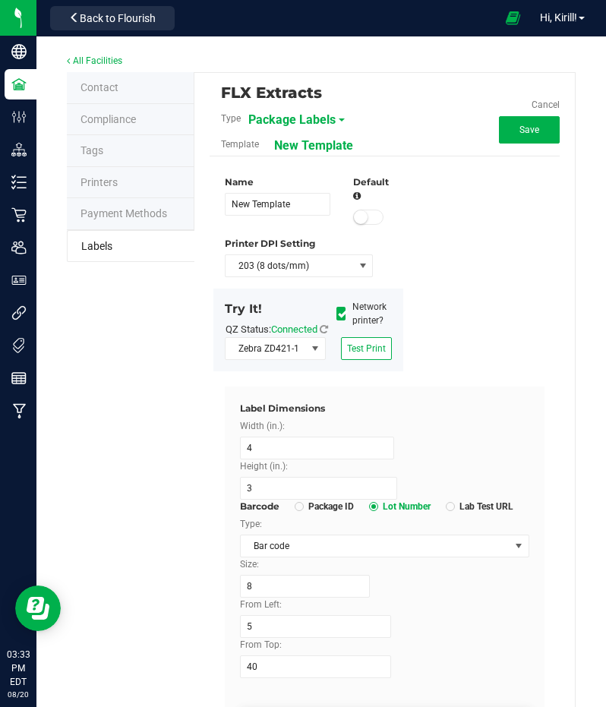
click at [387, 140] on div "Template New Template" at bounding box center [327, 144] width 234 height 26
click at [302, 123] on span "Package Labels" at bounding box center [291, 120] width 87 height 26
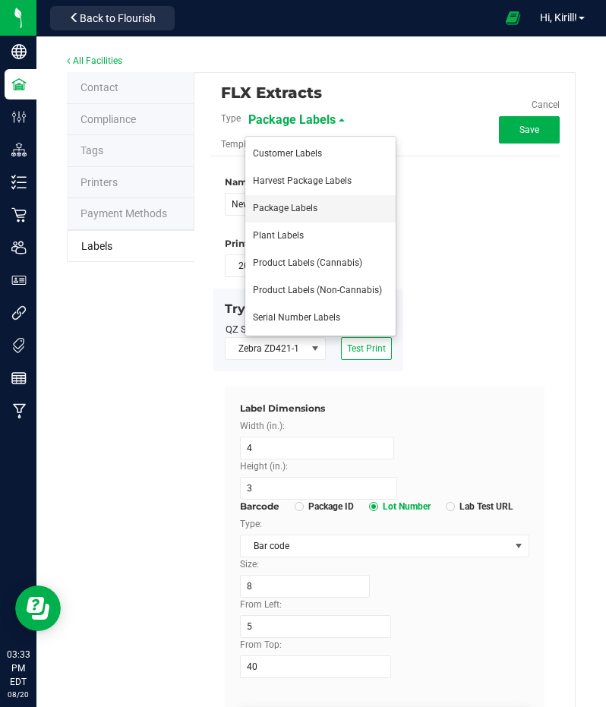
click at [333, 206] on li "Package Labels" at bounding box center [320, 208] width 150 height 27
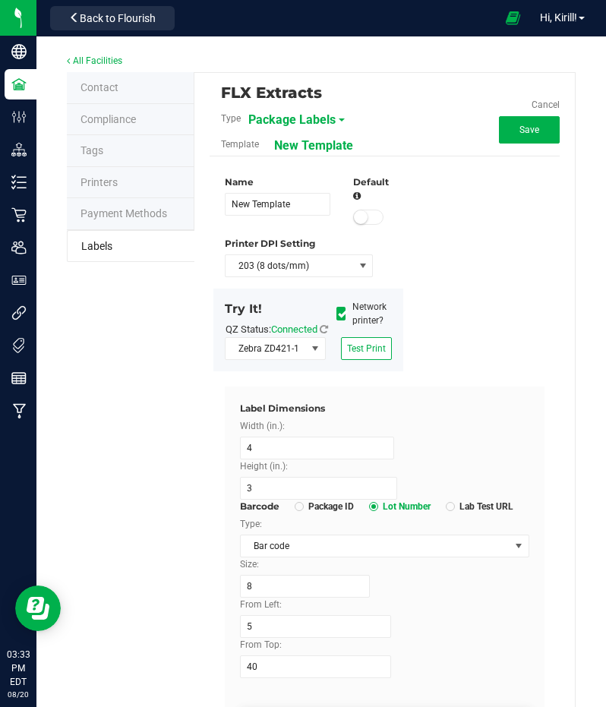
click at [315, 153] on span "New Template" at bounding box center [313, 146] width 79 height 26
click at [532, 106] on link "Cancel" at bounding box center [546, 105] width 28 height 13
type input "Default"
type input "2.25"
type input "1.25"
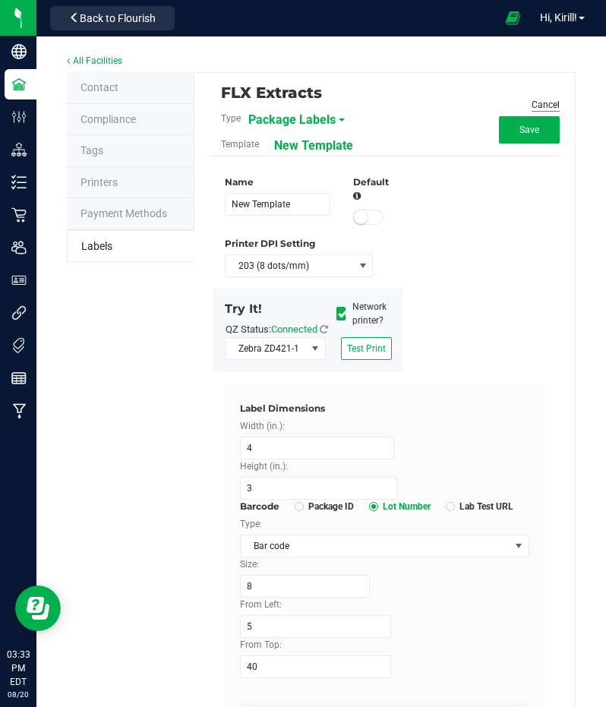
type input "10"
type input "15"
type input "30"
type input "SKU Name"
type input "2"
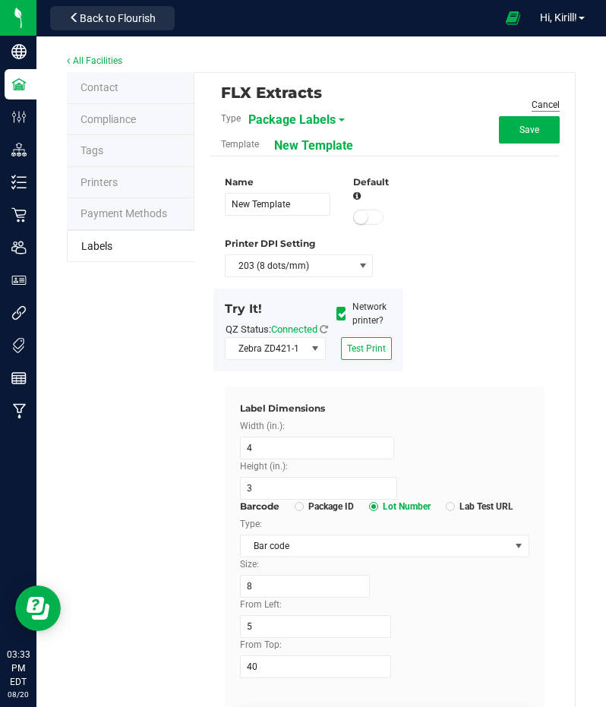
type input "Biomass Extract Fresh Frozen"
type input "Strain"
type input "2"
type input "Gelato"
type input "Package Date"
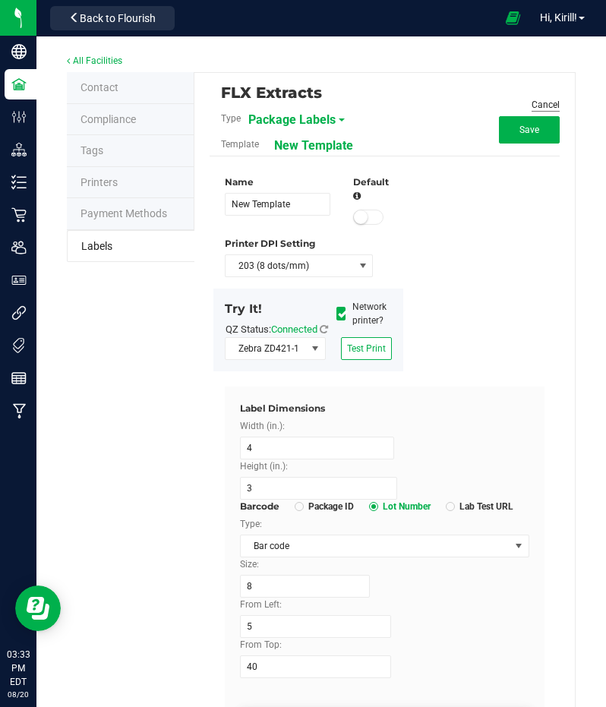
type input "2"
type input "4/20/2019"
type input "Lot Number"
type input "2"
type input "LOT918234"
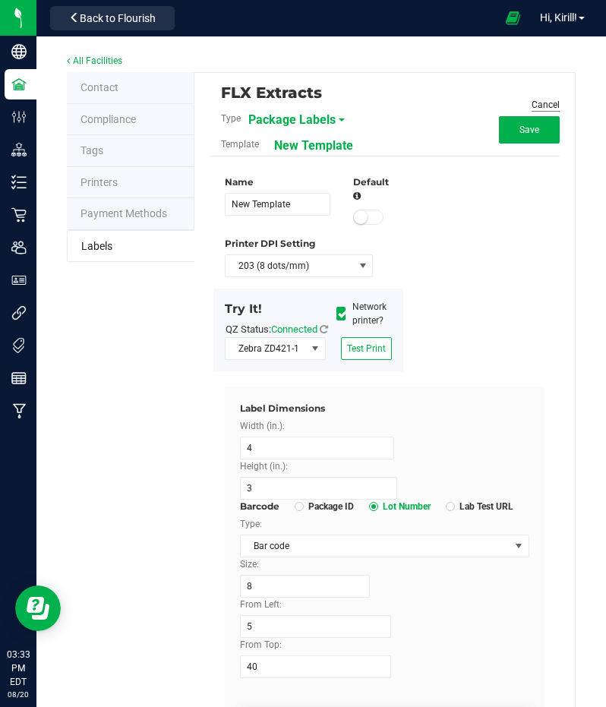
type input "Package ID"
type input "5"
type input "CADMODS-20230420-096"
type input "Size"
type input "20"
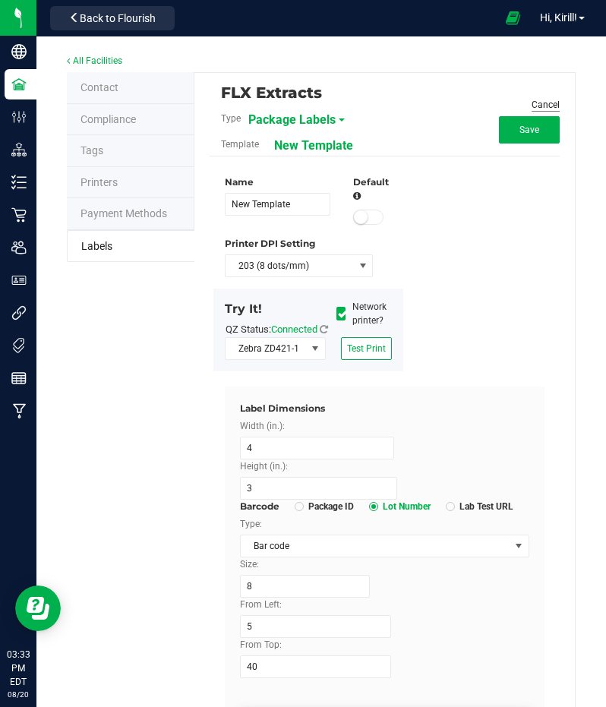
type input "44 ea"
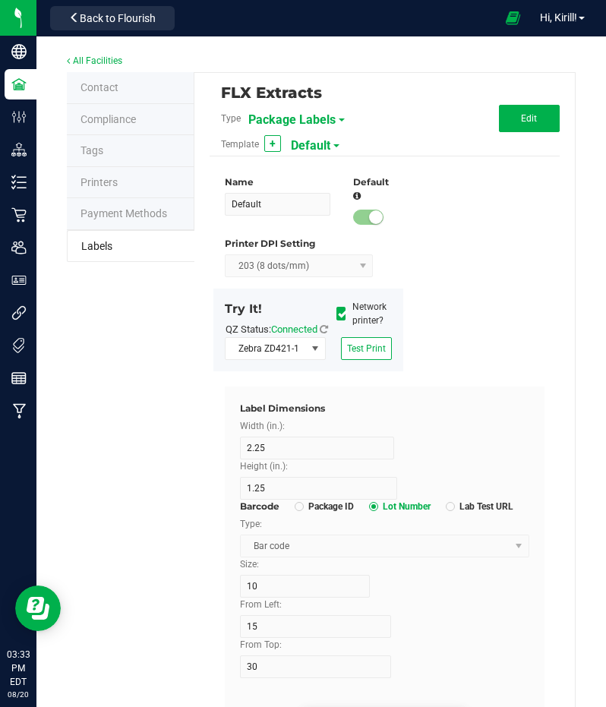
click at [320, 143] on span "Default" at bounding box center [310, 146] width 39 height 26
click at [453, 236] on div "Name Default Default Printer DPI Setting 203 (8 dots/mm) Try It! QZ Status: Con…" at bounding box center [384, 279] width 343 height 215
click at [270, 142] on span "+" at bounding box center [273, 143] width 6 height 12
type input "New Template"
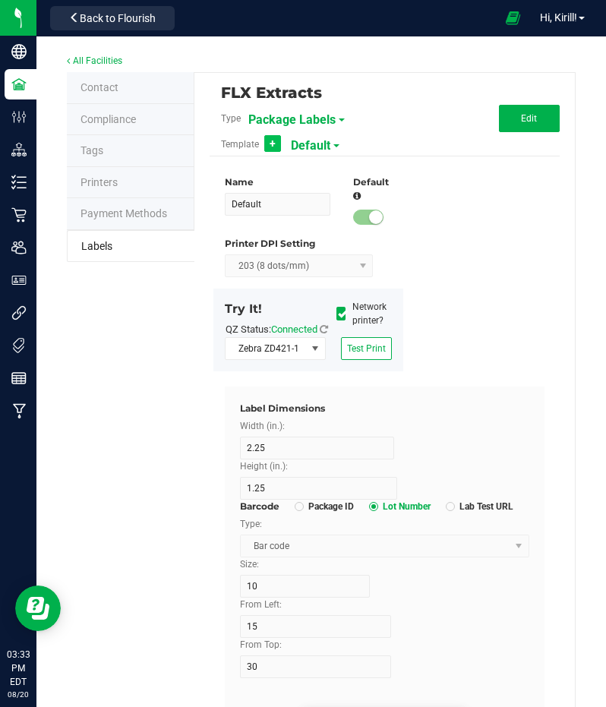
type input "4"
type input "3"
type input "8"
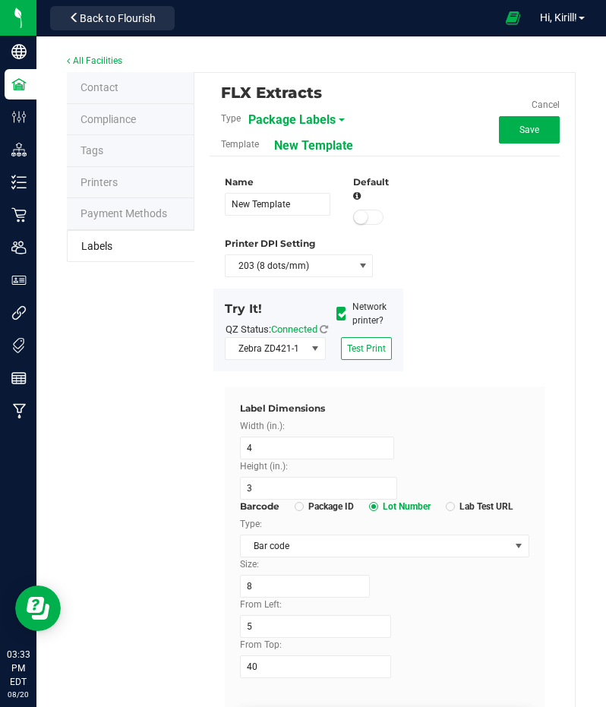
click at [308, 144] on span "New Template" at bounding box center [313, 146] width 79 height 26
click at [355, 215] on small at bounding box center [361, 217] width 14 height 14
click at [298, 202] on input "New Template" at bounding box center [278, 204] width 106 height 23
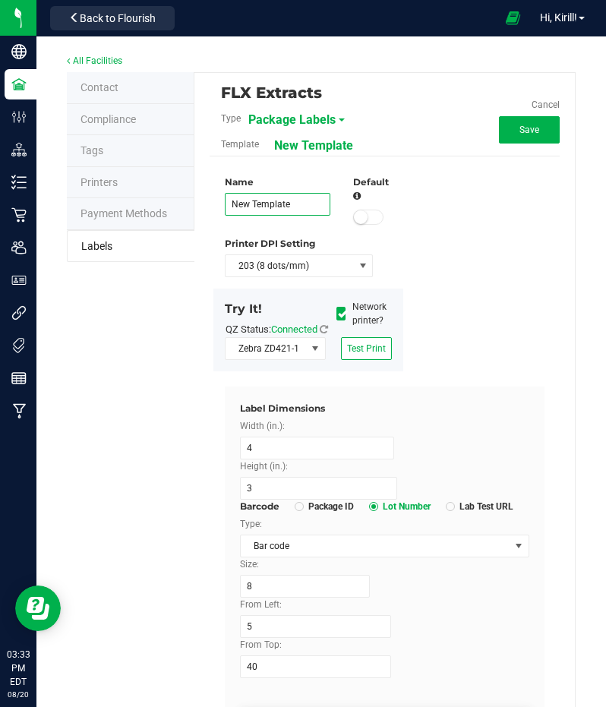
click at [298, 202] on input "New Template" at bounding box center [278, 204] width 106 height 23
click at [456, 358] on div "Name Biomass Template Default Printer DPI Setting 203 (8 dots/mm) Try It! QZ St…" at bounding box center [384, 279] width 343 height 215
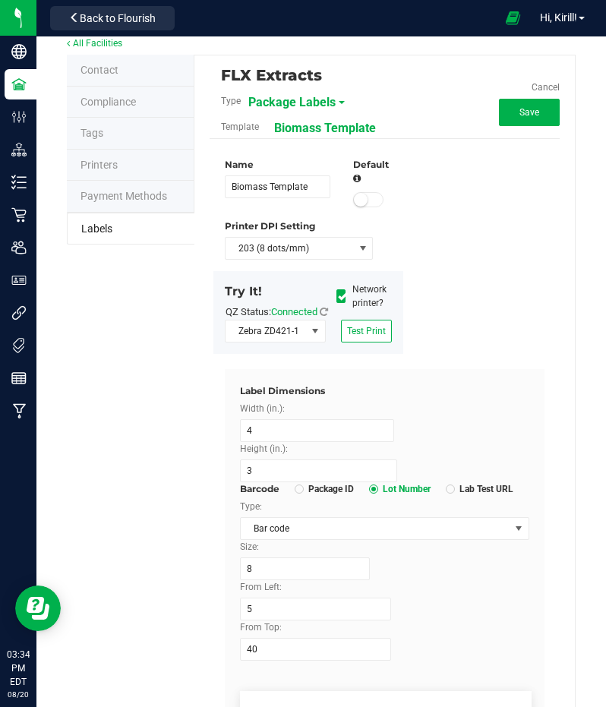
scroll to position [16, 0]
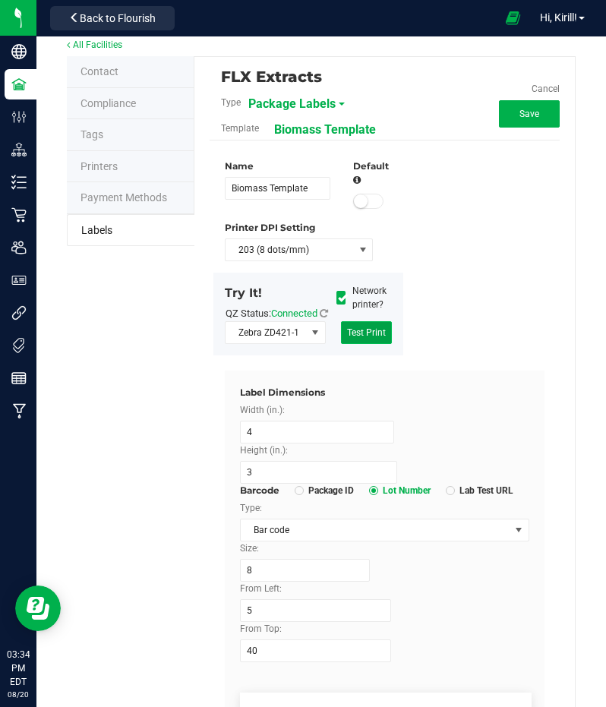
click at [366, 338] on span "Test Print" at bounding box center [366, 332] width 39 height 11
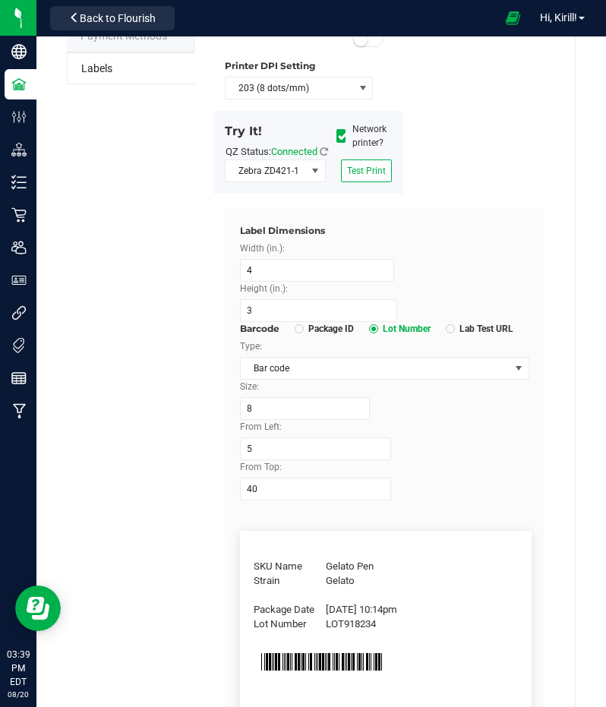
scroll to position [171, 0]
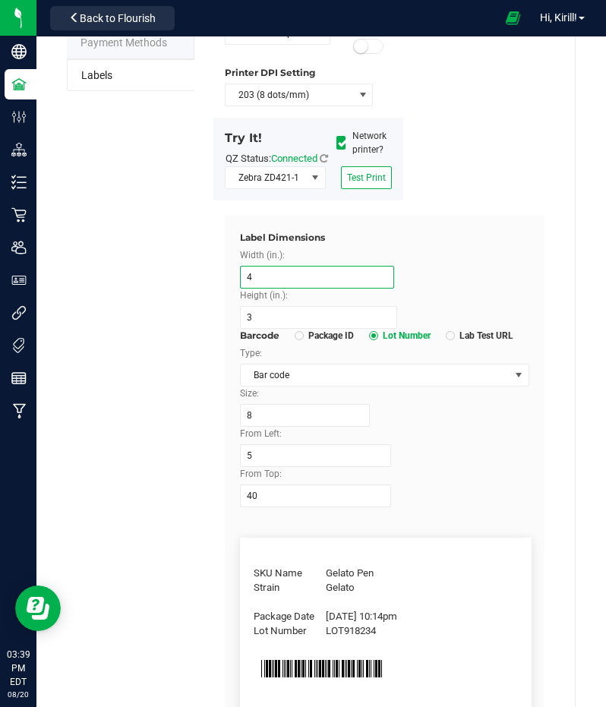
drag, startPoint x: 310, startPoint y: 290, endPoint x: 219, endPoint y: 280, distance: 91.7
click at [221, 280] on div "Name Biomass Template Default Printer DPI Setting 203 (8 dots/mm) Try It! QZ St…" at bounding box center [385, 656] width 328 height 1340
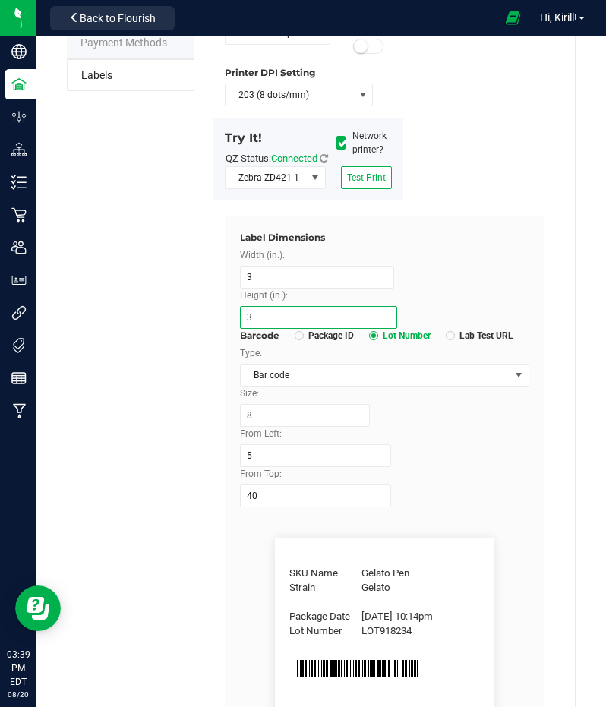
drag, startPoint x: 279, startPoint y: 324, endPoint x: 208, endPoint y: 327, distance: 71.4
click at [208, 327] on div "FLX Extracts Type Package Labels Template Biomass Template Cancel Save Name Bio…" at bounding box center [384, 621] width 381 height 1439
click at [481, 201] on div "Name Biomass Template Default Printer DPI Setting 203 (8 dots/mm) Try It! QZ St…" at bounding box center [384, 108] width 343 height 215
click at [371, 183] on span "Test Print" at bounding box center [366, 177] width 39 height 11
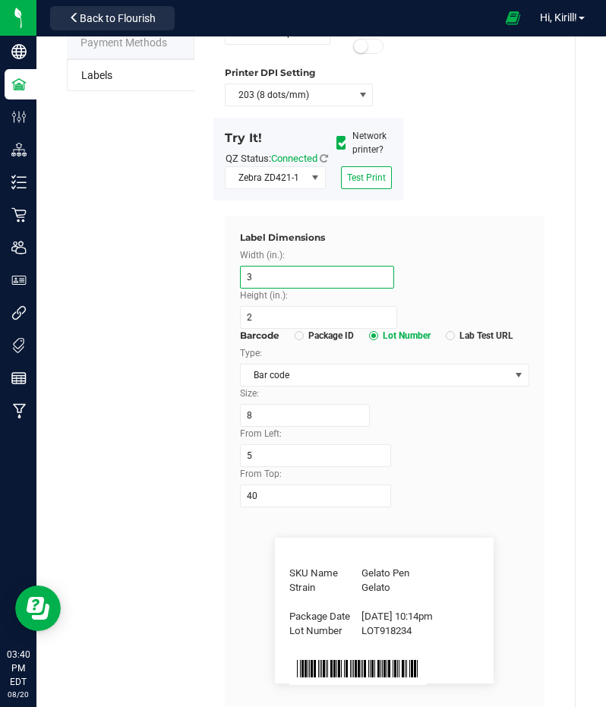
drag, startPoint x: 267, startPoint y: 292, endPoint x: 214, endPoint y: 301, distance: 53.1
click at [214, 301] on div "FLX Extracts Type Package Labels Template Biomass Template Cancel Save Name Bio…" at bounding box center [384, 558] width 381 height 1313
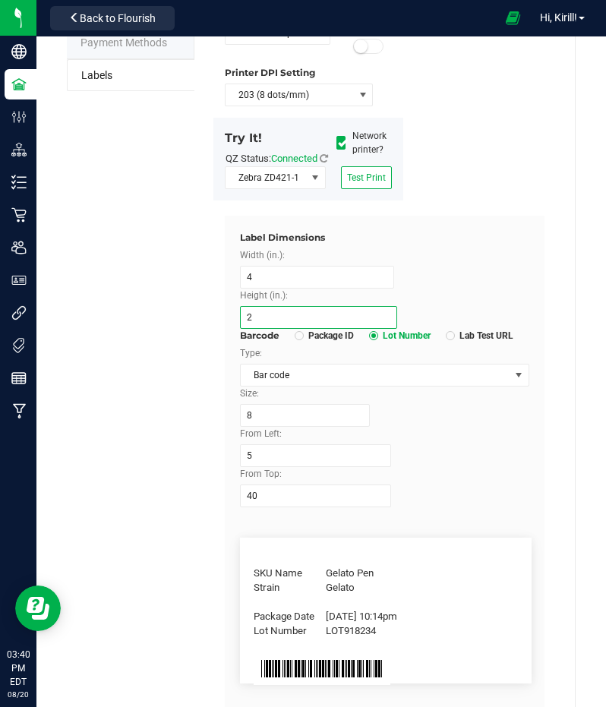
drag, startPoint x: 260, startPoint y: 334, endPoint x: 207, endPoint y: 336, distance: 53.2
click at [207, 336] on div "FLX Extracts Type Package Labels Template Biomass Template Cancel Save Name Bio…" at bounding box center [384, 558] width 381 height 1313
click at [427, 216] on div "Name Biomass Template Default Printer DPI Setting 203 (8 dots/mm) Try It! QZ St…" at bounding box center [384, 108] width 343 height 215
click at [381, 166] on div "Try It! QZ Status: Connected Network printer?" at bounding box center [308, 147] width 190 height 37
click at [376, 183] on span "Test Print" at bounding box center [366, 177] width 39 height 11
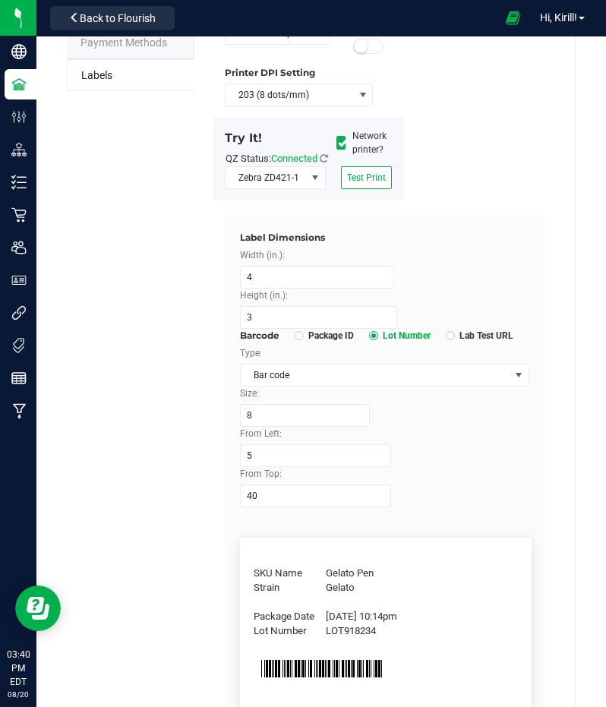
click at [458, 245] on div "Label Dimensions" at bounding box center [385, 238] width 290 height 14
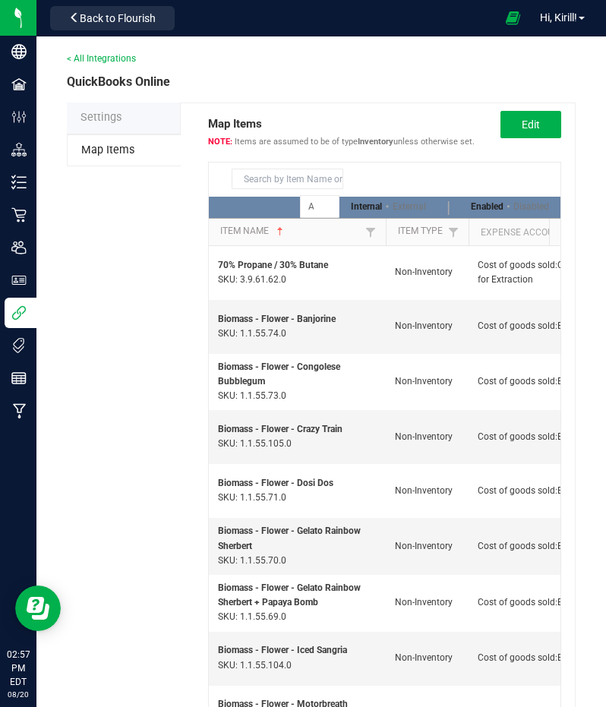
drag, startPoint x: 0, startPoint y: 0, endPoint x: 158, endPoint y: 207, distance: 260.7
click at [158, 207] on div "Settings Map Items Map Items Items are assumed to be of type Inventory unless o…" at bounding box center [321, 445] width 509 height 685
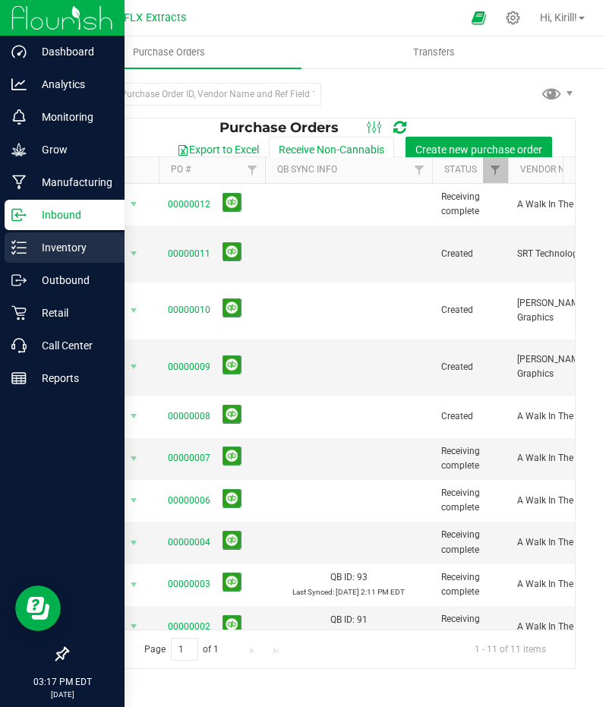
click at [74, 239] on p "Inventory" at bounding box center [72, 247] width 91 height 18
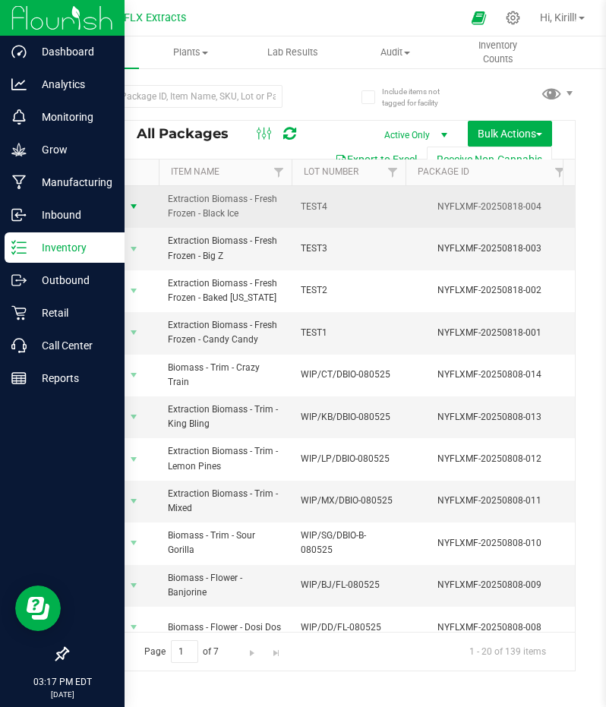
click at [128, 205] on span "select" at bounding box center [134, 206] width 12 height 12
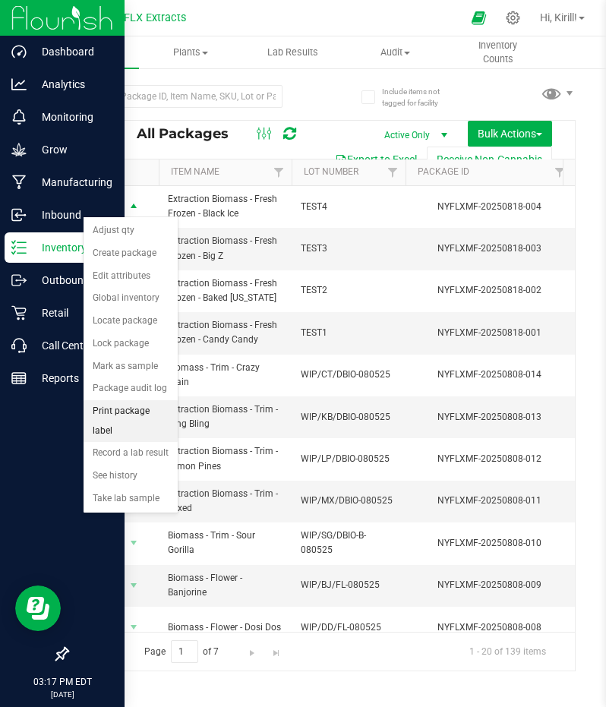
click at [136, 408] on li "Print package label" at bounding box center [131, 421] width 94 height 42
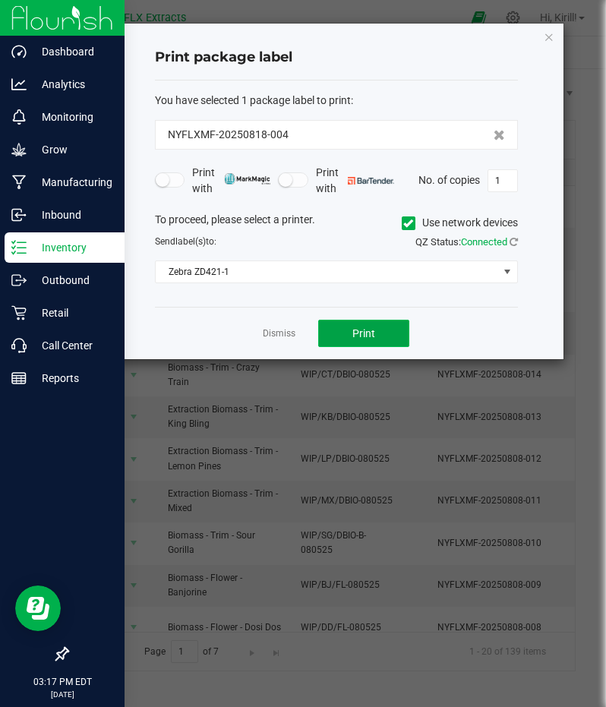
click at [364, 327] on span "Print" at bounding box center [363, 333] width 23 height 12
click at [314, 471] on ngb-modal-window "Print package label You have selected 1 package label to print : NYFLXMF-202508…" at bounding box center [308, 353] width 617 height 707
click at [367, 327] on span "Print" at bounding box center [363, 333] width 23 height 12
click at [377, 343] on button "Print" at bounding box center [363, 333] width 91 height 27
click at [550, 40] on icon "button" at bounding box center [549, 36] width 11 height 18
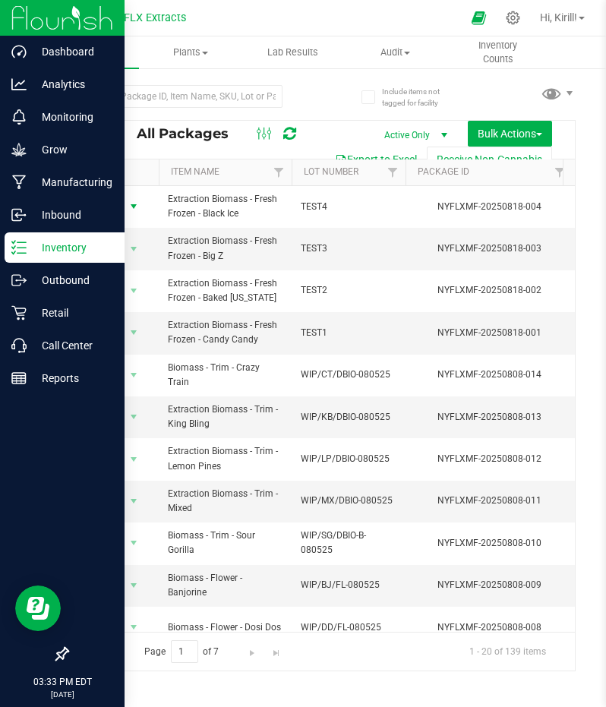
click at [108, 58] on span "Inventory" at bounding box center [87, 53] width 103 height 14
click at [506, 33] on nav "FLX Extracts Hi, Kirill!" at bounding box center [321, 18] width 570 height 36
